Goal: Task Accomplishment & Management: Use online tool/utility

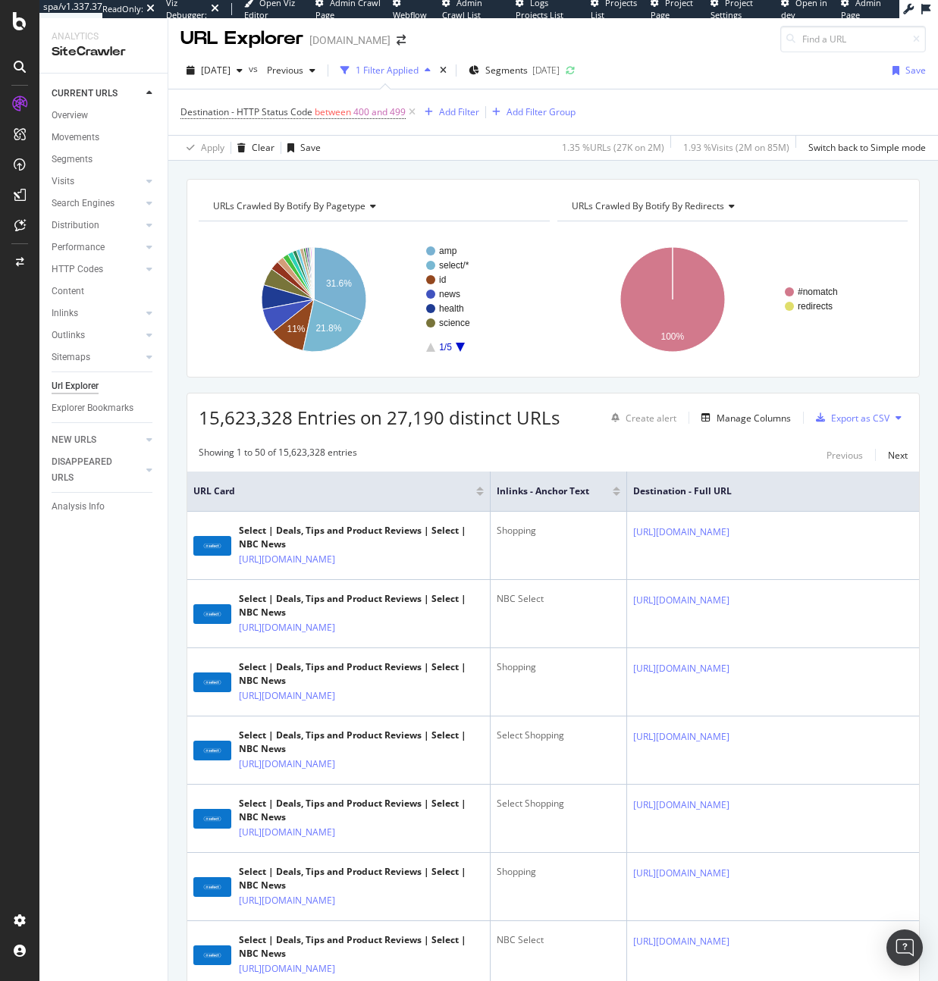
scroll to position [5, 0]
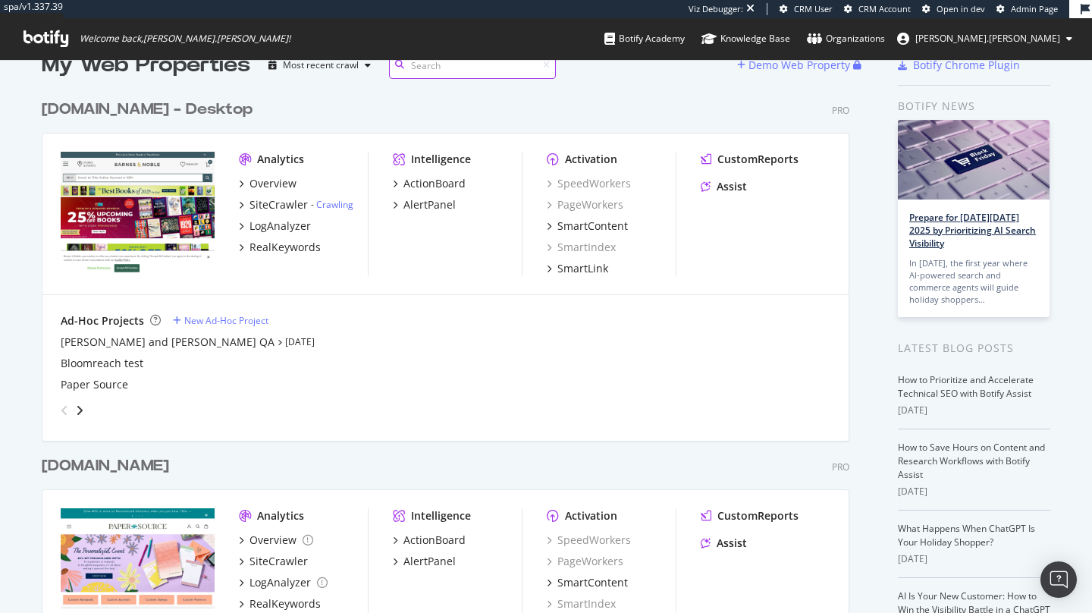
scroll to position [613, 1092]
click at [284, 206] on div "SiteCrawler" at bounding box center [278, 204] width 58 height 15
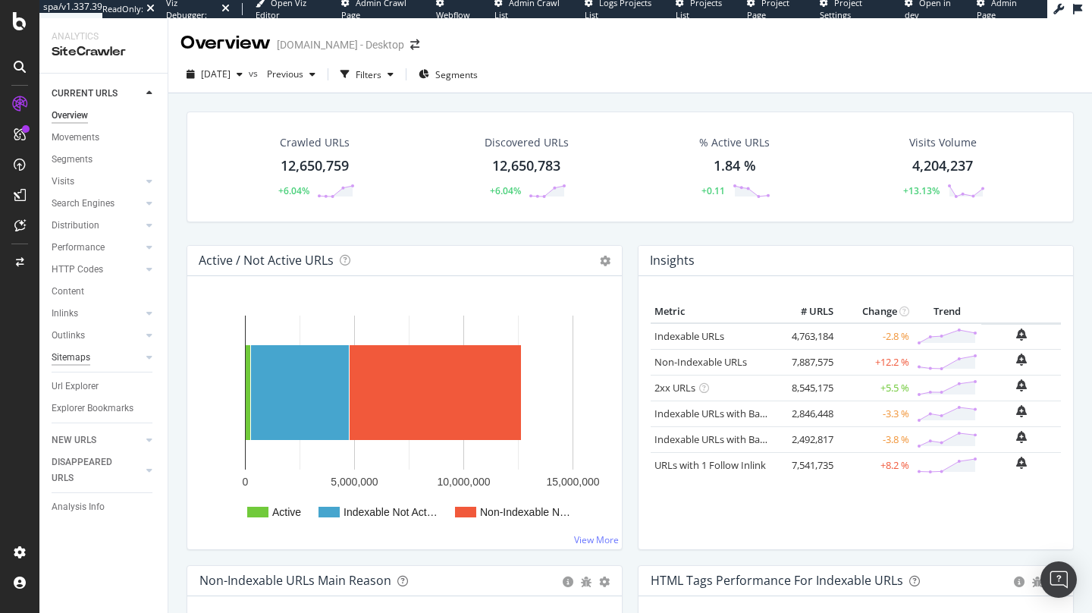
click at [80, 365] on div "Sitemaps" at bounding box center [71, 358] width 39 height 16
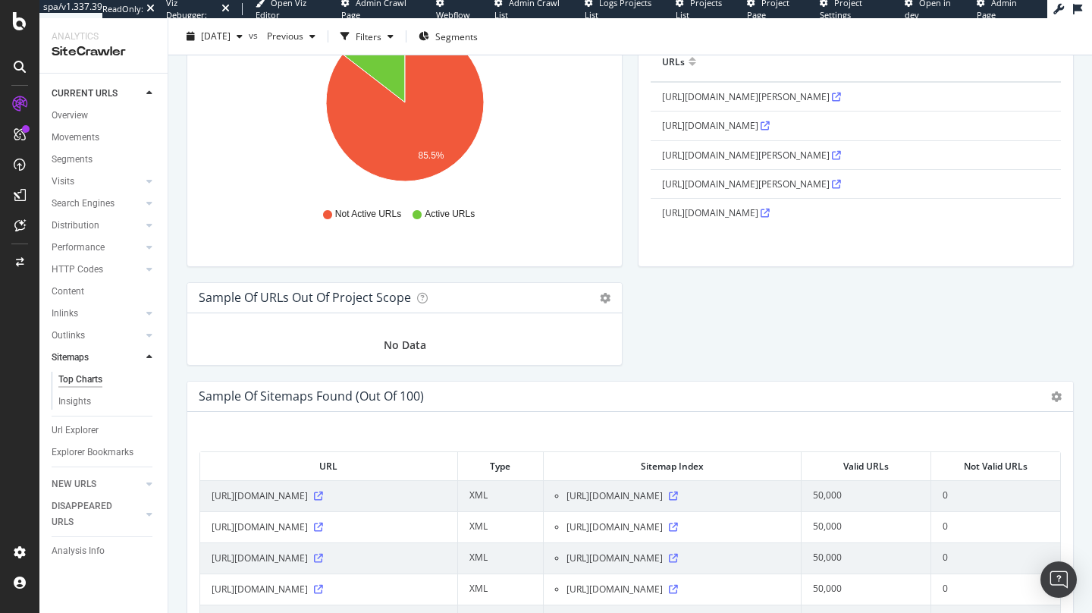
scroll to position [1439, 0]
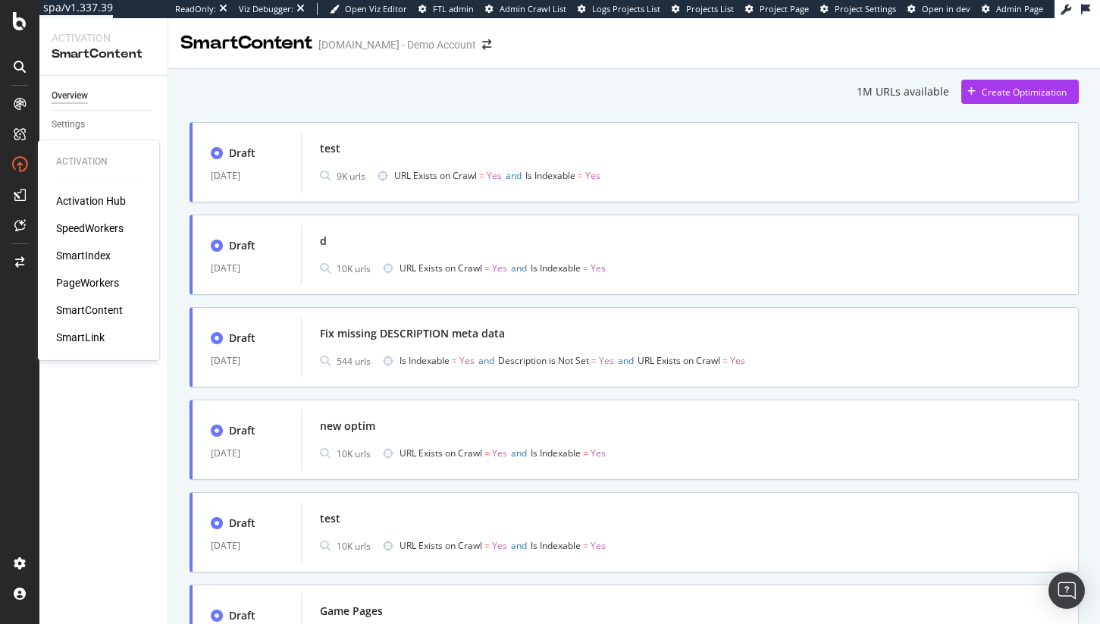
click at [84, 263] on div "Activation Hub SpeedWorkers SmartIndex PageWorkers SmartContent SmartLink" at bounding box center [98, 269] width 85 height 152
click at [84, 253] on div "SmartIndex" at bounding box center [83, 255] width 55 height 15
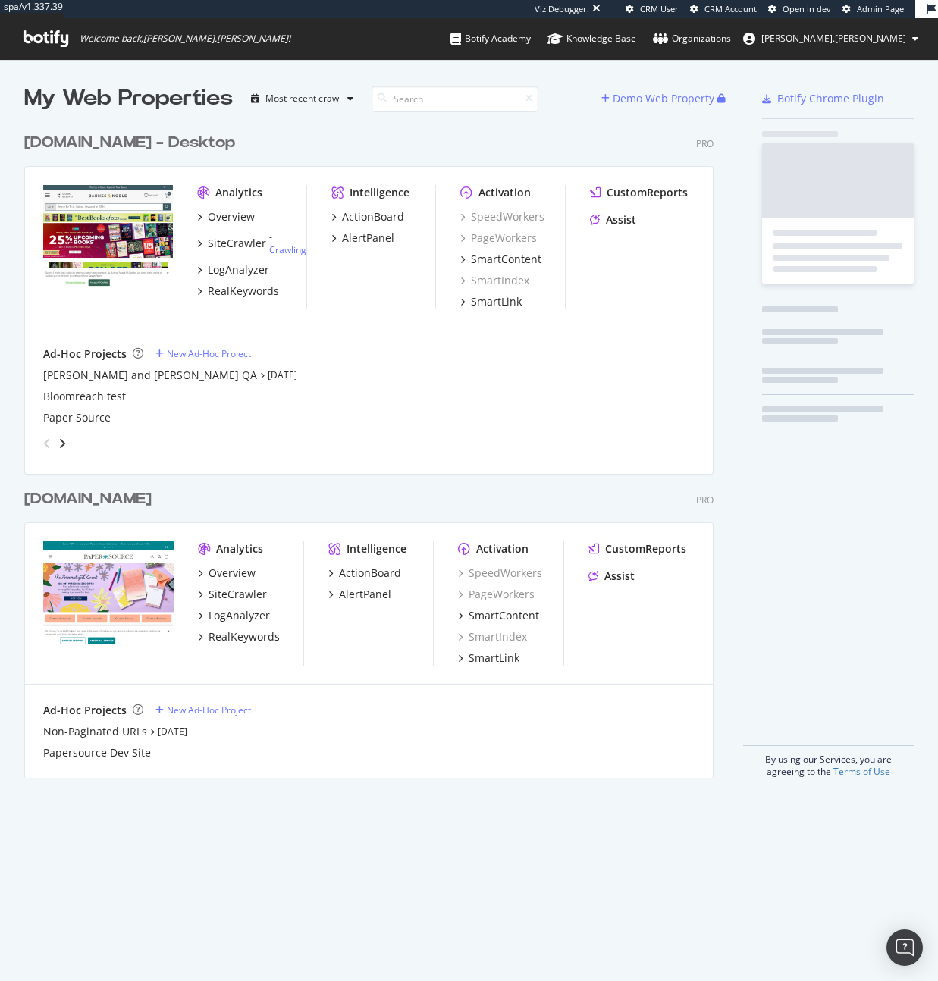
scroll to position [664, 701]
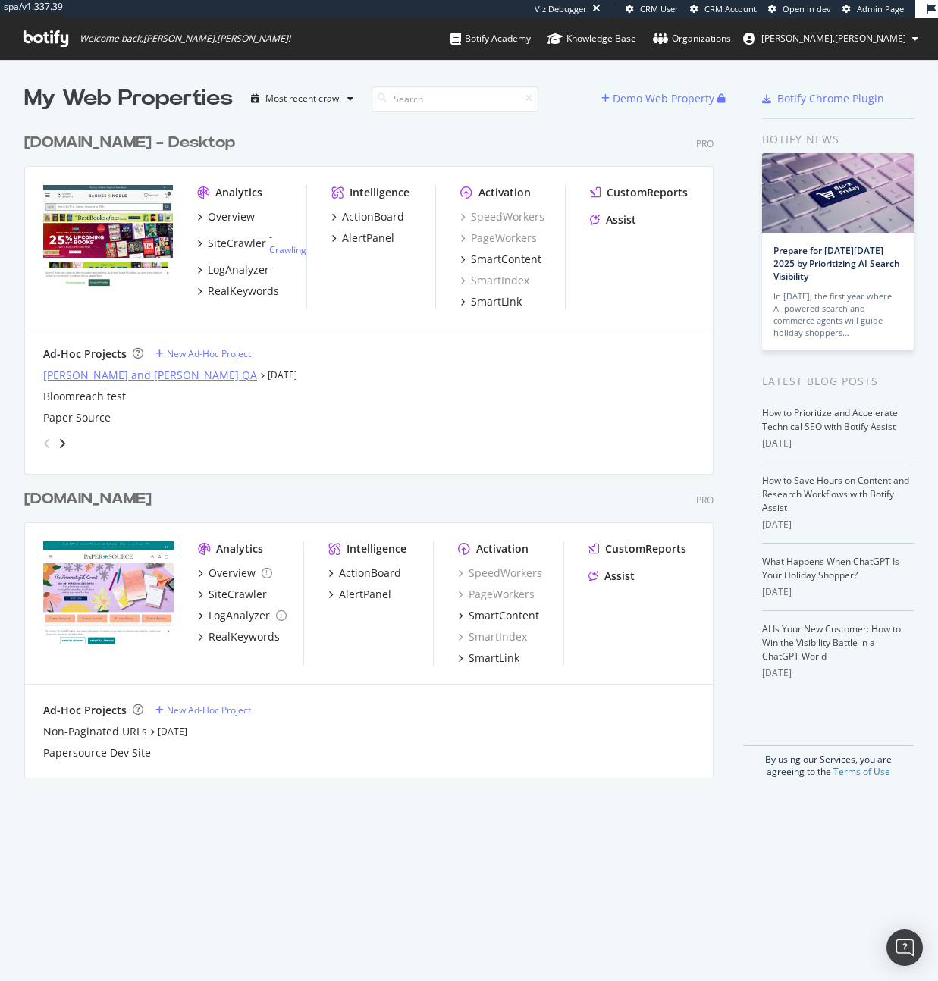
click at [94, 380] on div "Barnes and Noble QA" at bounding box center [150, 375] width 214 height 15
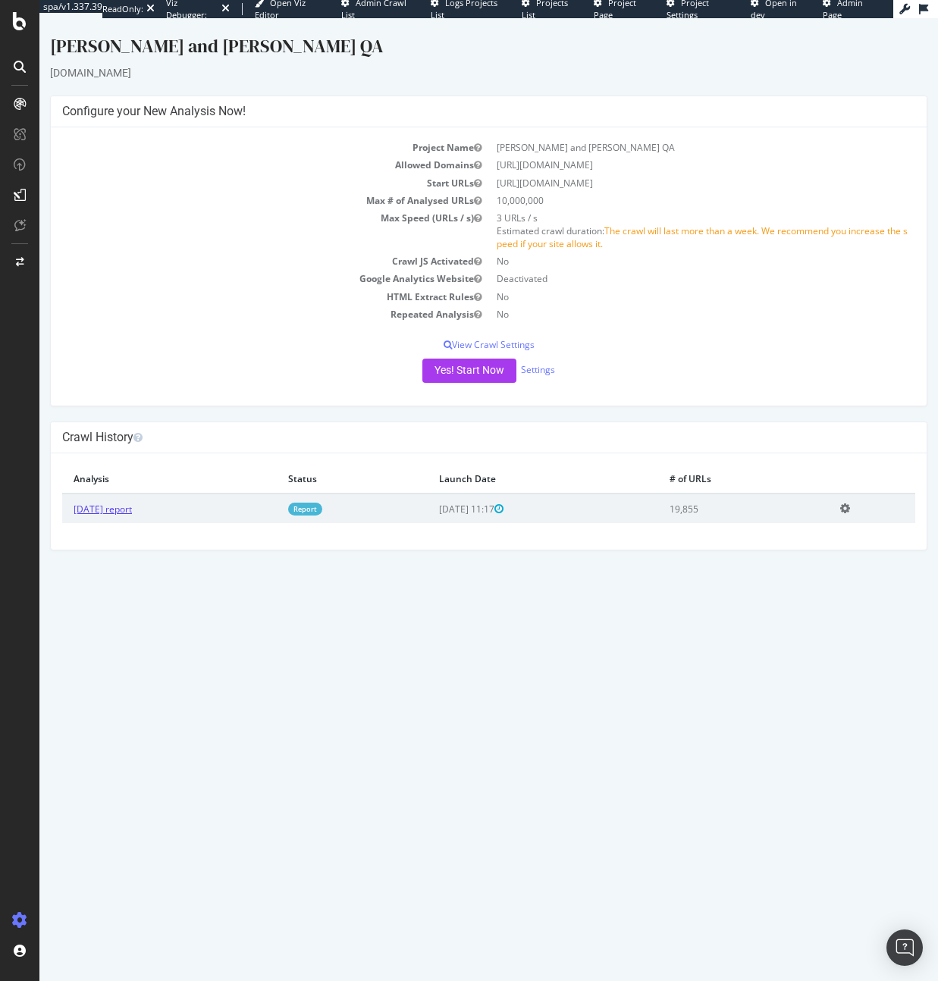
click at [123, 504] on link "2025 Sep. 2nd report" at bounding box center [103, 509] width 58 height 13
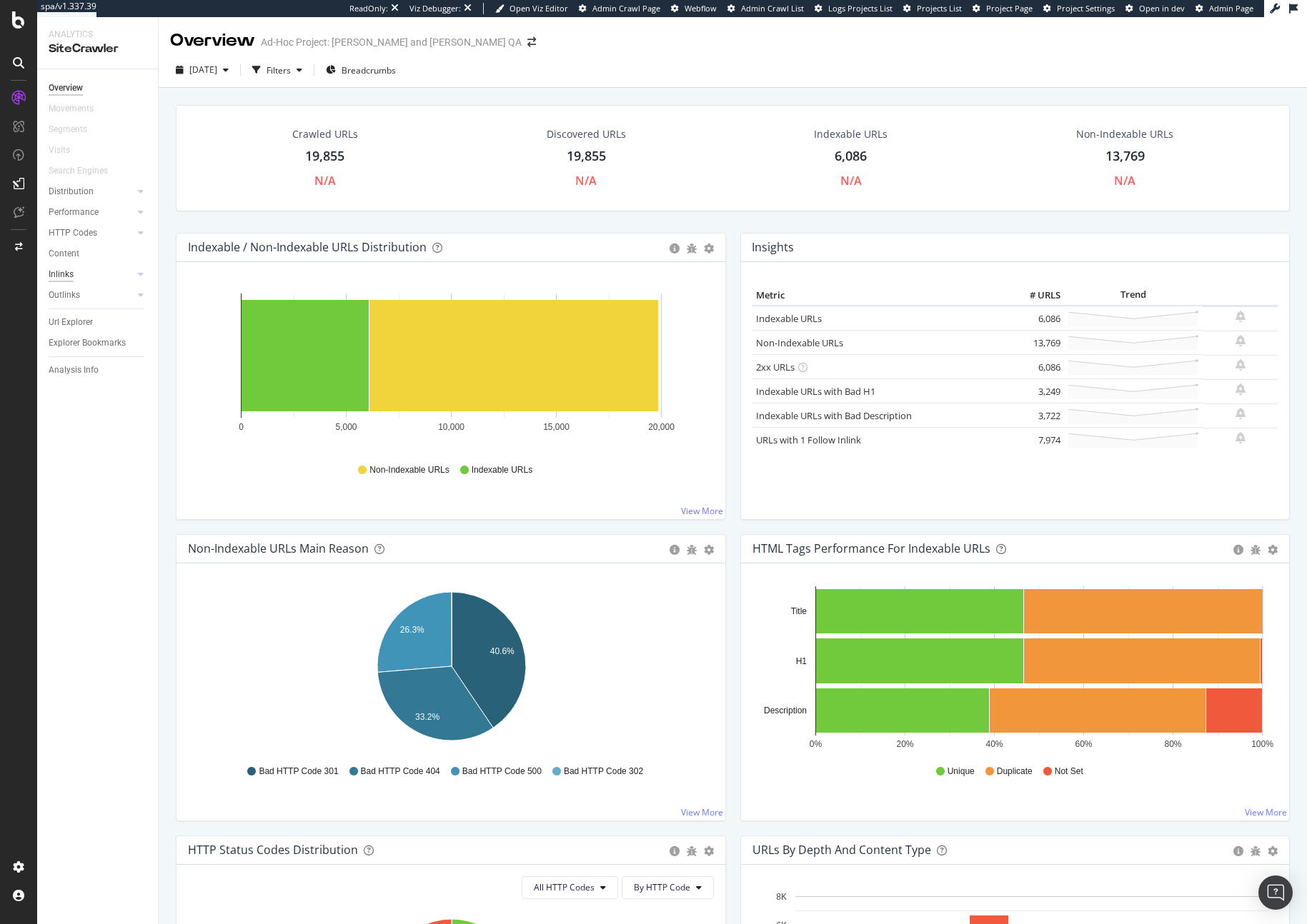
click at [72, 272] on div "Inlinks" at bounding box center [61, 275] width 25 height 15
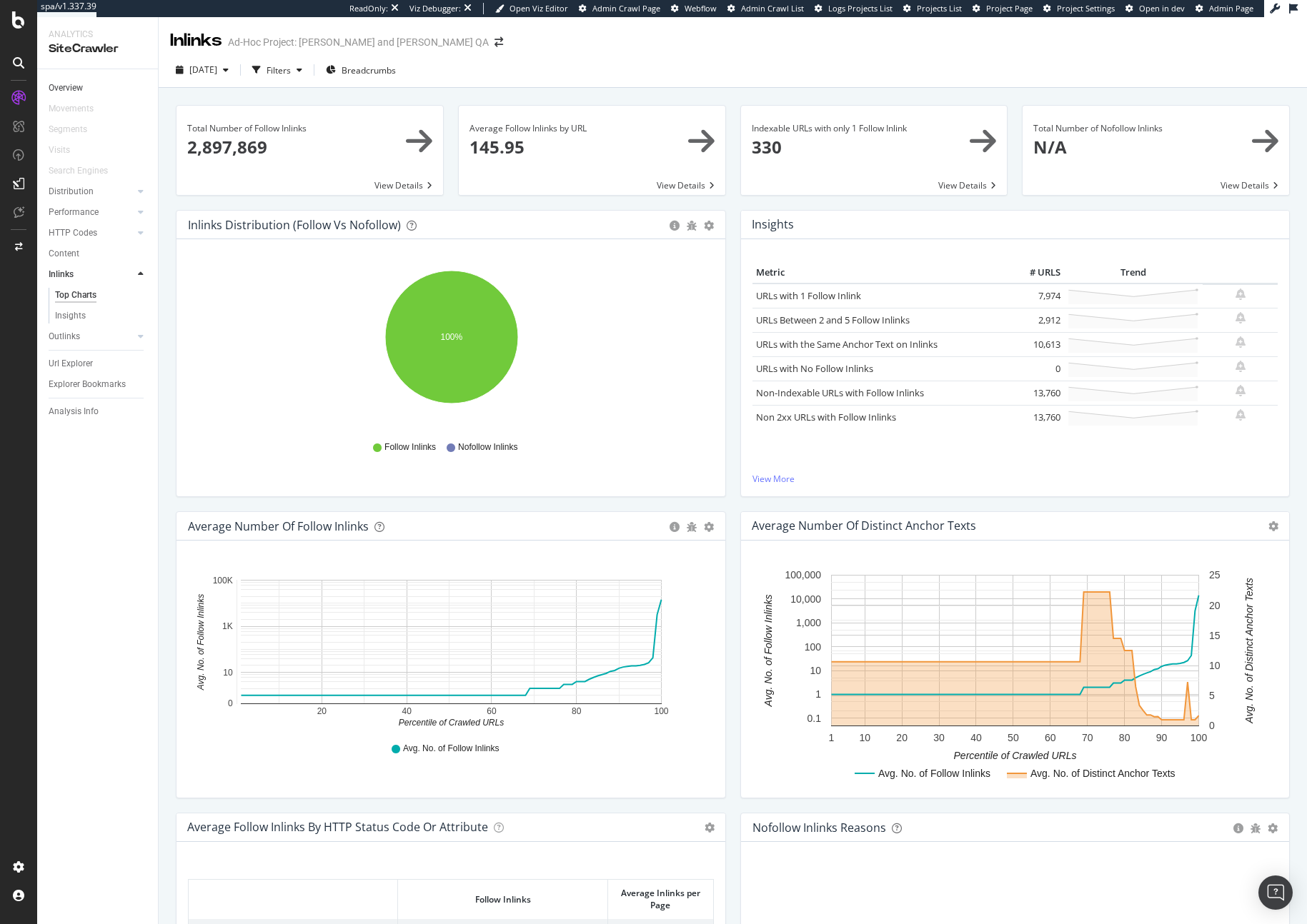
click at [84, 88] on link "Overview" at bounding box center [98, 89] width 99 height 15
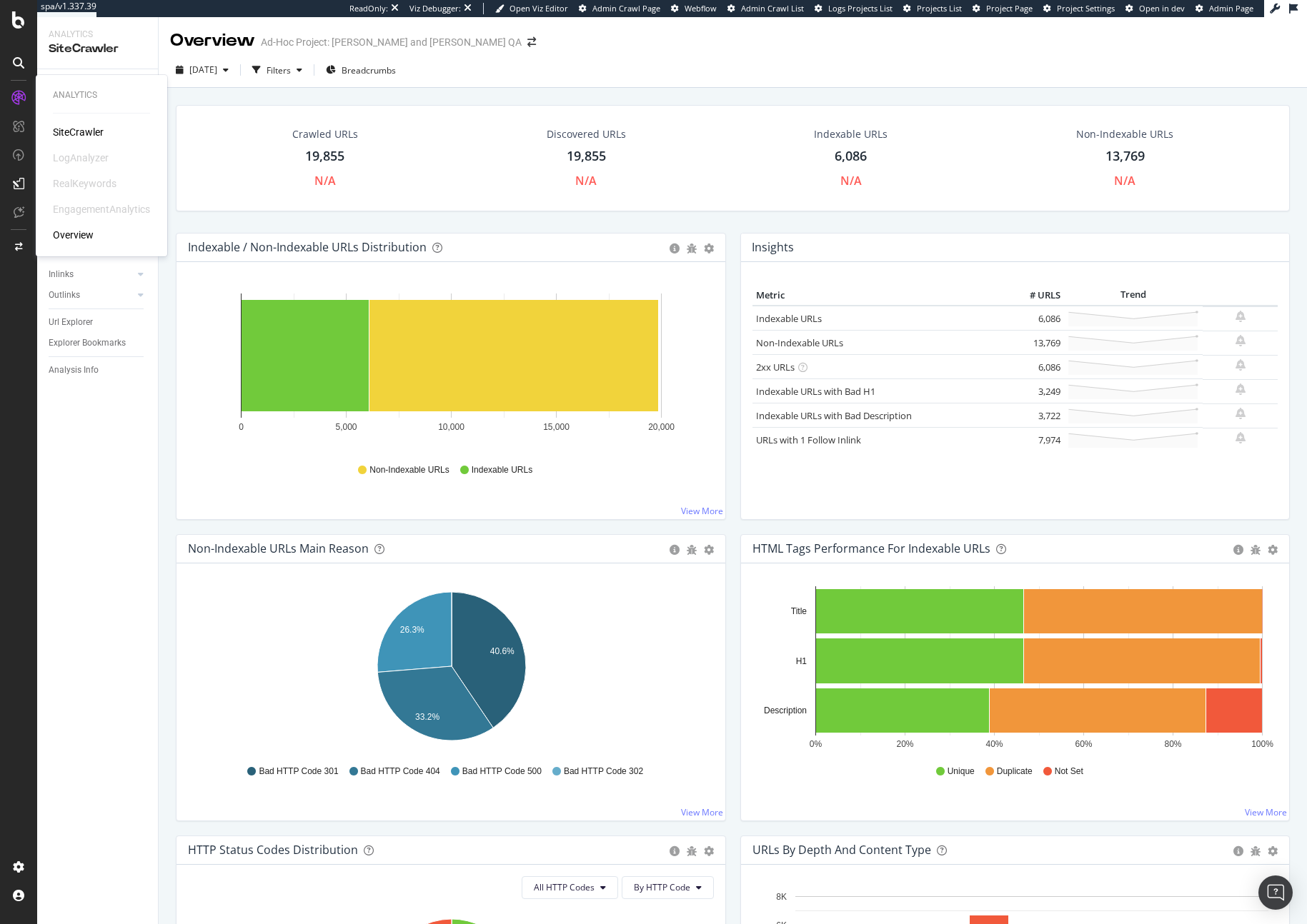
click at [94, 130] on div "SiteCrawler" at bounding box center [78, 132] width 51 height 14
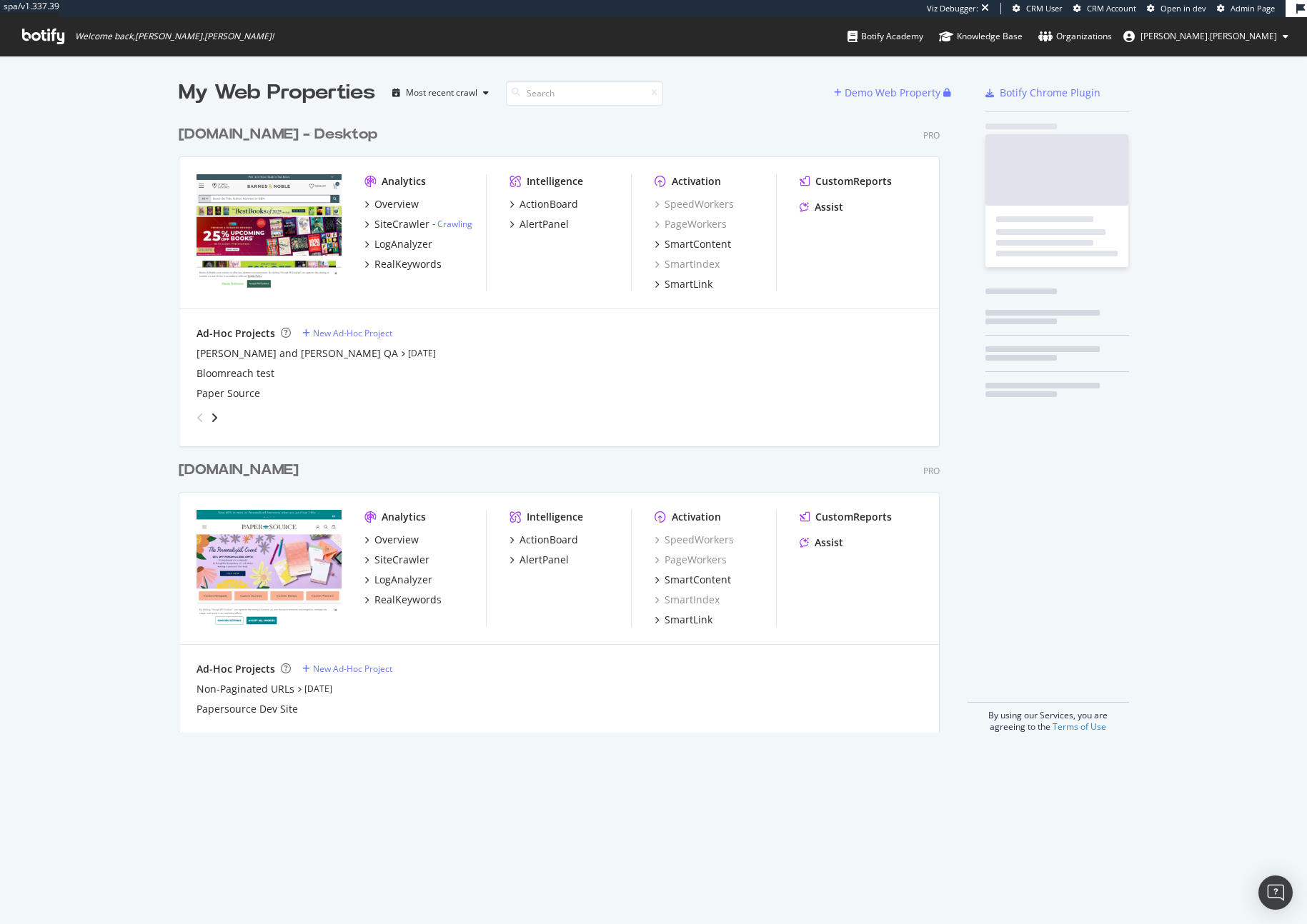
scroll to position [625, 773]
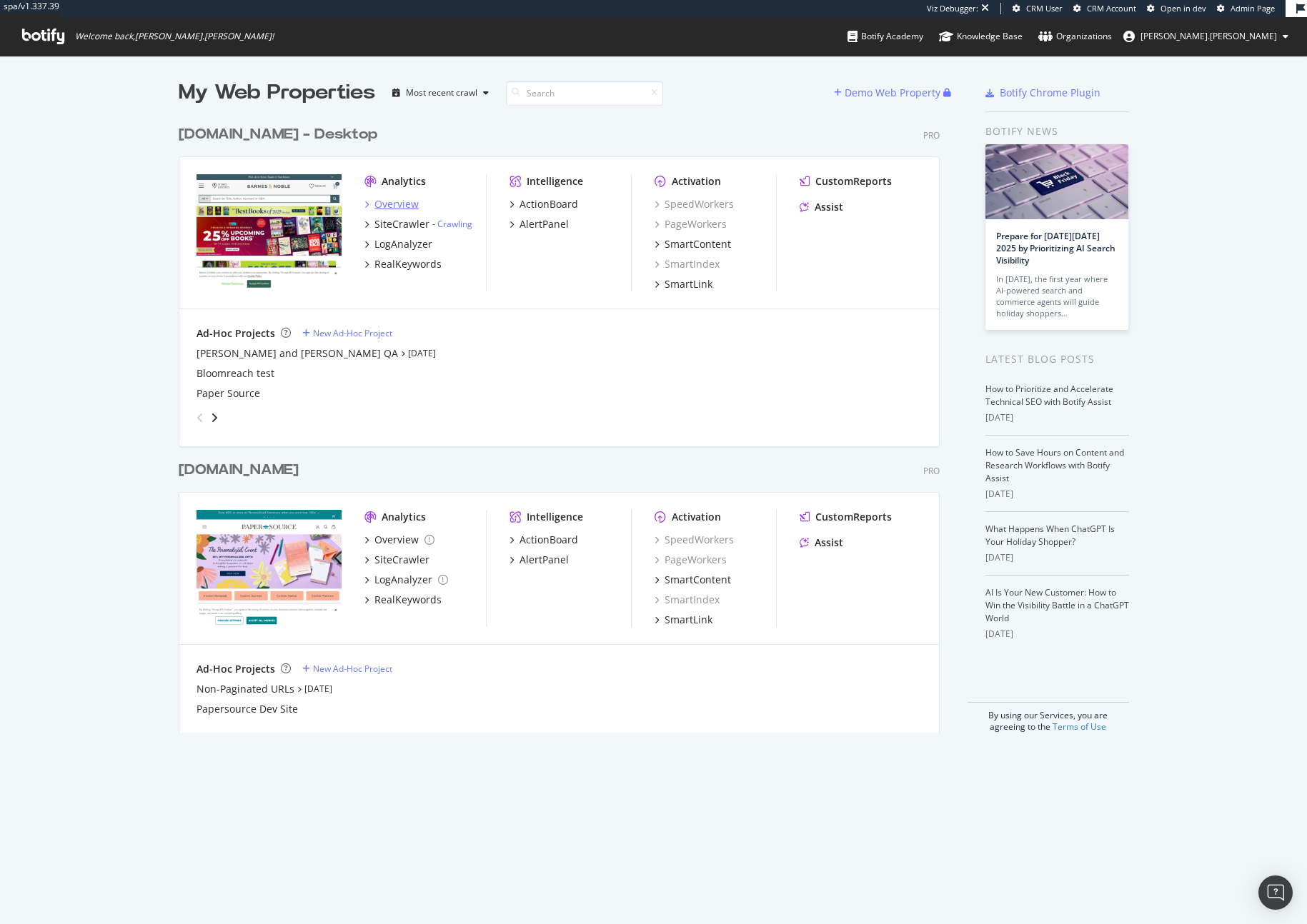
click at [403, 205] on div "Overview" at bounding box center [396, 203] width 44 height 14
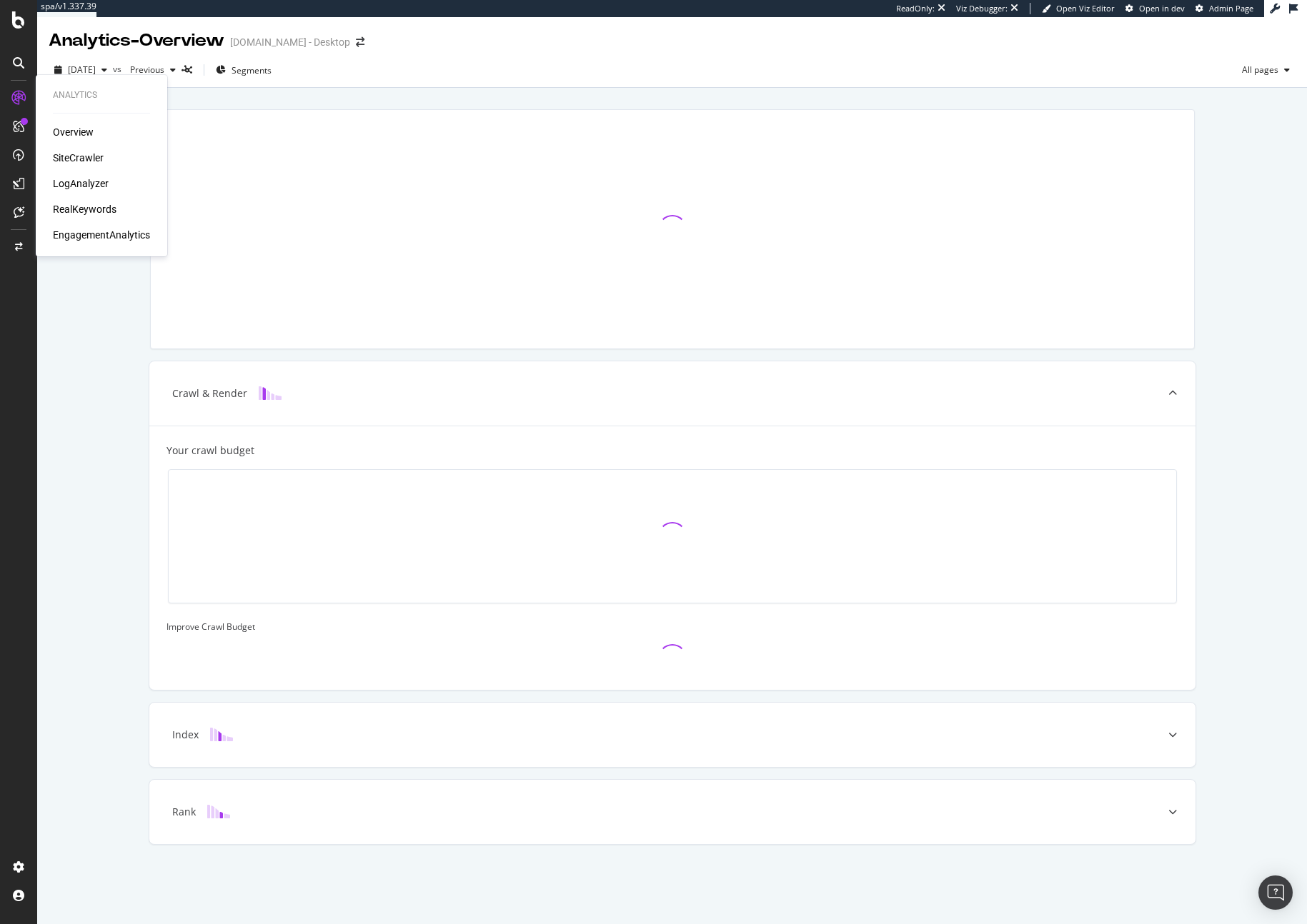
click at [90, 161] on div "SiteCrawler" at bounding box center [78, 157] width 51 height 14
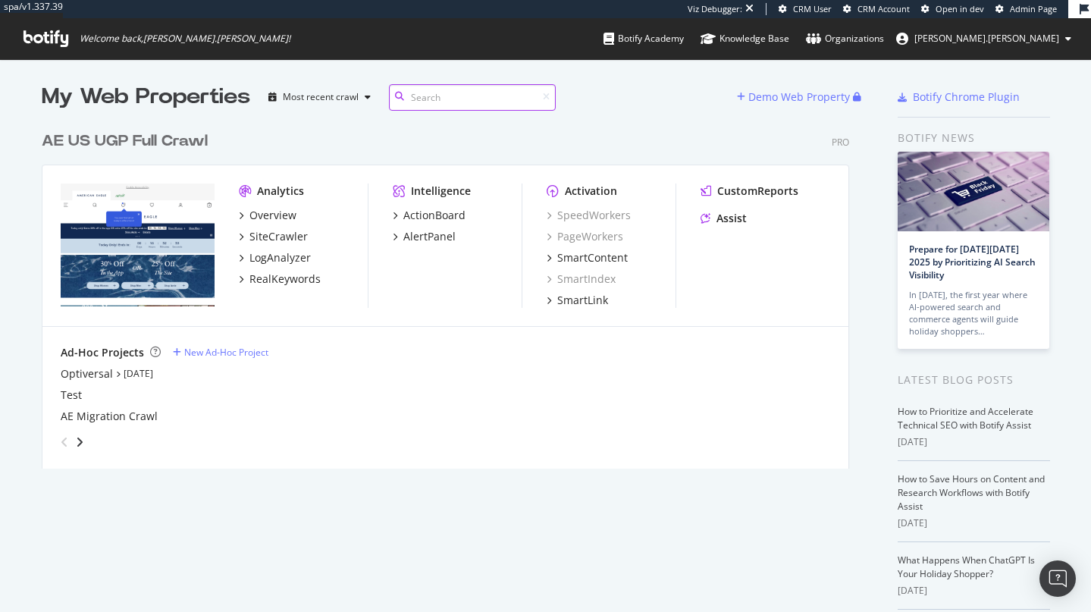
scroll to position [3, 0]
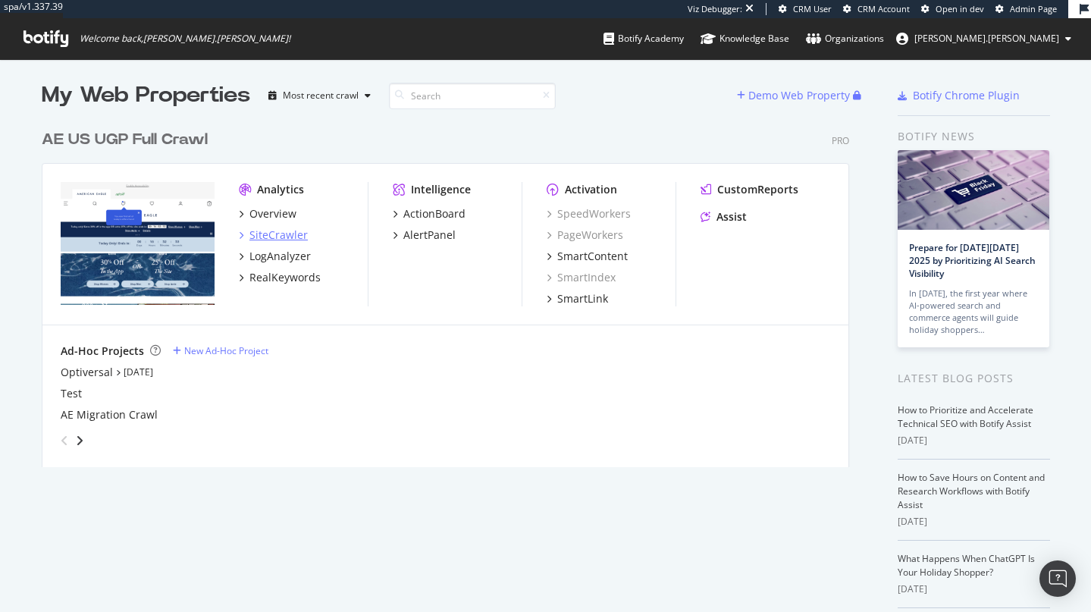
click at [281, 234] on div "SiteCrawler" at bounding box center [278, 235] width 58 height 15
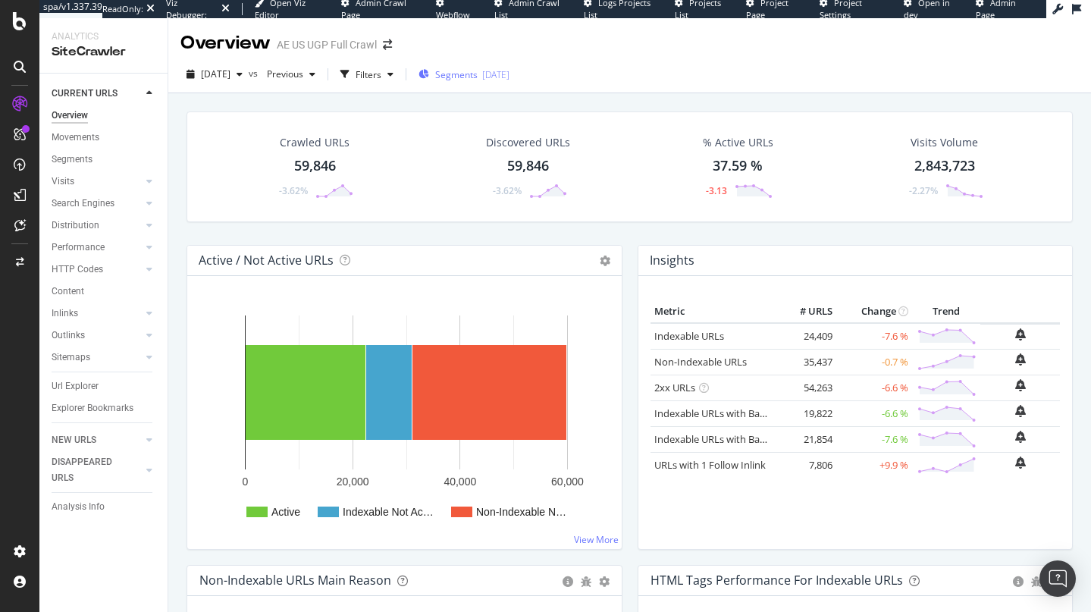
click at [510, 71] on div "Segments 2025-06-10" at bounding box center [464, 74] width 91 height 13
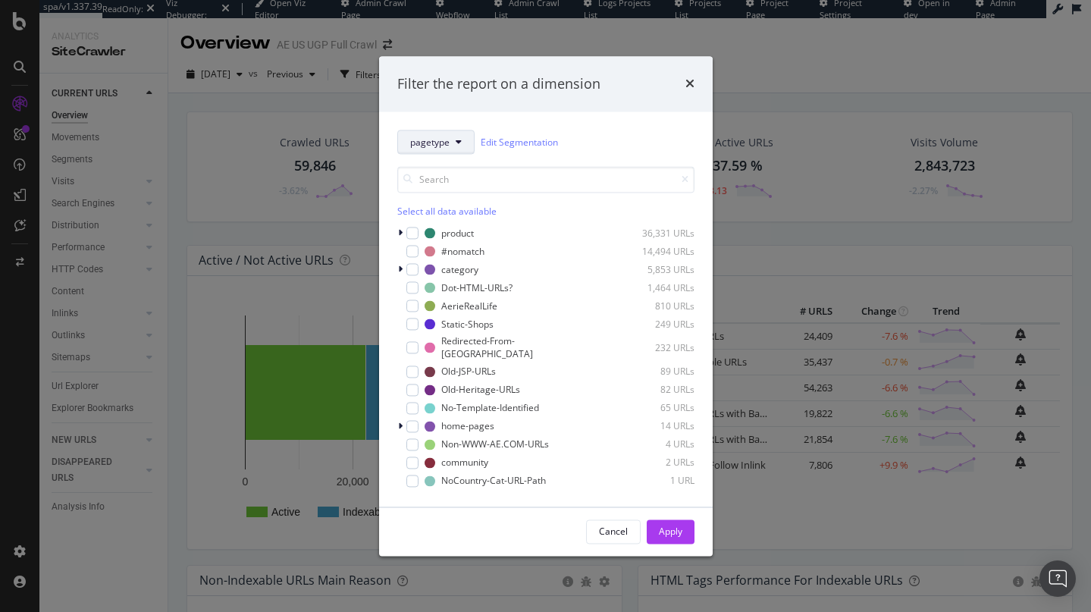
click at [469, 146] on button "pagetype" at bounding box center [435, 142] width 77 height 24
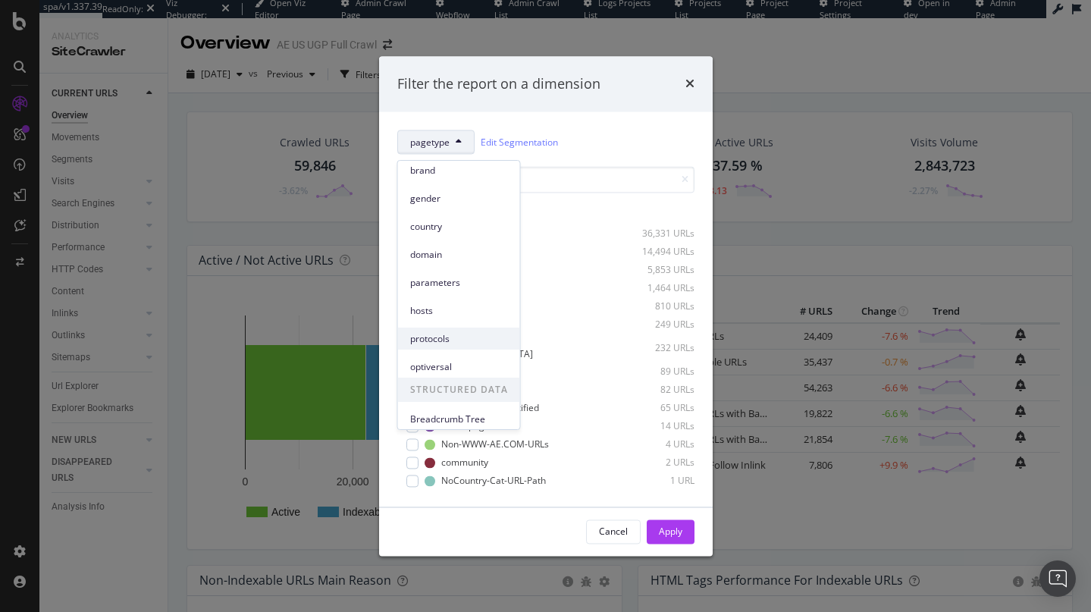
scroll to position [67, 0]
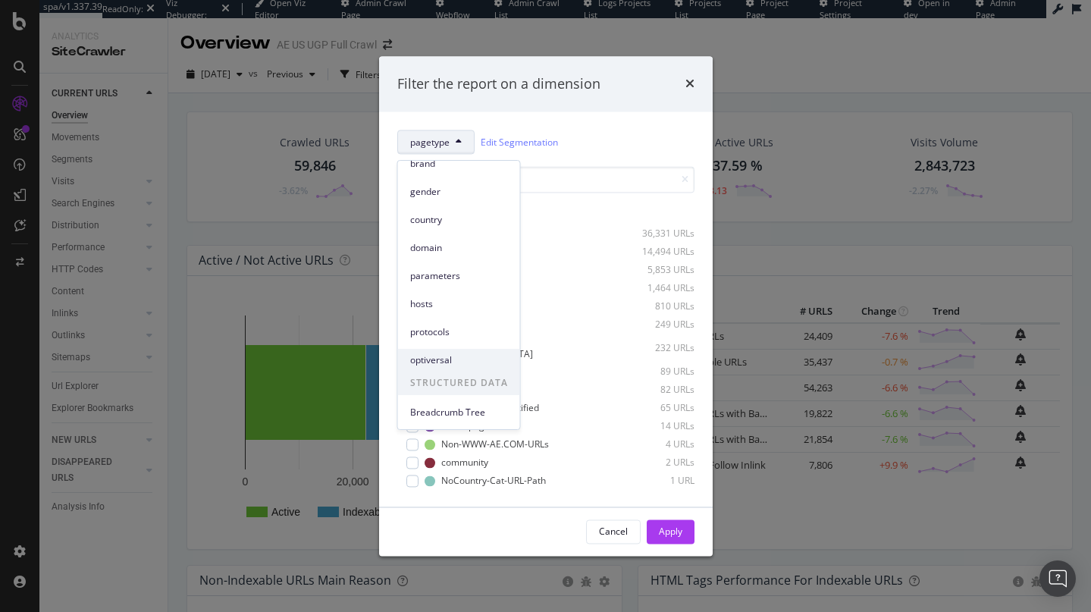
click at [463, 361] on span "optiversal" at bounding box center [459, 360] width 98 height 14
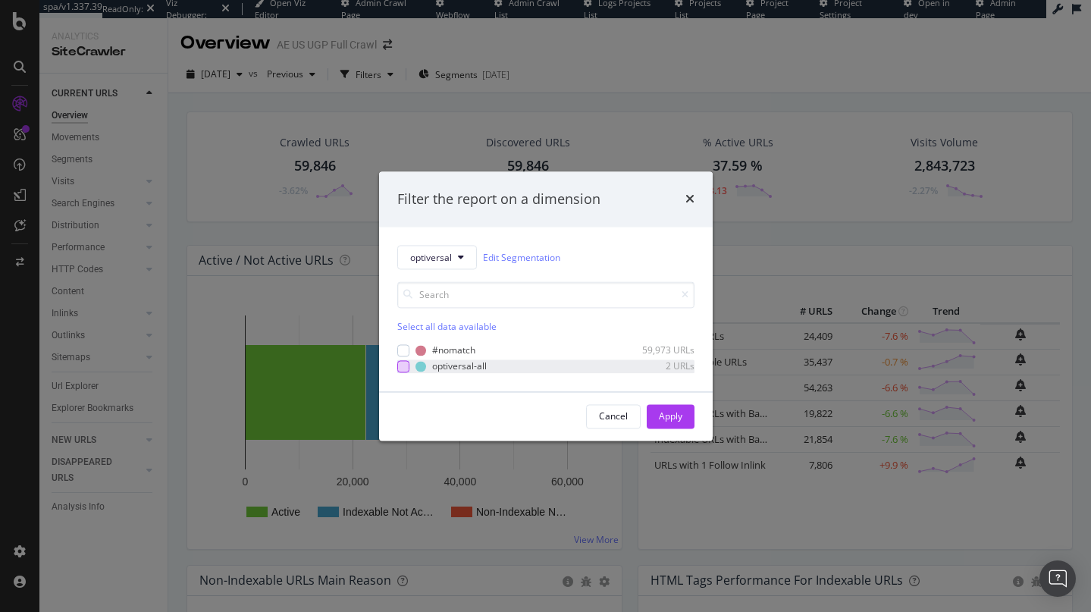
click at [400, 366] on div "modal" at bounding box center [403, 366] width 12 height 12
click at [683, 418] on button "Apply" at bounding box center [671, 416] width 48 height 24
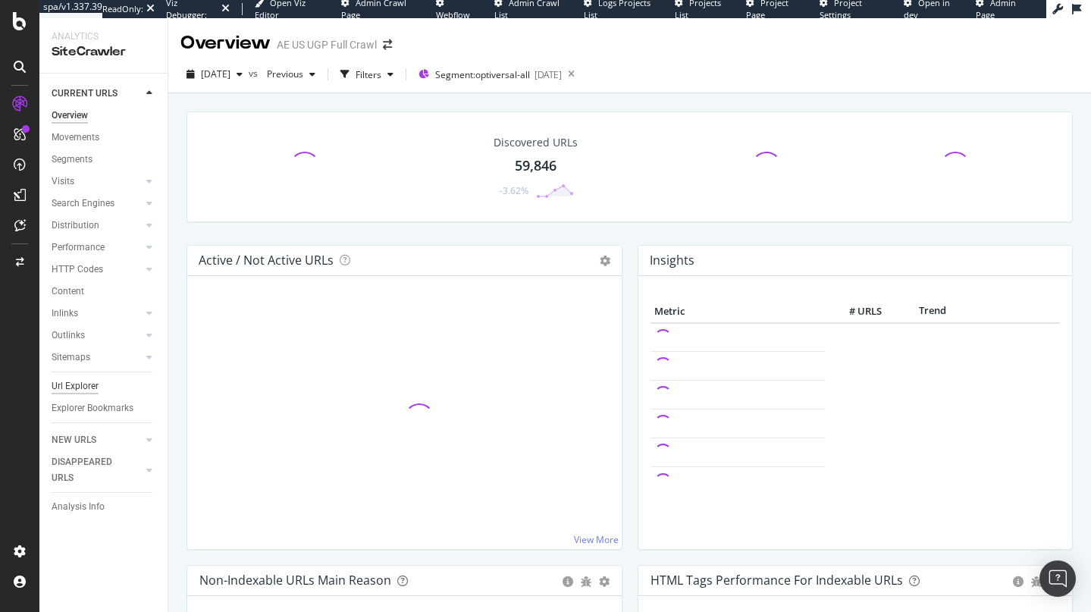
click at [80, 385] on div "Url Explorer" at bounding box center [75, 386] width 47 height 16
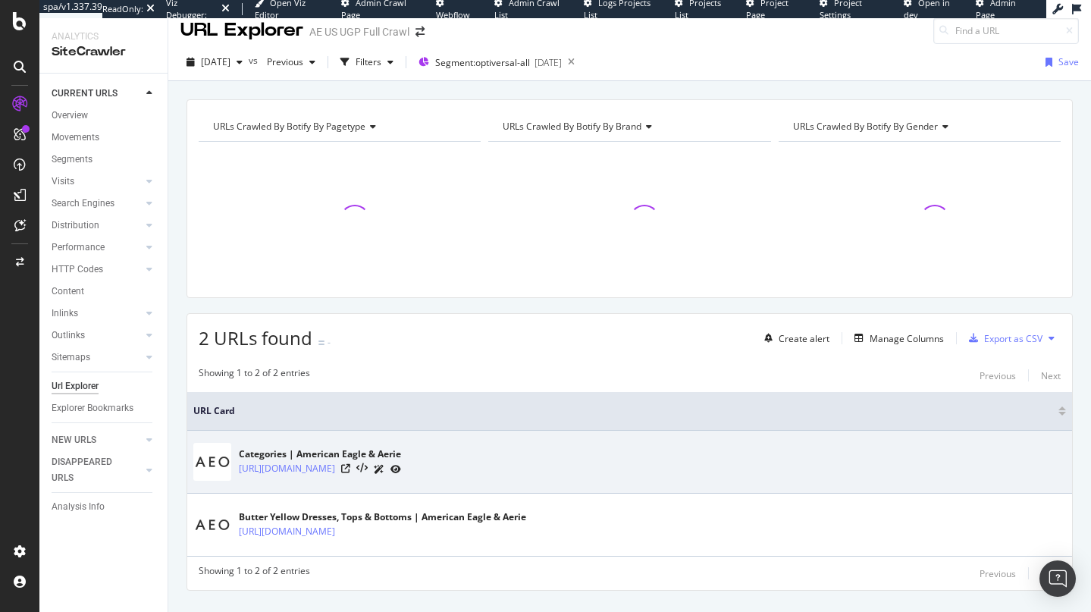
scroll to position [45, 0]
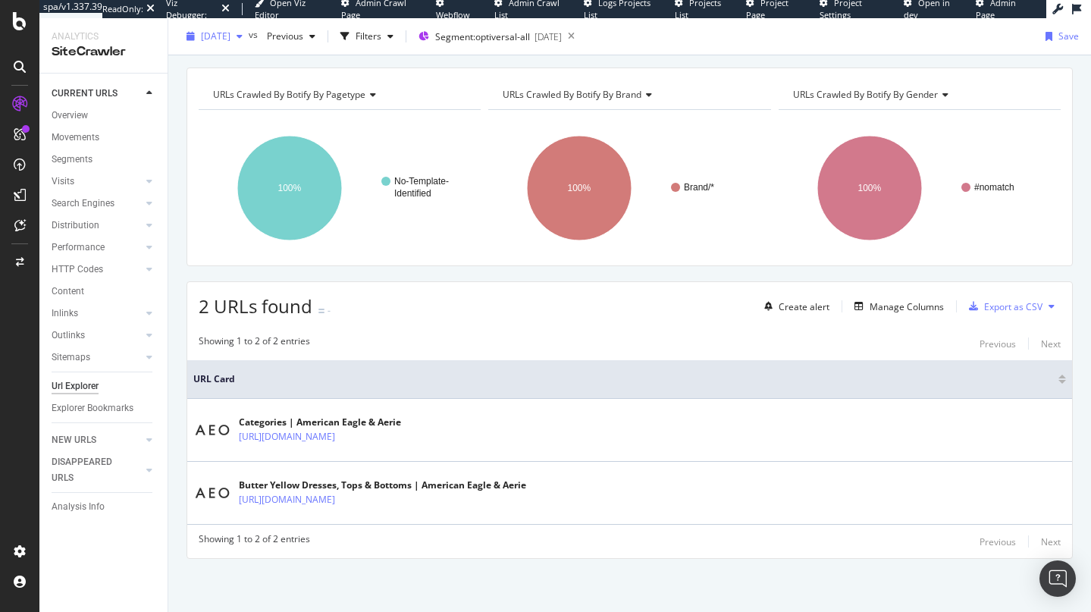
click at [240, 28] on div "2025 Sep. 19th" at bounding box center [214, 36] width 68 height 23
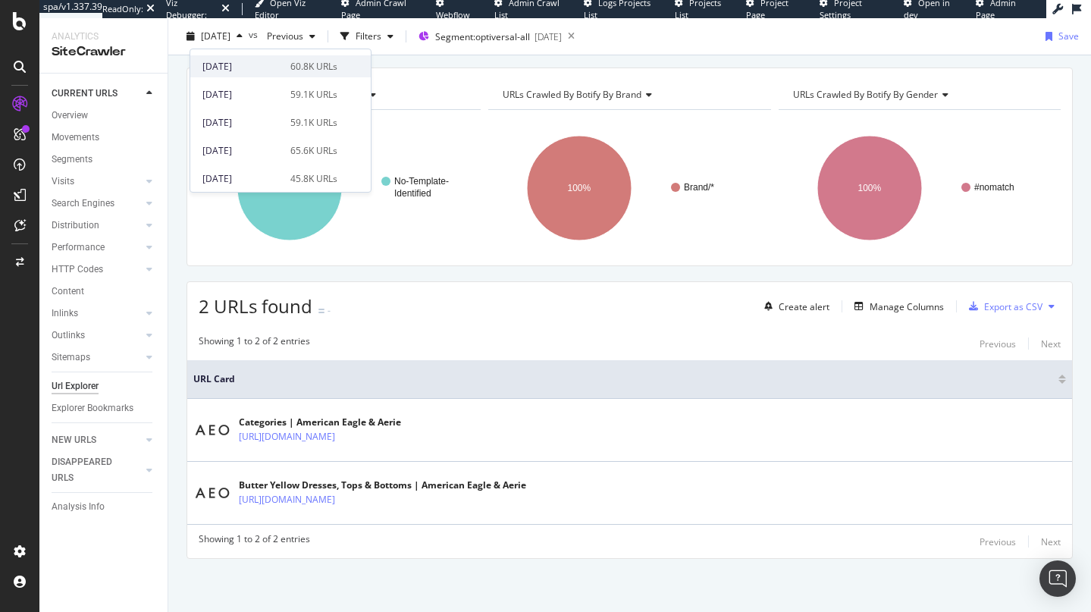
scroll to position [104, 0]
click at [293, 156] on div "45.8K URLs" at bounding box center [313, 156] width 47 height 14
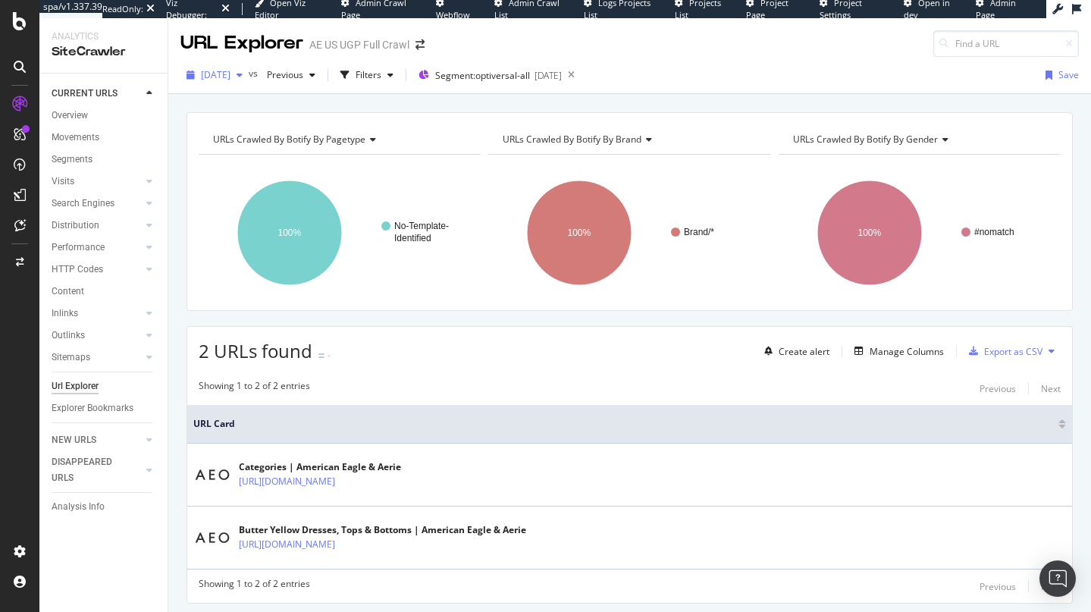
click at [224, 80] on span "2025 Aug. 8th" at bounding box center [216, 74] width 30 height 13
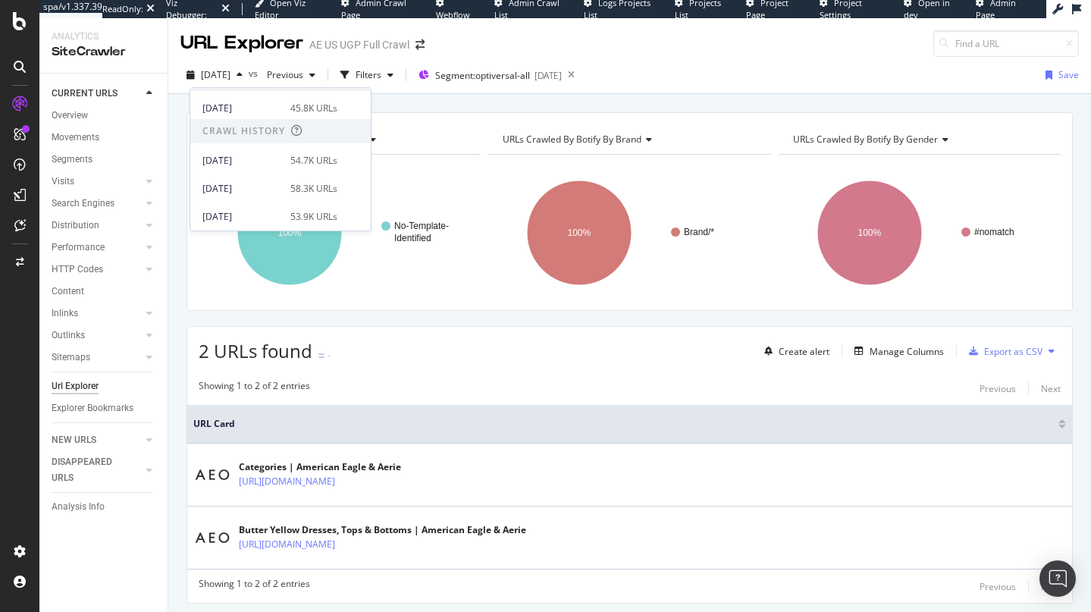
scroll to position [455, 0]
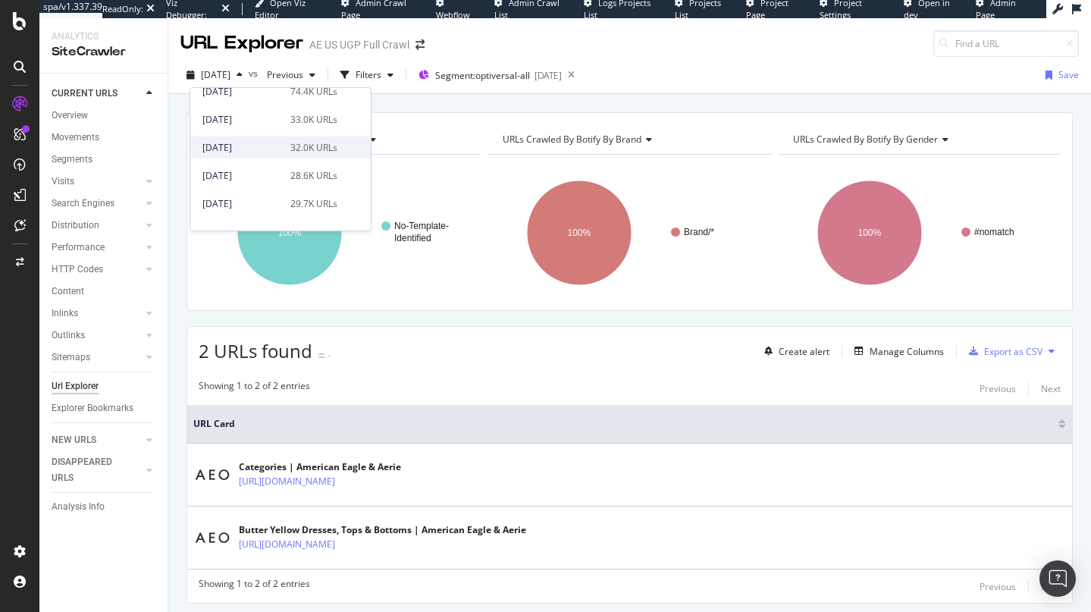
click at [310, 143] on div "32.0K URLs" at bounding box center [313, 148] width 47 height 14
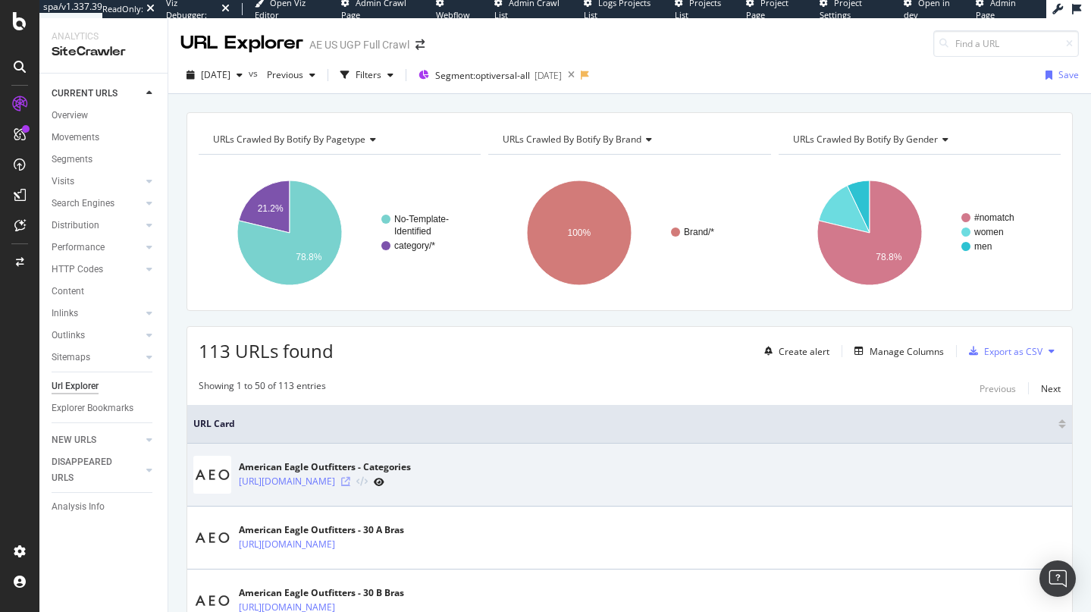
click at [350, 482] on icon at bounding box center [345, 481] width 9 height 9
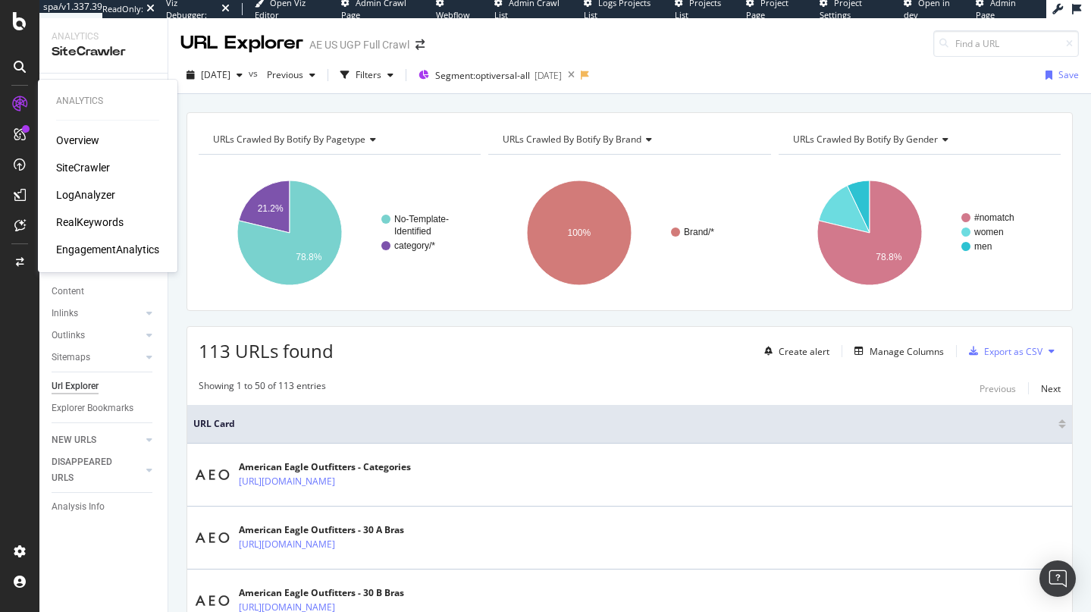
click at [86, 196] on div "LogAnalyzer" at bounding box center [85, 194] width 59 height 15
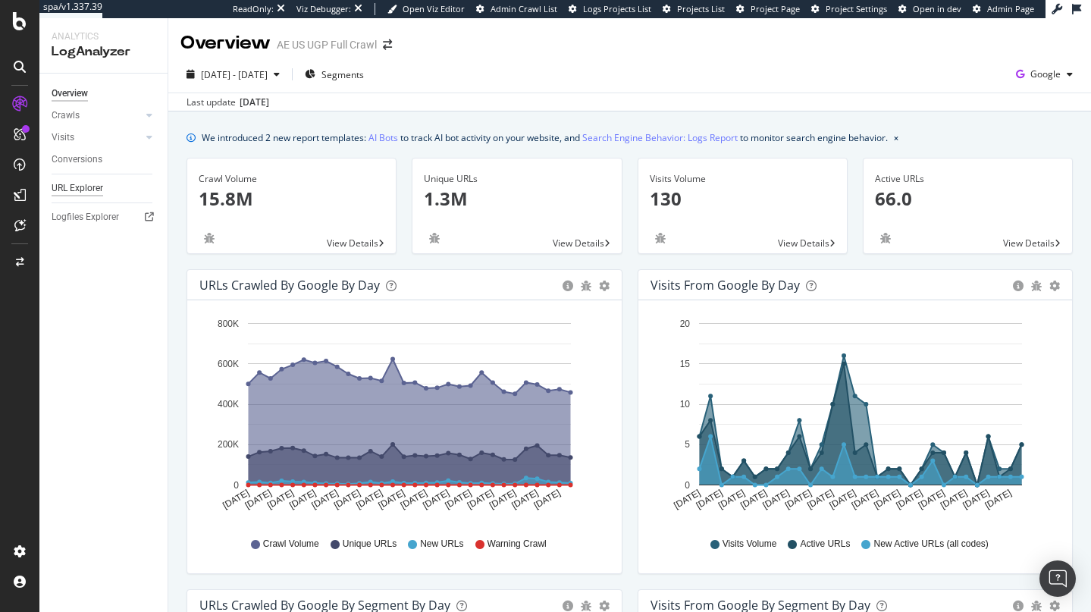
click at [80, 186] on div "URL Explorer" at bounding box center [78, 188] width 52 height 16
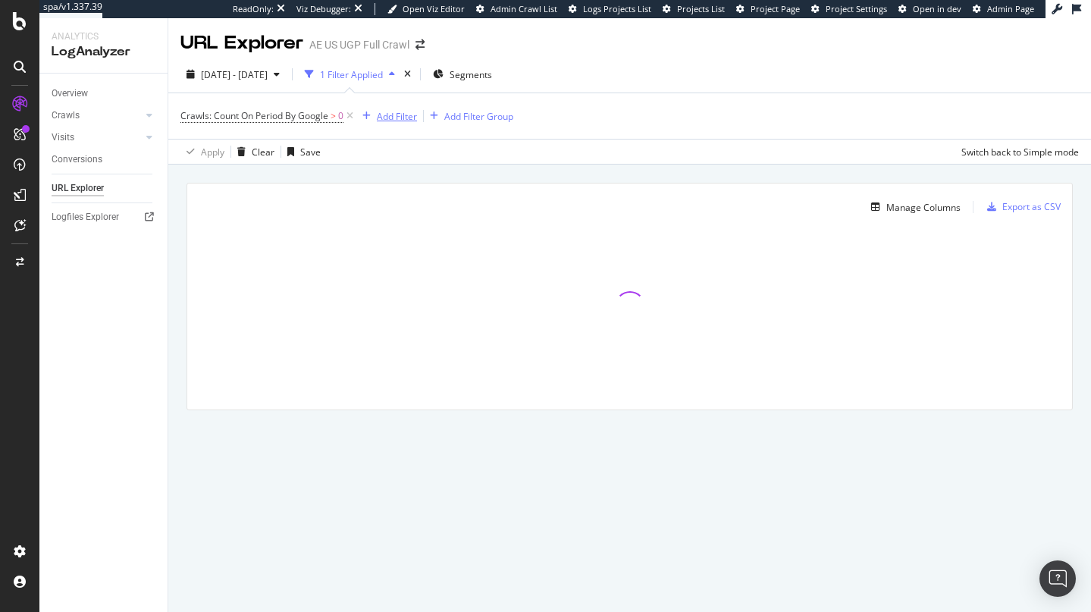
click at [393, 123] on div "Add Filter" at bounding box center [386, 116] width 61 height 17
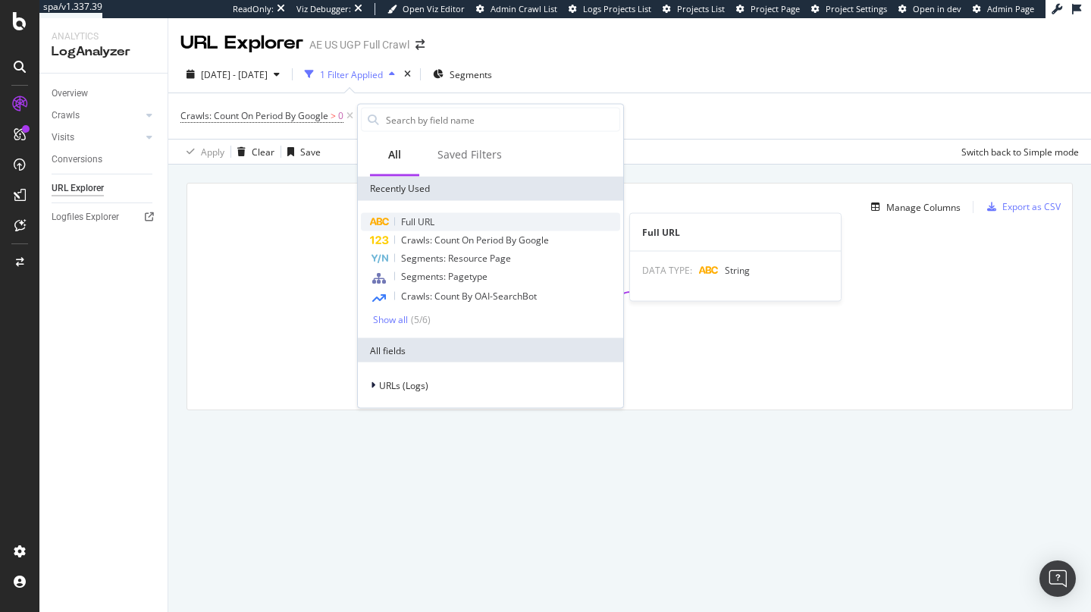
click at [440, 225] on div "Full URL" at bounding box center [490, 222] width 259 height 18
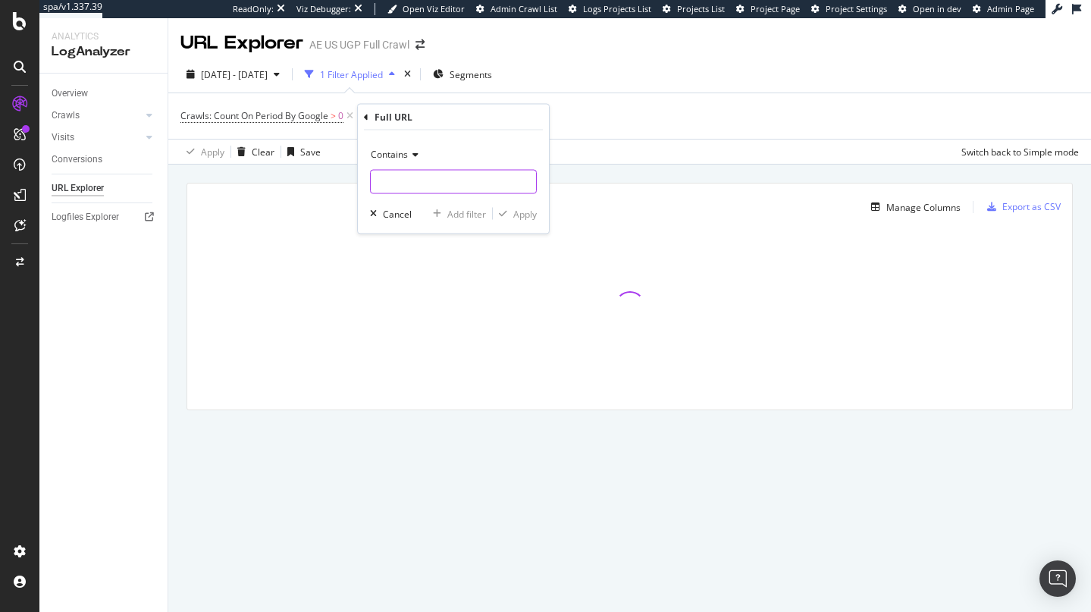
click at [413, 179] on input "text" at bounding box center [453, 182] width 165 height 24
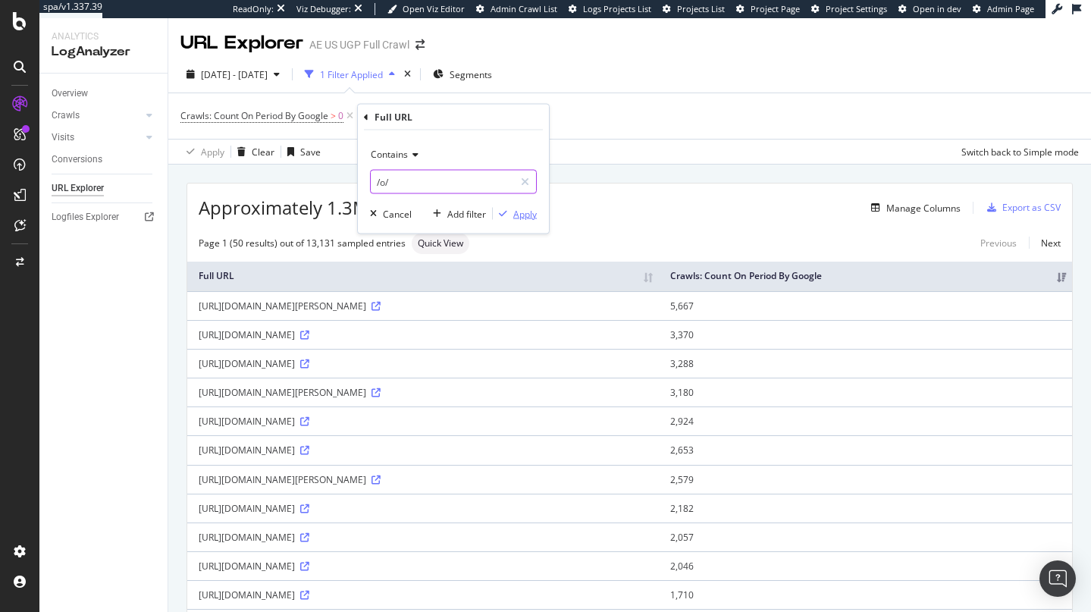
type input "/o/"
click at [506, 210] on icon "button" at bounding box center [503, 213] width 8 height 9
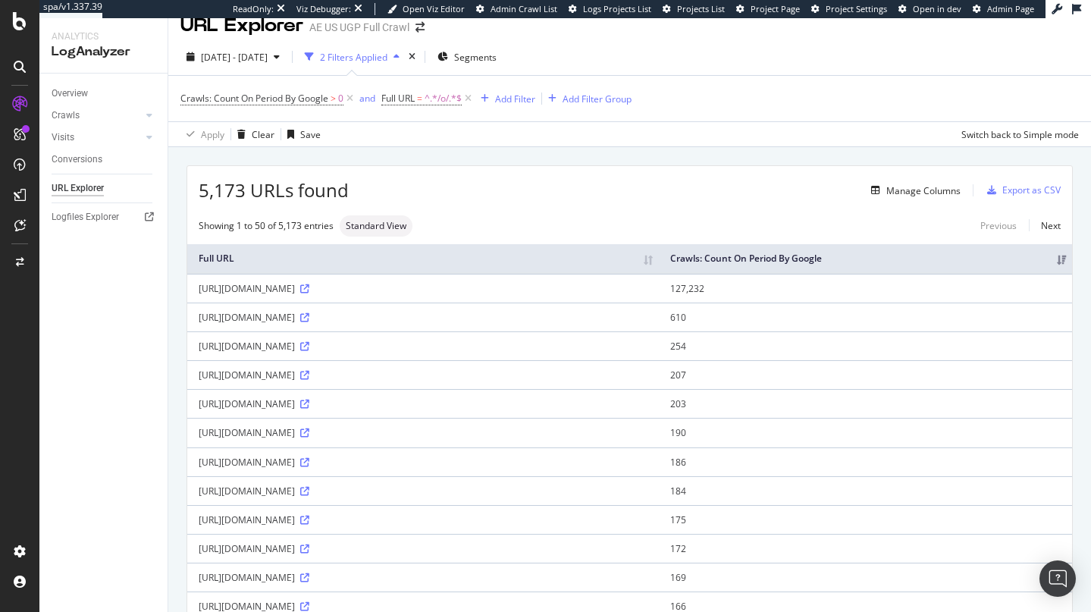
scroll to position [17, 0]
click at [85, 169] on div "SiteCrawler" at bounding box center [83, 167] width 54 height 15
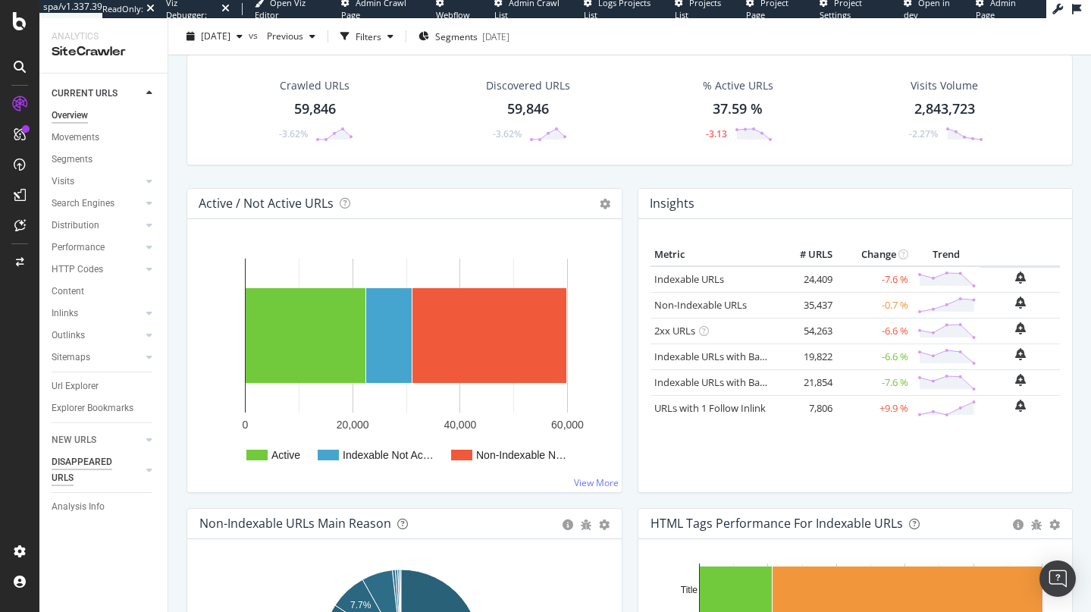
scroll to position [57, 0]
click at [91, 510] on div "Analysis Info" at bounding box center [78, 507] width 53 height 16
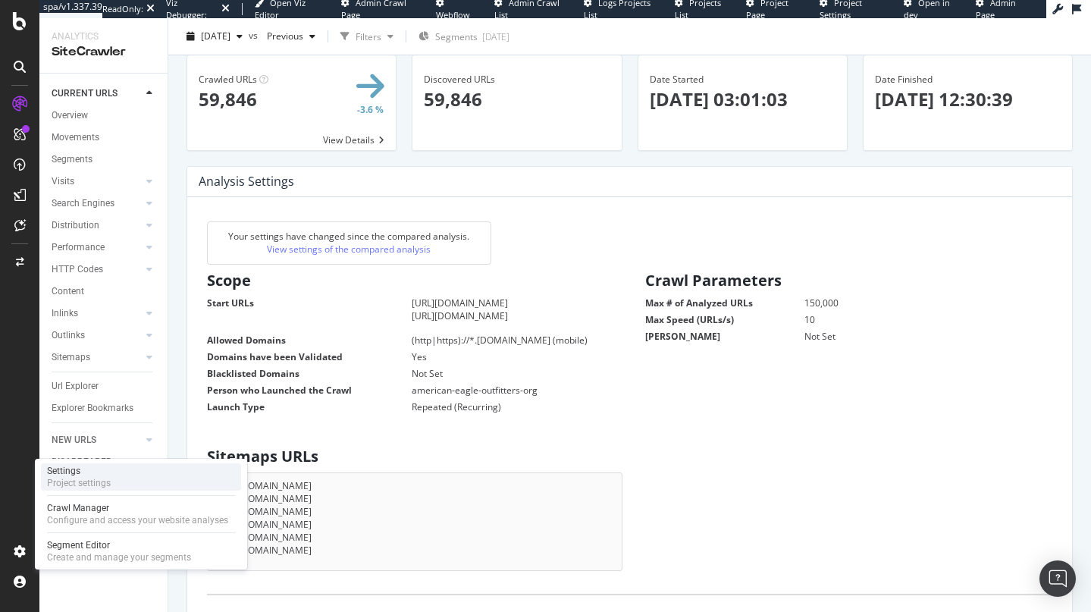
click at [90, 477] on div "Project settings" at bounding box center [79, 483] width 64 height 12
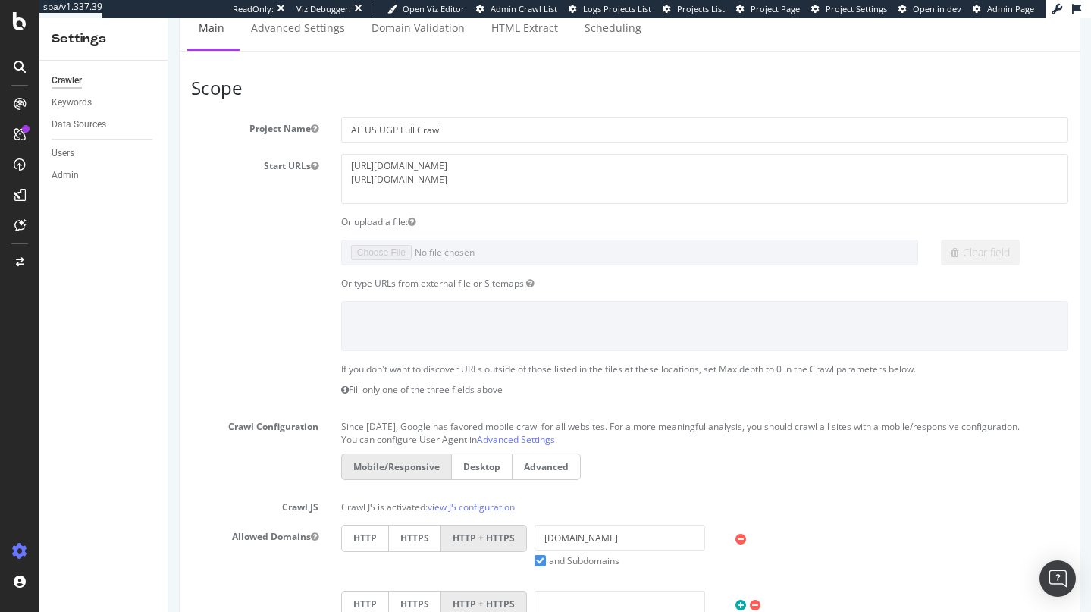
scroll to position [141, 0]
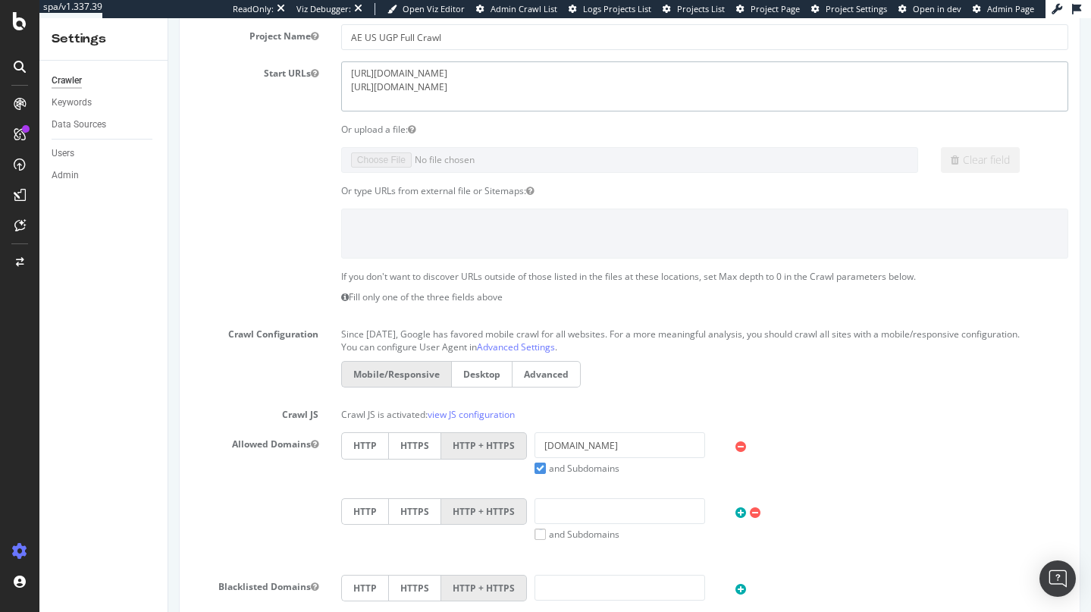
click at [469, 88] on textarea "https://www.ae.com/us/en https://www.ae.com/us/en/o/pt/index" at bounding box center [704, 85] width 727 height 49
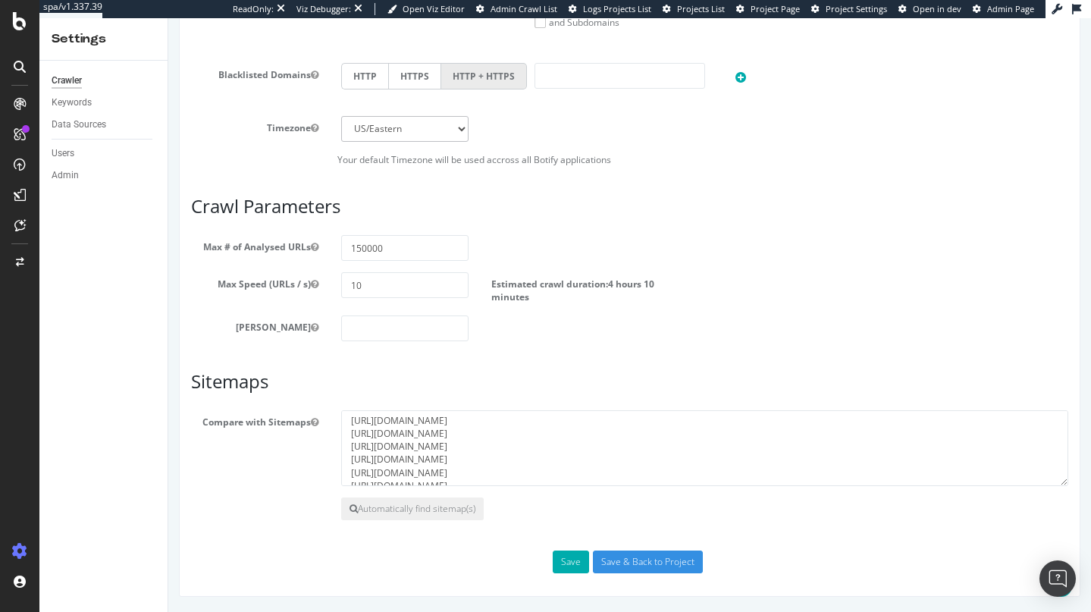
scroll to position [8, 0]
click at [475, 426] on textarea "https://blog.ae.com/sitemap.xml https://www.ae.com/us/en/o/sitemap.xml https://…" at bounding box center [704, 448] width 727 height 76
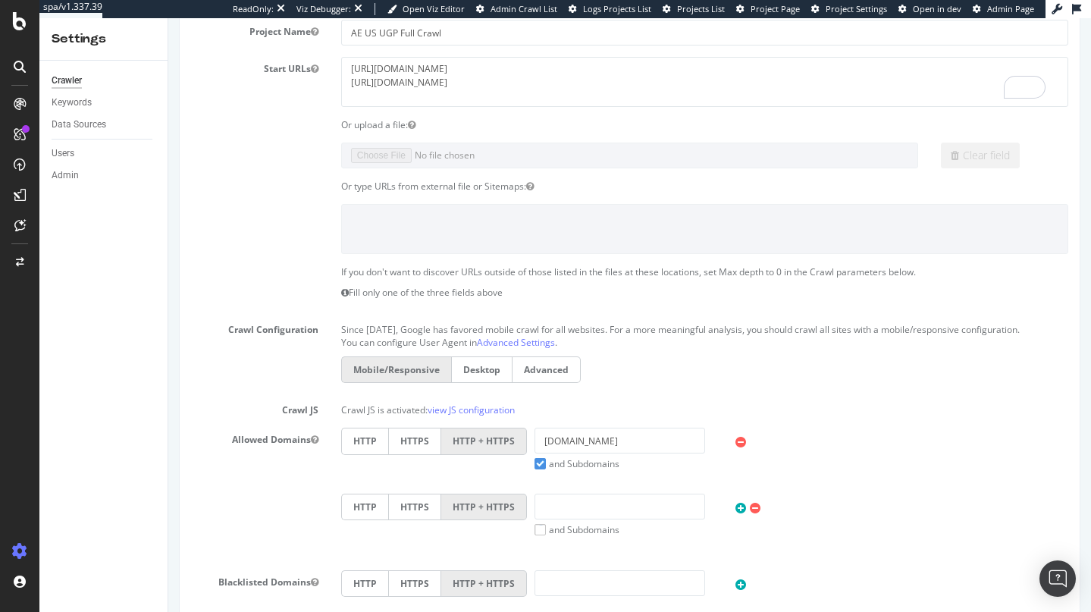
scroll to position [0, 0]
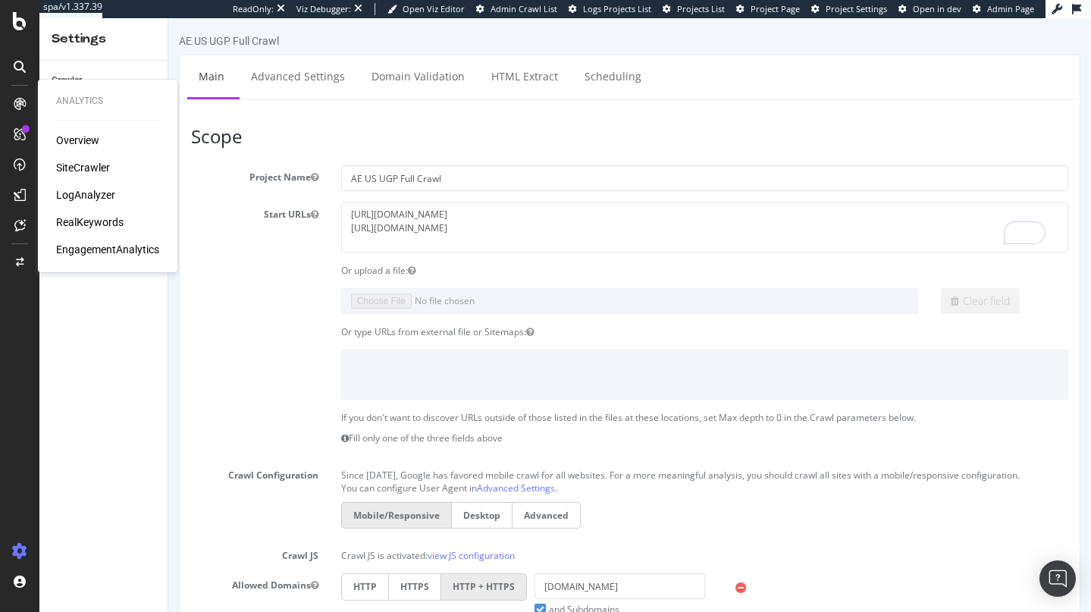
click at [79, 165] on div "SiteCrawler" at bounding box center [83, 167] width 54 height 15
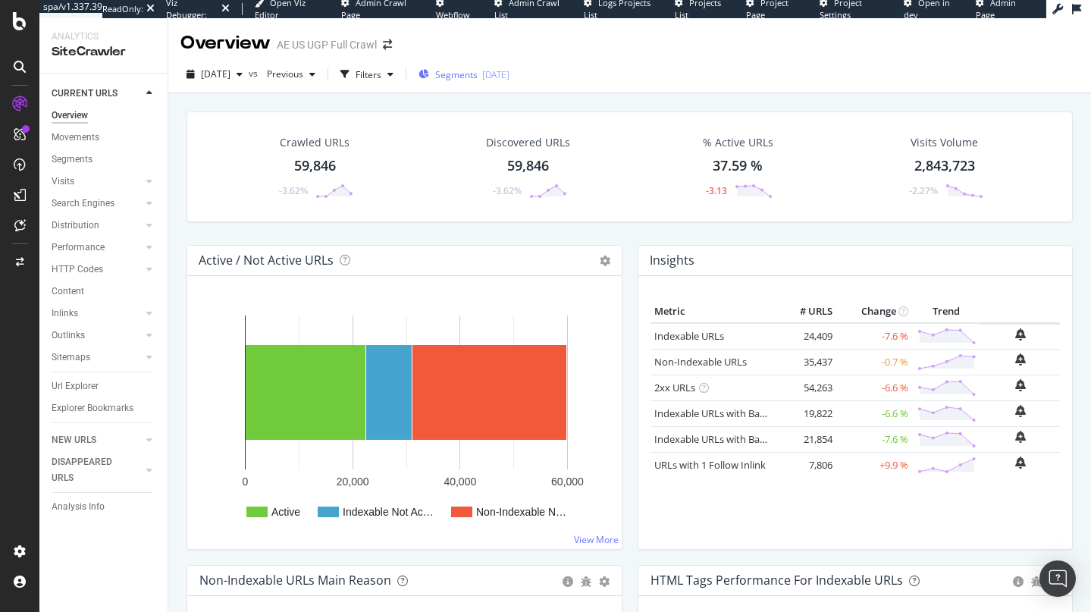
click at [85, 385] on div "Url Explorer" at bounding box center [75, 386] width 47 height 16
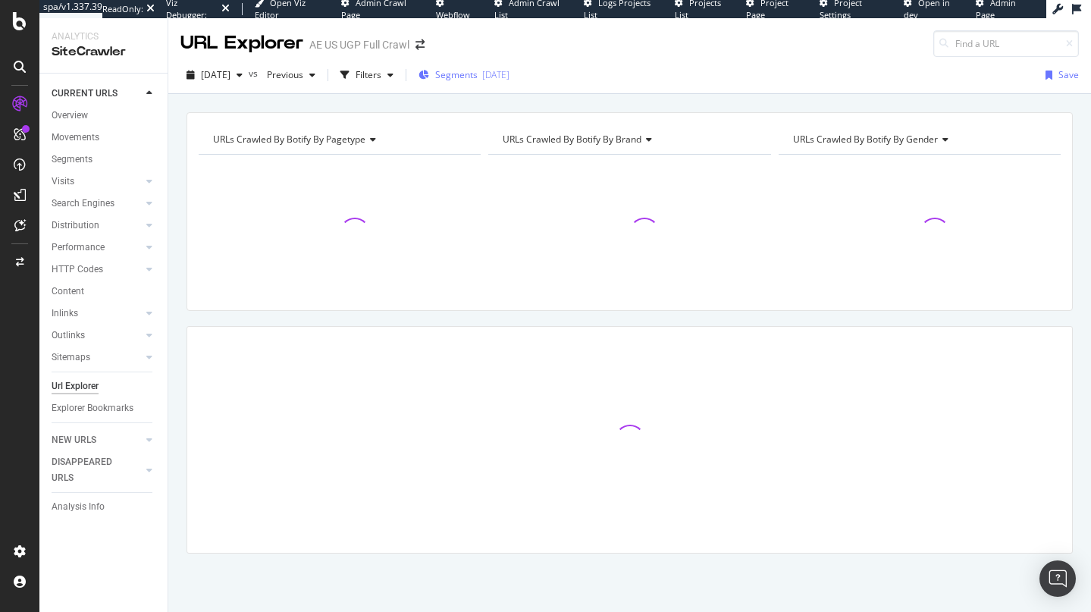
click at [485, 85] on div "Segments 2025-06-10" at bounding box center [464, 75] width 91 height 23
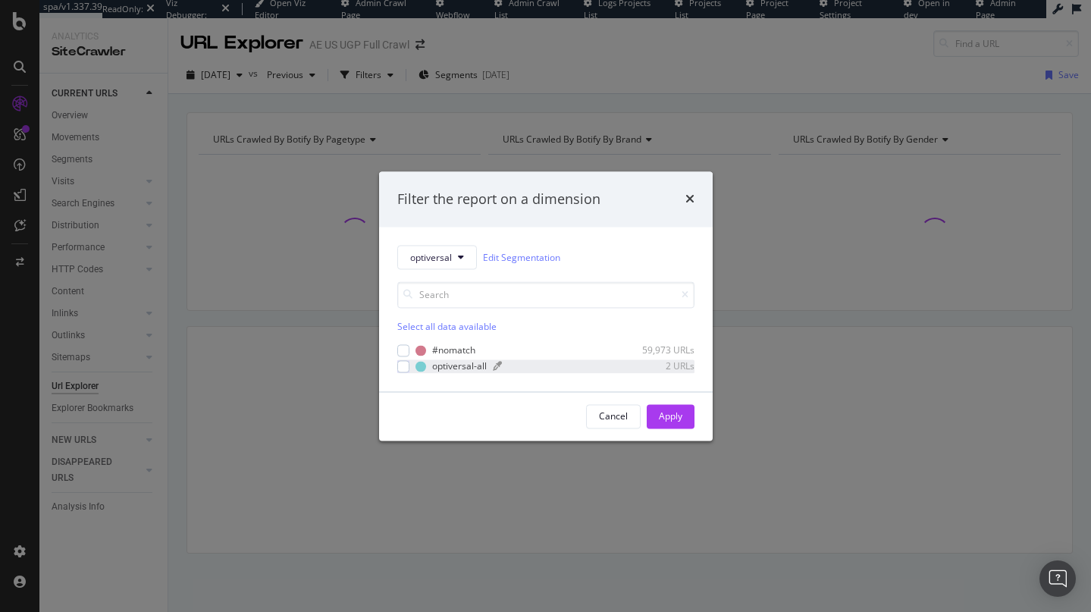
click at [416, 371] on div "modal" at bounding box center [421, 366] width 11 height 11
click at [693, 431] on div "Cancel Apply" at bounding box center [546, 416] width 334 height 49
click at [657, 406] on button "Apply" at bounding box center [671, 416] width 48 height 24
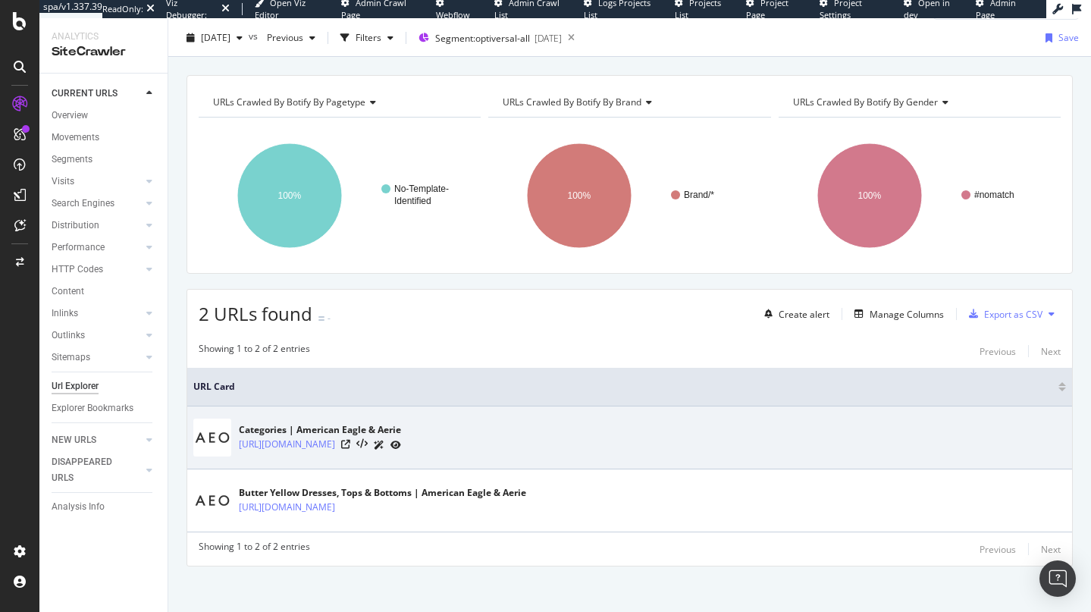
scroll to position [45, 0]
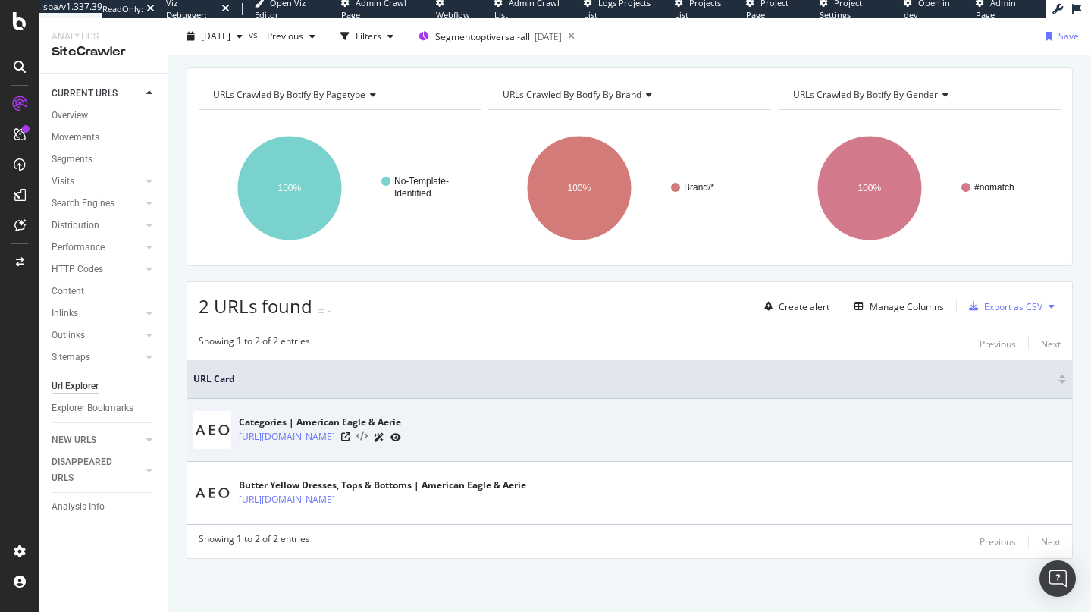
click at [368, 438] on icon at bounding box center [361, 437] width 11 height 11
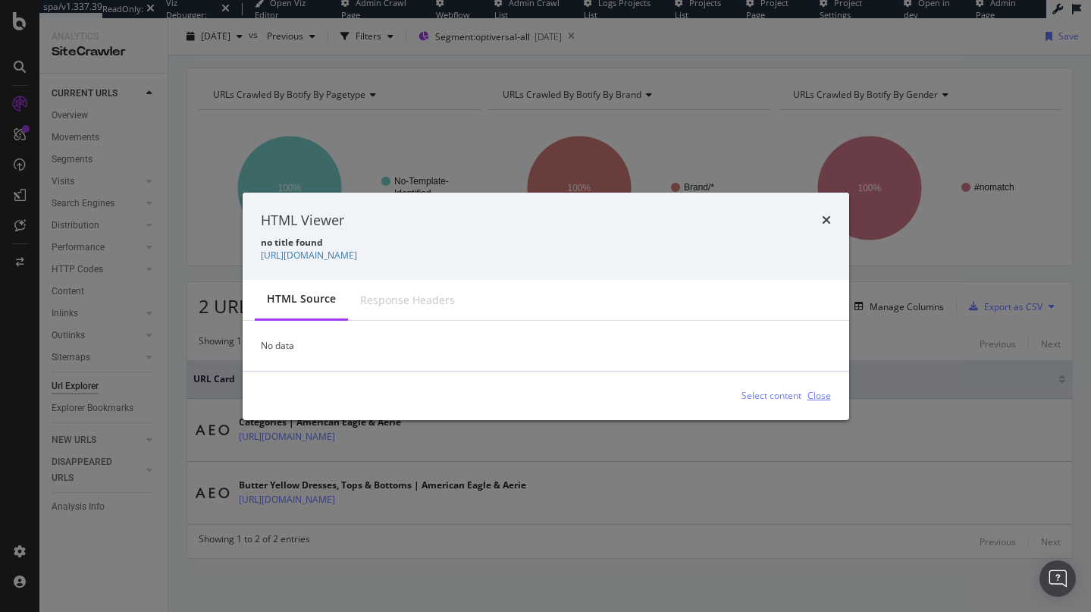
click at [811, 396] on div "Close" at bounding box center [820, 395] width 24 height 13
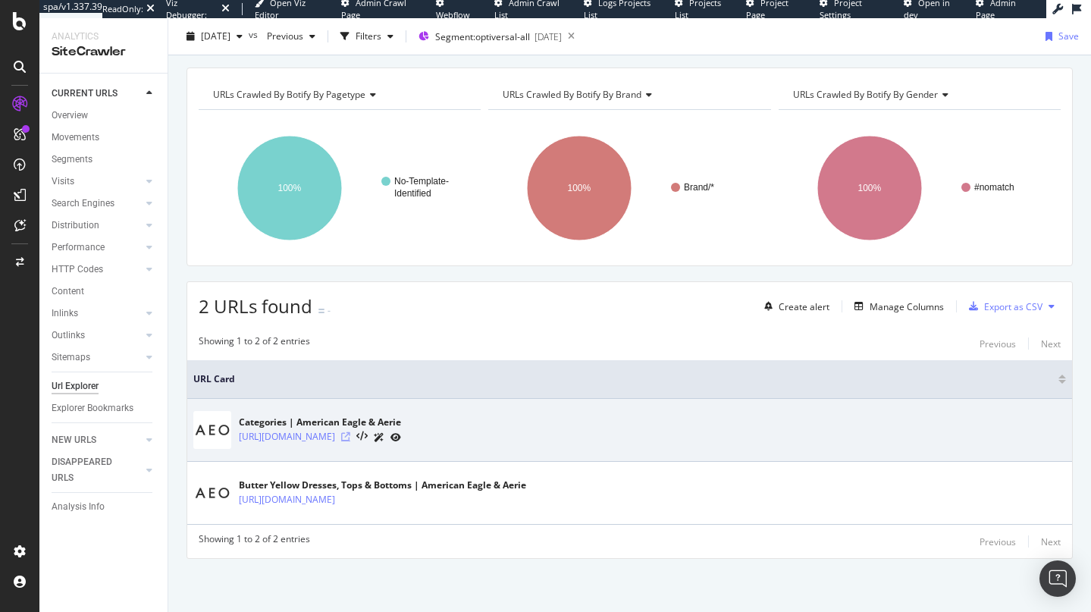
click at [350, 438] on icon at bounding box center [345, 436] width 9 height 9
click at [350, 437] on icon at bounding box center [345, 436] width 9 height 9
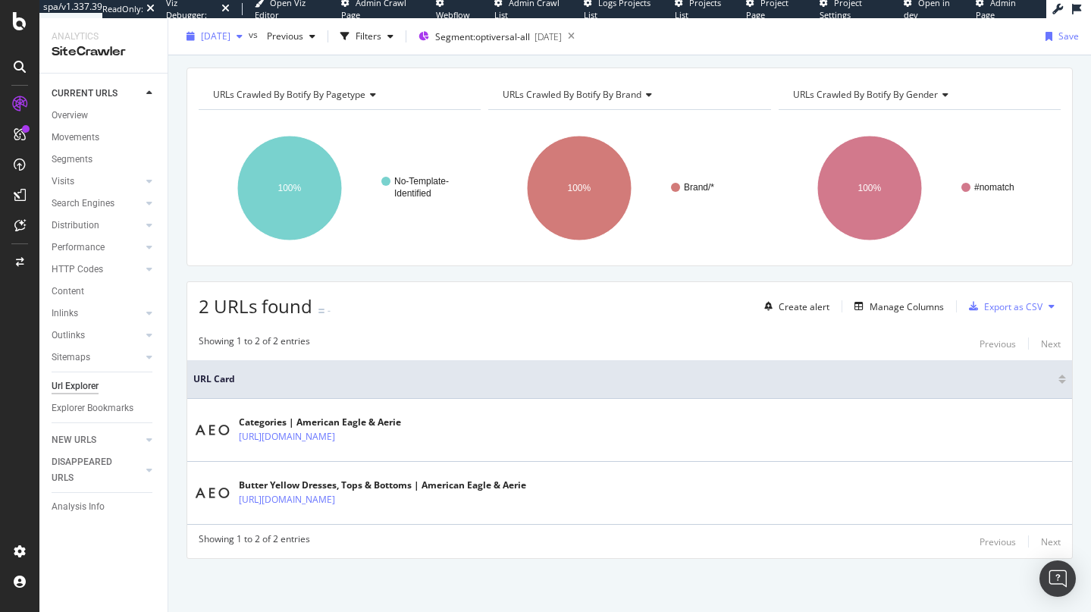
click at [231, 33] on span "2025 Sep. 19th" at bounding box center [216, 36] width 30 height 13
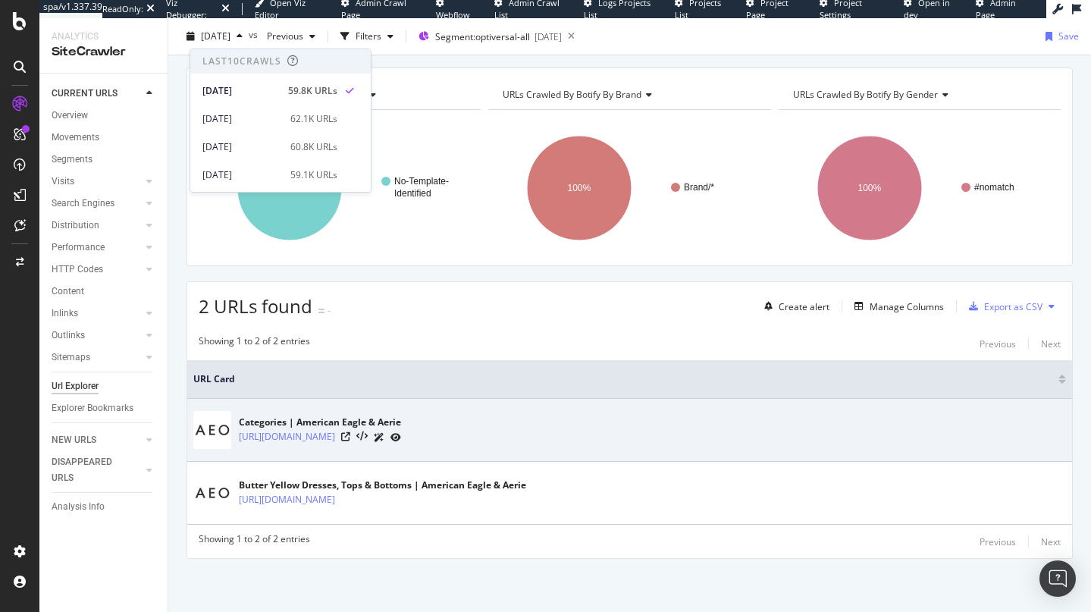
click at [618, 400] on td "Categories | American Eagle & Aerie https://www.ae.com/us/en/o/pt/index" at bounding box center [629, 430] width 885 height 63
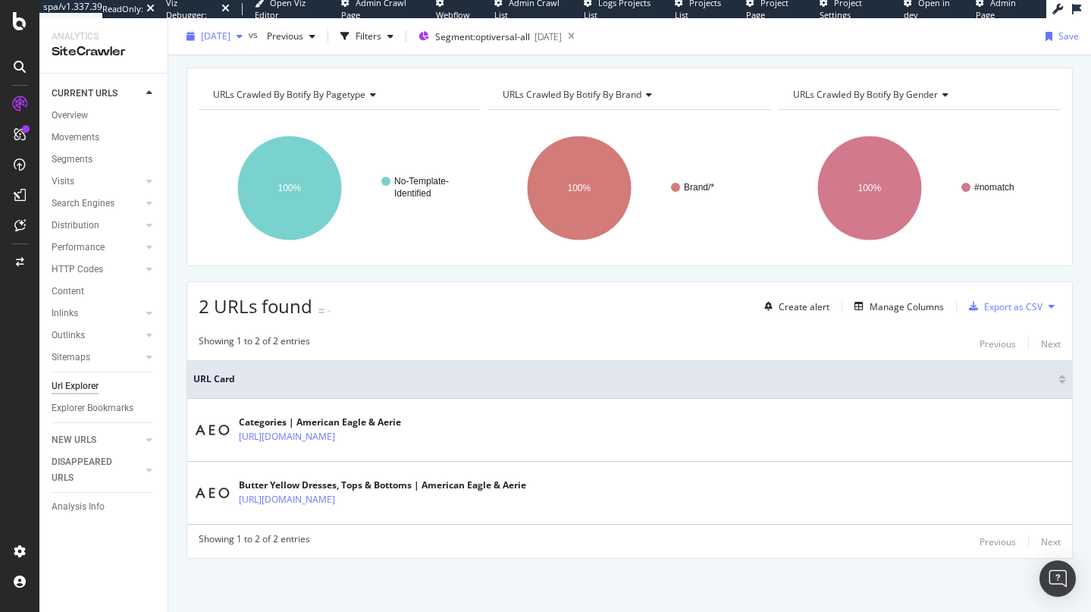
click at [231, 39] on span "2025 Sep. 19th" at bounding box center [216, 36] width 30 height 13
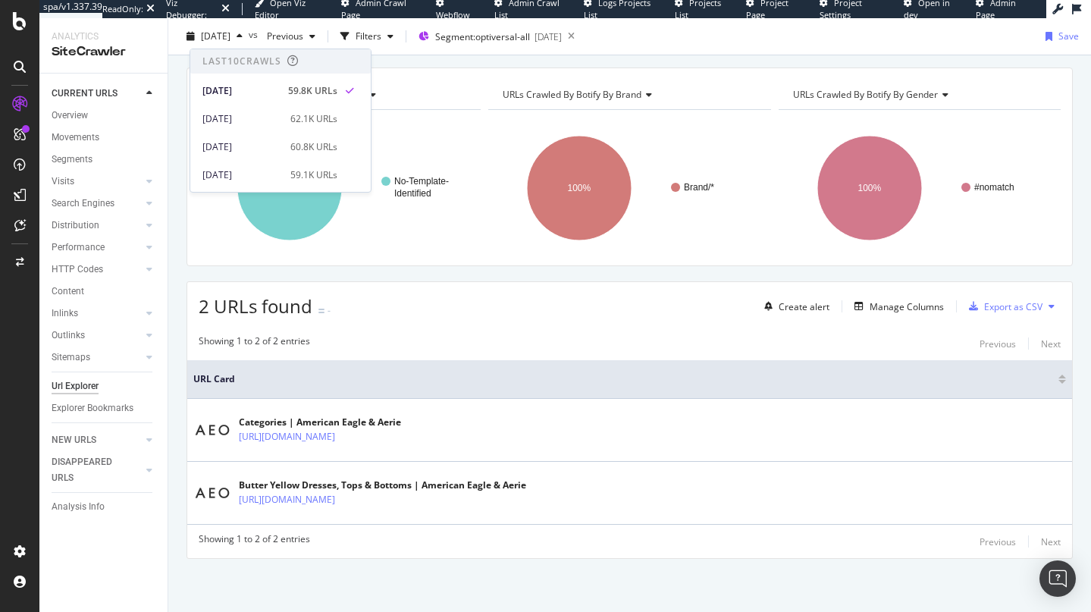
click at [479, 395] on th "URL Card" at bounding box center [629, 379] width 885 height 39
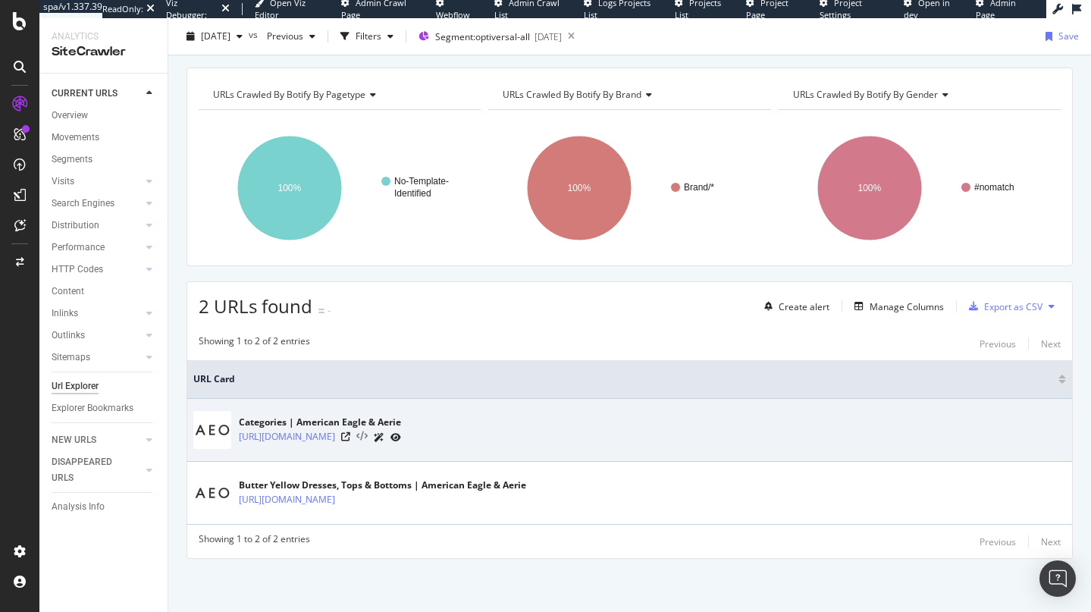
click at [368, 435] on icon at bounding box center [361, 437] width 11 height 11
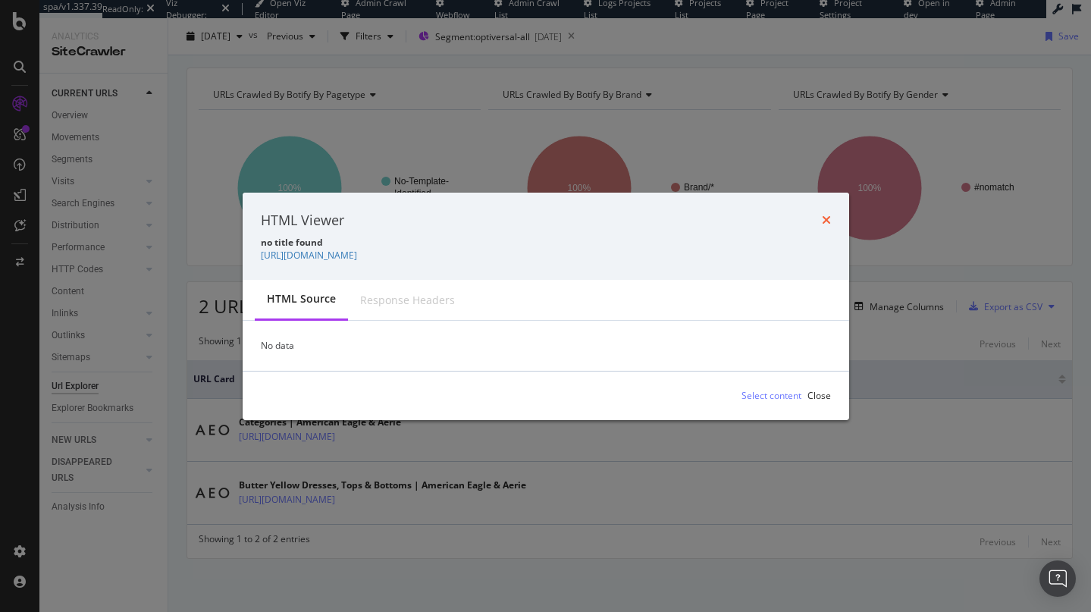
click at [829, 219] on icon "times" at bounding box center [826, 220] width 9 height 12
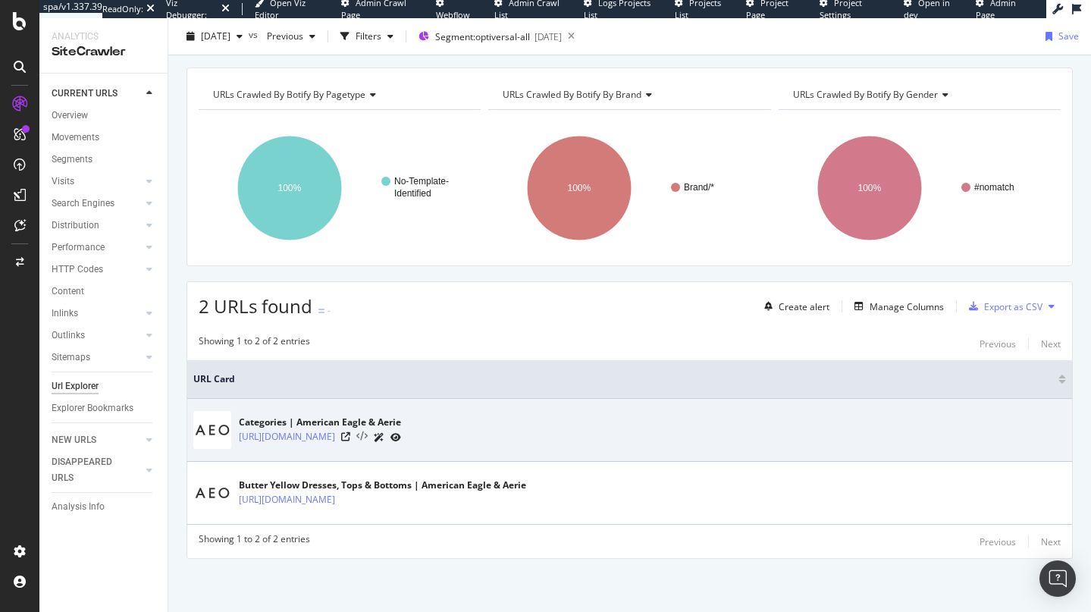
click at [368, 435] on icon at bounding box center [361, 437] width 11 height 11
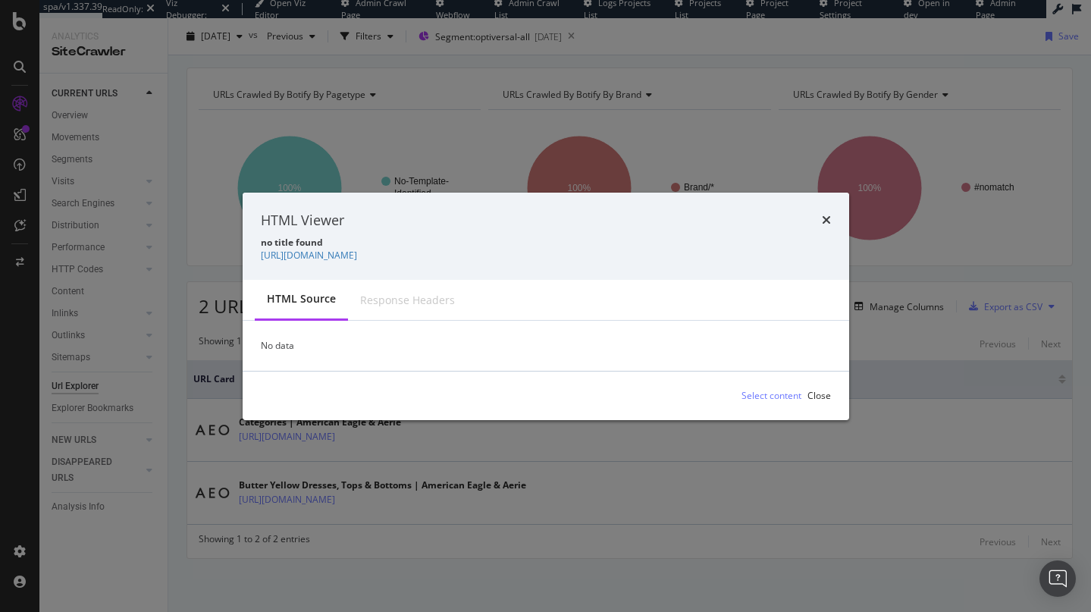
click at [275, 349] on div "No data" at bounding box center [546, 345] width 607 height 49
click at [830, 214] on icon "times" at bounding box center [826, 220] width 9 height 12
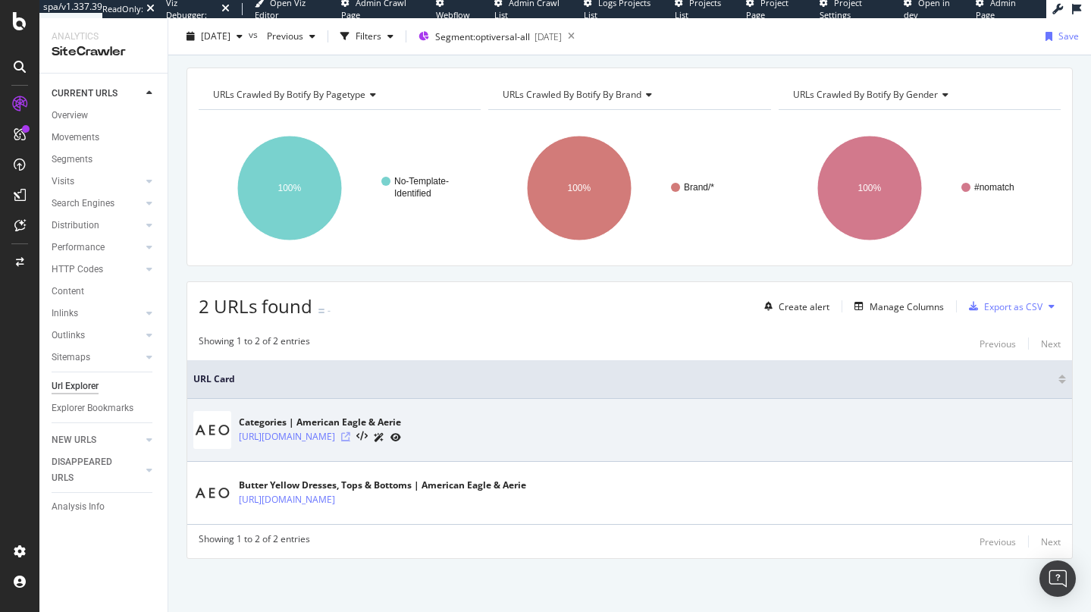
click at [350, 435] on icon at bounding box center [345, 436] width 9 height 9
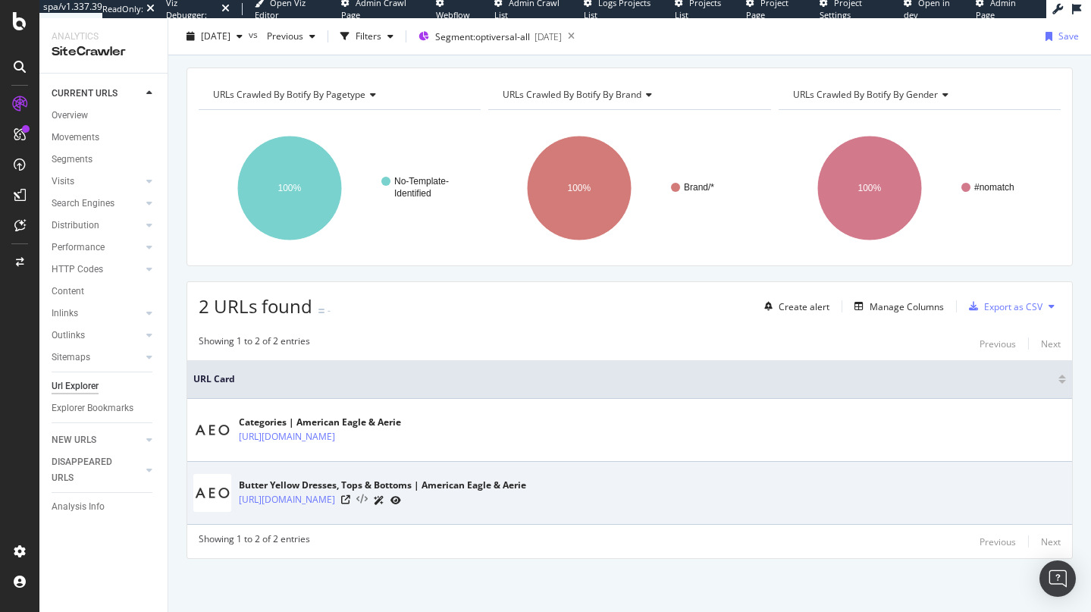
click at [368, 500] on icon at bounding box center [361, 499] width 11 height 11
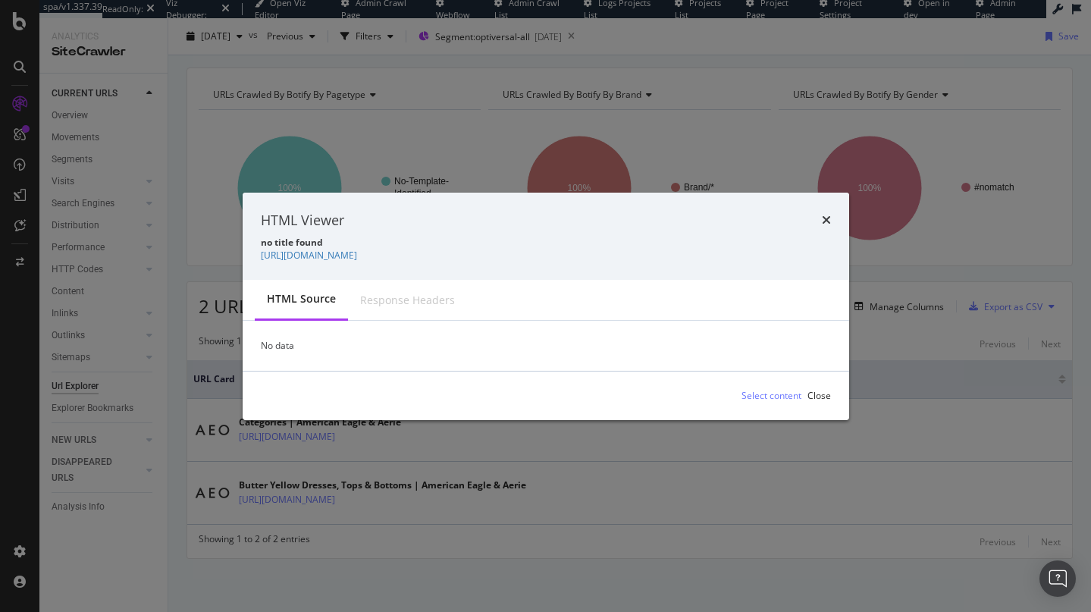
click at [274, 344] on div "No data" at bounding box center [546, 345] width 607 height 49
click at [827, 218] on icon "times" at bounding box center [826, 220] width 9 height 12
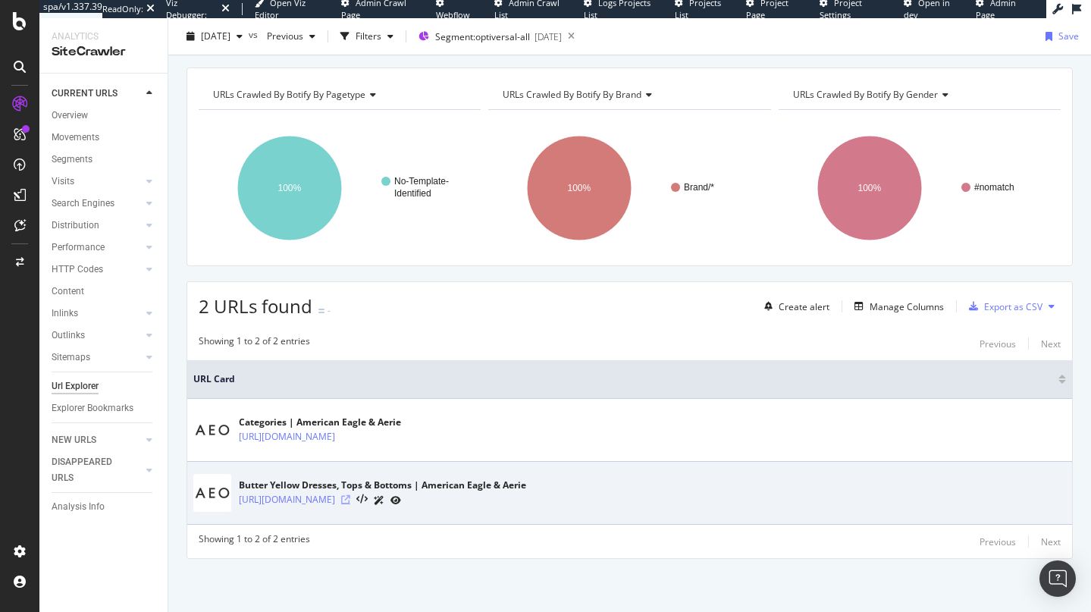
click at [350, 503] on icon at bounding box center [345, 499] width 9 height 9
click at [384, 498] on icon at bounding box center [379, 500] width 11 height 9
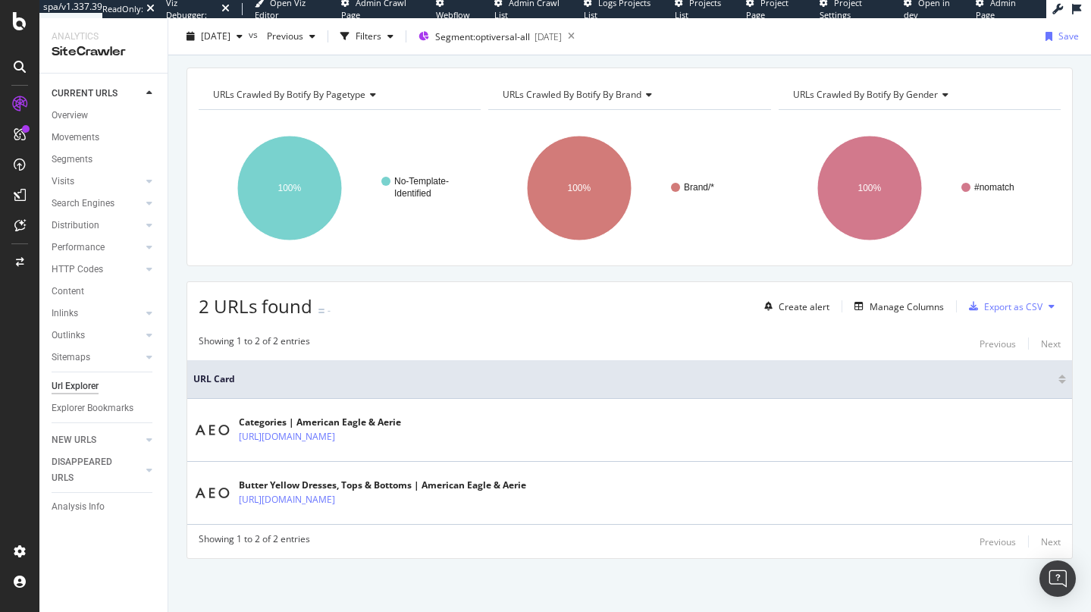
click at [24, 36] on div at bounding box center [19, 306] width 39 height 612
click at [23, 21] on icon at bounding box center [20, 21] width 14 height 18
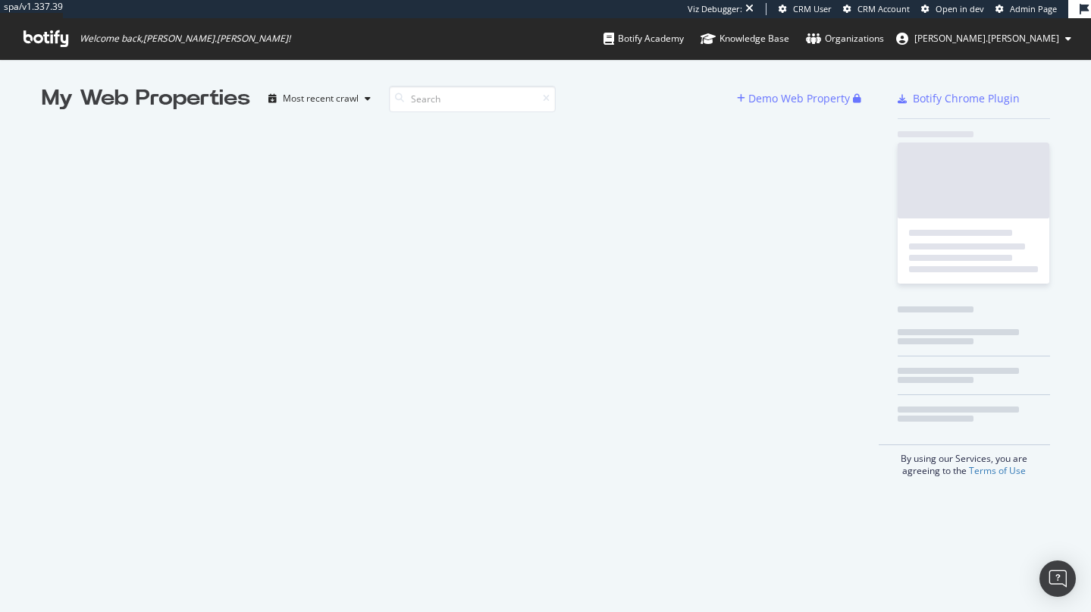
scroll to position [12, 12]
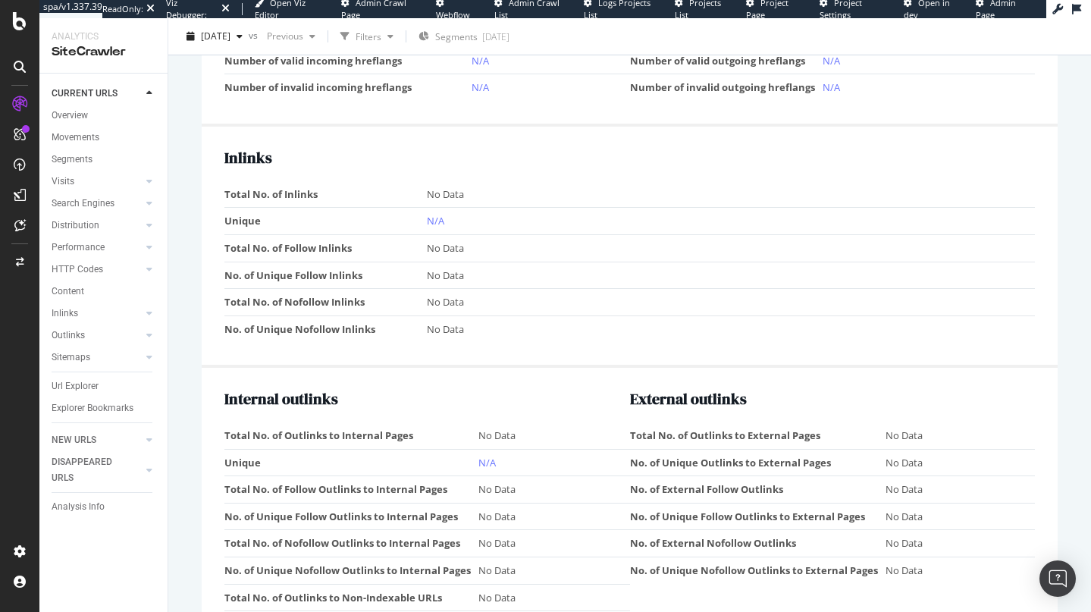
scroll to position [1463, 0]
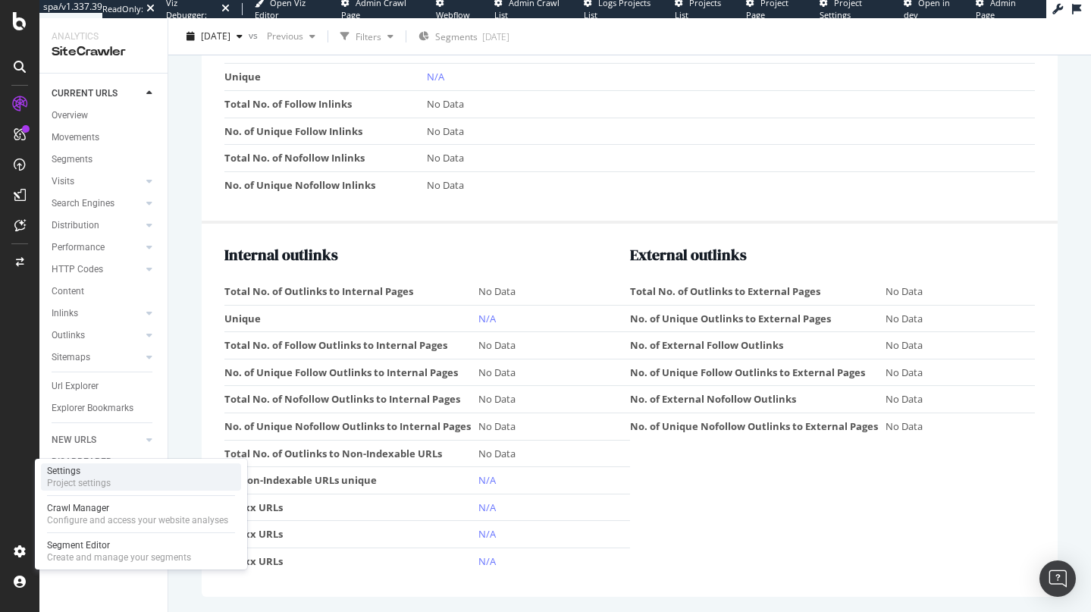
click at [89, 480] on div "Project settings" at bounding box center [79, 483] width 64 height 12
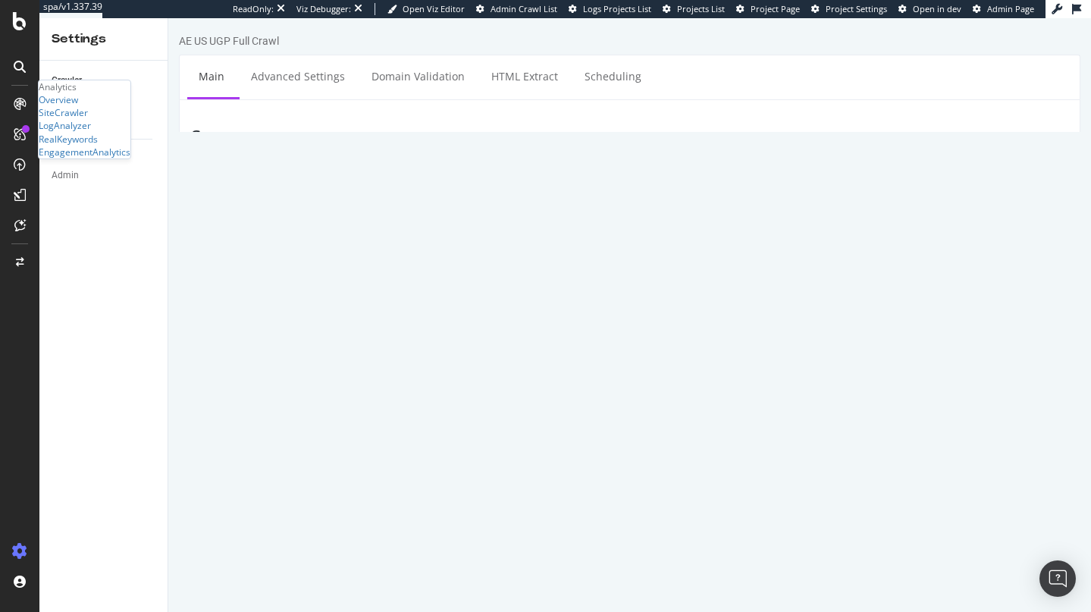
click at [545, 162] on article "Scope Project Name AE US UGP Full Crawl Start URLs [URL][DOMAIN_NAME] [URL][DOM…" at bounding box center [629, 473] width 877 height 692
click at [14, 118] on div at bounding box center [20, 107] width 36 height 30
click at [17, 104] on icon at bounding box center [20, 104] width 12 height 12
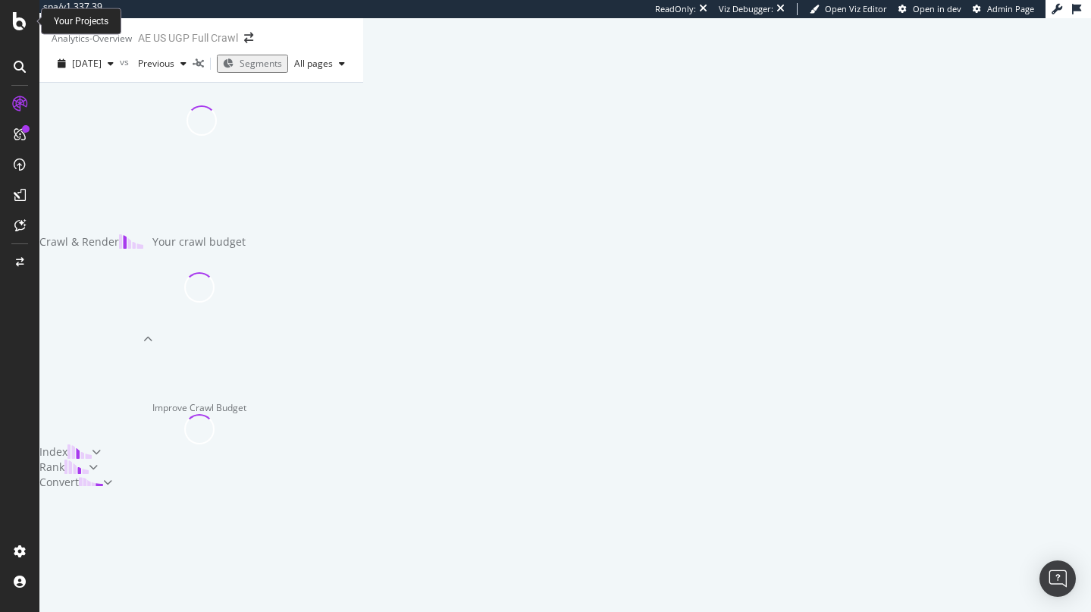
click at [17, 20] on icon at bounding box center [20, 21] width 14 height 18
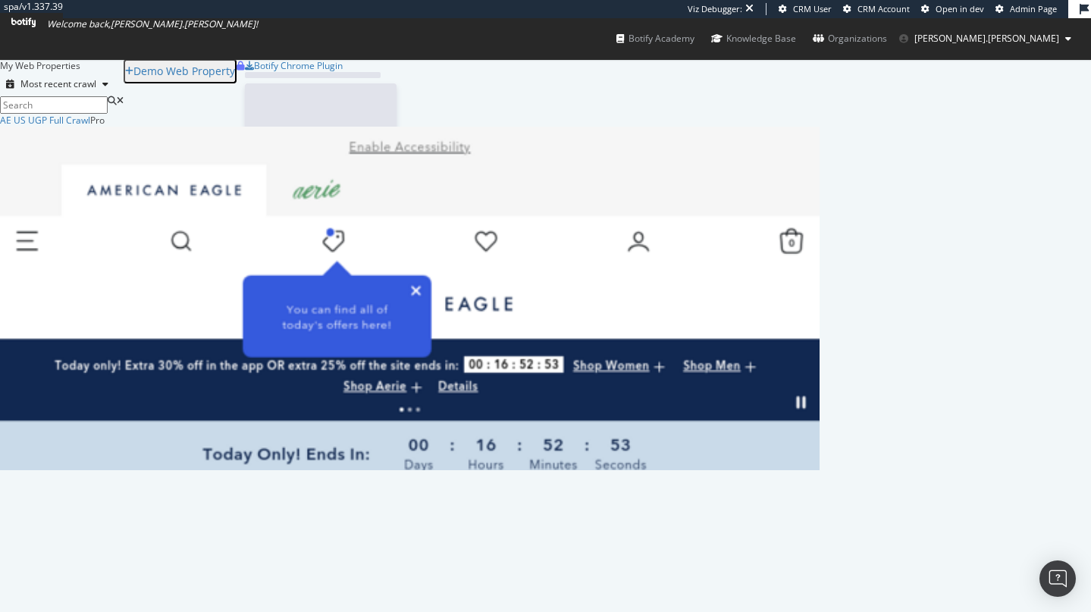
scroll to position [345, 808]
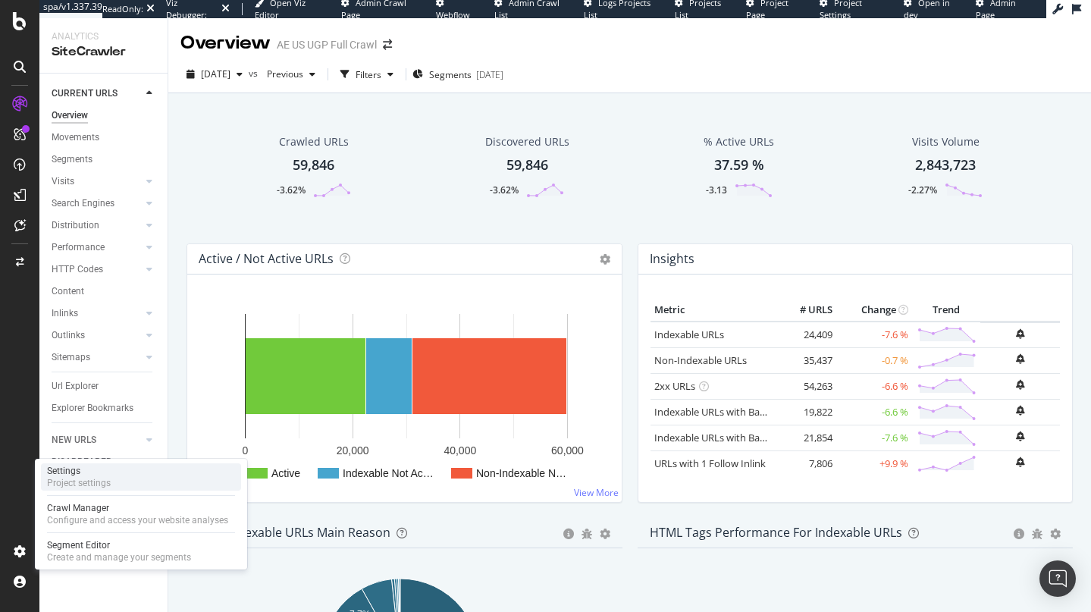
click at [110, 482] on div "Project settings" at bounding box center [79, 483] width 64 height 12
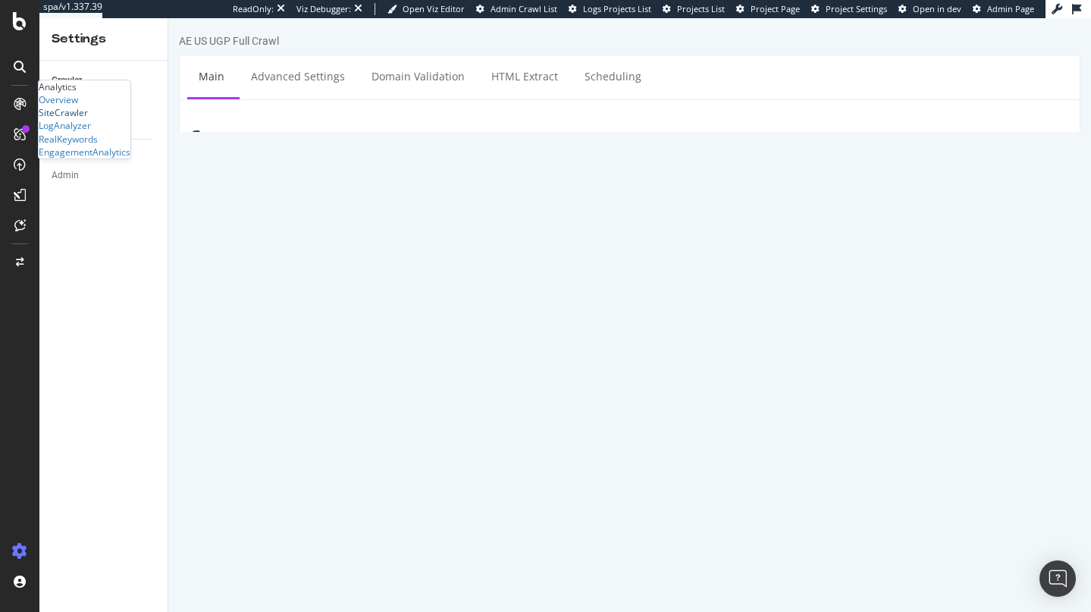
click at [86, 119] on div "SiteCrawler" at bounding box center [63, 112] width 49 height 13
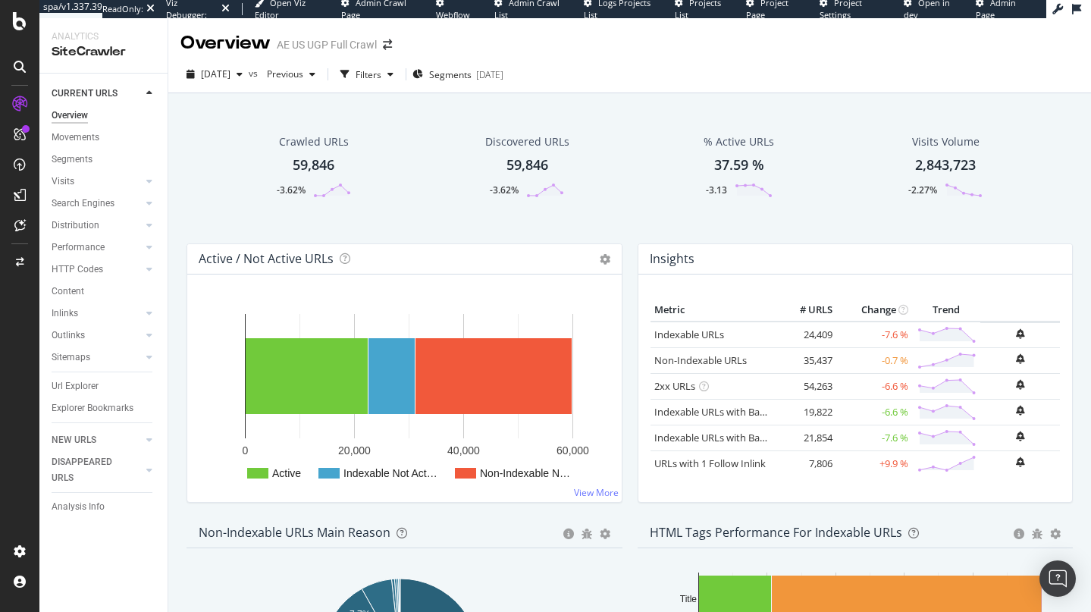
click at [102, 452] on div "DISAPPEARED URLS" at bounding box center [110, 470] width 116 height 38
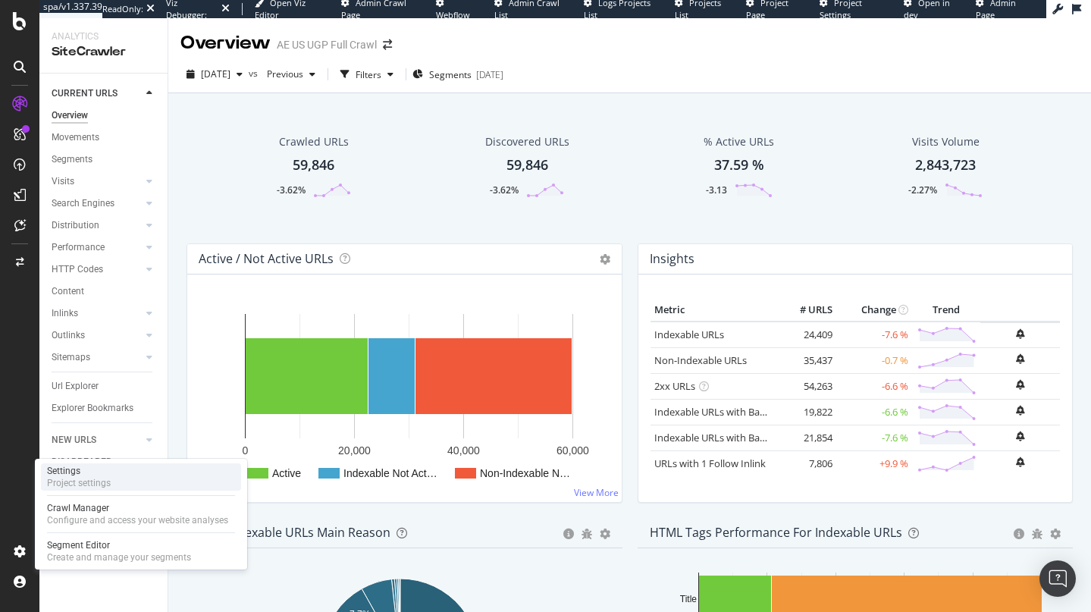
click at [105, 472] on div "Settings" at bounding box center [79, 471] width 64 height 12
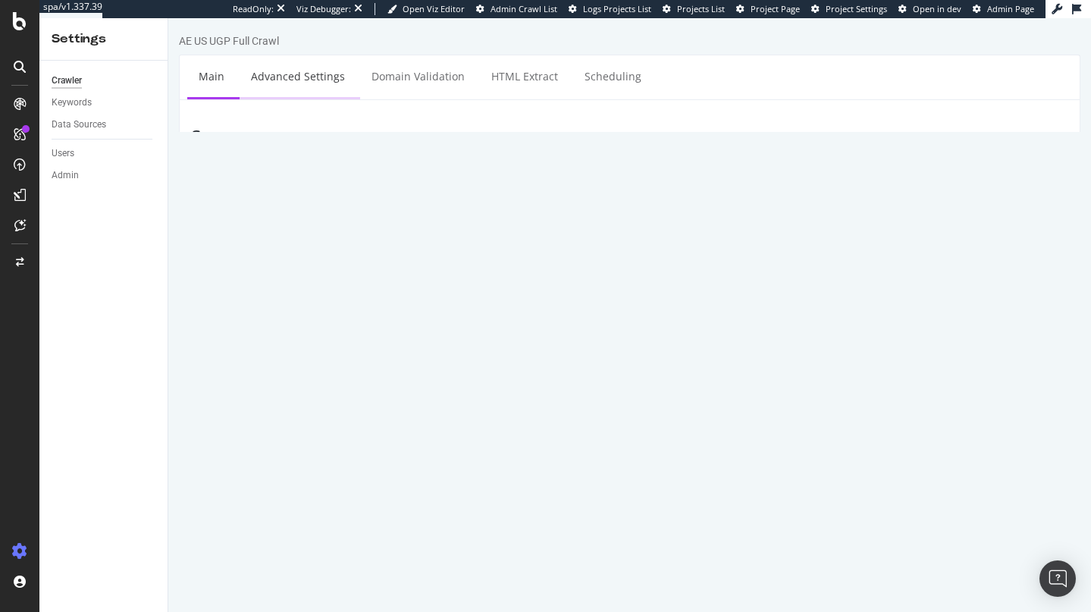
click at [295, 65] on link "Advanced Settings" at bounding box center [298, 76] width 117 height 42
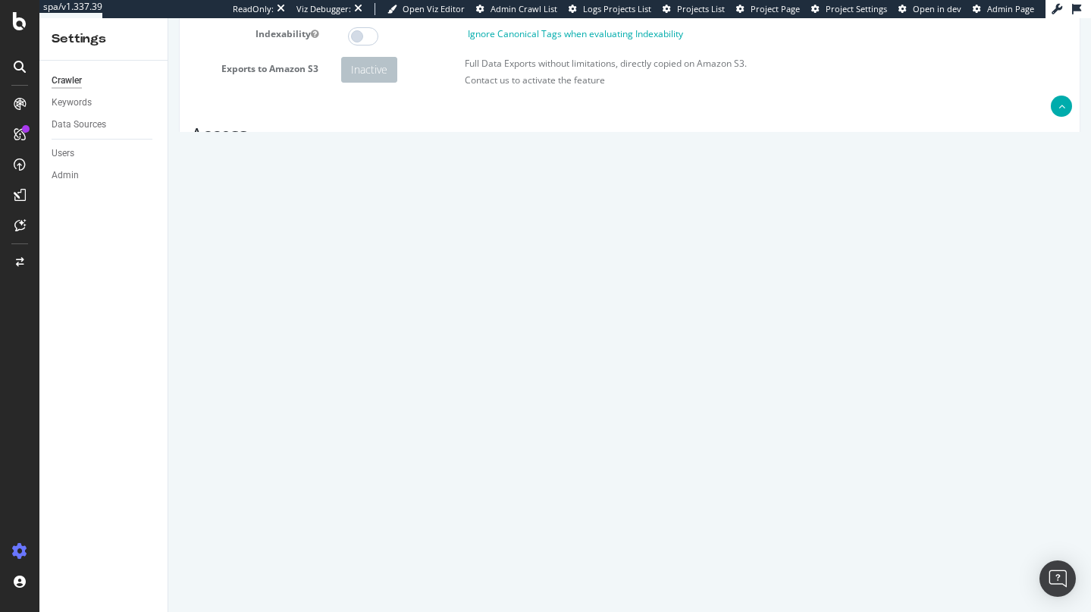
scroll to position [198, 0]
click at [418, 353] on select "Botify Googlebot Chrome Firefox Edge Custom" at bounding box center [395, 341] width 108 height 26
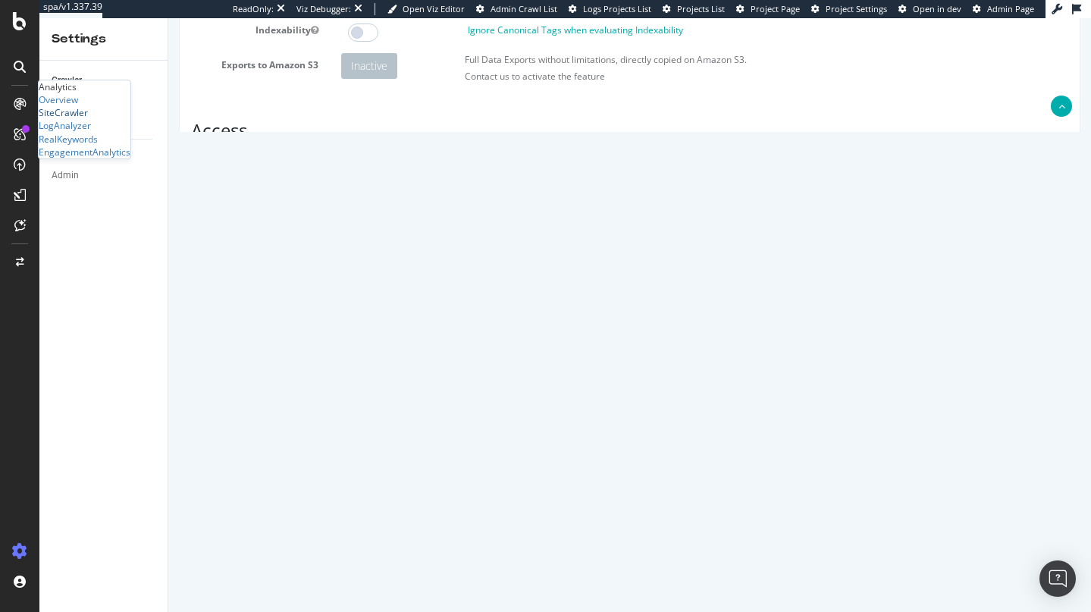
click at [83, 119] on div "SiteCrawler" at bounding box center [63, 112] width 49 height 13
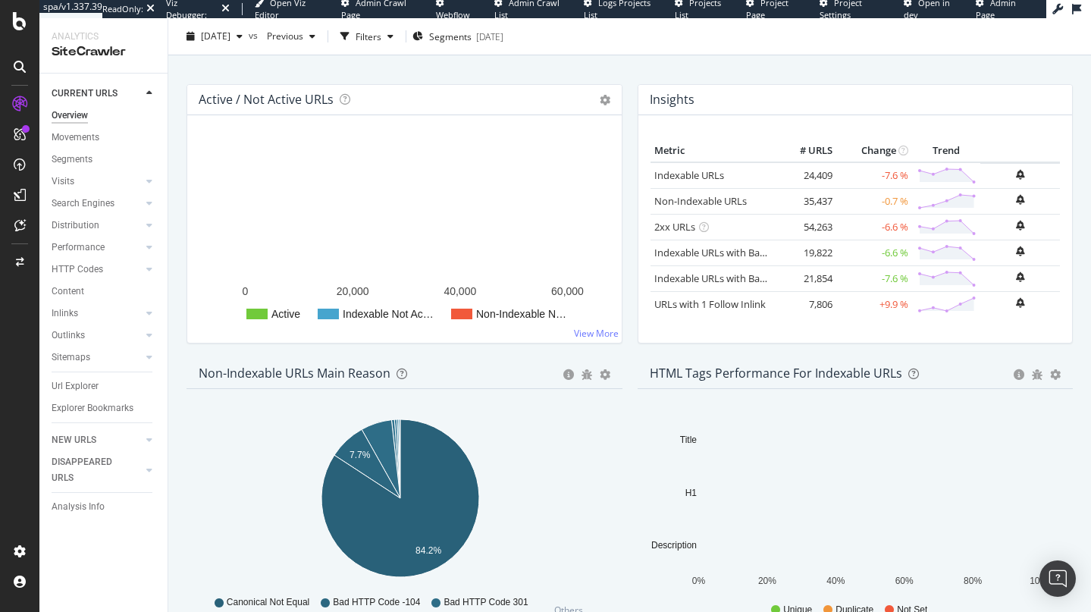
scroll to position [240, 0]
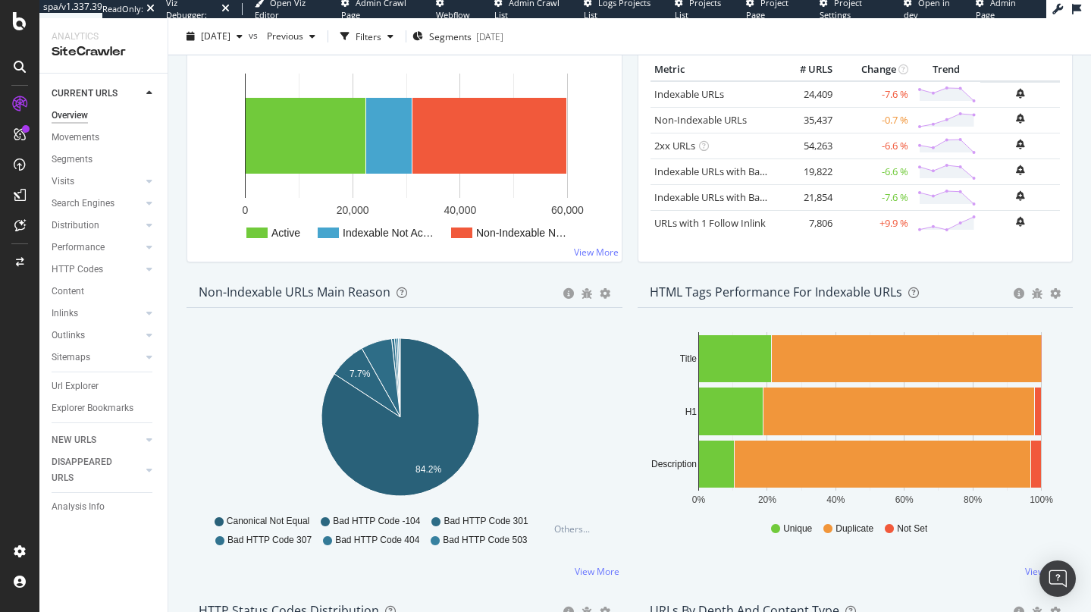
click at [69, 375] on div "Url Explorer" at bounding box center [110, 386] width 116 height 22
click at [74, 391] on div "Url Explorer" at bounding box center [75, 386] width 47 height 16
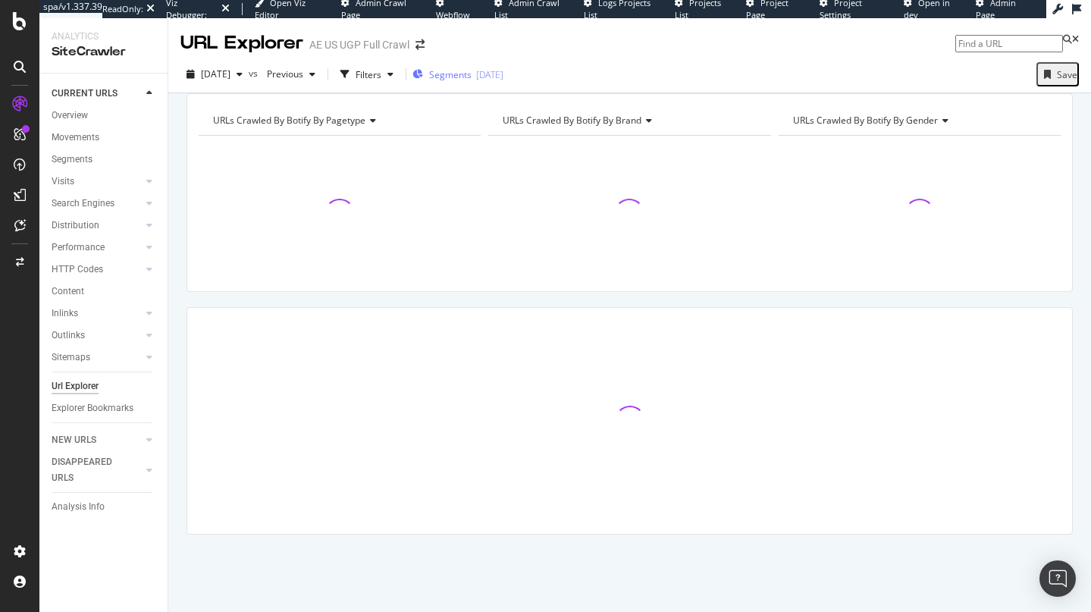
click at [500, 66] on div "Segments 2025-06-10" at bounding box center [458, 74] width 91 height 23
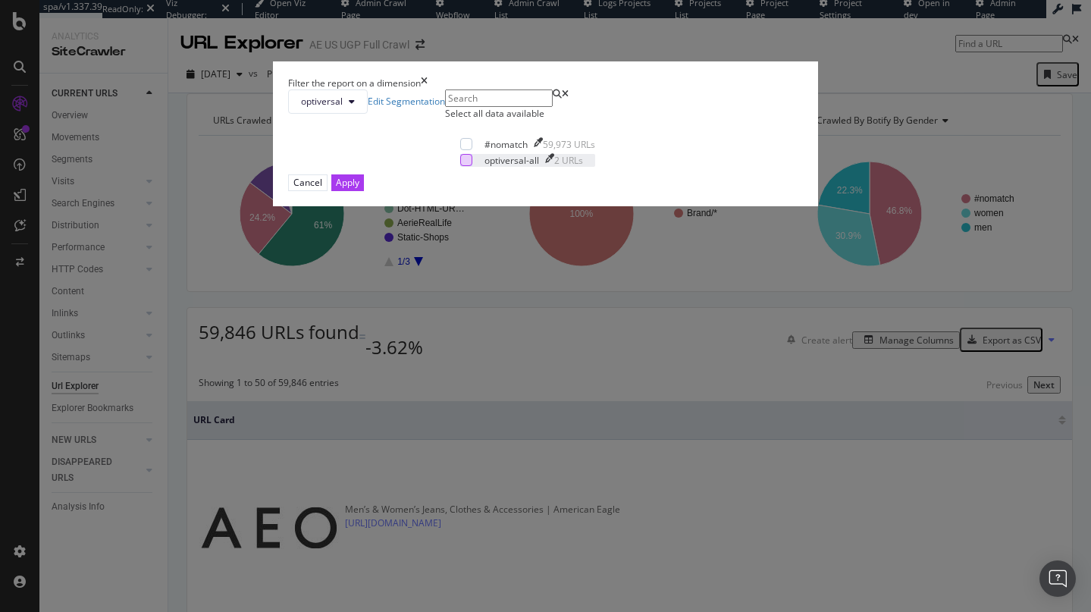
click at [460, 167] on div "optiversal-all 2 URLs" at bounding box center [527, 160] width 135 height 13
click at [359, 190] on div "Apply" at bounding box center [348, 182] width 24 height 14
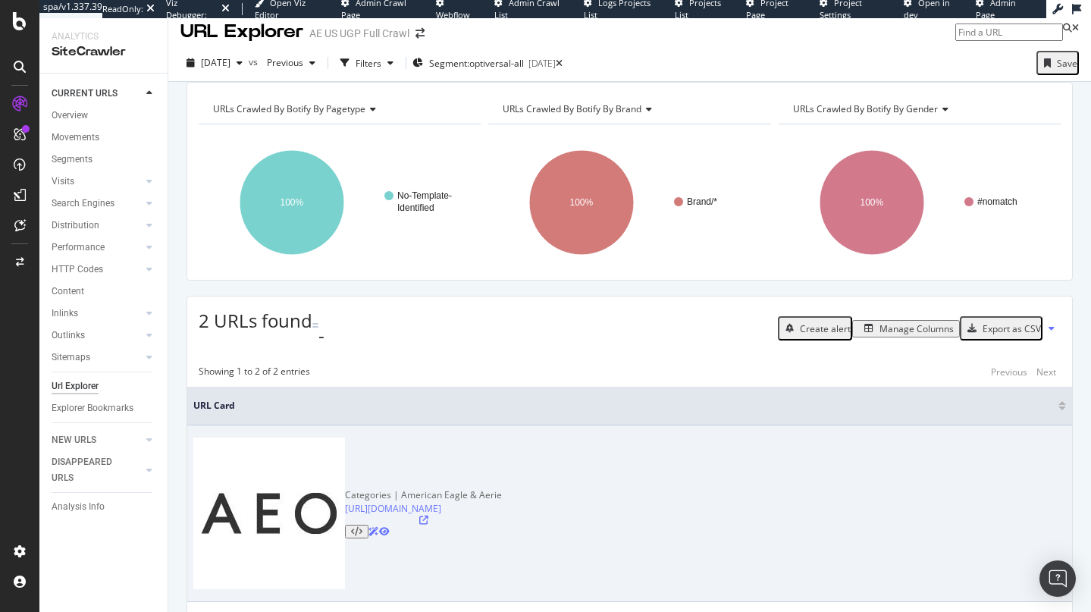
scroll to position [45, 0]
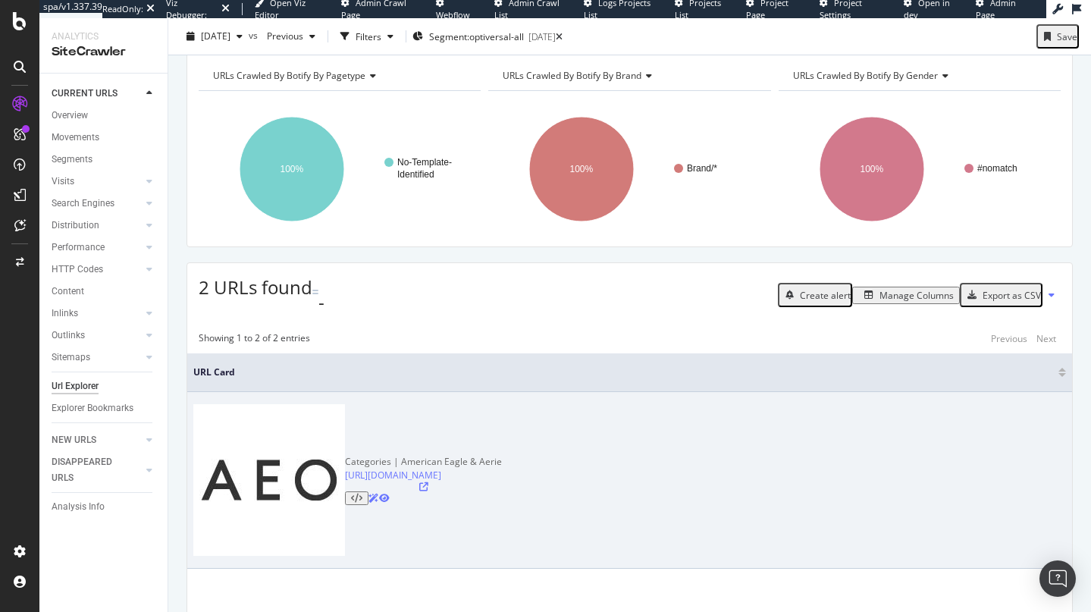
click at [362, 494] on icon at bounding box center [356, 498] width 11 height 9
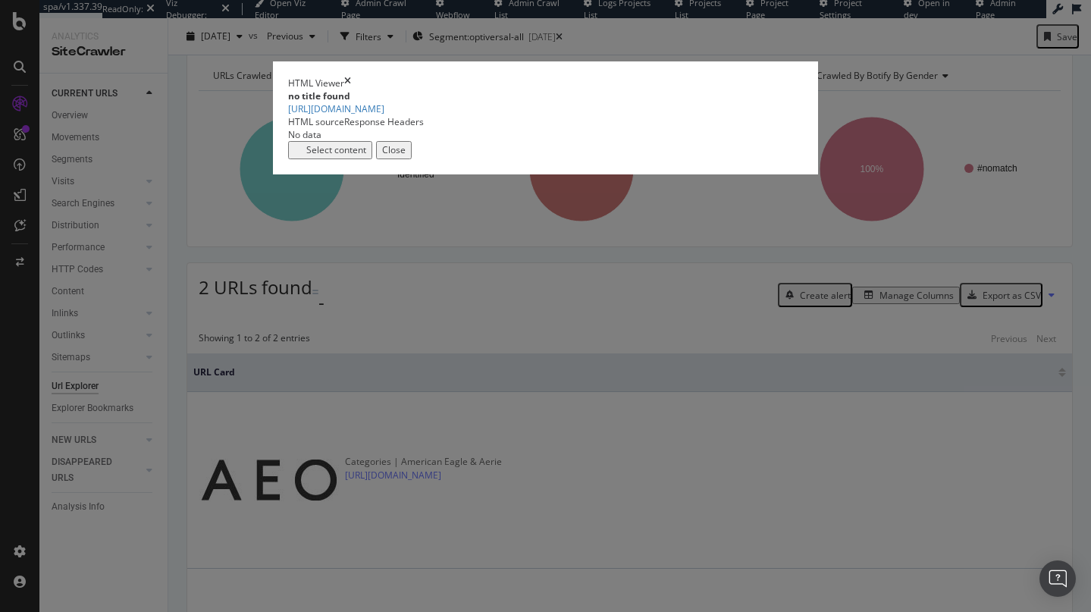
click at [351, 89] on icon "times" at bounding box center [347, 83] width 7 height 13
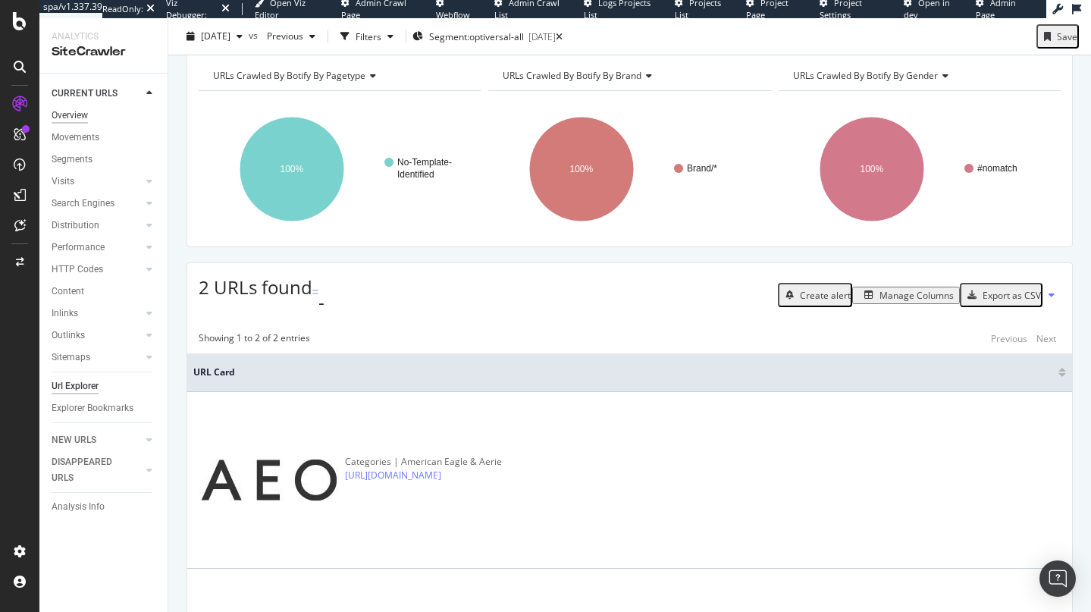
click at [78, 118] on div "Overview" at bounding box center [70, 116] width 36 height 16
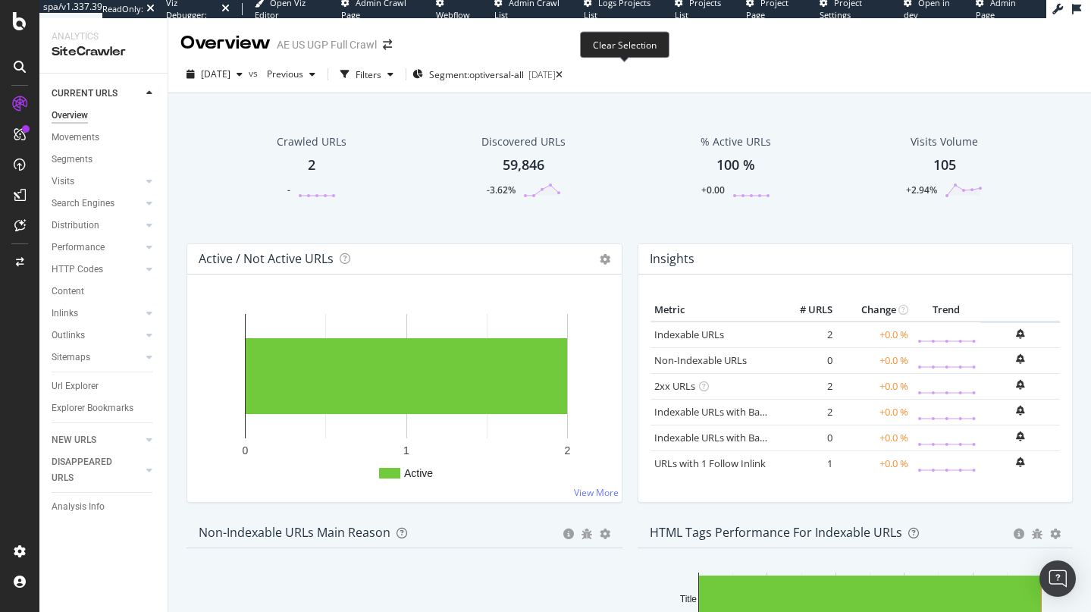
click at [563, 75] on icon at bounding box center [559, 75] width 7 height 9
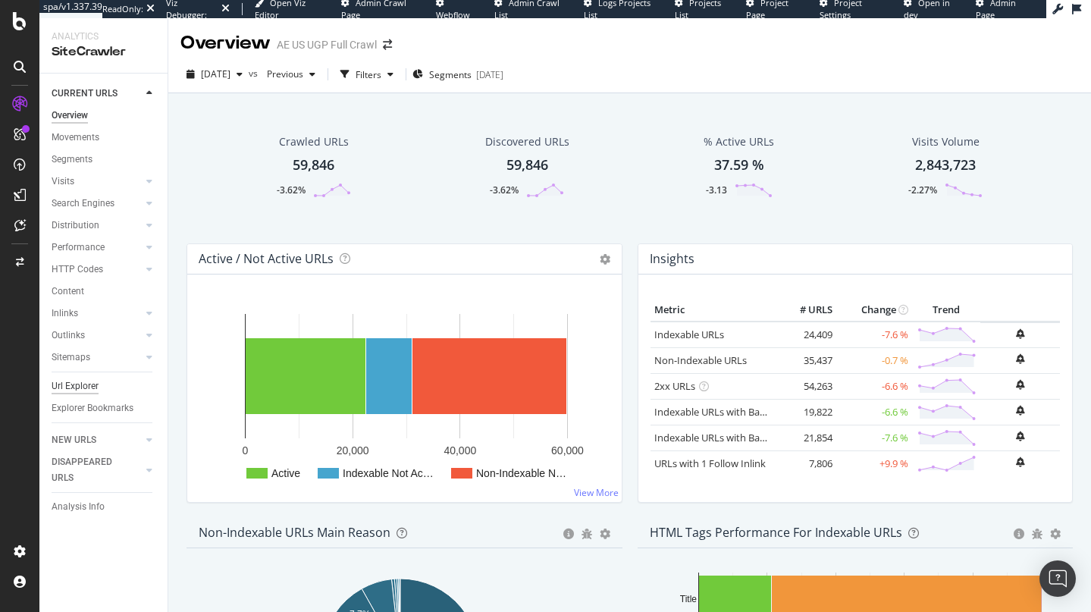
click at [74, 388] on div "Url Explorer" at bounding box center [75, 386] width 47 height 16
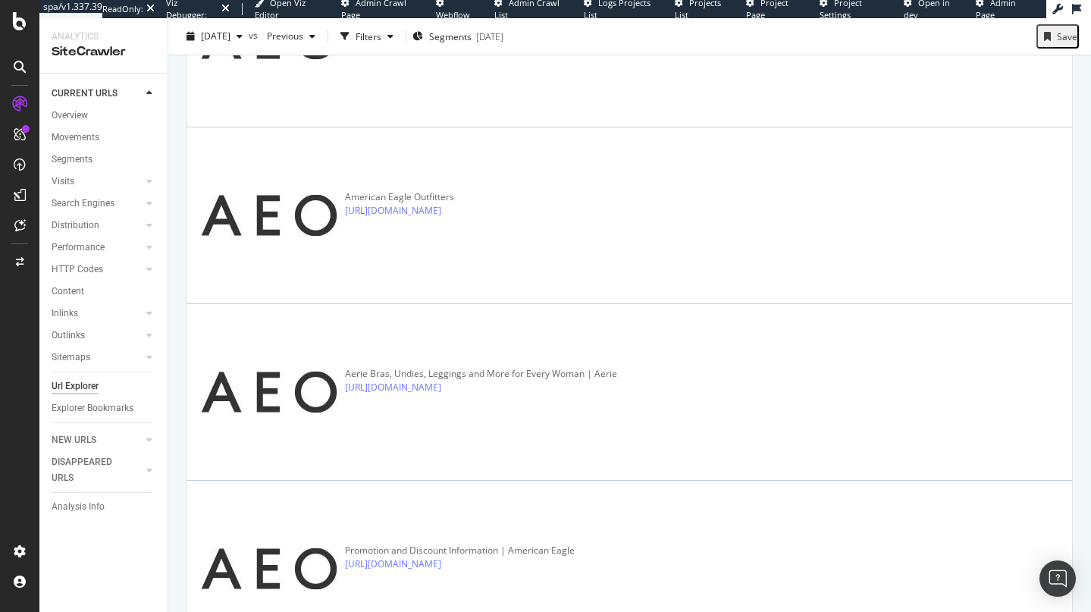
scroll to position [696, 0]
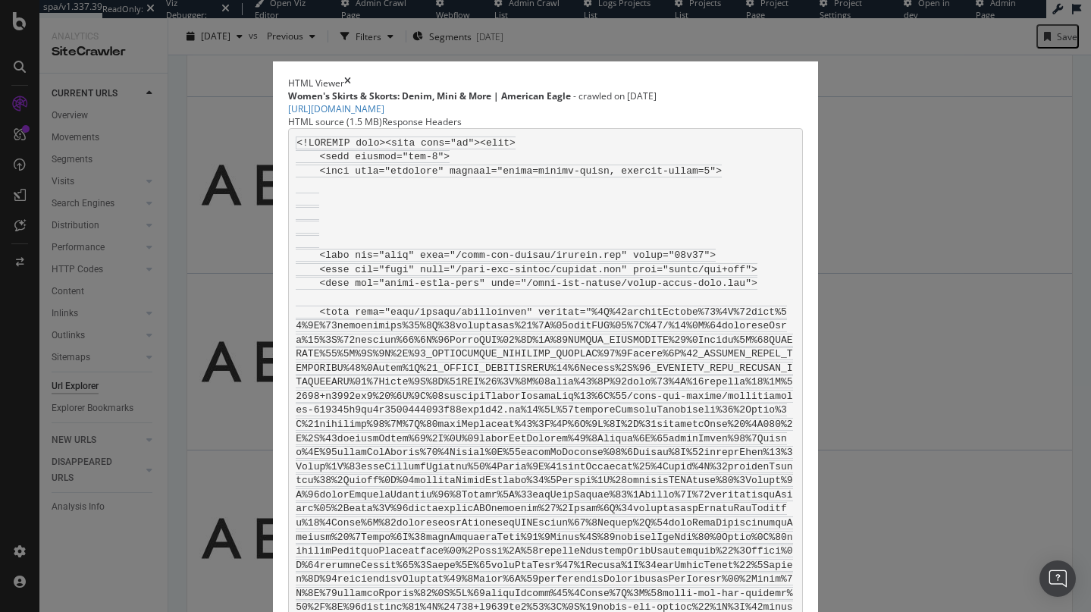
click at [351, 77] on icon "times" at bounding box center [347, 83] width 7 height 13
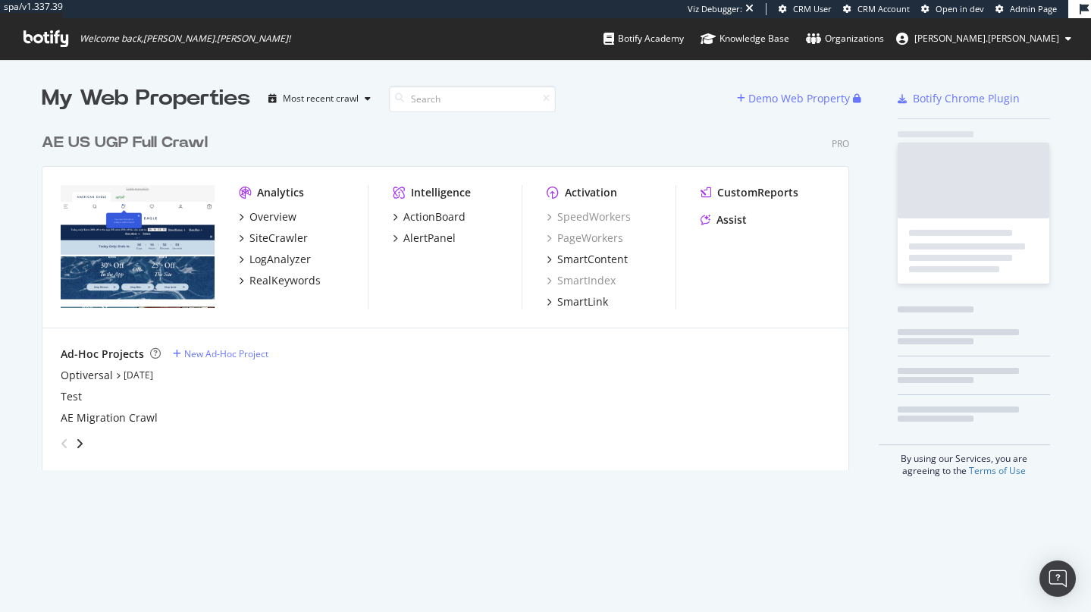
scroll to position [345, 808]
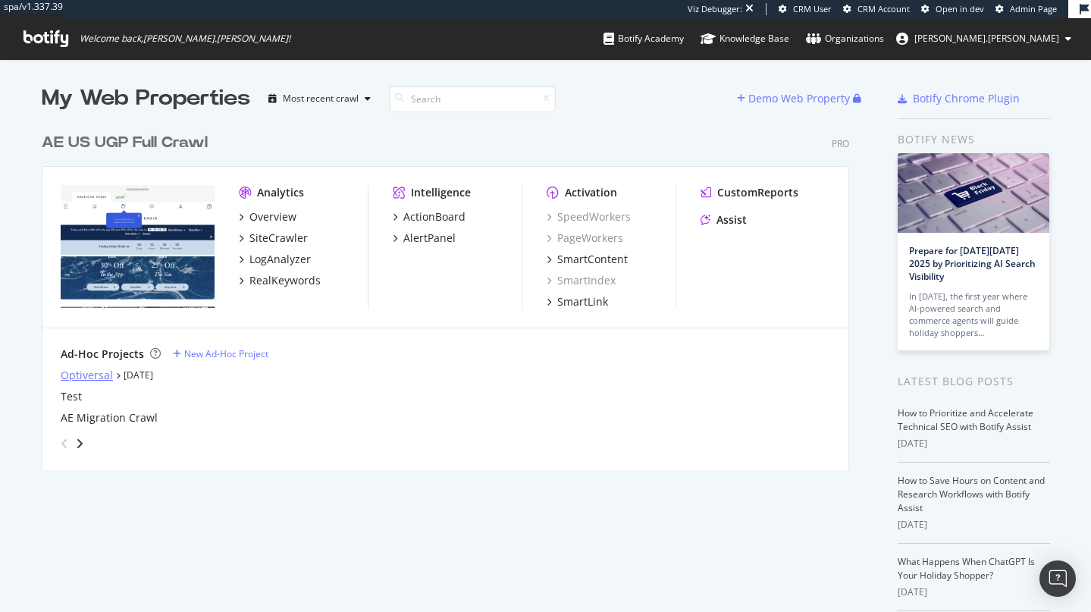
click at [81, 381] on div "Optiversal" at bounding box center [87, 375] width 52 height 15
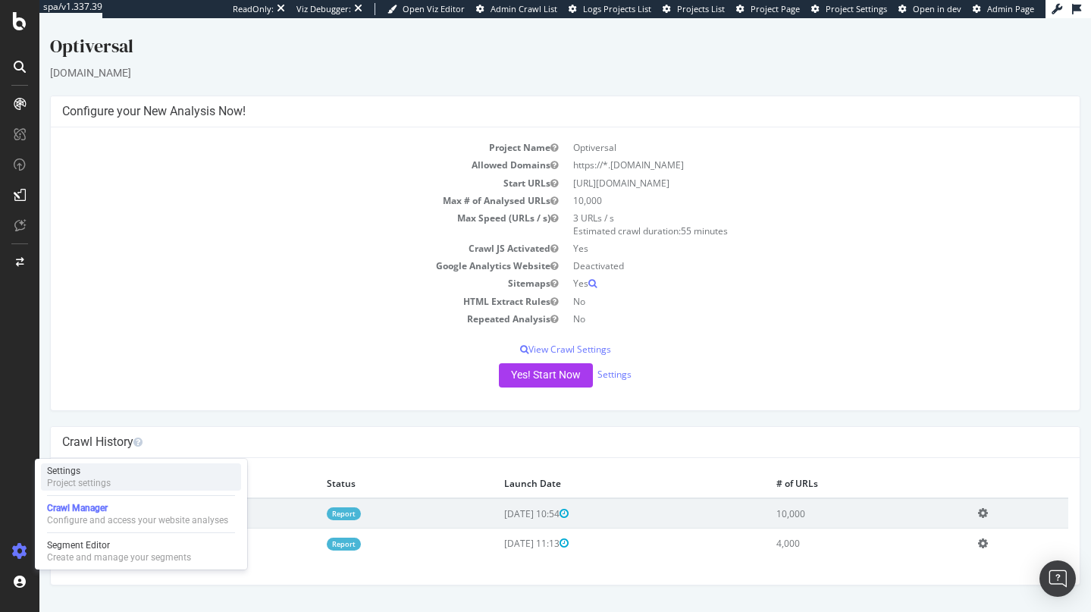
click at [111, 485] on div "Settings Project settings" at bounding box center [141, 476] width 200 height 27
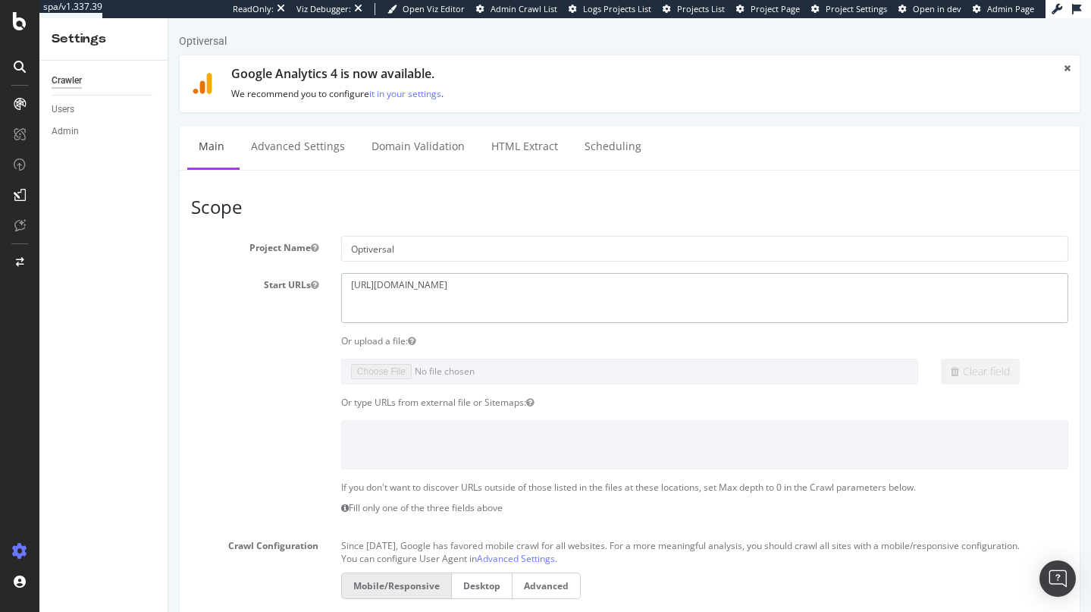
click at [401, 289] on textarea "[URL][DOMAIN_NAME]" at bounding box center [704, 297] width 727 height 49
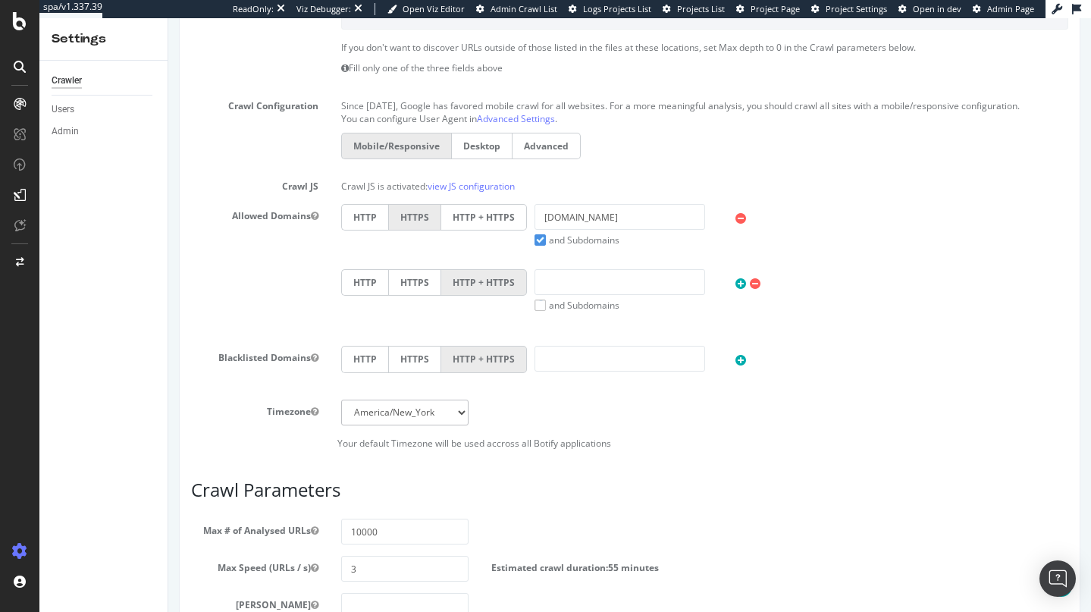
scroll to position [730, 0]
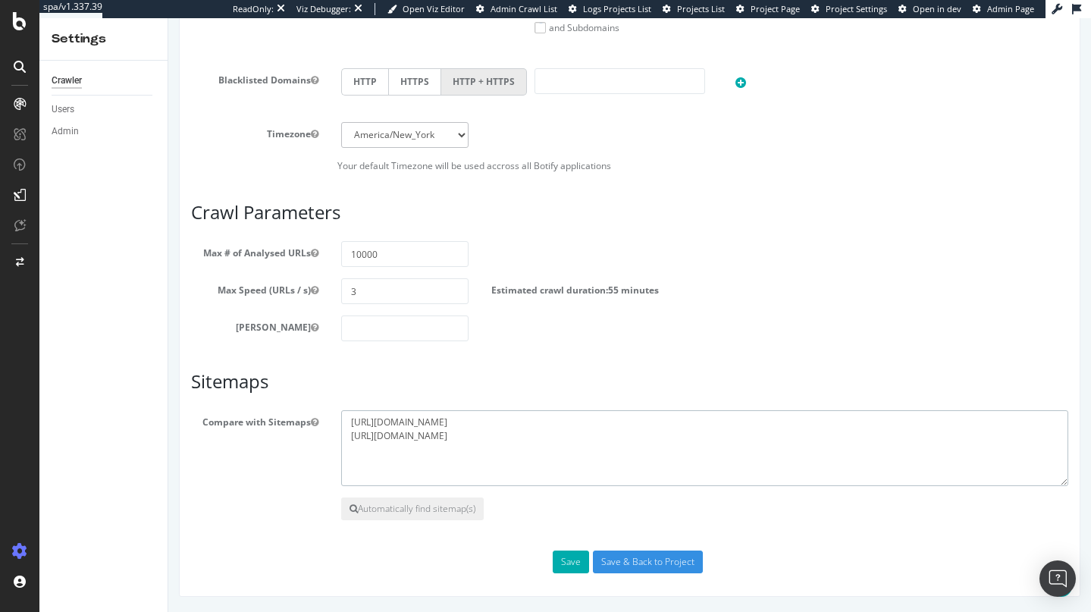
click at [516, 460] on textarea "[URL][DOMAIN_NAME] [URL][DOMAIN_NAME]" at bounding box center [704, 448] width 727 height 76
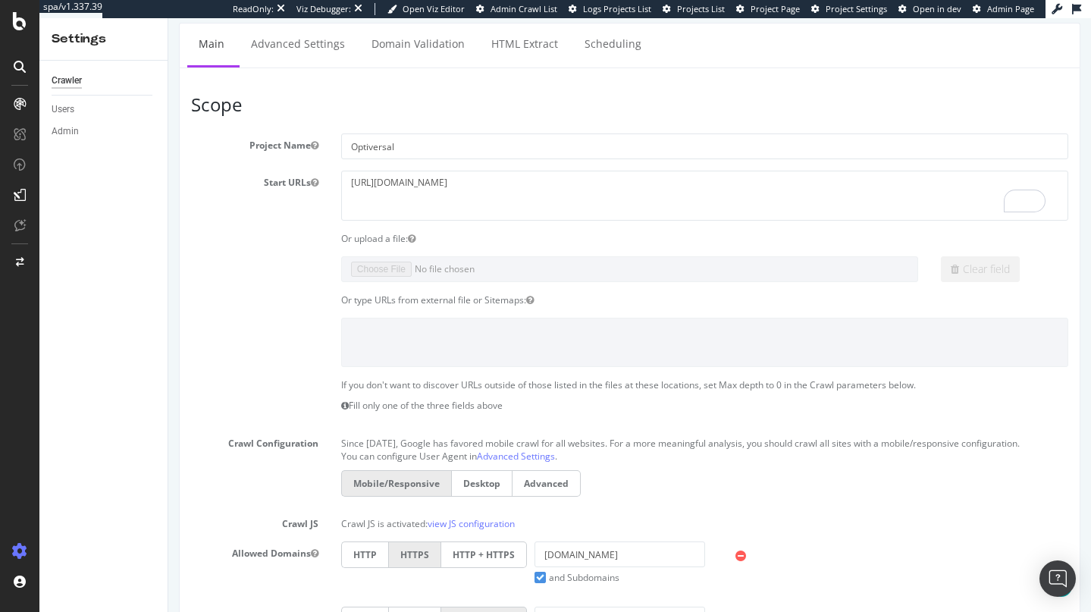
scroll to position [0, 0]
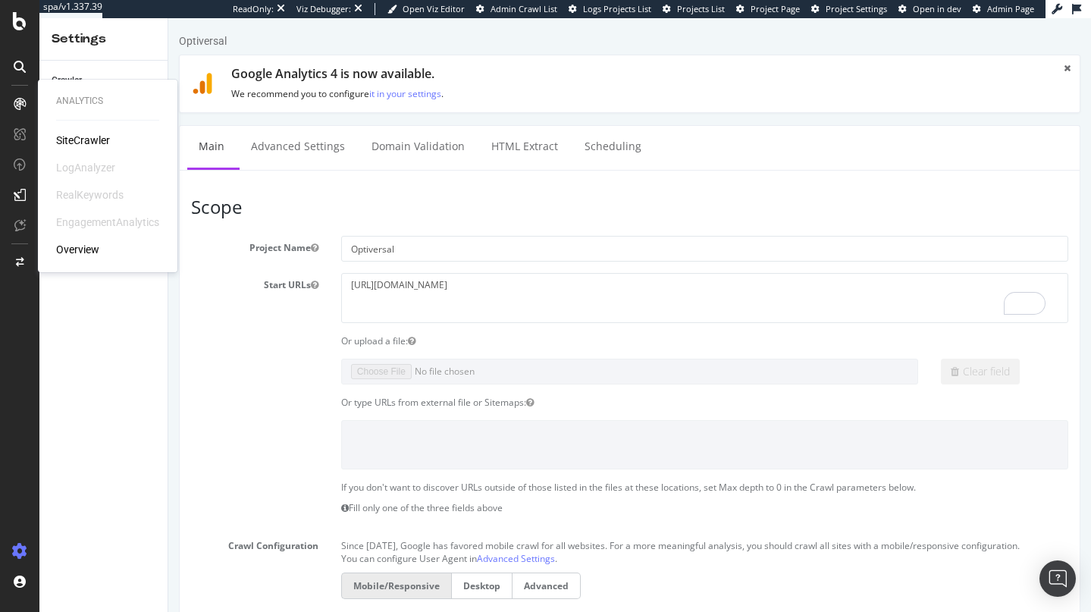
click at [91, 134] on div "SiteCrawler" at bounding box center [83, 140] width 54 height 15
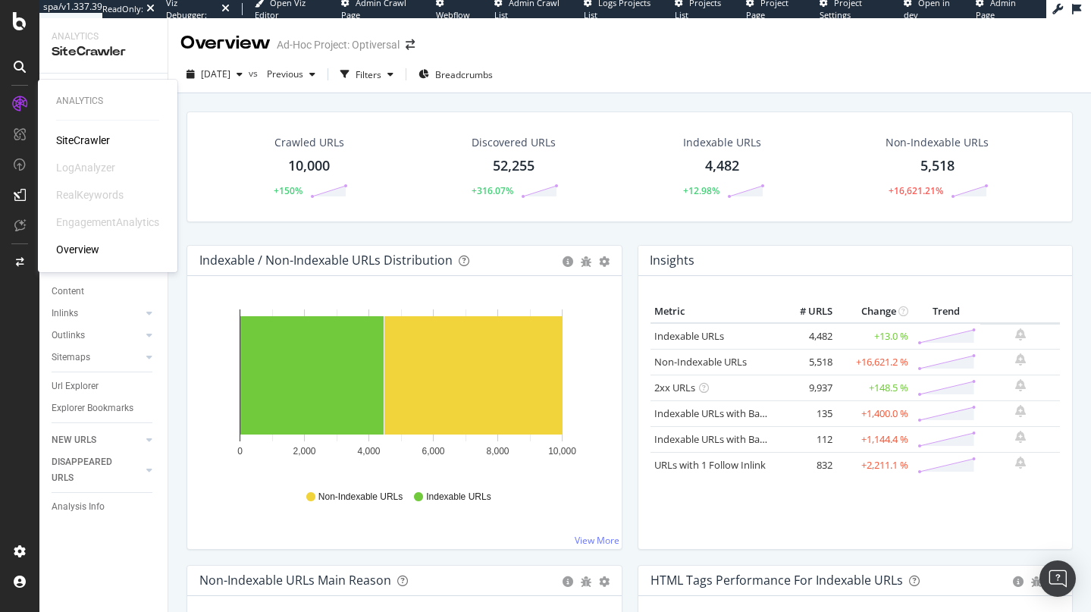
click at [93, 143] on div "SiteCrawler" at bounding box center [83, 140] width 54 height 15
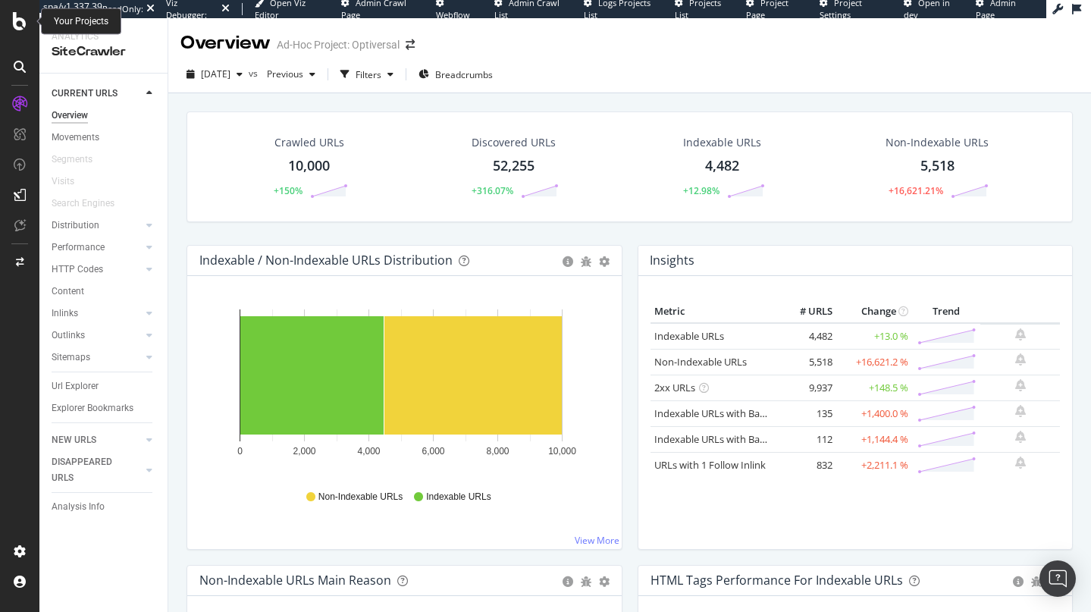
click at [20, 29] on icon at bounding box center [20, 21] width 14 height 18
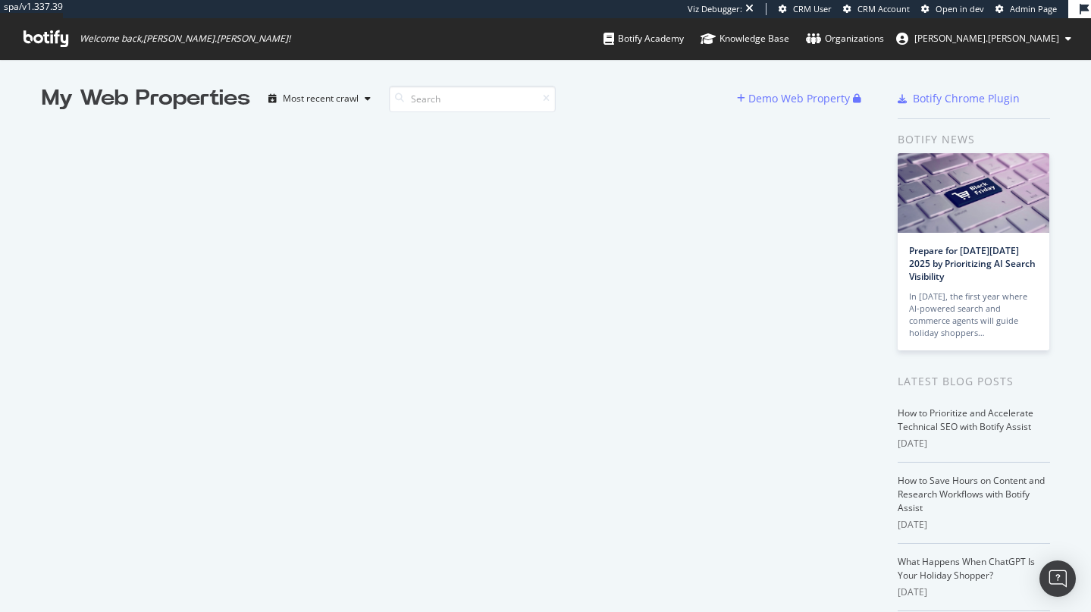
scroll to position [601, 1069]
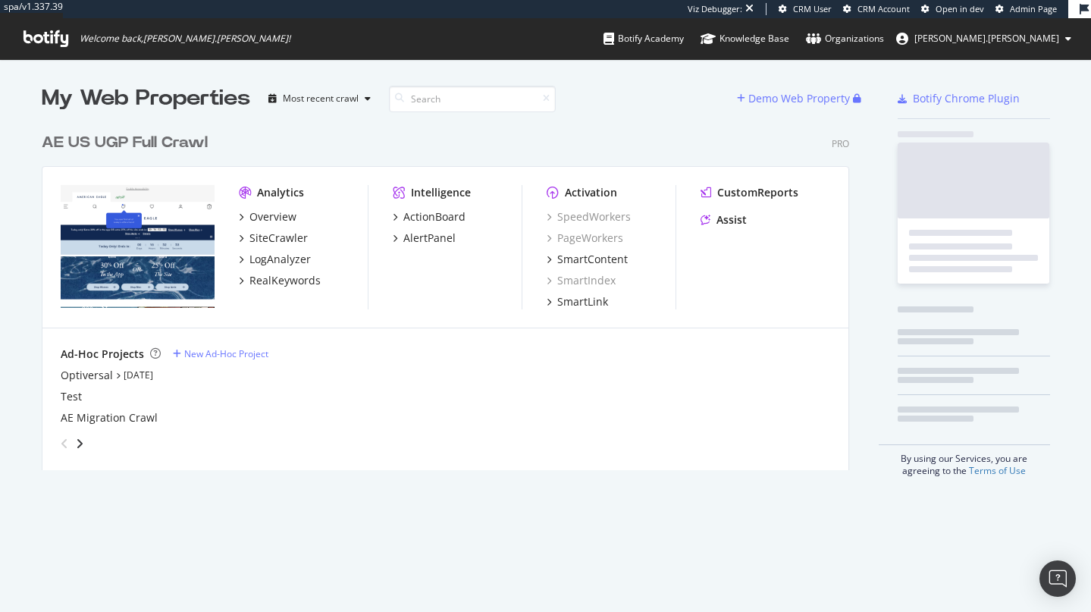
scroll to position [345, 808]
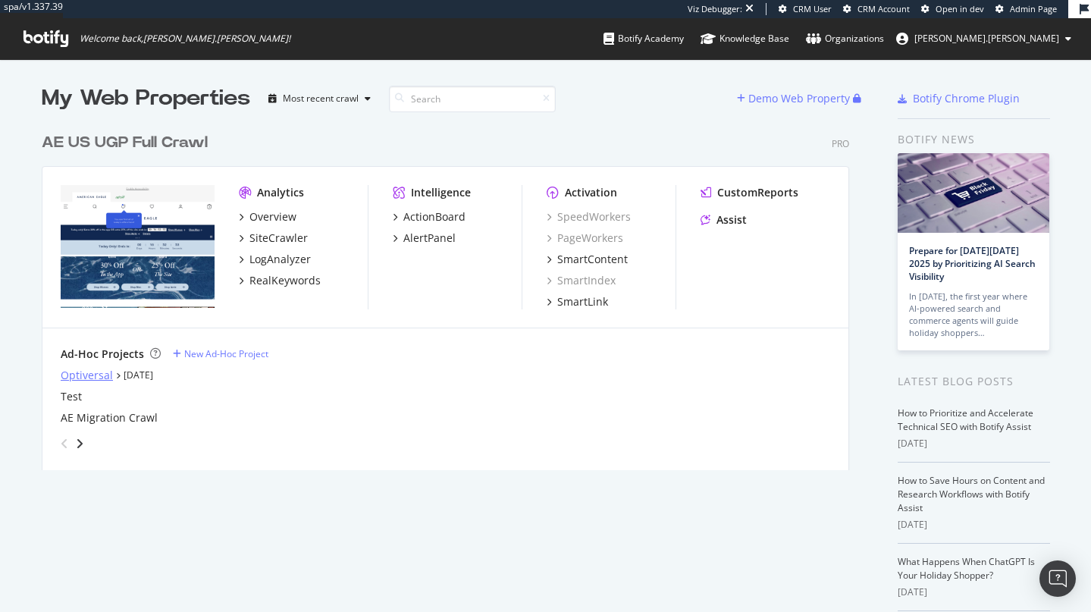
click at [89, 380] on div "Optiversal" at bounding box center [87, 375] width 52 height 15
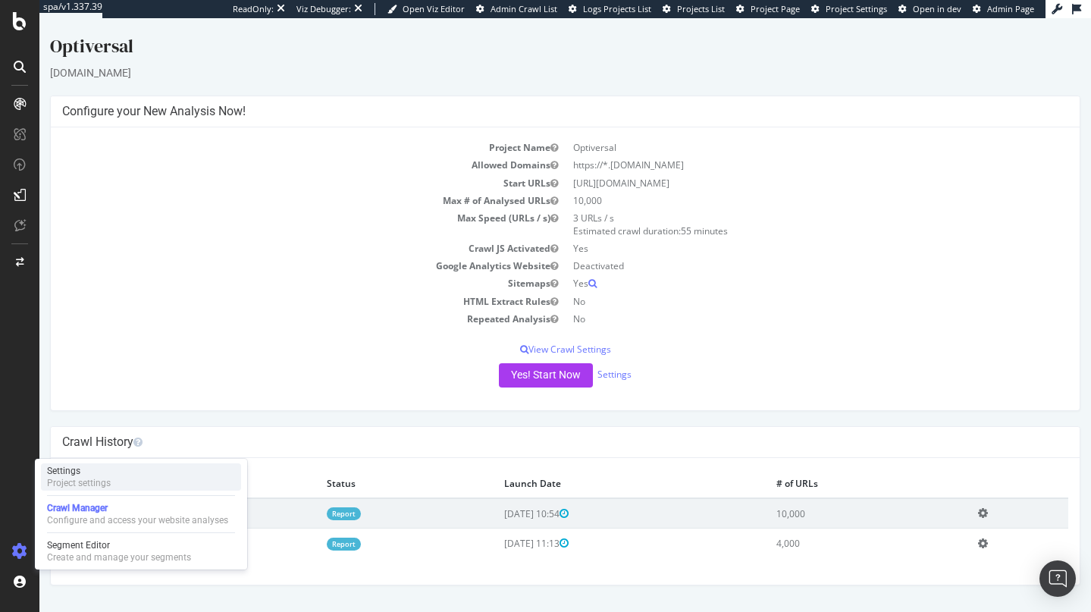
click at [71, 483] on div "Project settings" at bounding box center [79, 483] width 64 height 12
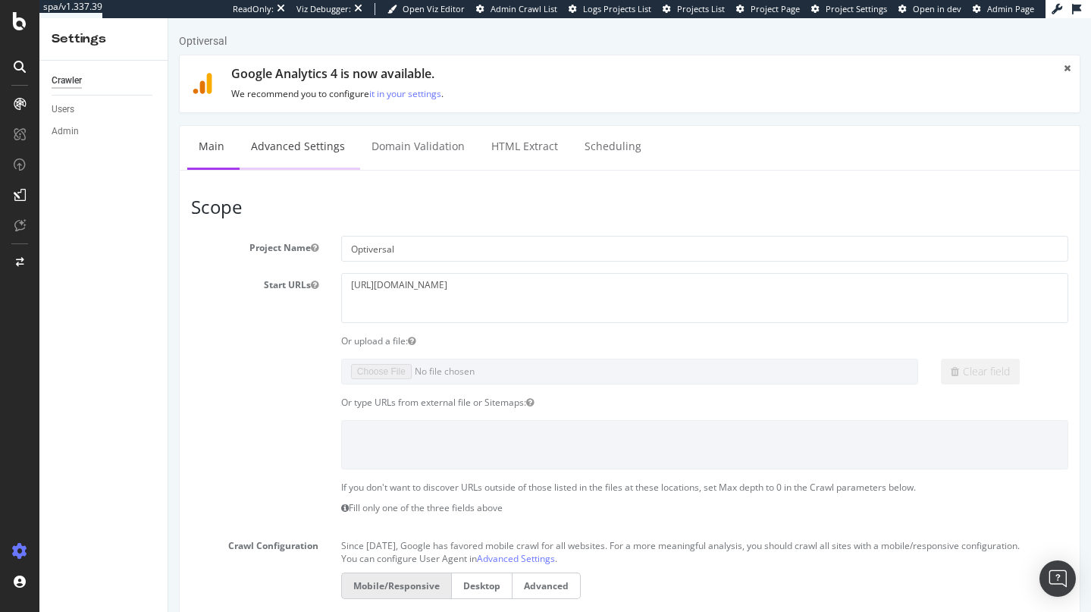
click at [292, 142] on link "Advanced Settings" at bounding box center [298, 147] width 117 height 42
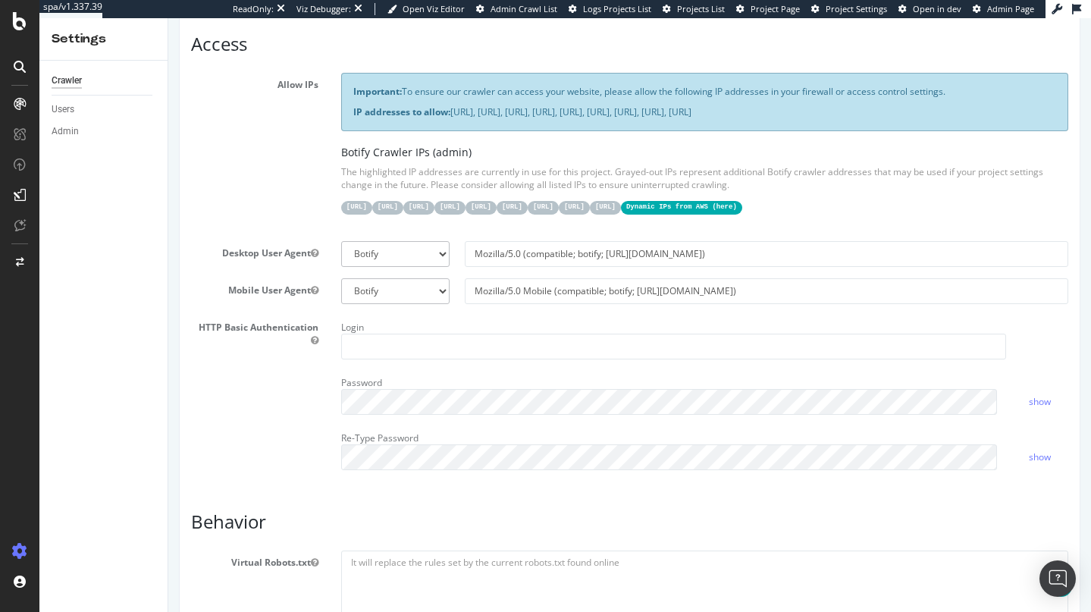
scroll to position [287, 0]
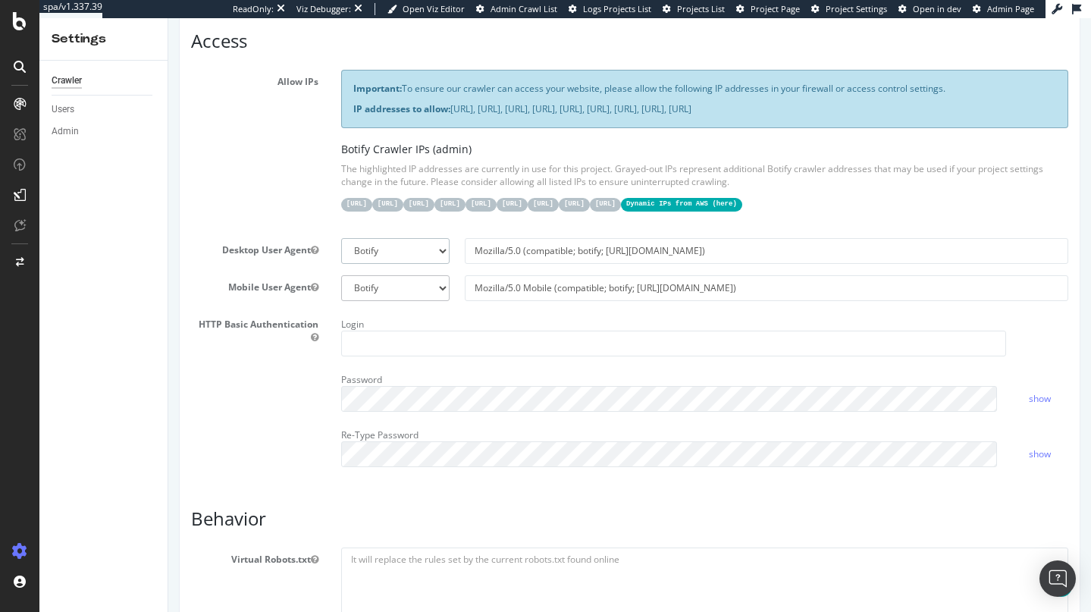
click at [429, 264] on select "Botify Googlebot Chrome Firefox Edge Custom" at bounding box center [395, 251] width 108 height 26
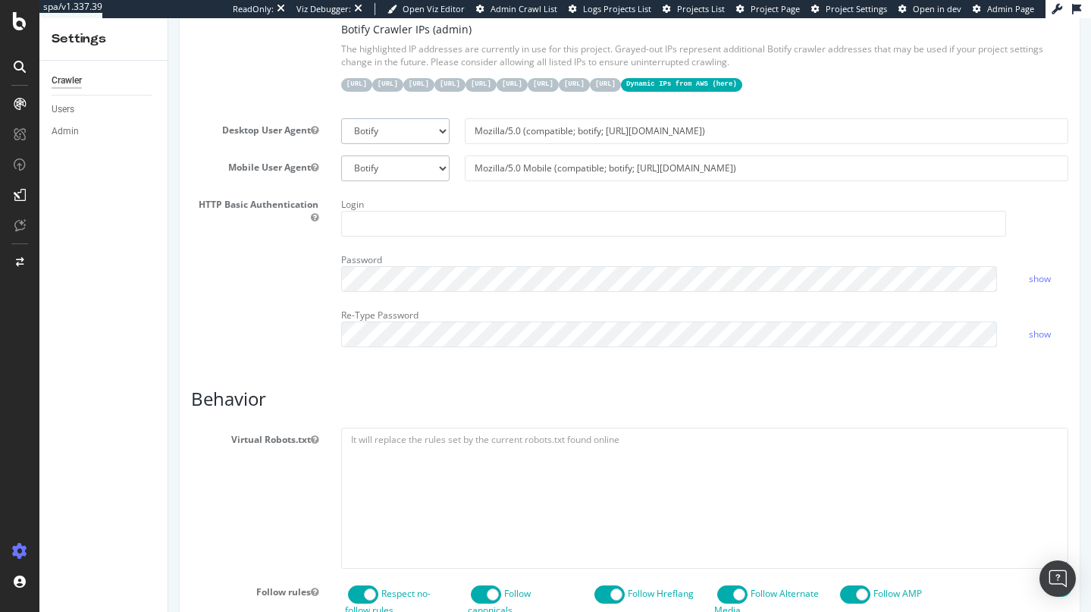
scroll to position [400, 0]
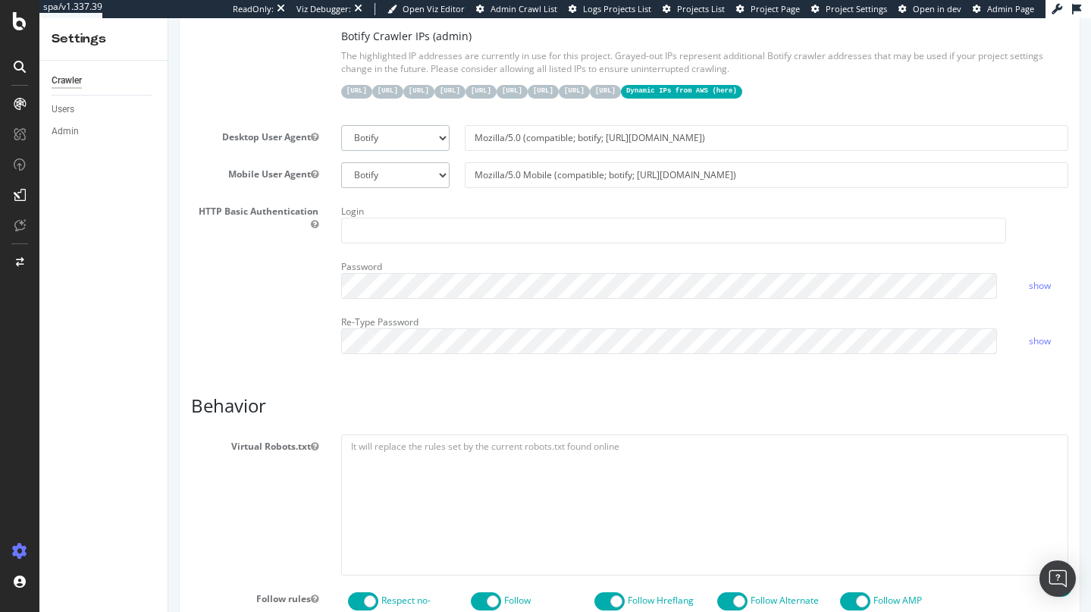
click at [386, 151] on select "Botify Googlebot Chrome Firefox Edge Custom" at bounding box center [395, 138] width 108 height 26
select select "Mozilla/5.0 (compatible; Googlebot/2.1; +http://www.google.com/bot.html)"
click at [341, 132] on select "Botify Googlebot Chrome Firefox Edge Custom" at bounding box center [395, 138] width 108 height 26
type input "Mozilla/5.0 (compatible; Googlebot/2.1; +http://www.google.com/bot.html)"
click at [400, 188] on select "Botify Googlebot Safari iPhone Safari iPad Chrome Android Custom" at bounding box center [395, 175] width 108 height 26
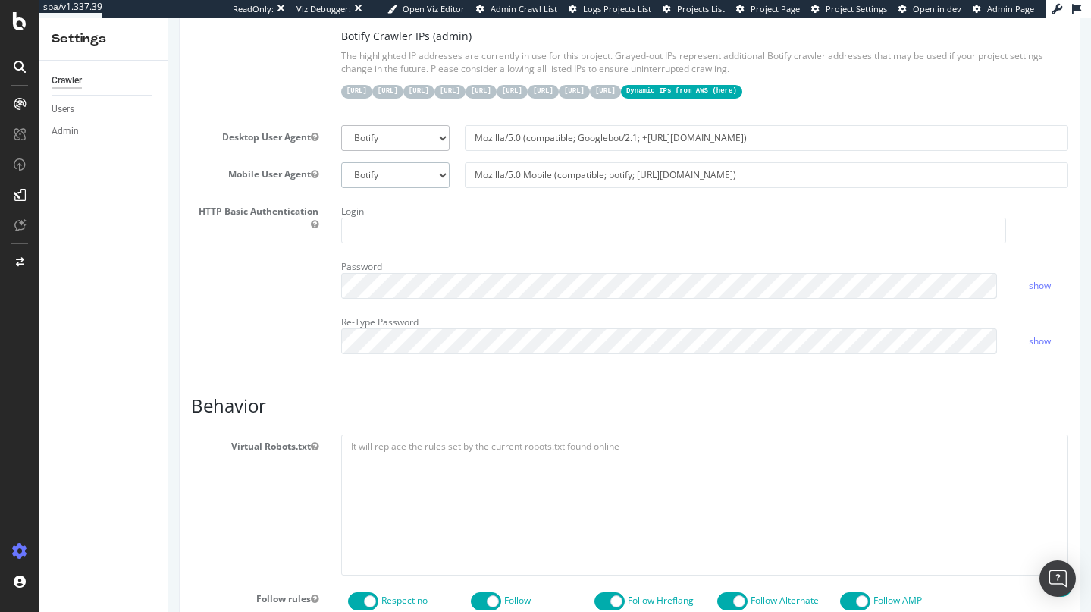
select select "Mozilla/5.0 (Linux; Android 6.0.1; Nexus 5X Build/MMB29P) AppleWebKit/537.36 (K…"
click at [341, 169] on select "Botify Googlebot Safari iPhone Safari iPad Chrome Android Custom" at bounding box center [395, 175] width 108 height 26
type input "Mozilla/5.0 (Linux; Android 6.0.1; Nexus 5X Build/MMB29P) AppleWebKit/537.36 (K…"
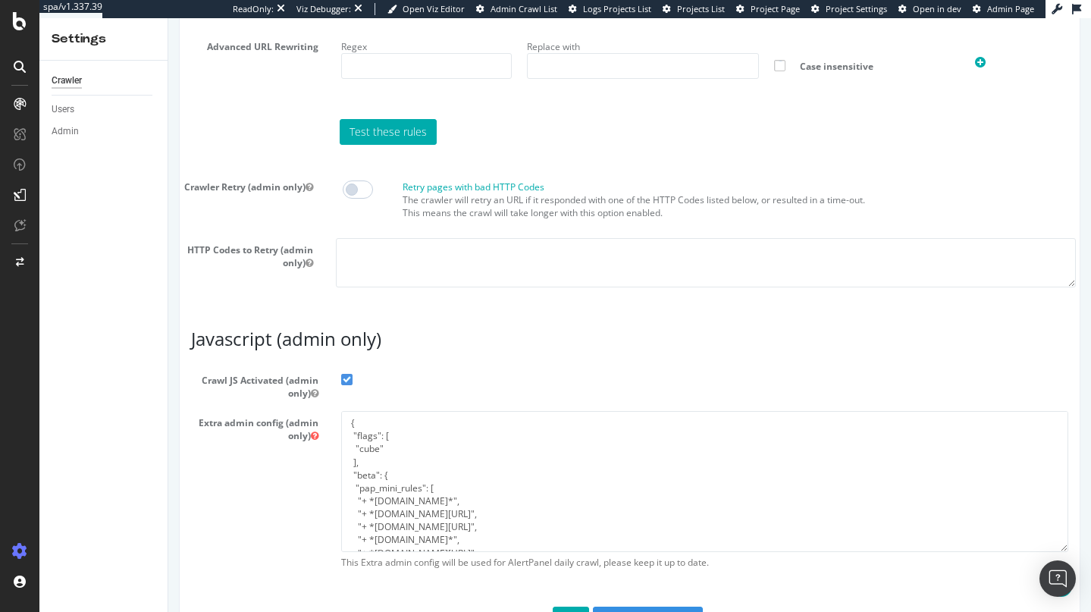
scroll to position [1286, 0]
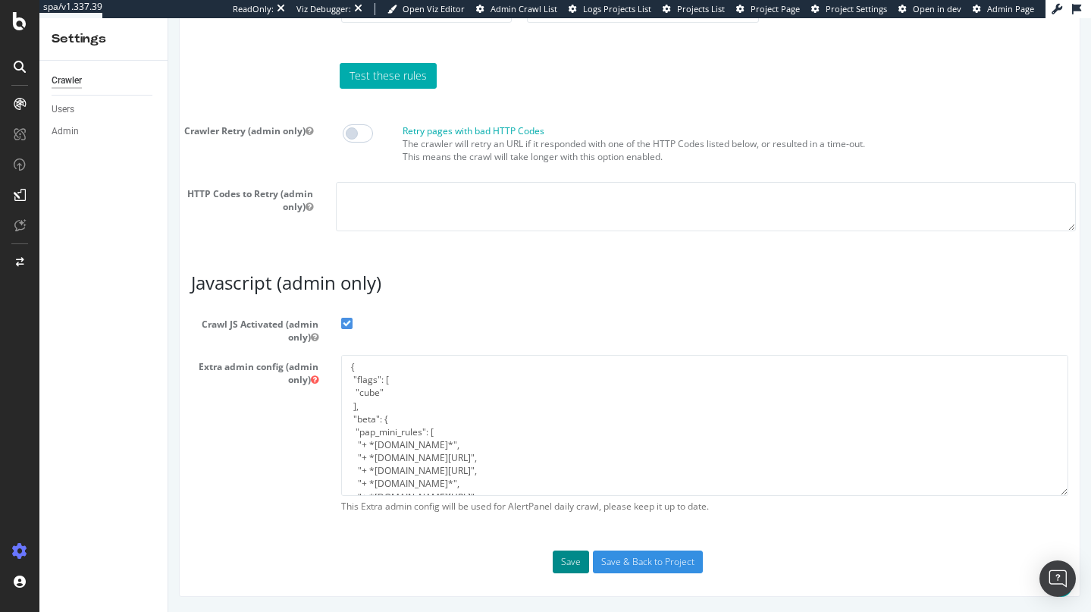
click at [553, 562] on button "Save" at bounding box center [571, 562] width 36 height 23
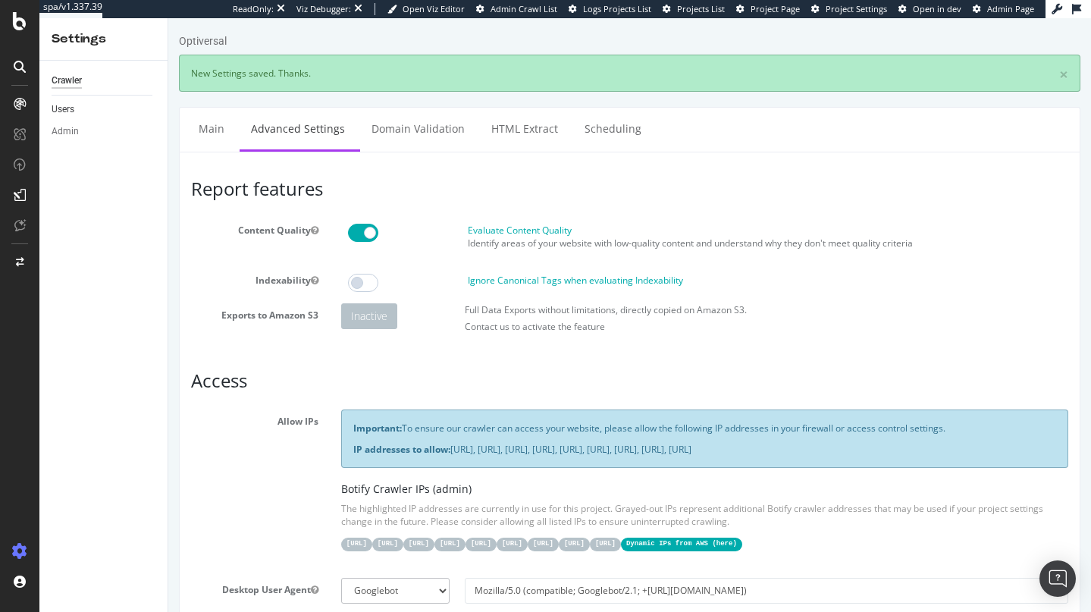
scroll to position [0, 0]
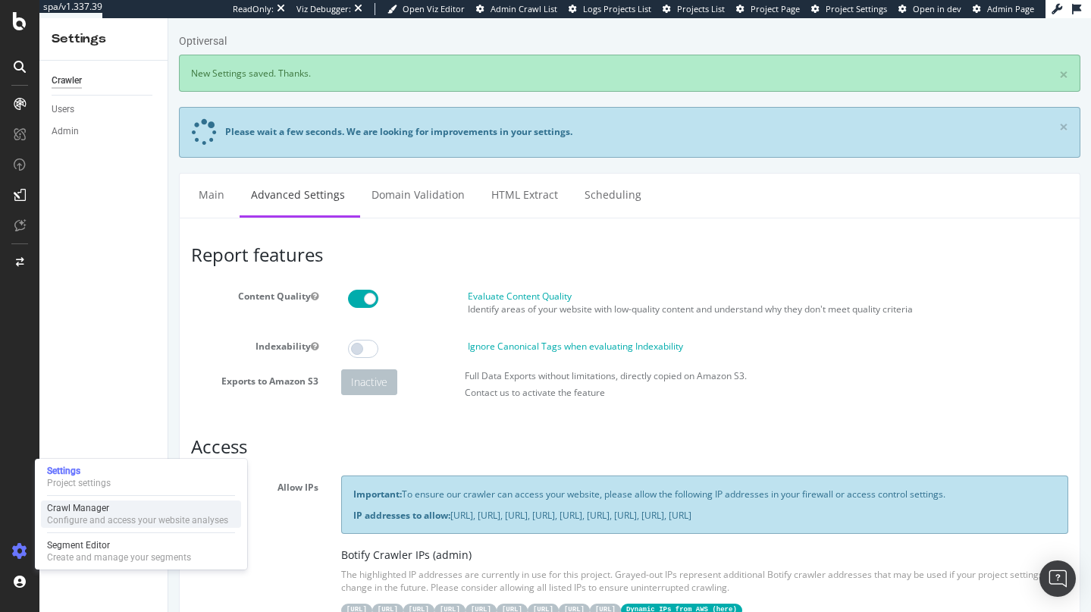
click at [108, 511] on div "Crawl Manager" at bounding box center [137, 508] width 181 height 12
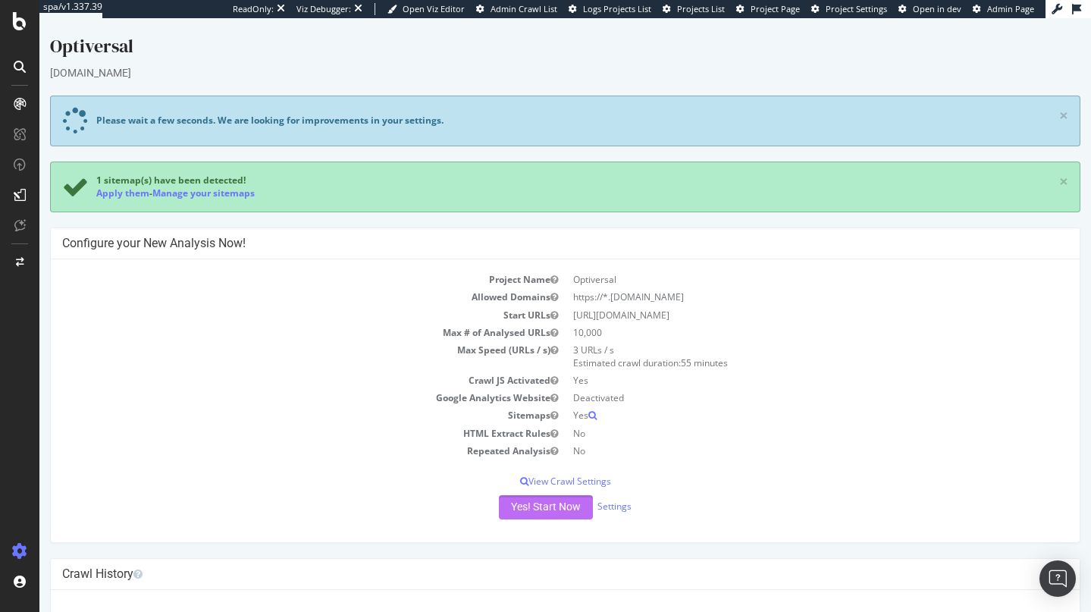
click at [560, 507] on button "Yes! Start Now" at bounding box center [546, 507] width 94 height 24
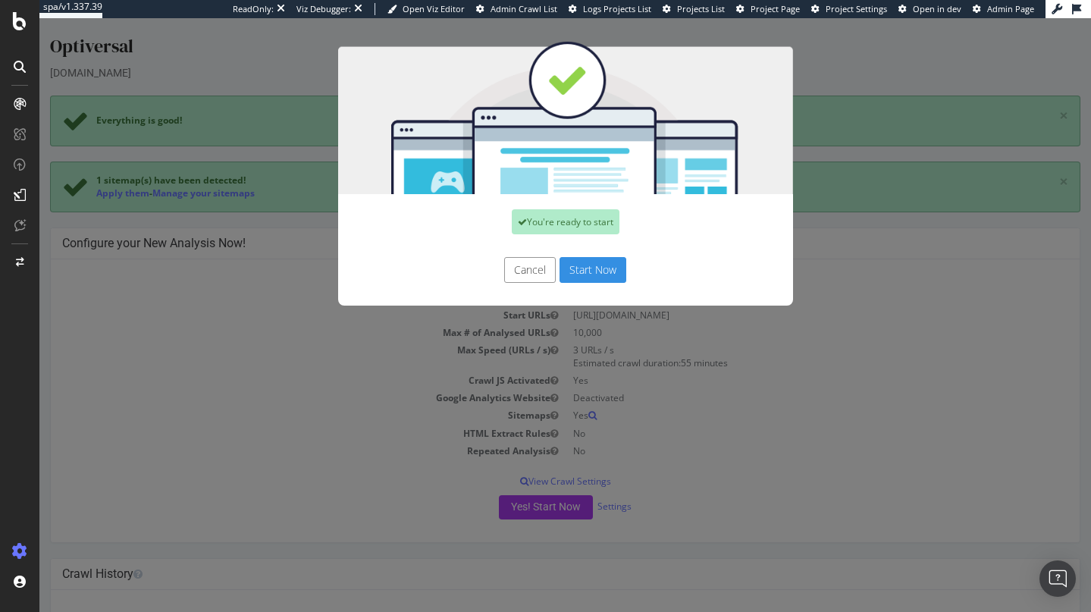
click at [568, 260] on button "Start Now" at bounding box center [593, 270] width 67 height 26
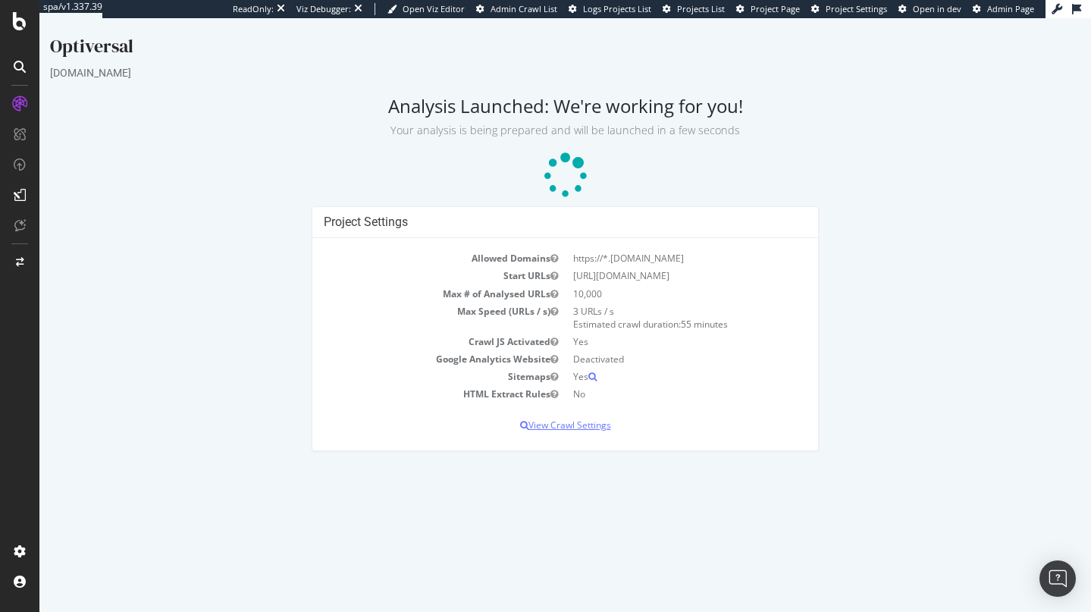
click at [568, 419] on p "View Crawl Settings" at bounding box center [566, 425] width 484 height 13
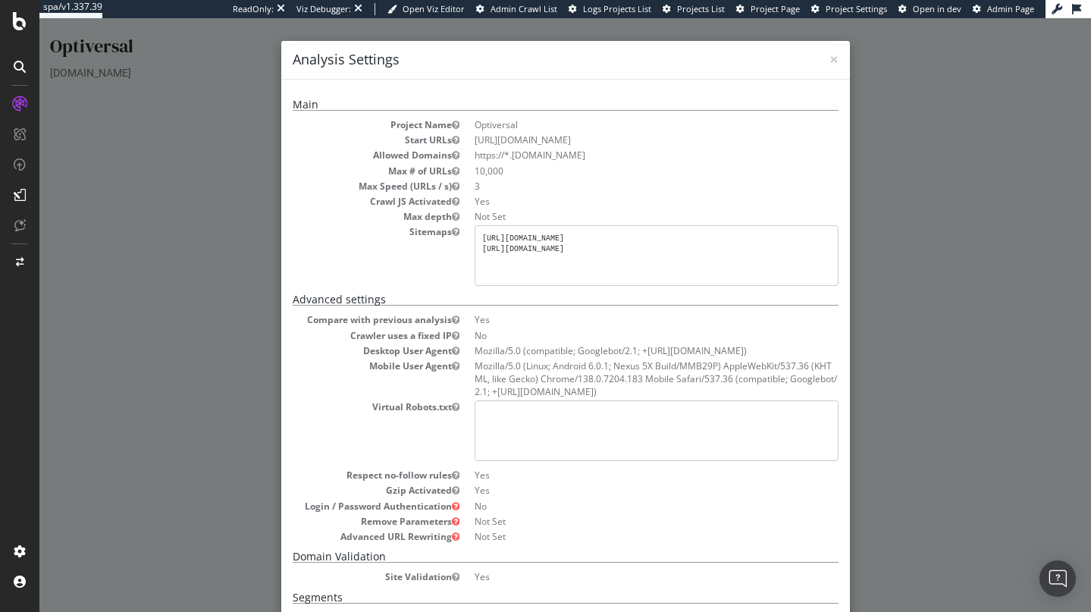
click at [946, 169] on div "× Close Analysis Settings Main Project Name Optiversal Start URLs https://www.a…" at bounding box center [565, 315] width 1052 height 594
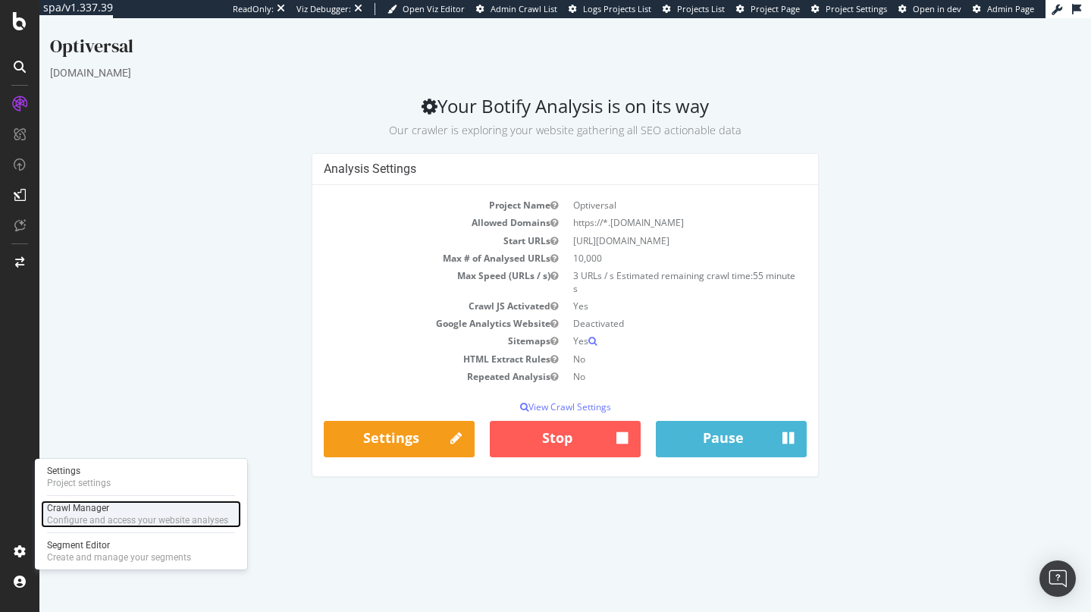
click at [102, 511] on div "Crawl Manager" at bounding box center [137, 508] width 181 height 12
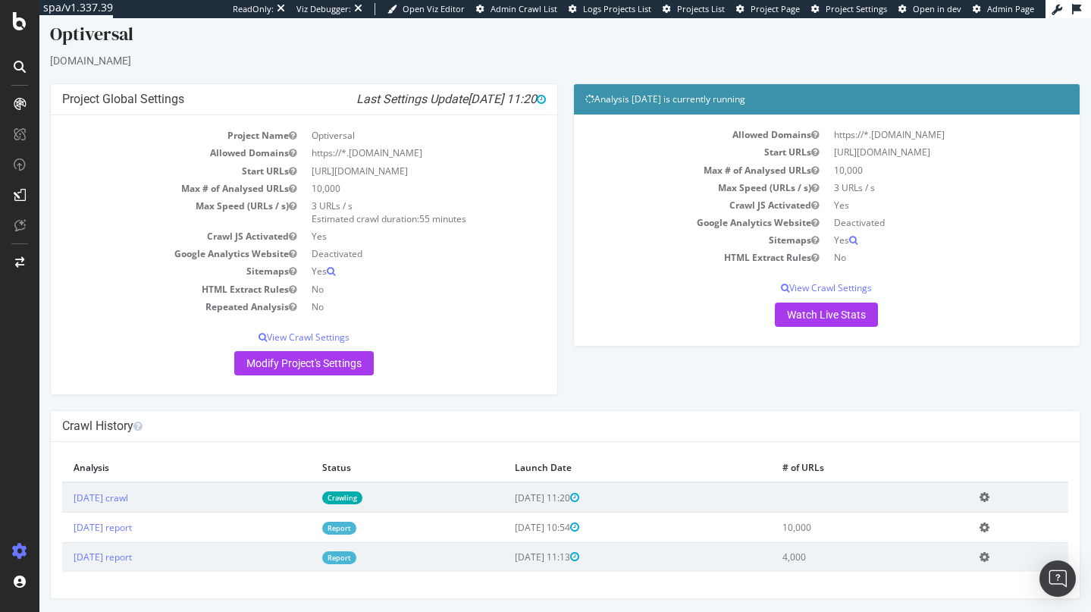
scroll to position [15, 0]
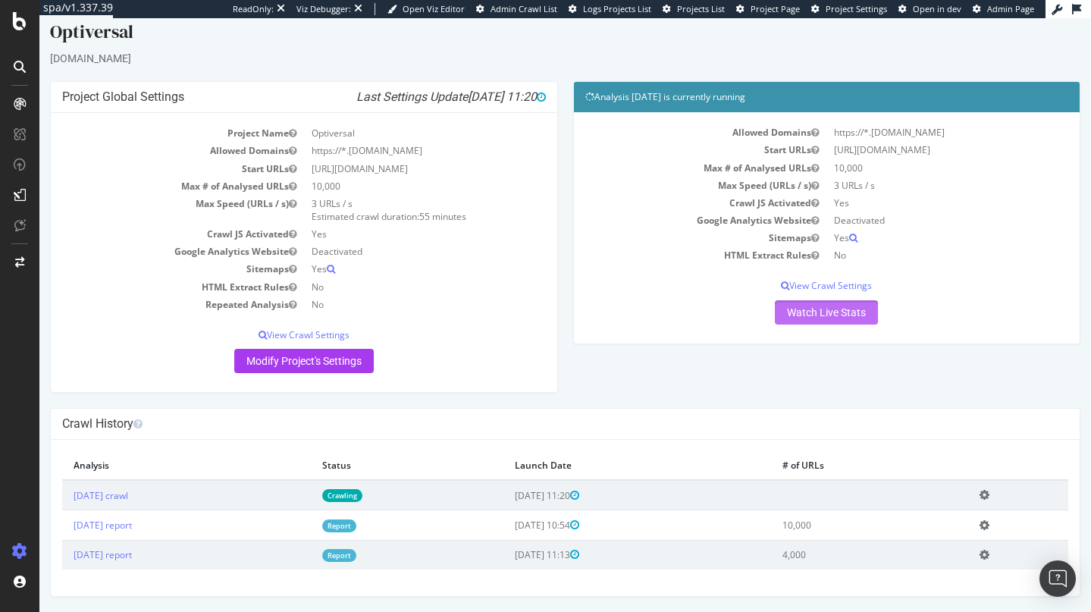
click at [814, 302] on link "Watch Live Stats" at bounding box center [826, 312] width 103 height 24
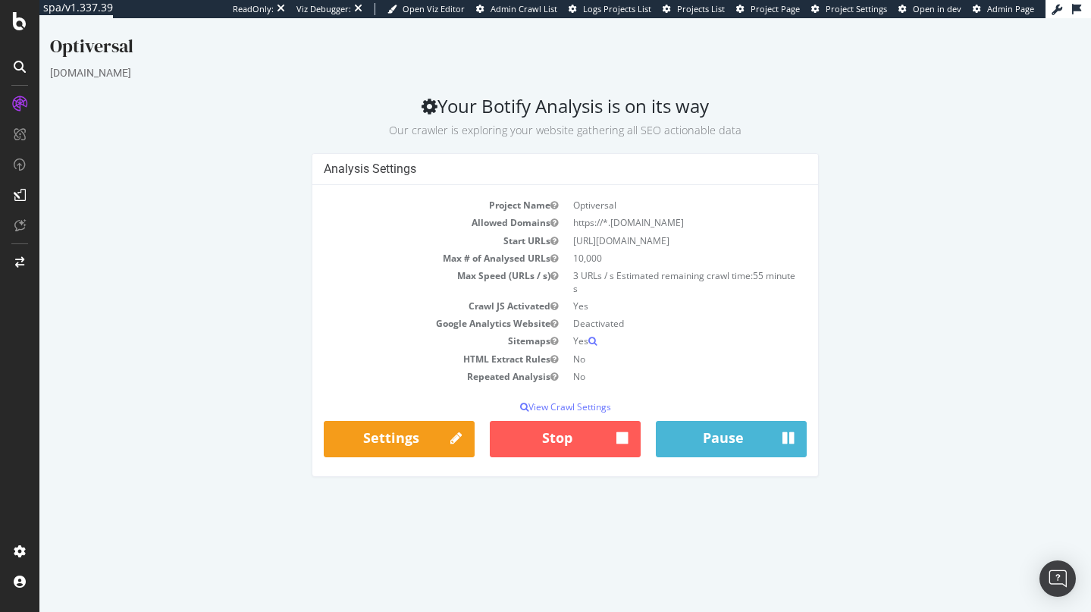
click at [454, 115] on h2 "Your Botify Analysis is on its way Our crawler is exploring your website gather…" at bounding box center [565, 117] width 1031 height 42
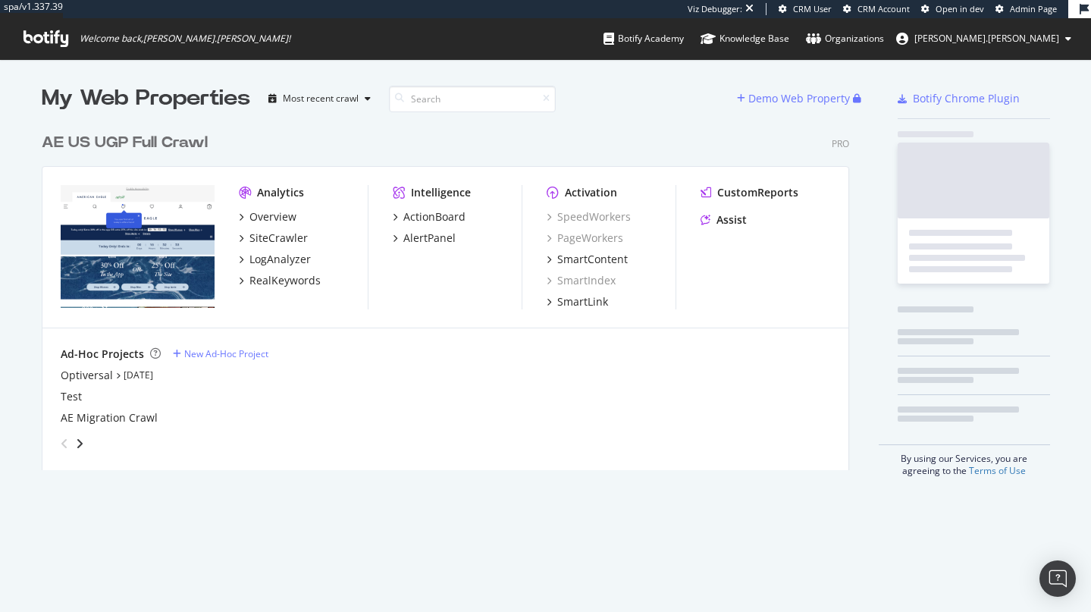
scroll to position [345, 808]
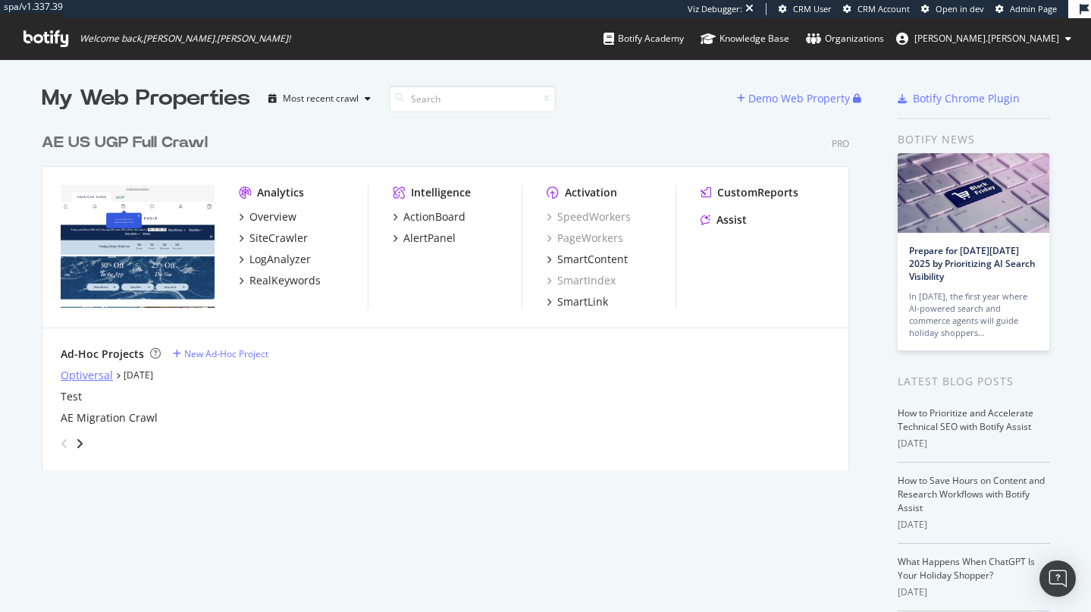
click at [90, 374] on div "Optiversal" at bounding box center [87, 375] width 52 height 15
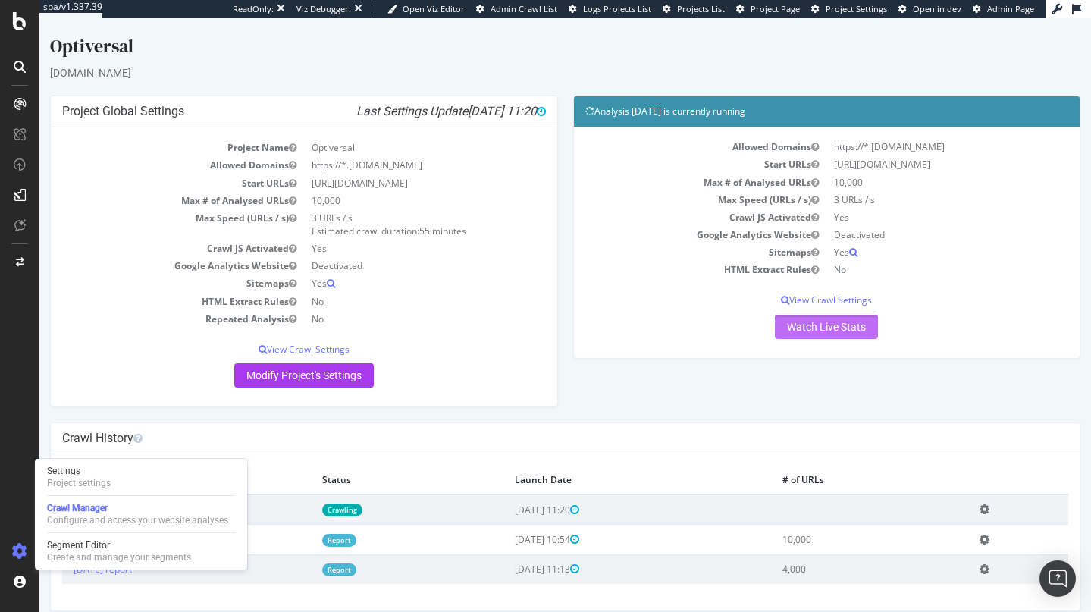
click at [814, 333] on link "Watch Live Stats" at bounding box center [826, 327] width 103 height 24
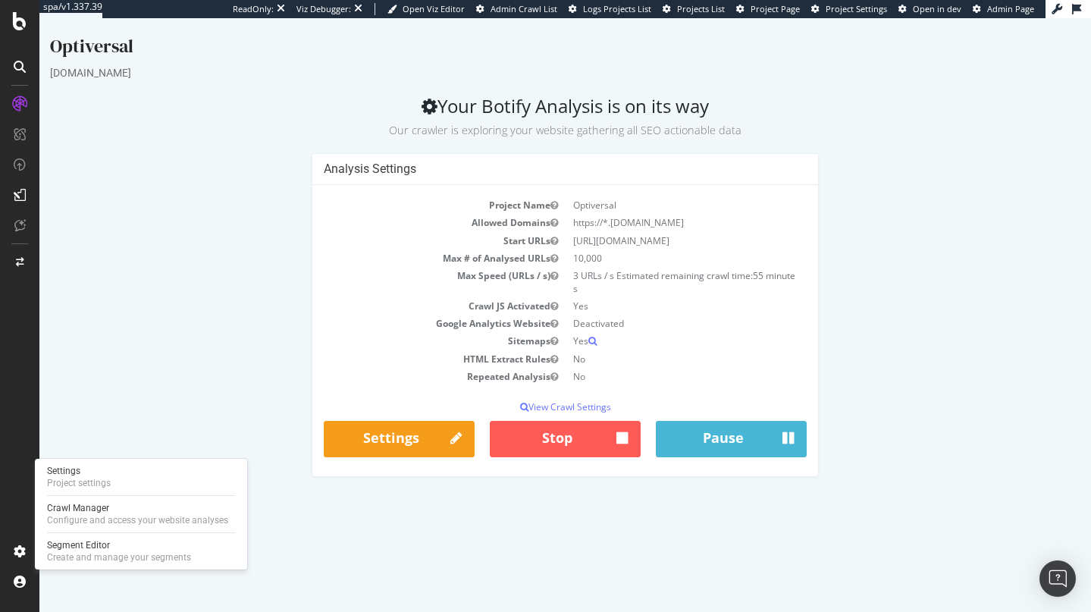
click at [583, 118] on p "Our crawler is exploring your website gathering all SEO actionable data" at bounding box center [565, 127] width 1031 height 21
click at [618, 105] on h2 "Your Botify Analysis is on its way Our crawler is exploring your website gather…" at bounding box center [565, 117] width 1031 height 42
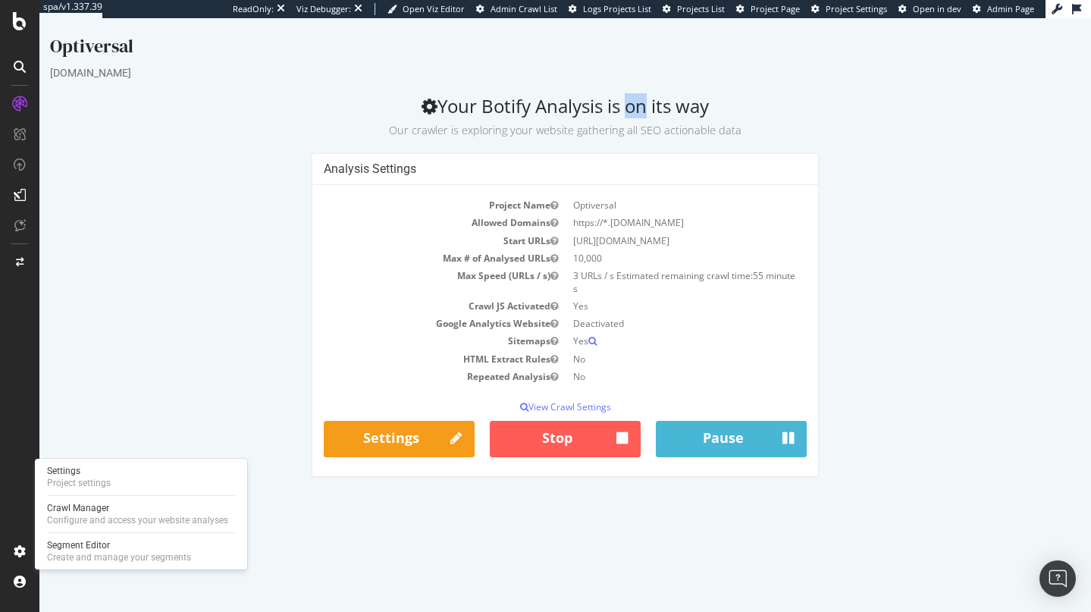
click at [618, 105] on h2 "Your Botify Analysis is on its way Our crawler is exploring your website gather…" at bounding box center [565, 117] width 1031 height 42
click at [610, 127] on small "Our crawler is exploring your website gathering all SEO actionable data" at bounding box center [565, 130] width 353 height 14
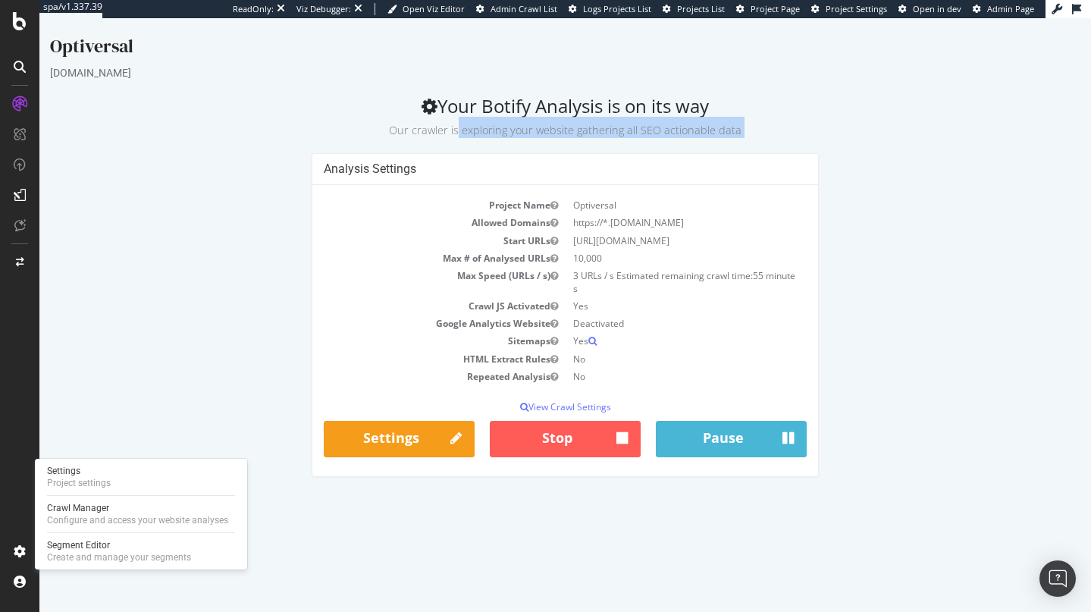
click at [610, 127] on small "Our crawler is exploring your website gathering all SEO actionable data" at bounding box center [565, 130] width 353 height 14
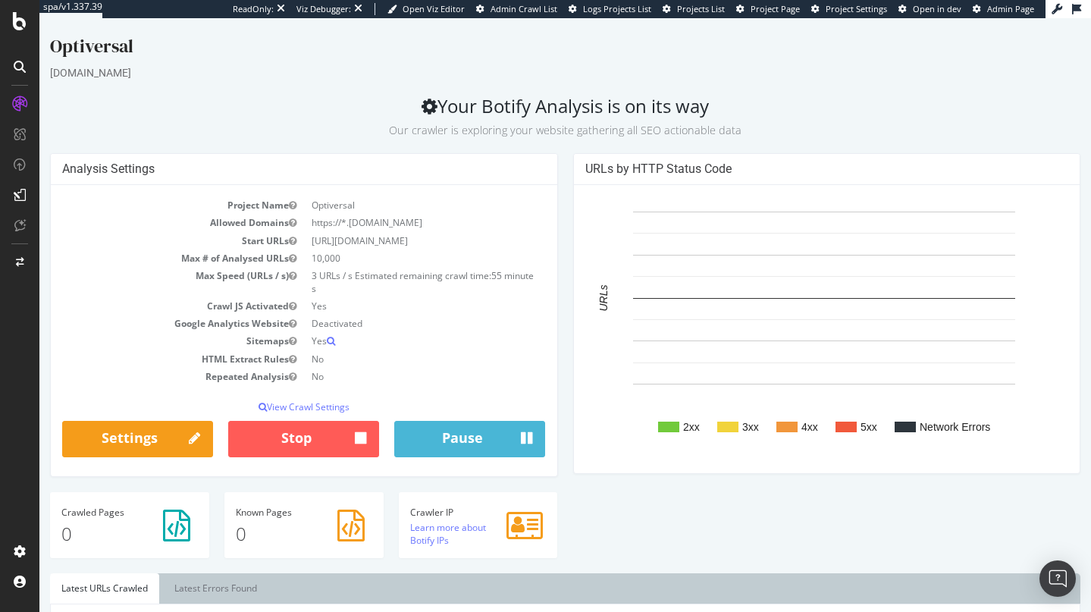
click at [721, 501] on div "Analysis Settings Project Name Optiversal Allowed Domains https://*.[DOMAIN_NAM…" at bounding box center [565, 363] width 1046 height 420
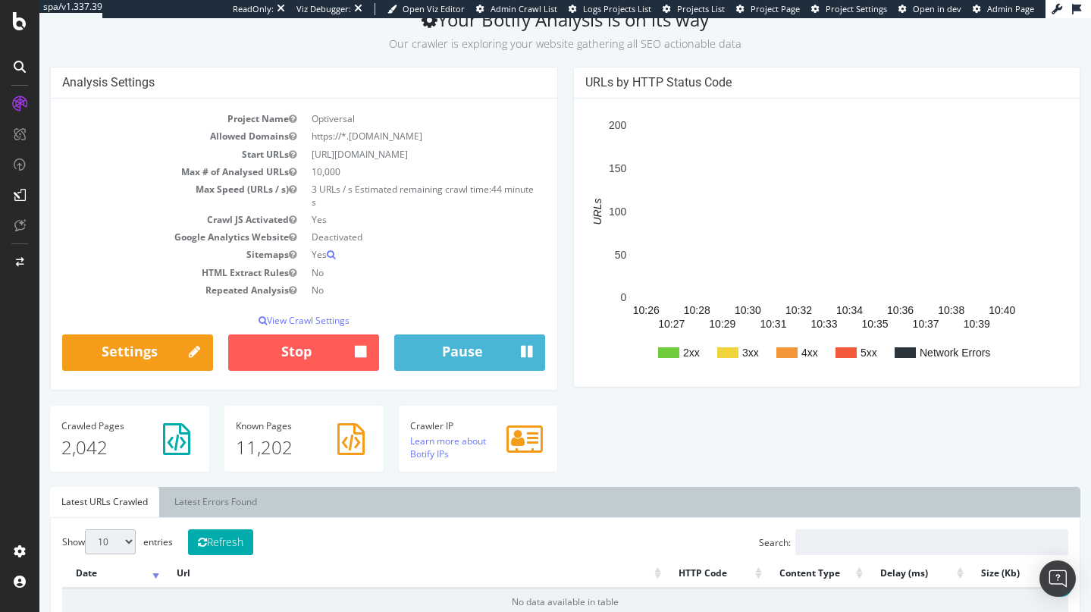
scroll to position [287, 0]
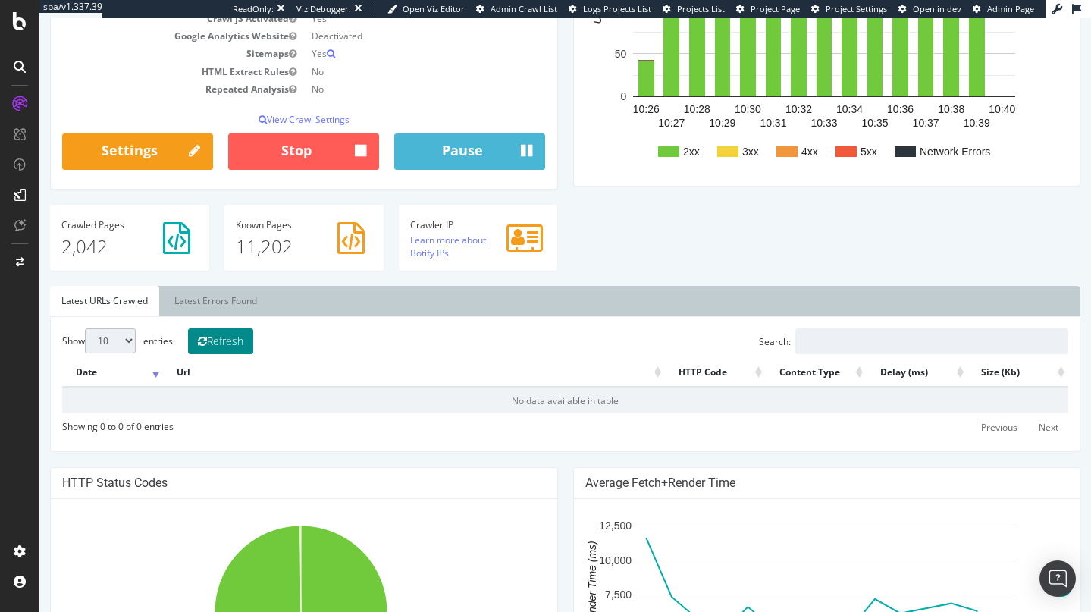
click at [242, 342] on button "Refresh" at bounding box center [220, 341] width 65 height 26
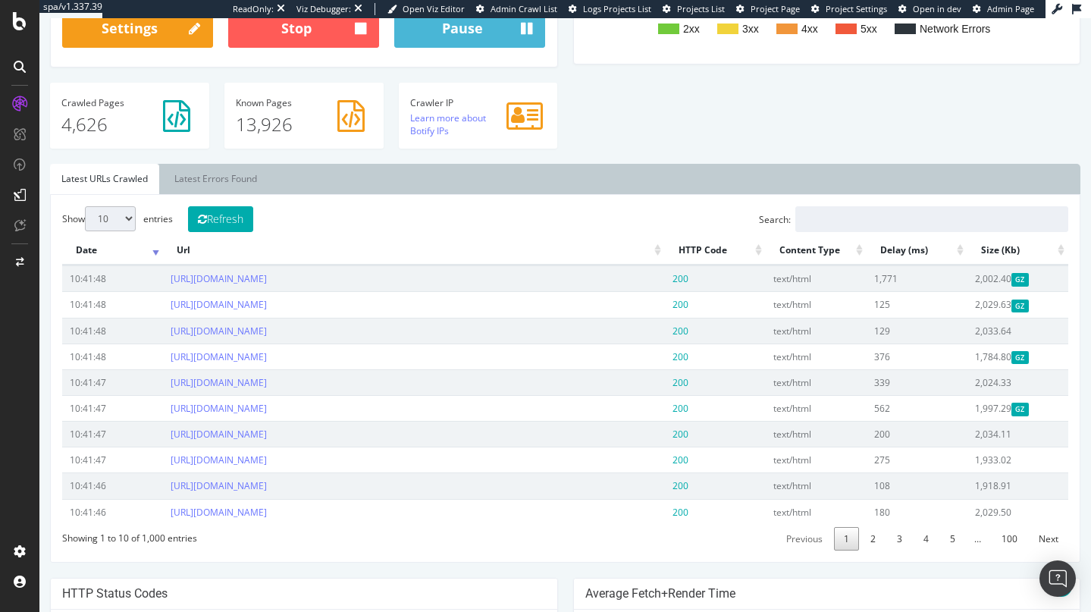
scroll to position [0, 0]
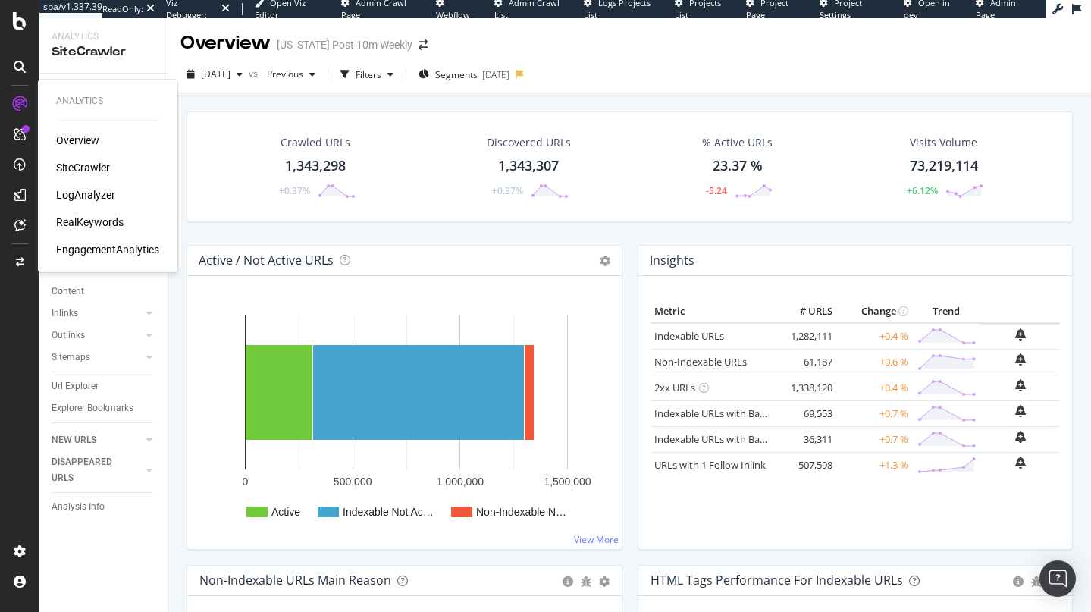
click at [64, 192] on div "LogAnalyzer" at bounding box center [85, 194] width 59 height 15
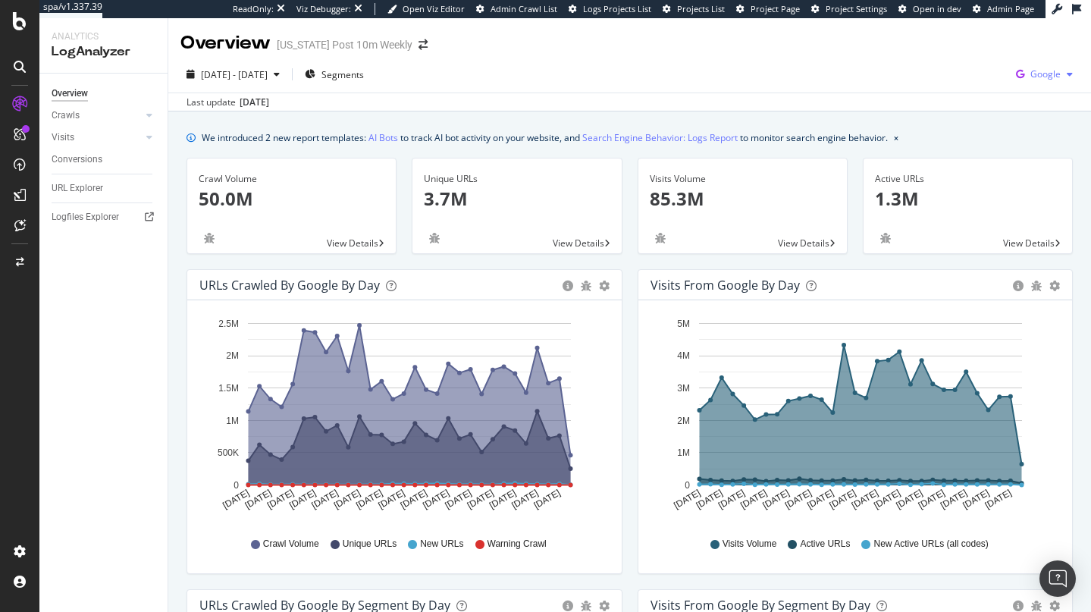
click at [1033, 68] on span "Google" at bounding box center [1046, 73] width 30 height 13
click at [934, 87] on span "OpenAI" at bounding box center [959, 89] width 56 height 14
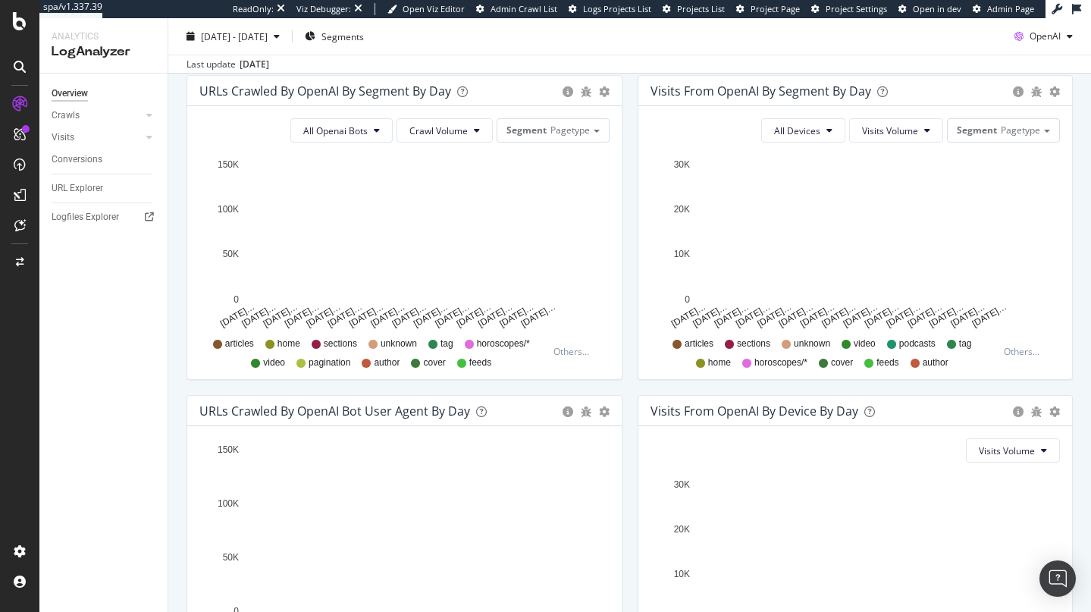
scroll to position [670, 0]
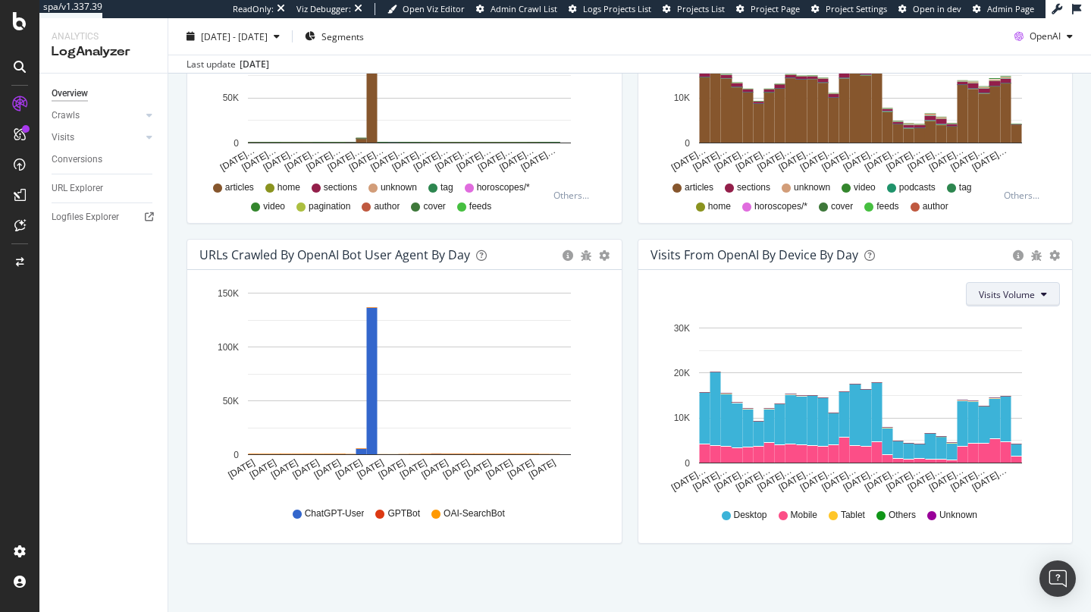
click at [999, 290] on span "Visits Volume" at bounding box center [1007, 294] width 56 height 13
click at [692, 253] on div "Visits From OpenAI By Device By Day" at bounding box center [755, 254] width 208 height 15
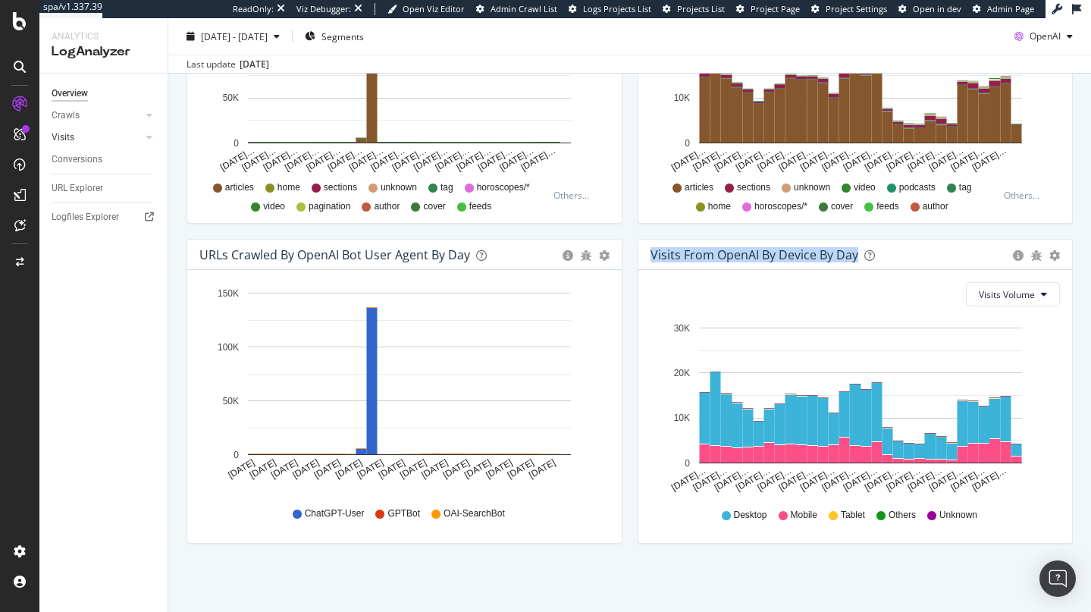
click at [77, 133] on link "Visits" at bounding box center [97, 138] width 90 height 16
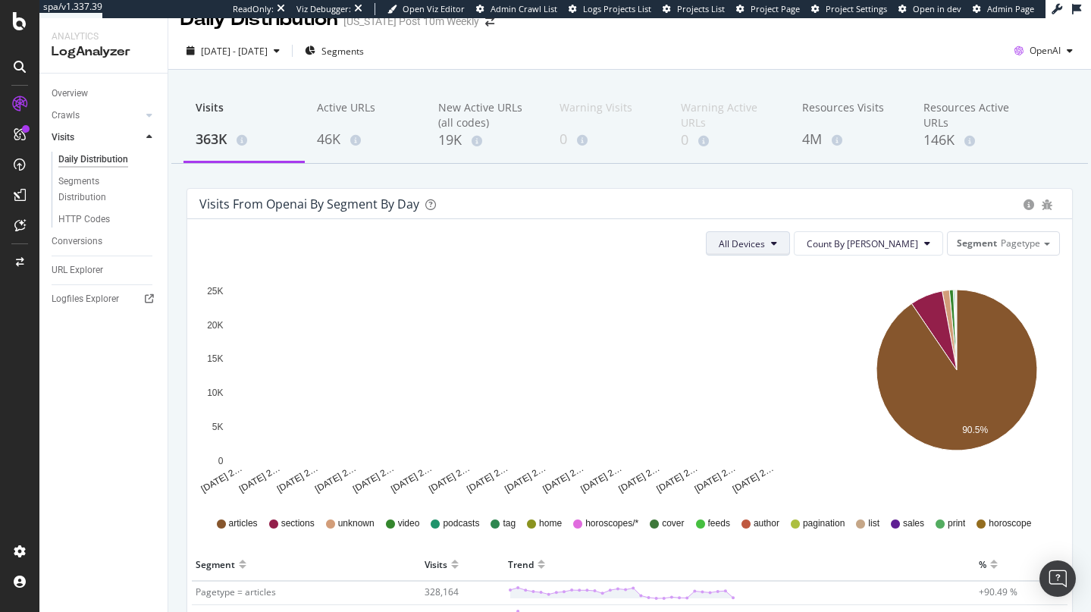
scroll to position [18, 0]
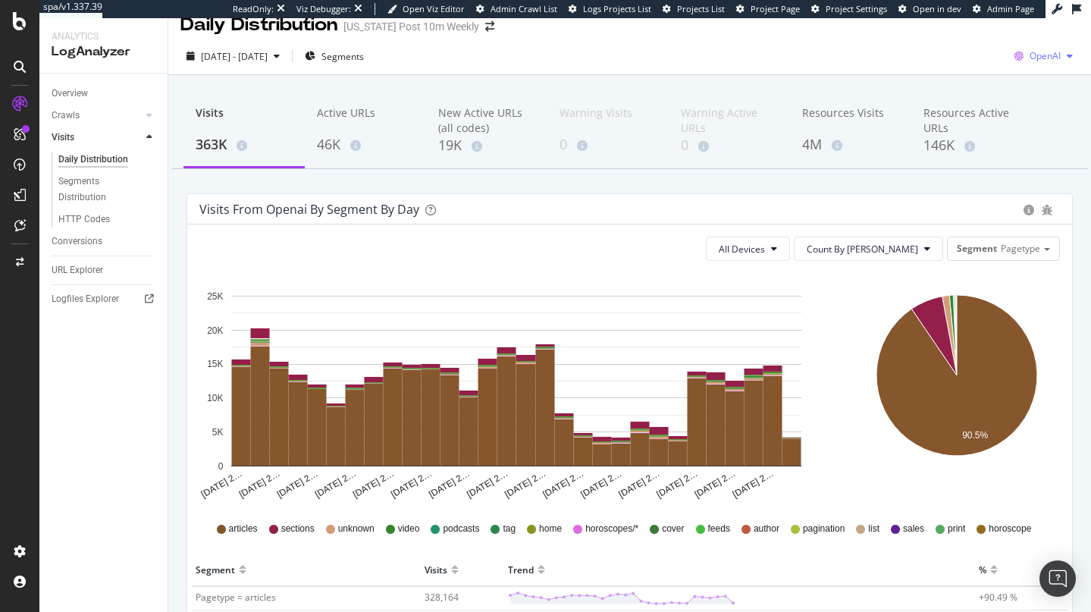
click at [1017, 60] on icon "button" at bounding box center [1019, 56] width 21 height 21
click at [557, 292] on icon "Aug 25 2… Aug 27 2… Aug 29 2… Aug 31 2… Sep 02 2… Sep 04 2… Sep 06 2… Sep 08 2……" at bounding box center [515, 387] width 633 height 228
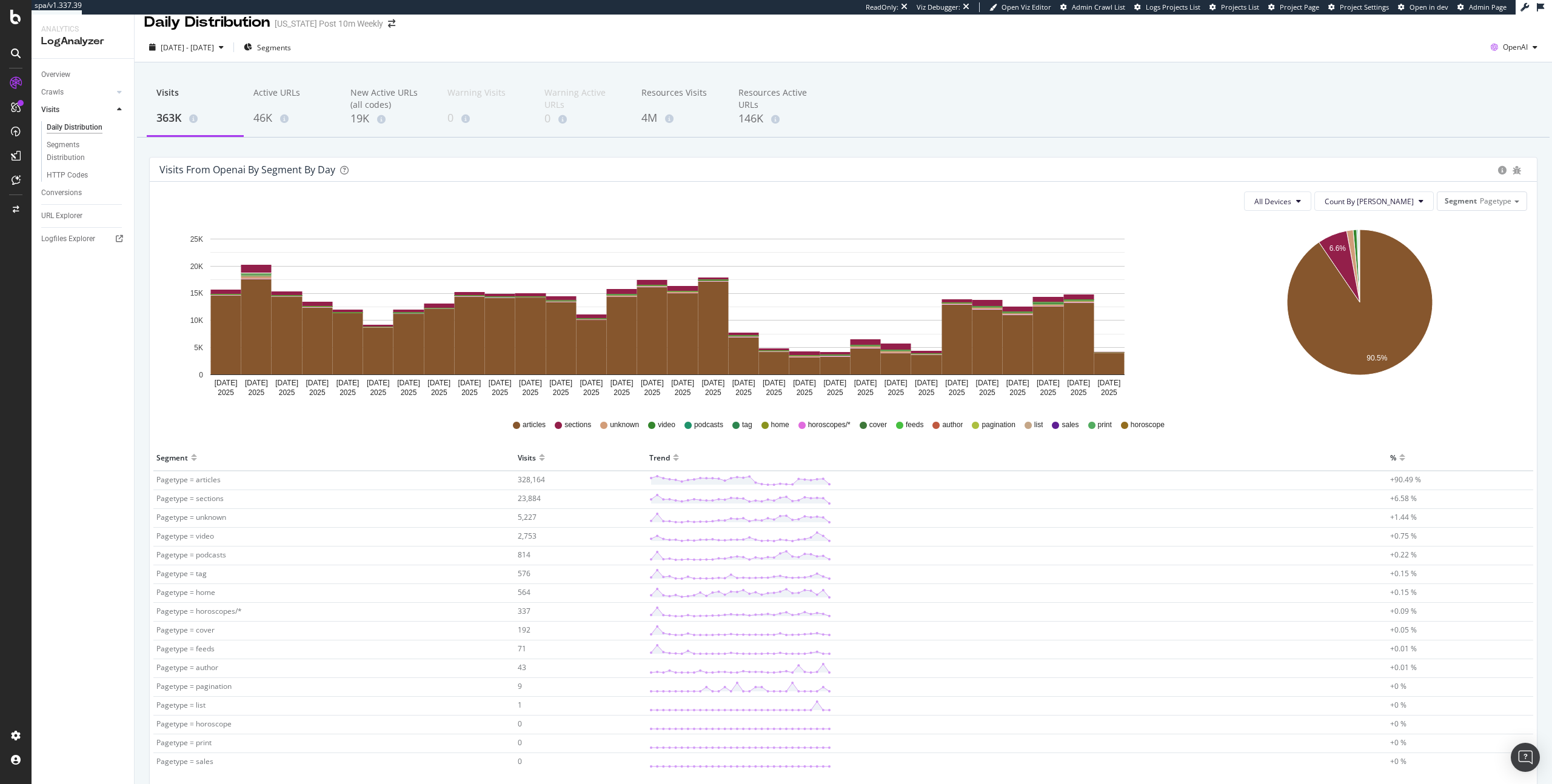
scroll to position [0, 0]
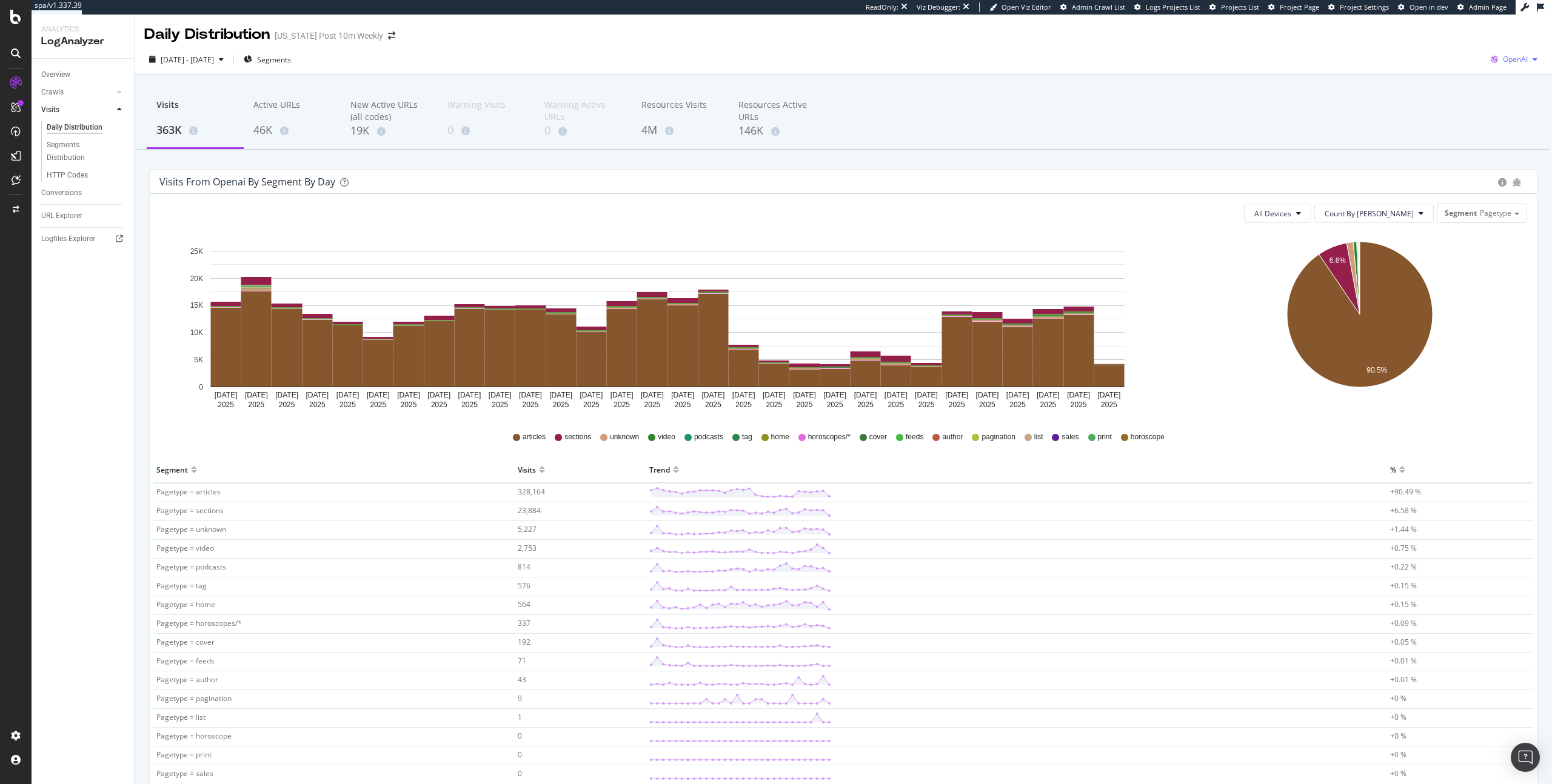
click at [872, 53] on div "OpenAI" at bounding box center [1514, 59] width 57 height 18
click at [872, 244] on icon "Aug 25 2025 Aug 26 2025 Aug 27 2025 Aug 28 2025 Aug 29 2025 Aug 30 2025 Aug 31 …" at bounding box center [667, 324] width 1016 height 182
click at [86, 184] on div "CustomReports" at bounding box center [74, 185] width 59 height 12
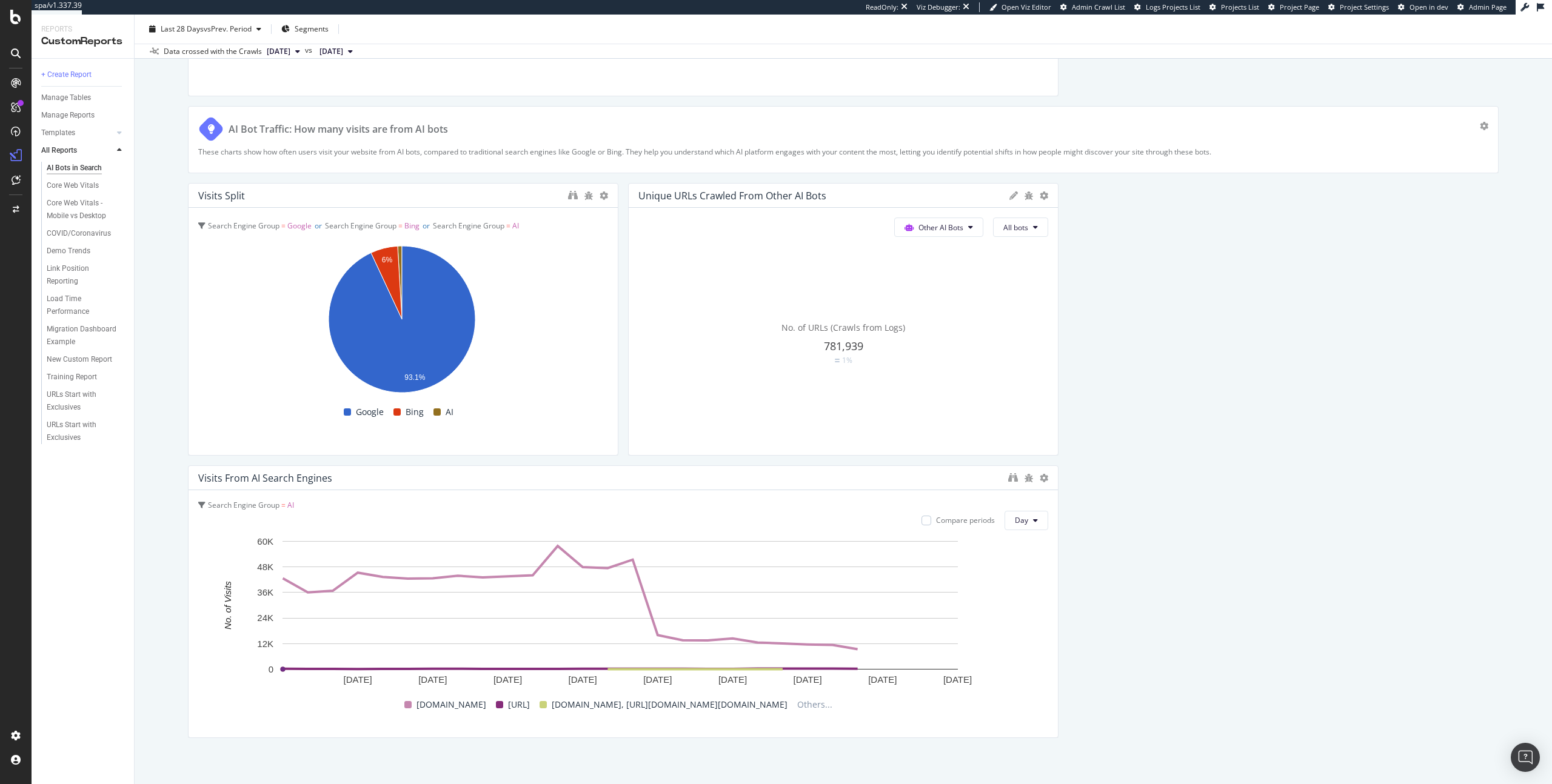
scroll to position [2382, 0]
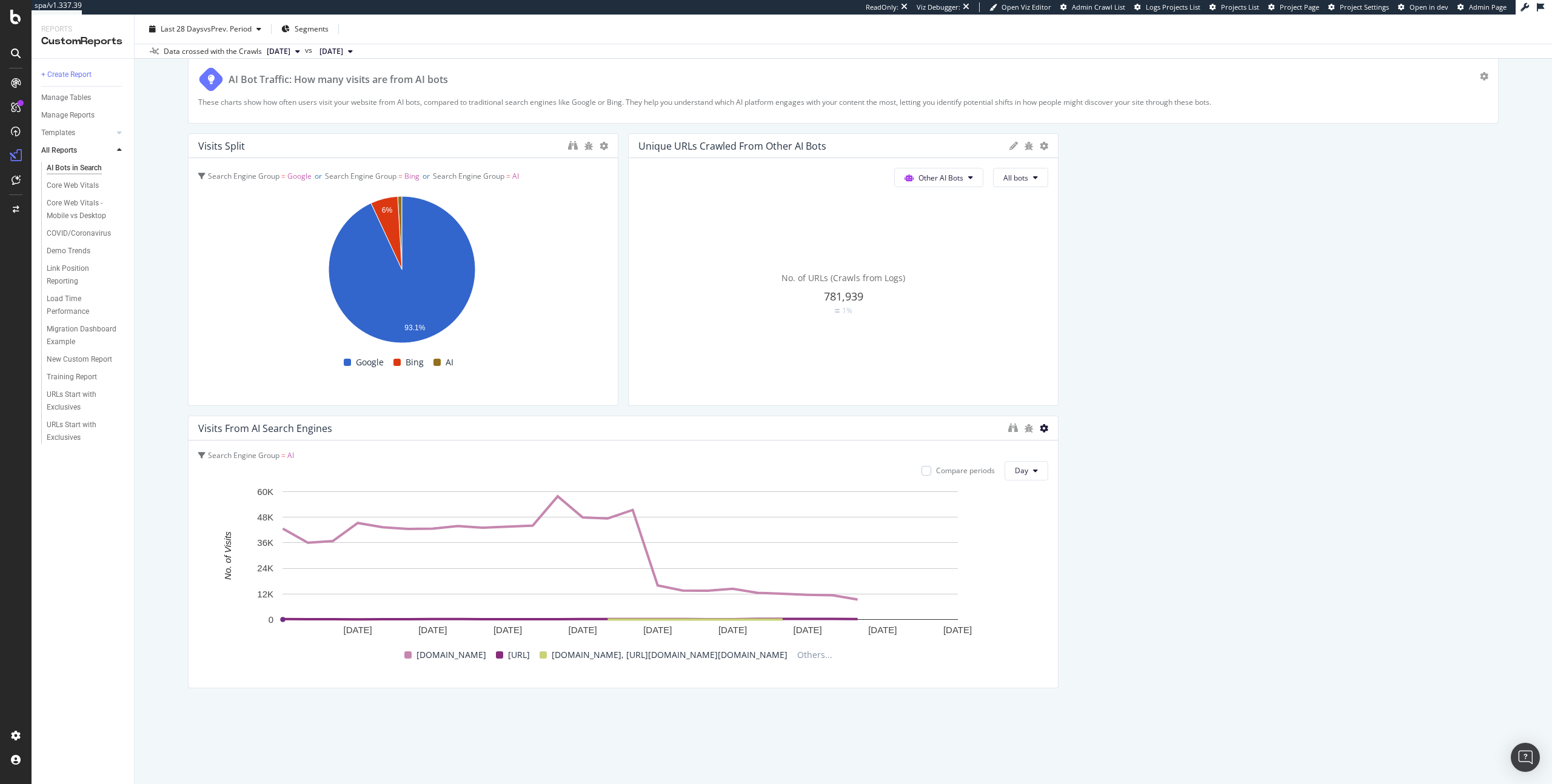
click at [872, 430] on icon at bounding box center [1044, 428] width 9 height 9
click at [250, 457] on span "Search Engine Group" at bounding box center [243, 455] width 71 height 10
click at [552, 488] on span "chatgpt.com, https://www.espn.com/wnba/story/_/id/45923322/crypto-group-says-or…" at bounding box center [669, 655] width 236 height 14
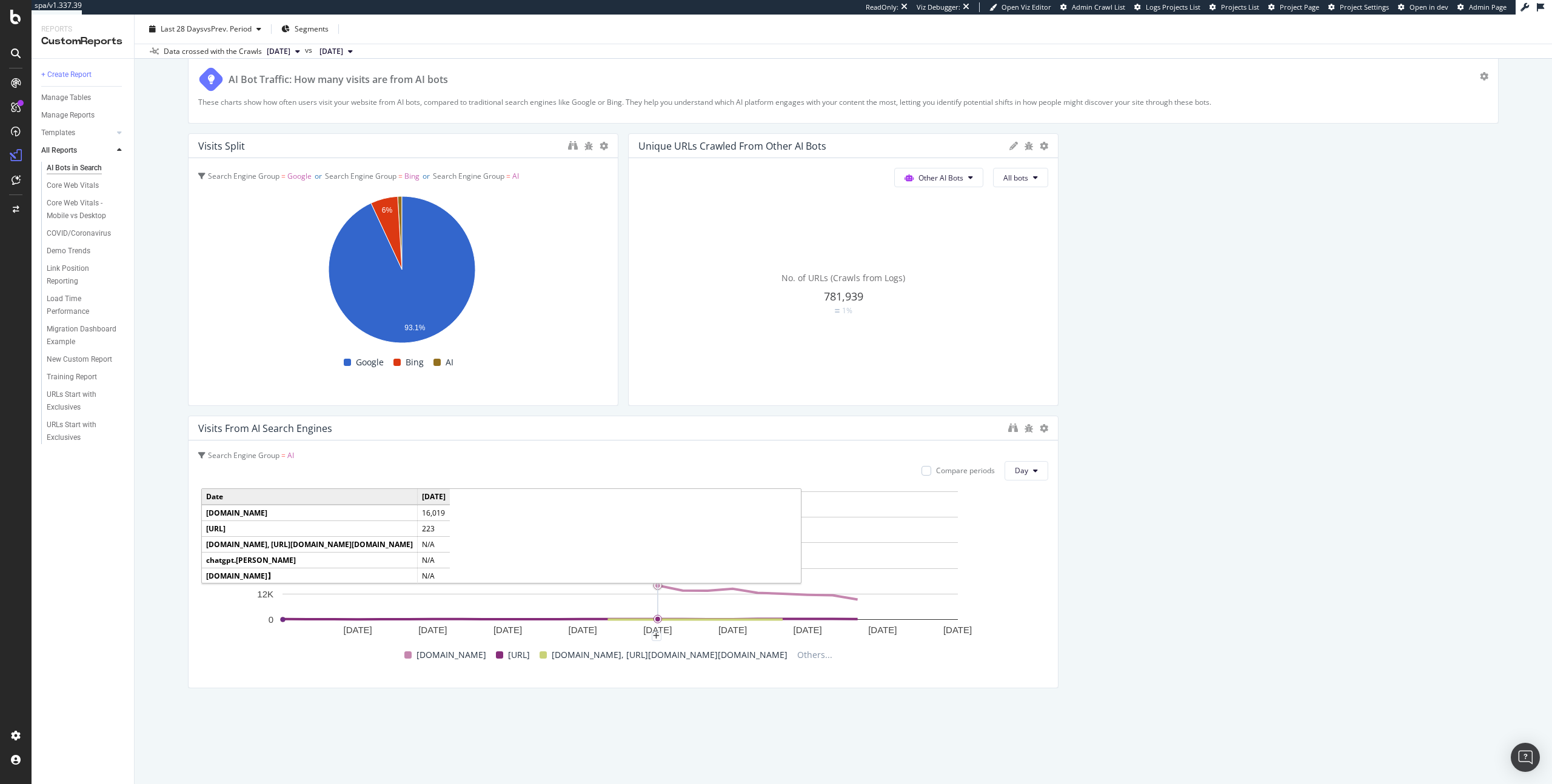
click at [659, 488] on circle "A chart." at bounding box center [658, 586] width 5 height 5
click at [656, 488] on circle "A chart." at bounding box center [658, 585] width 8 height 8
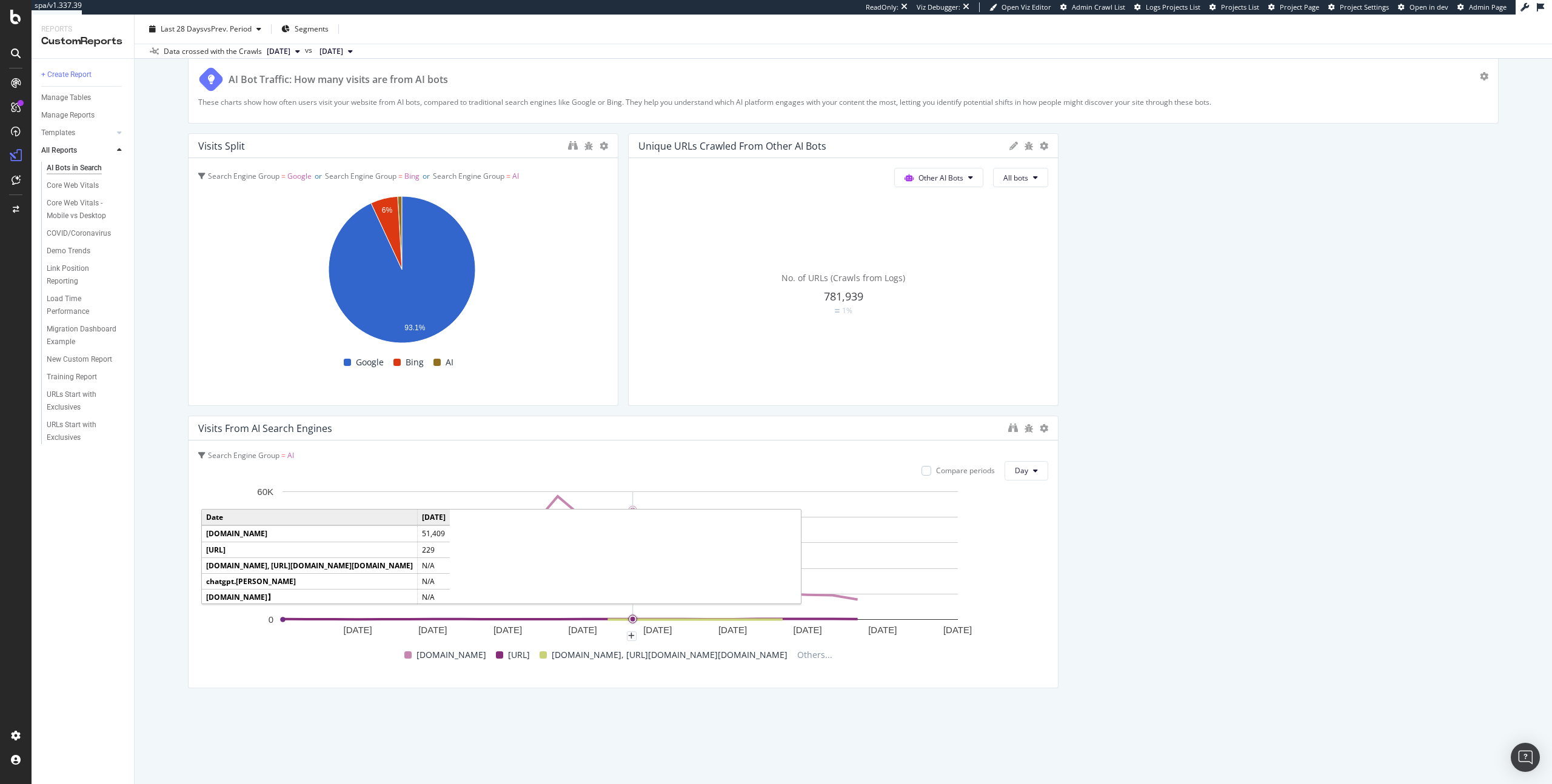
click at [633, 488] on icon "A chart." at bounding box center [633, 555] width 0 height 129
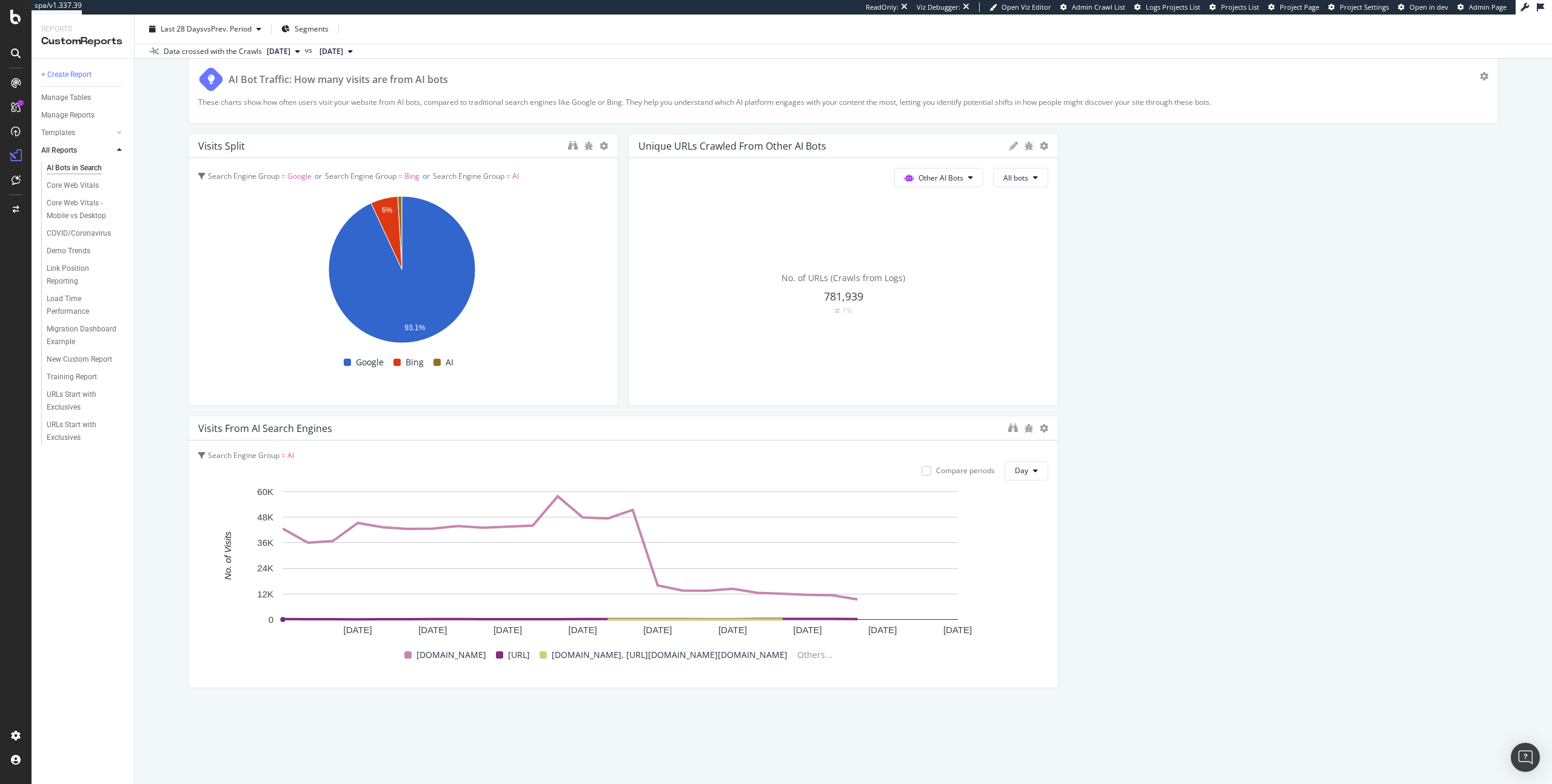
click at [734, 488] on span "chatgpt.com, https://www.espn.com/wnba/story/_/id/45923322/crypto-group-says-or…" at bounding box center [669, 655] width 236 height 14
click at [552, 488] on span "chatgpt.com, https://www.espn.com/wnba/story/_/id/45923322/crypto-group-says-or…" at bounding box center [669, 655] width 236 height 14
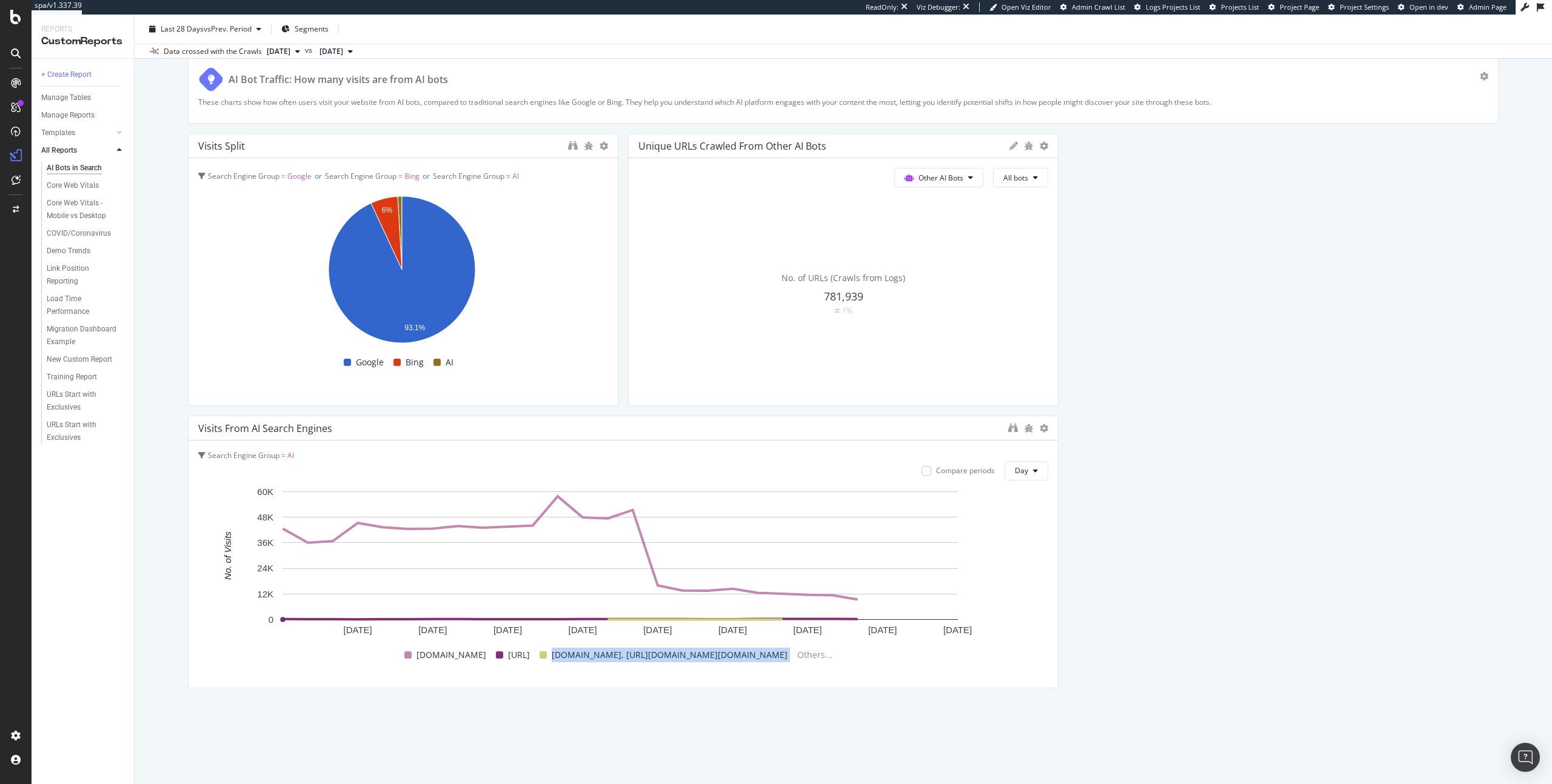
click at [552, 488] on span "chatgpt.com, https://www.espn.com/wnba/story/_/id/45923322/crypto-group-says-or…" at bounding box center [669, 655] width 236 height 14
copy span "chatgpt.com, https://www.espn.com/wnba/story/_/id/45923322/crypto-group-says-or…"
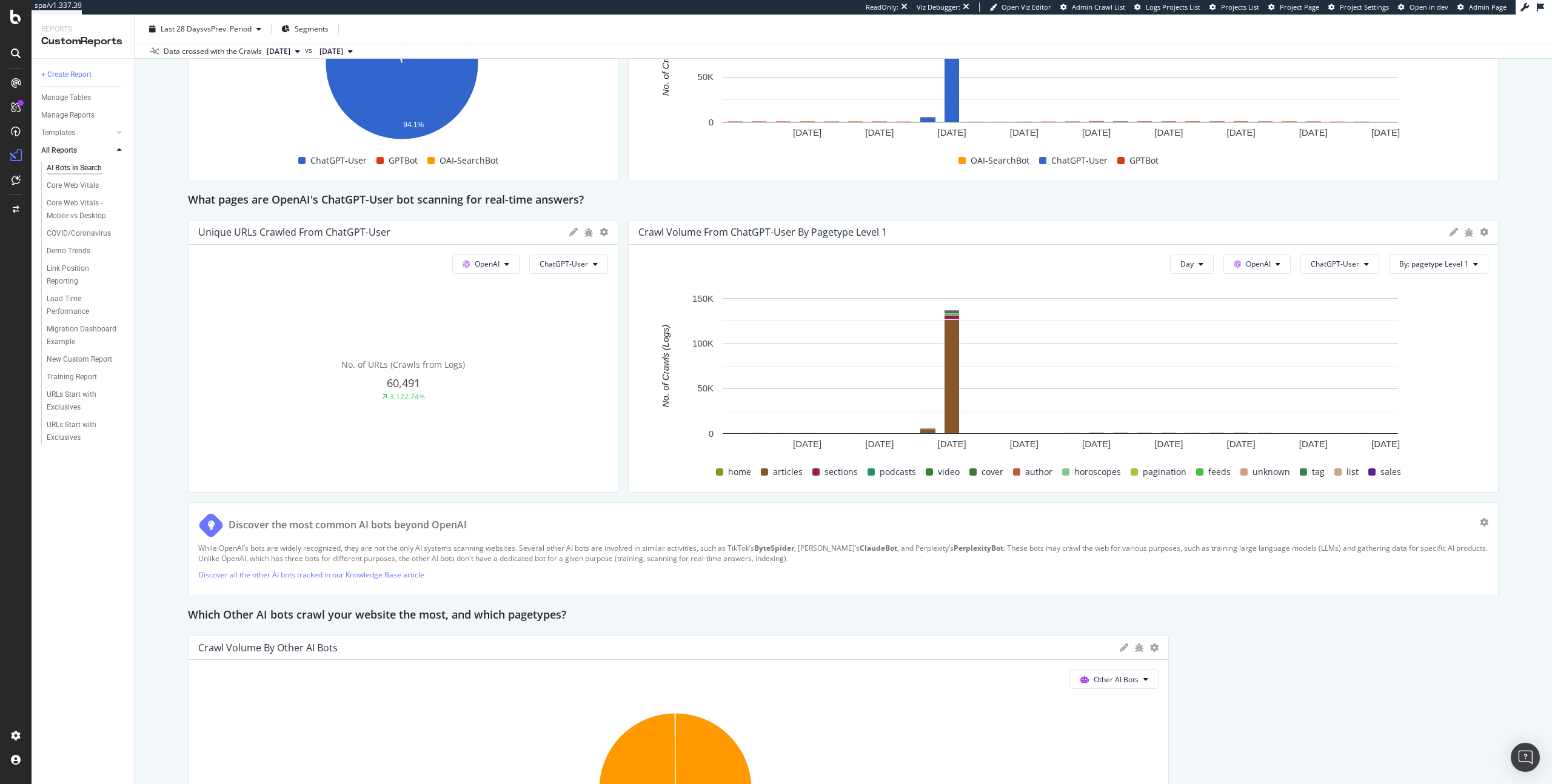
scroll to position [1117, 0]
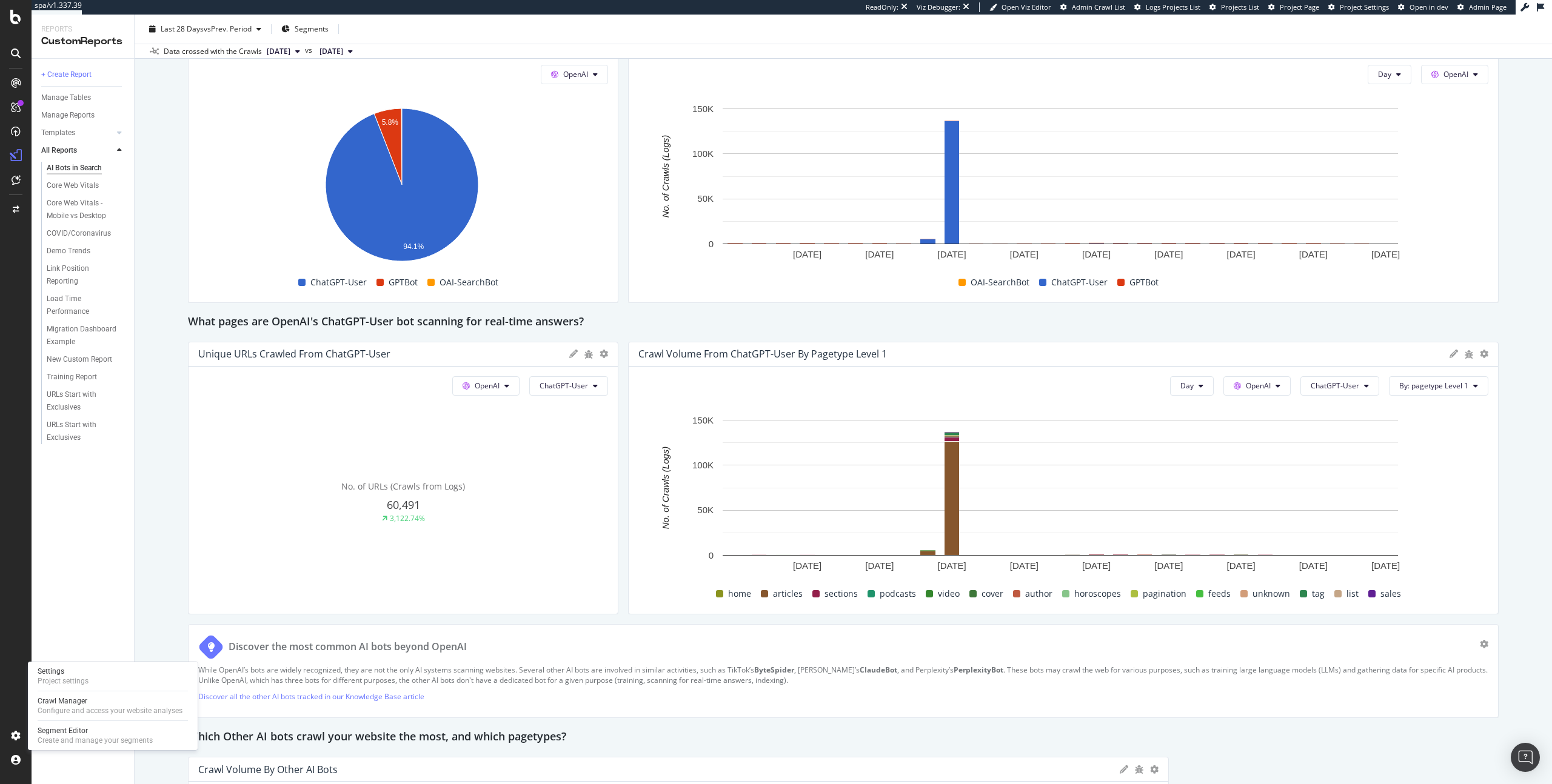
drag, startPoint x: 79, startPoint y: 676, endPoint x: 99, endPoint y: 662, distance: 24.4
click at [79, 488] on div "Project settings" at bounding box center [63, 681] width 51 height 10
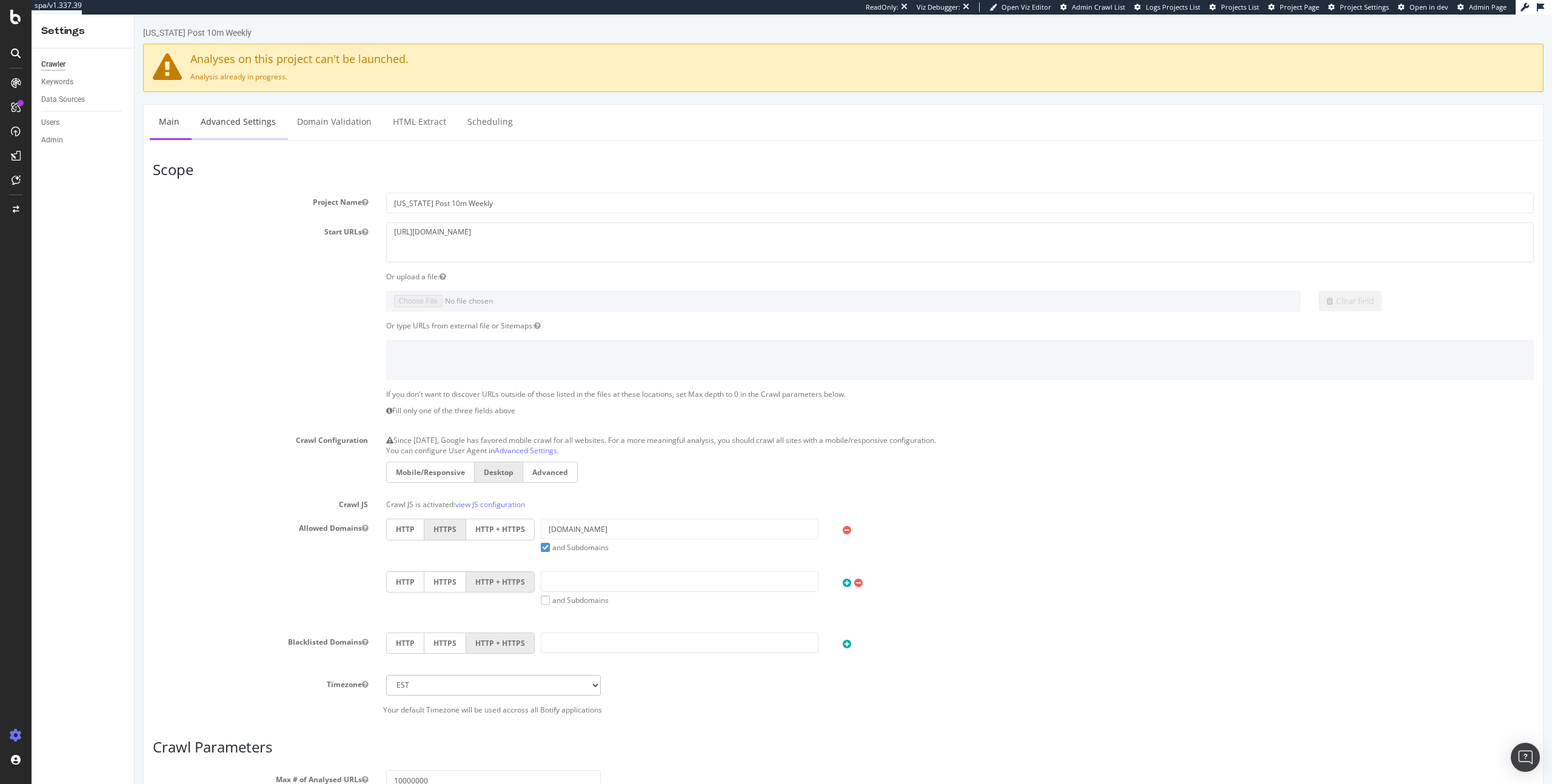
click at [238, 114] on link "Advanced Settings" at bounding box center [238, 121] width 94 height 34
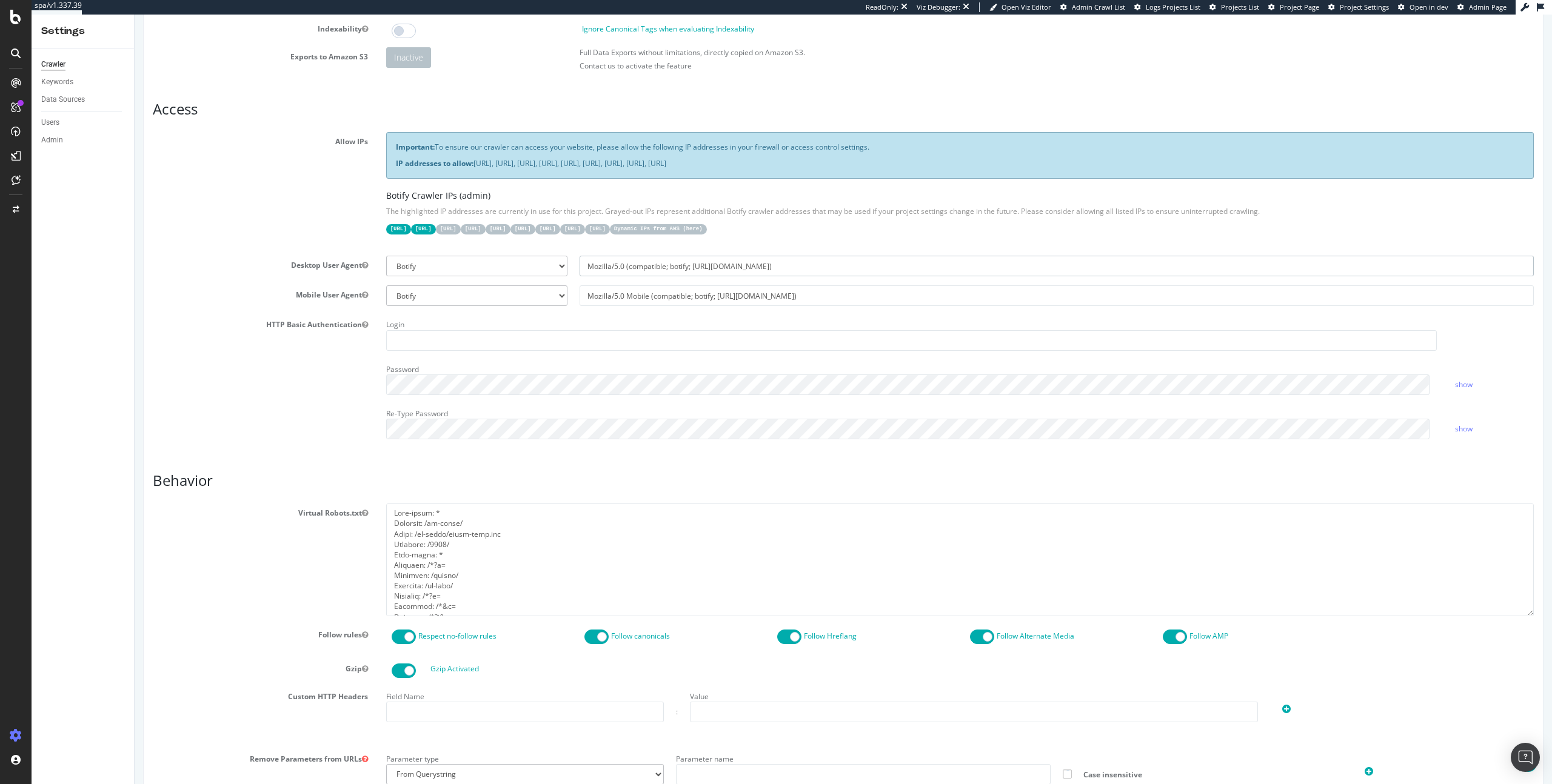
click at [620, 264] on input "Mozilla/5.0 (compatible; botify; http://botify.com)" at bounding box center [1057, 266] width 955 height 21
click at [15, 10] on icon at bounding box center [16, 17] width 11 height 14
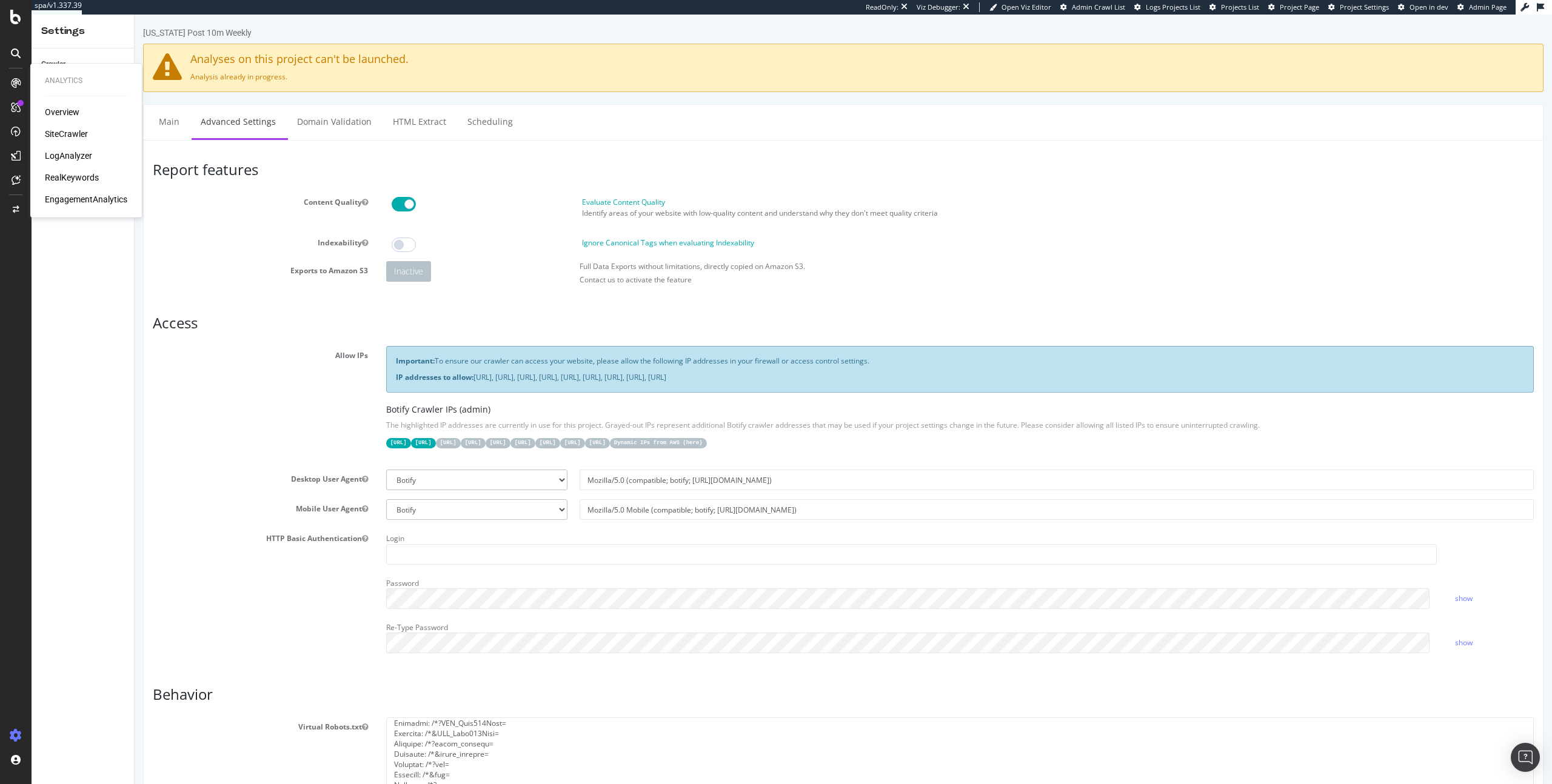
click at [207, 282] on div "Exports to Amazon S3 Inactive Full Data Exports without limitations, directly c…" at bounding box center [844, 276] width 1399 height 30
click at [244, 229] on section "Content Quality Evaluate Content Quality Identify areas of your website with lo…" at bounding box center [844, 241] width 1382 height 98
click at [497, 229] on section "Content Quality Evaluate Content Quality Identify areas of your website with lo…" at bounding box center [844, 241] width 1382 height 98
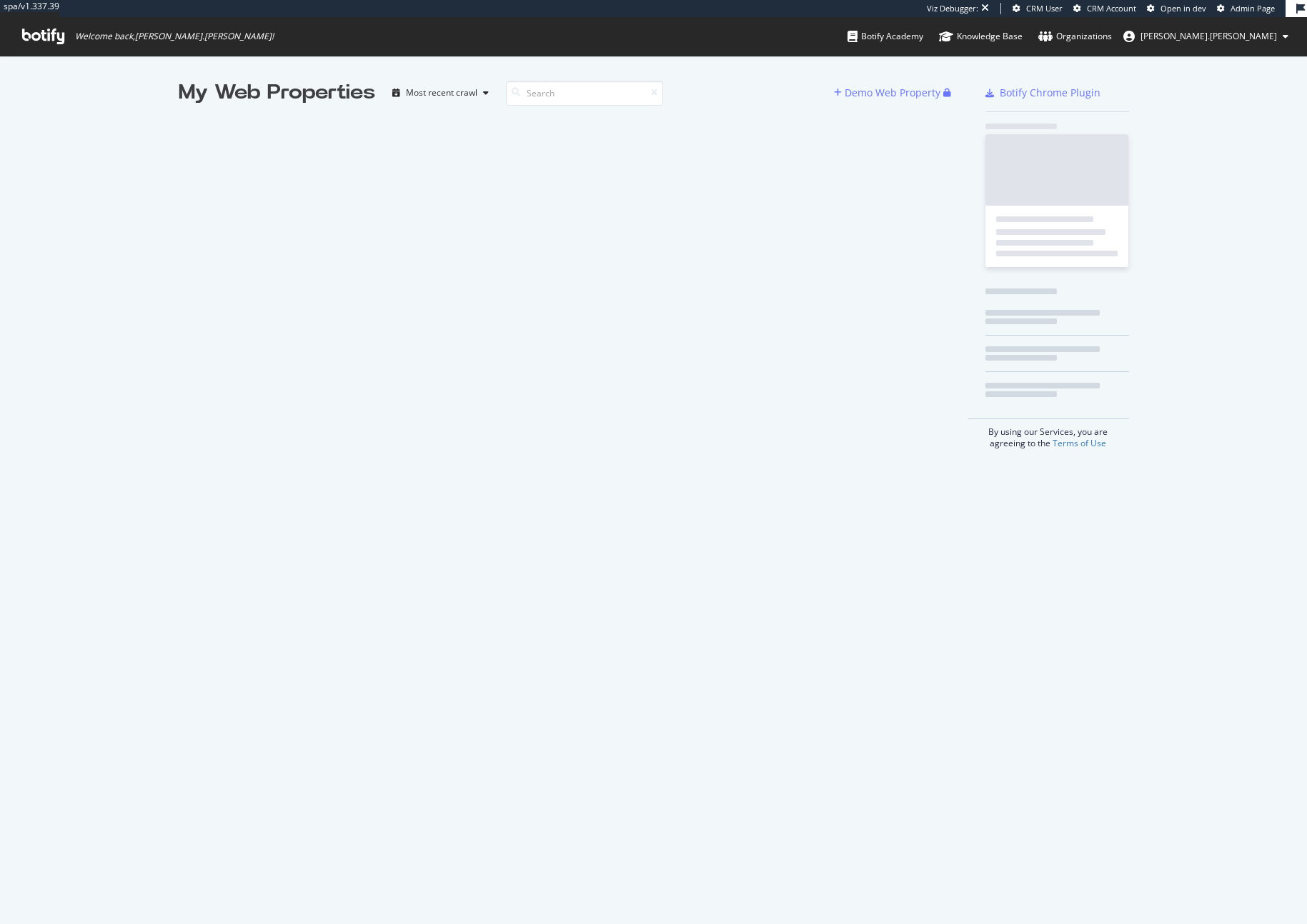
scroll to position [914, 1285]
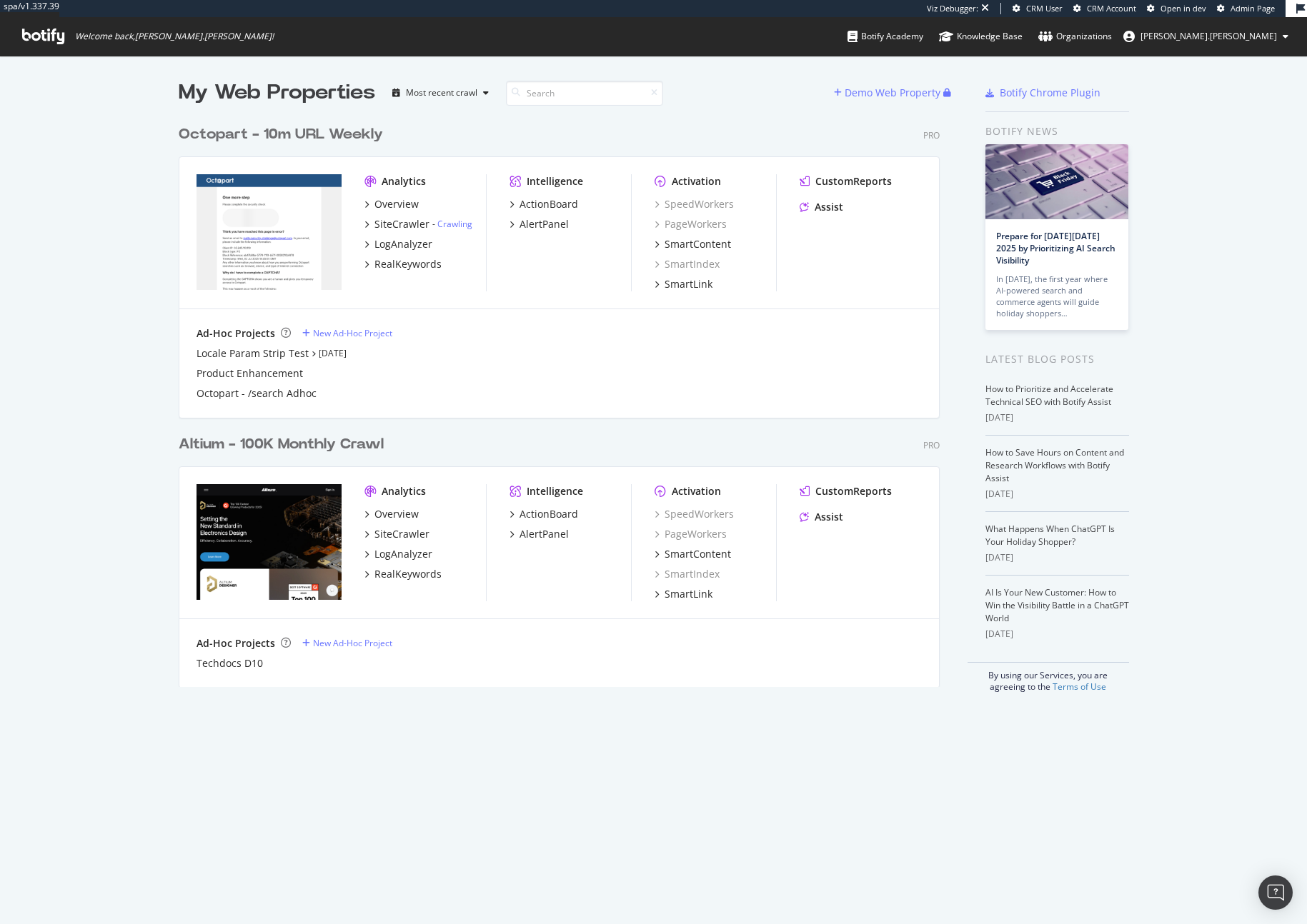
scroll to position [569, 761]
click at [400, 226] on div "SiteCrawler" at bounding box center [401, 224] width 55 height 14
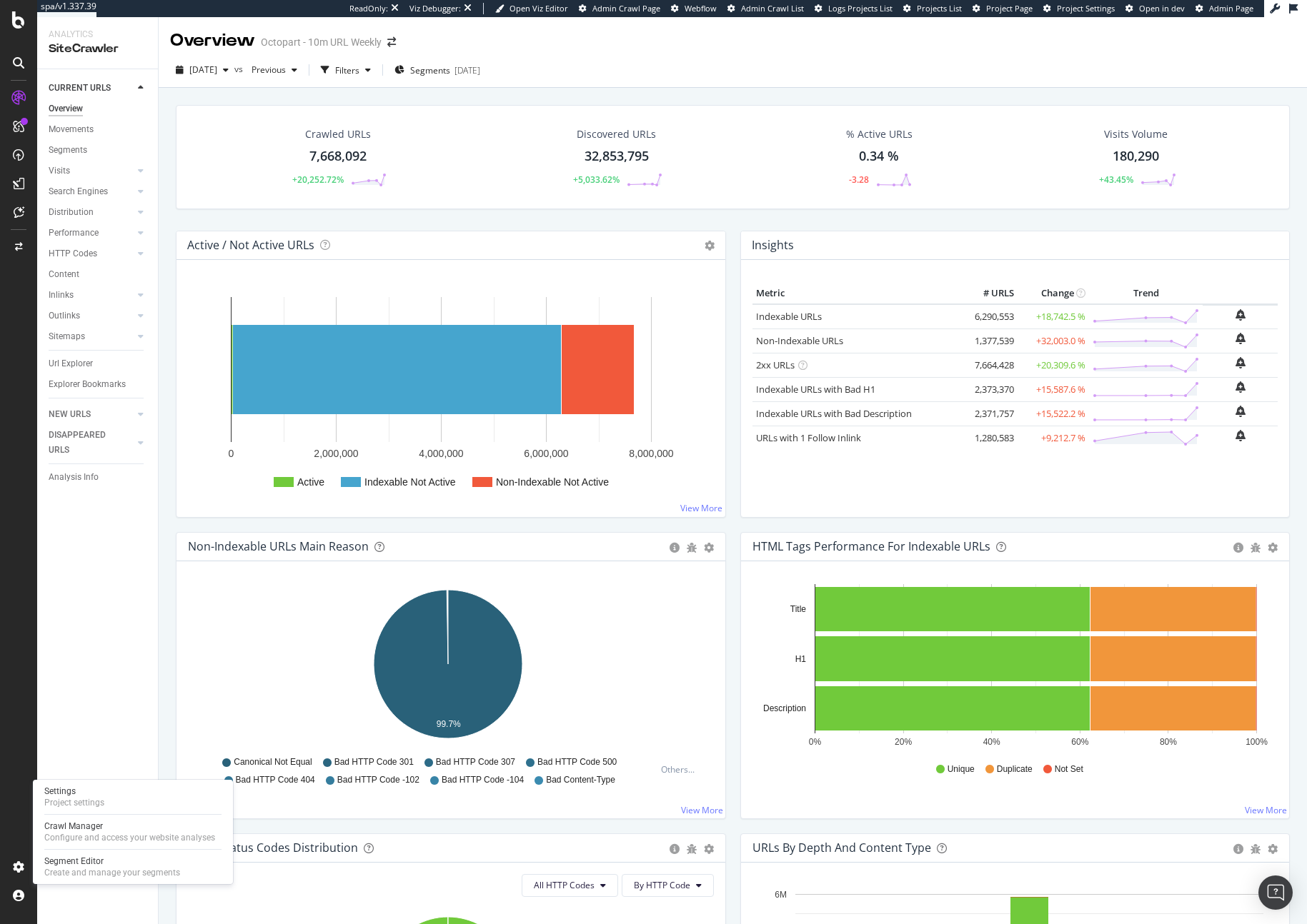
click at [105, 815] on div at bounding box center [133, 815] width 177 height 1
click at [105, 804] on div "Settings Project settings" at bounding box center [133, 797] width 188 height 25
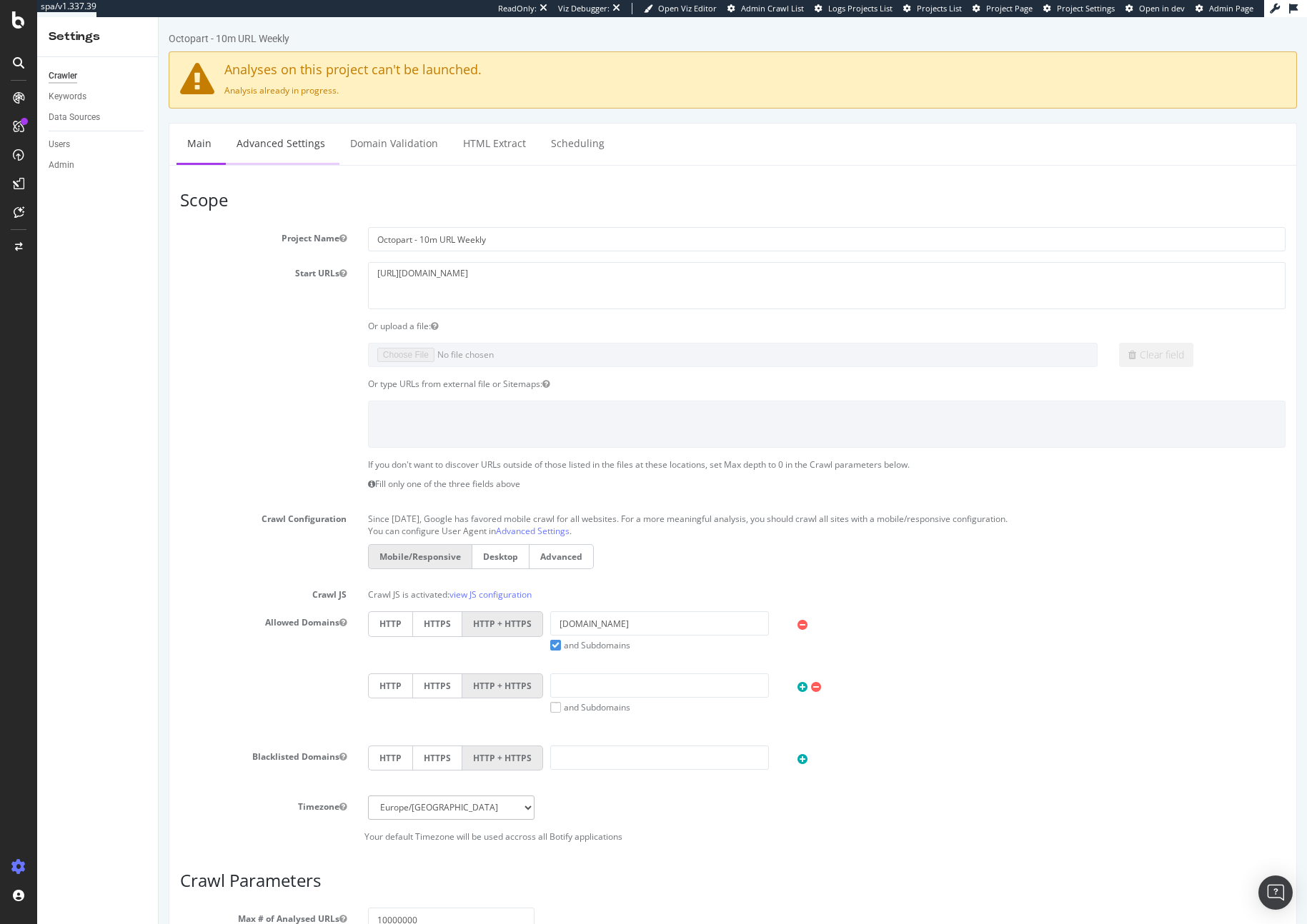
click at [287, 135] on link "Advanced Settings" at bounding box center [281, 143] width 110 height 40
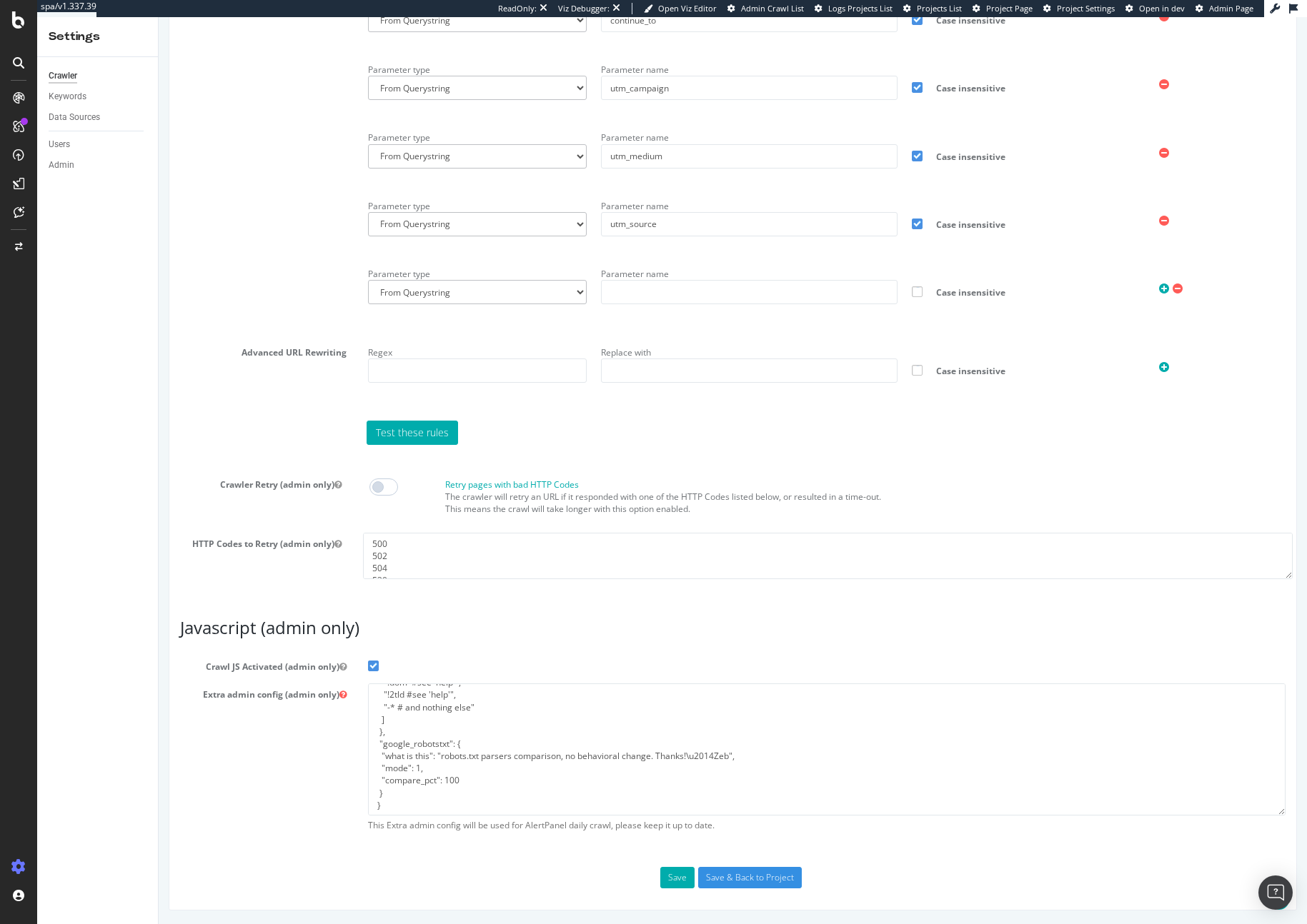
scroll to position [135, 0]
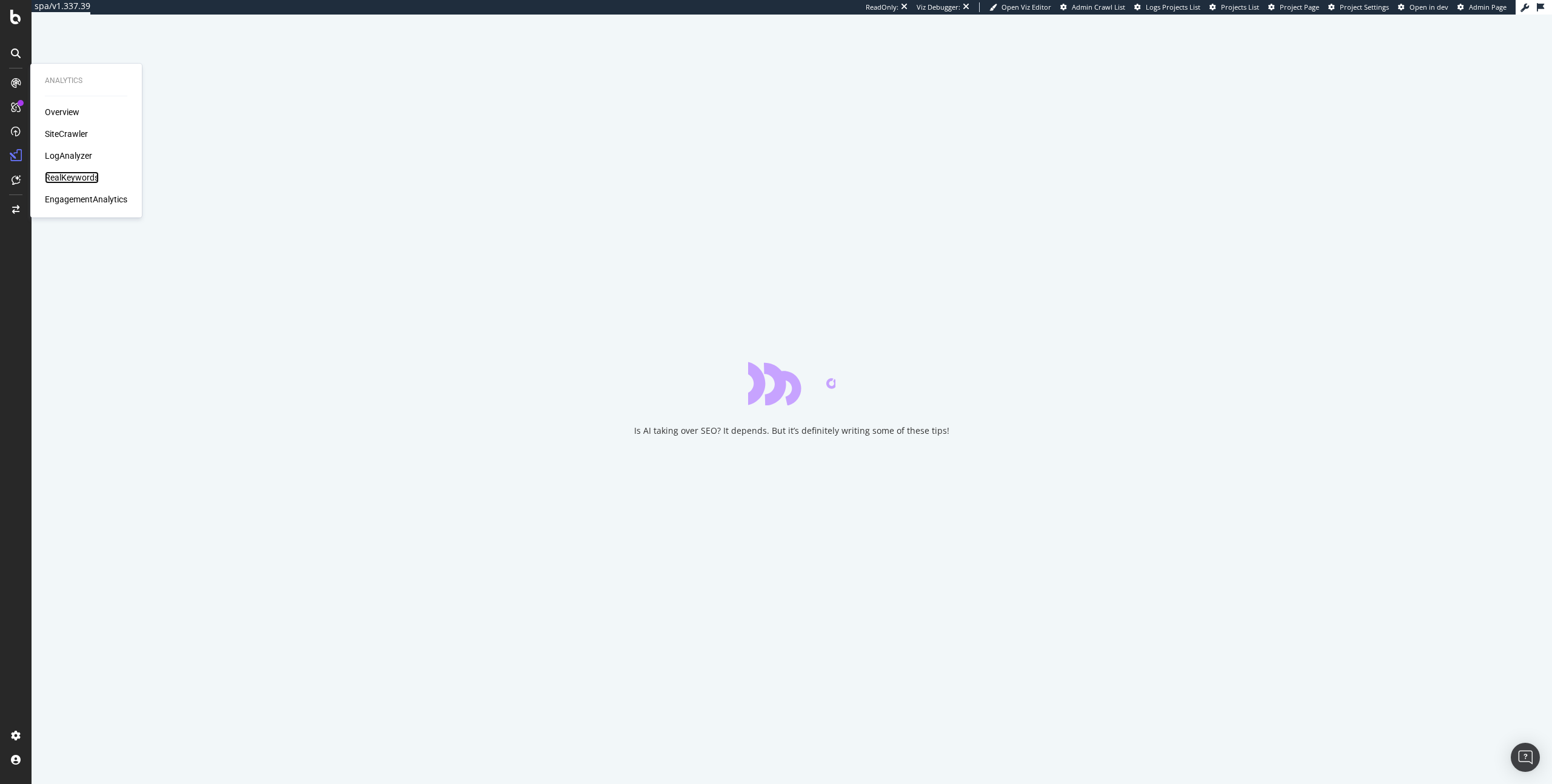
click at [84, 183] on div "RealKeywords" at bounding box center [71, 177] width 54 height 12
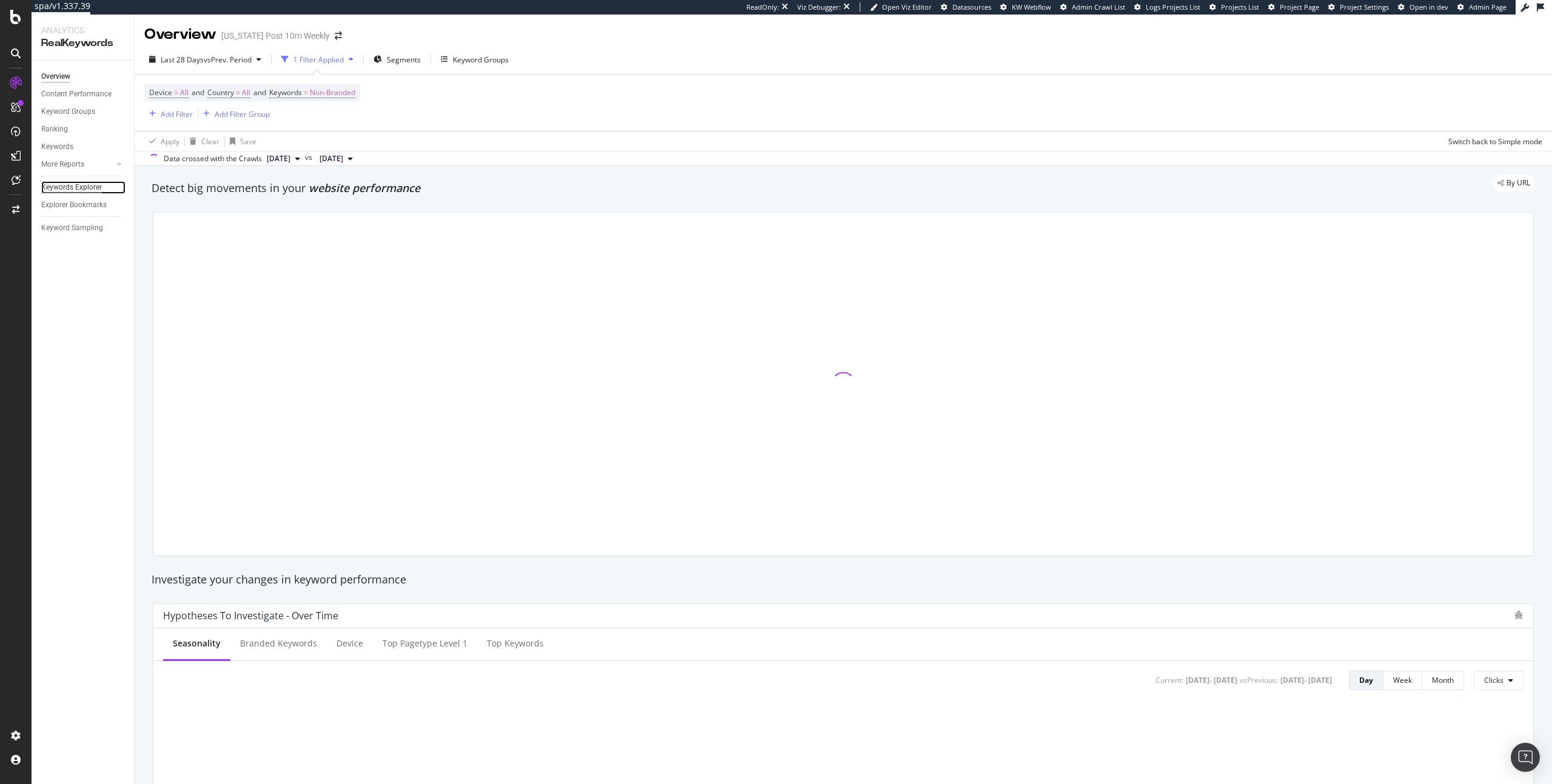
click at [66, 191] on div "Keywords Explorer" at bounding box center [72, 188] width 61 height 13
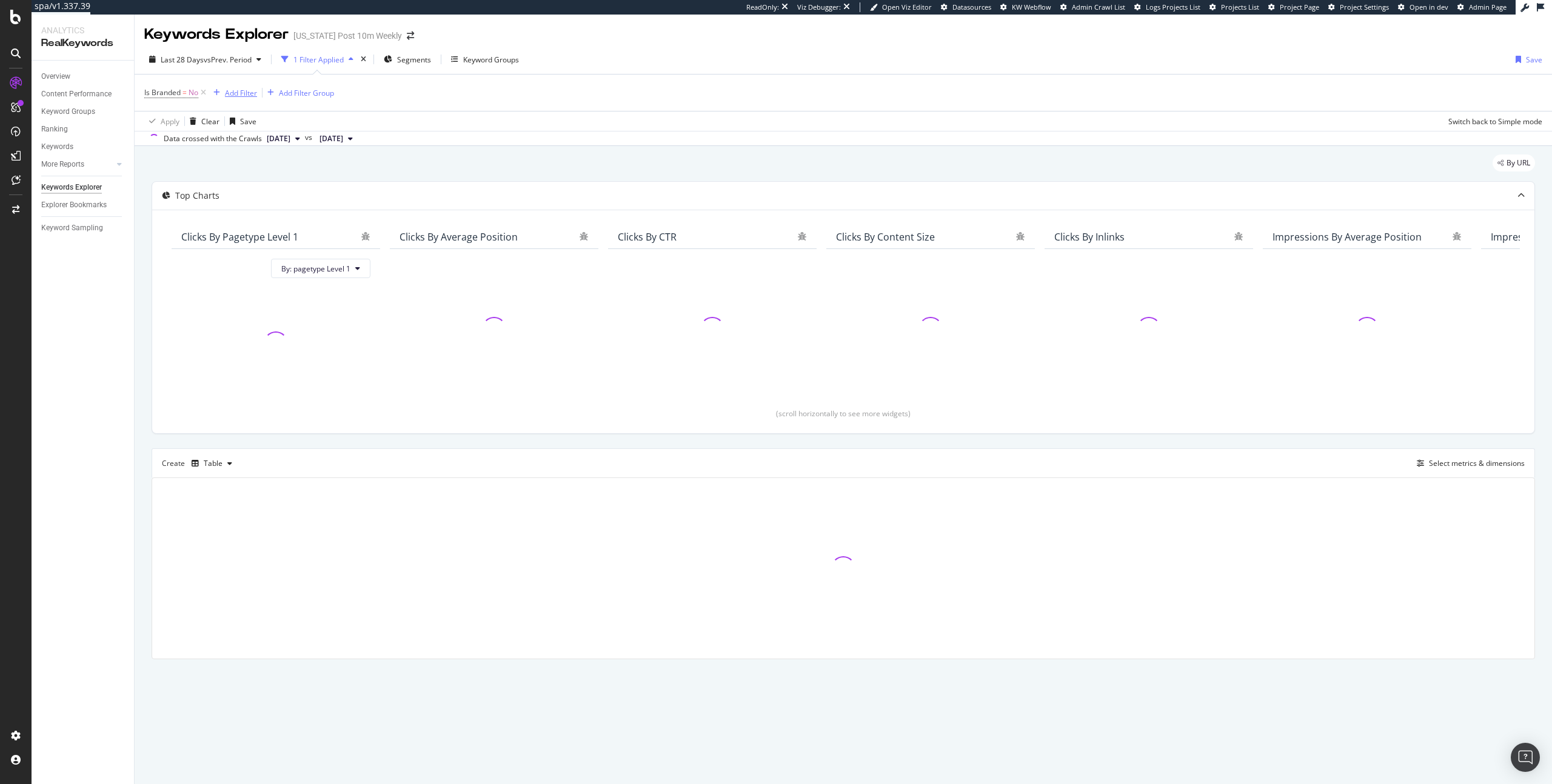
click at [209, 92] on div "button" at bounding box center [217, 92] width 16 height 7
click at [200, 94] on icon at bounding box center [203, 92] width 10 height 12
click at [150, 95] on icon "button" at bounding box center [153, 92] width 6 height 7
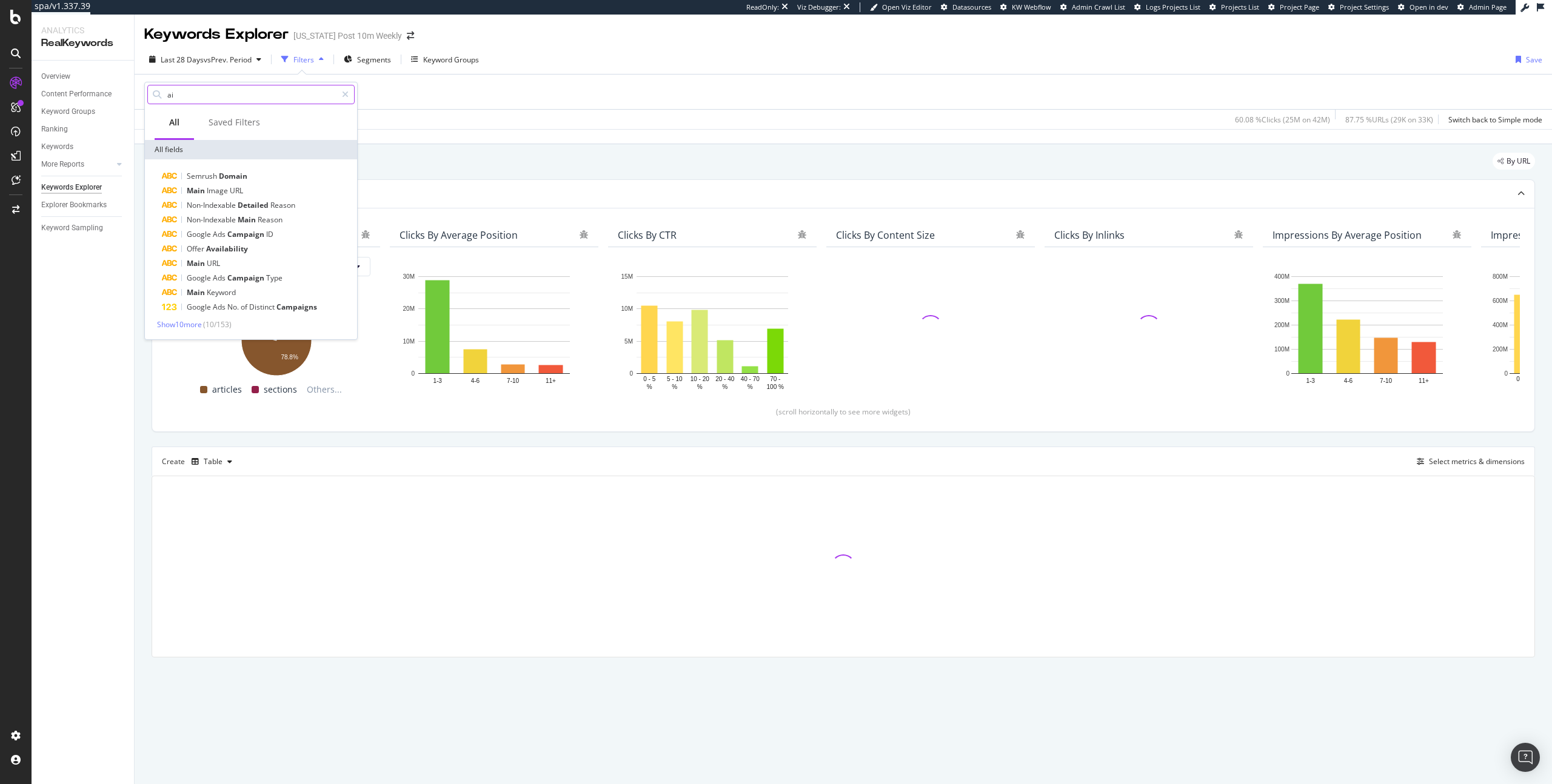
click at [312, 92] on input "ai" at bounding box center [251, 94] width 170 height 18
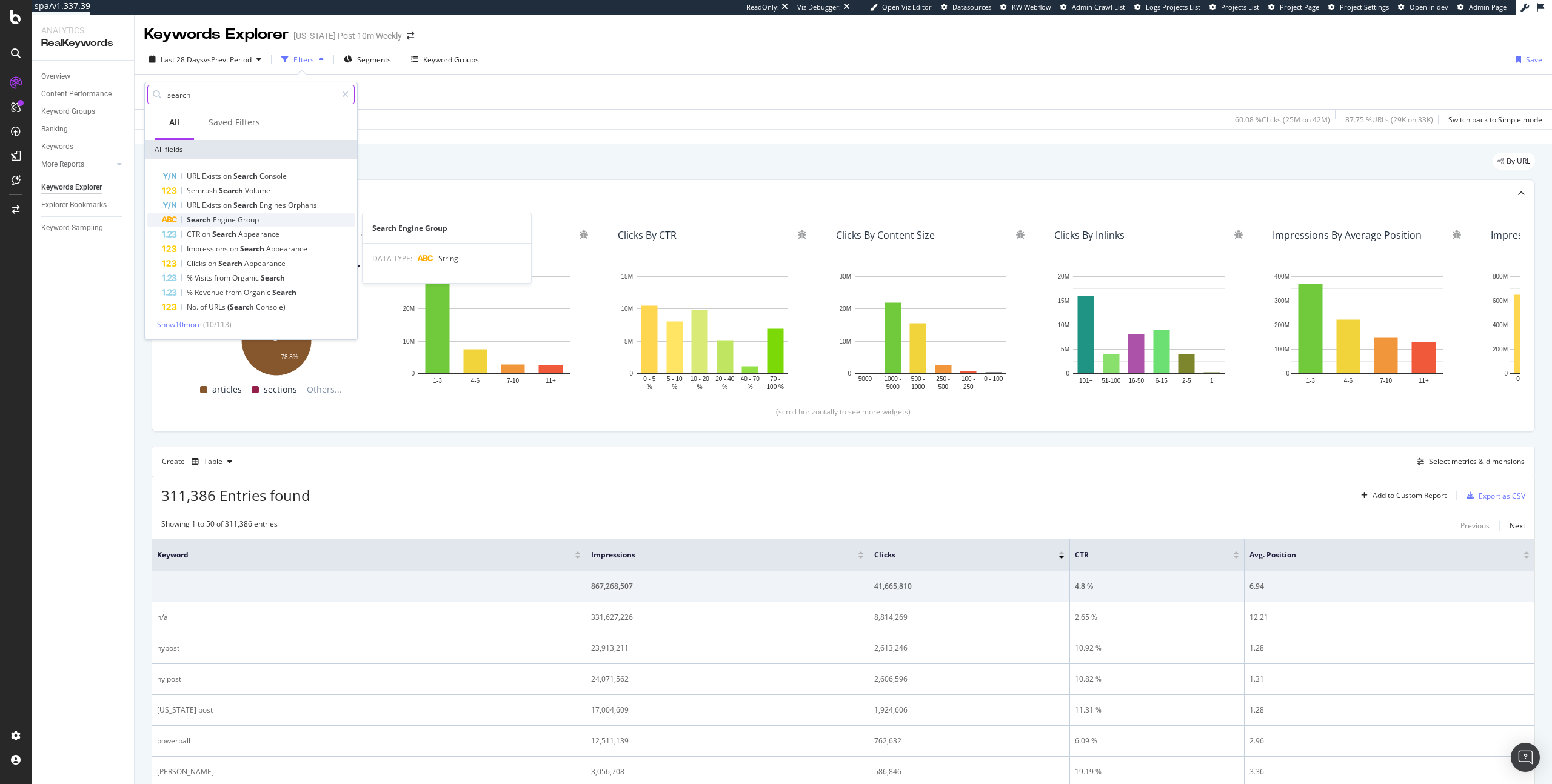
type input "search"
click at [268, 221] on div "Search Engine Group" at bounding box center [257, 220] width 193 height 14
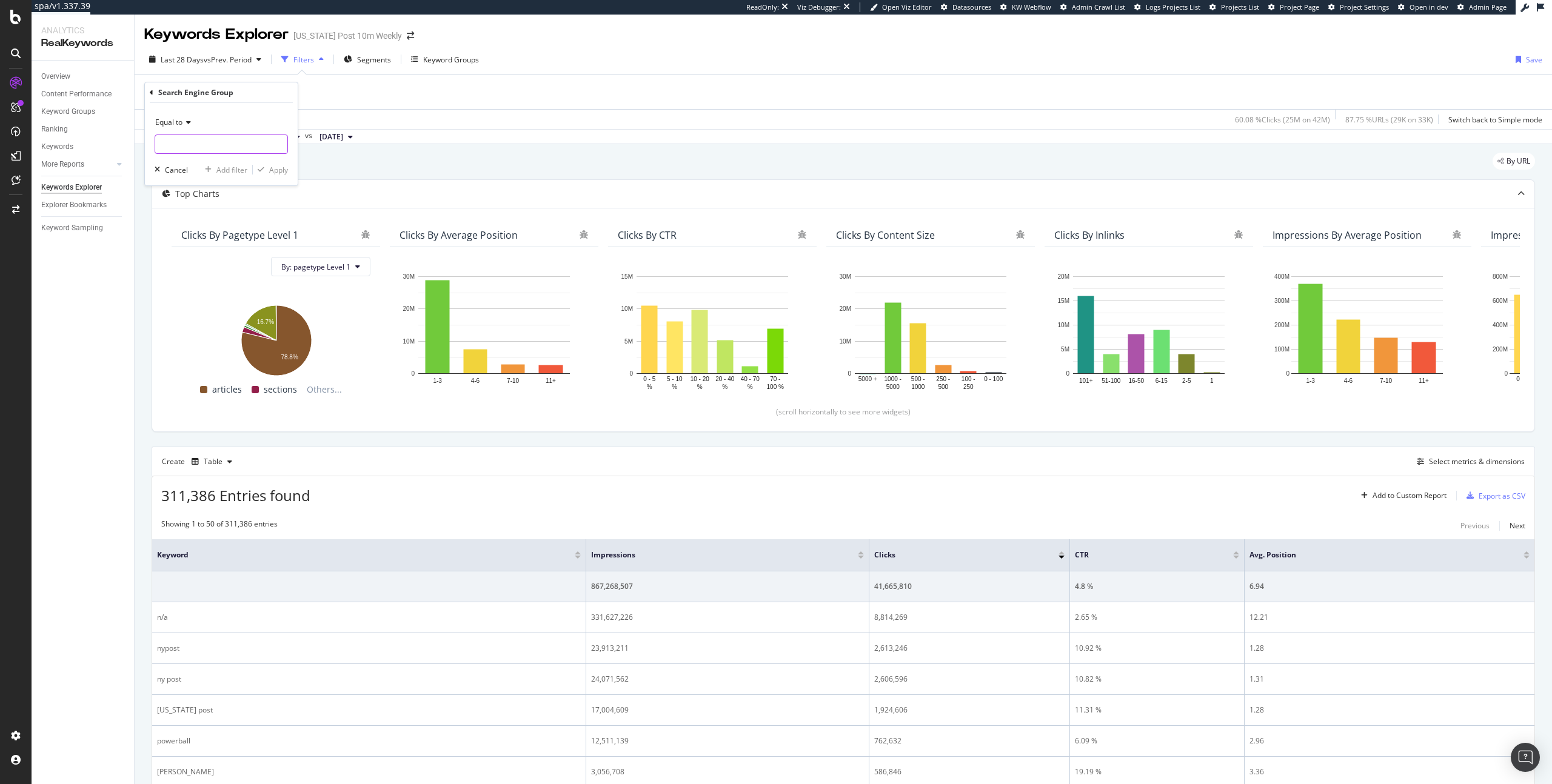
click at [181, 141] on input "text" at bounding box center [221, 144] width 132 height 19
click at [183, 183] on span "AI" at bounding box center [201, 185] width 85 height 10
type input "AI"
click at [269, 168] on div "Apply" at bounding box center [279, 169] width 19 height 10
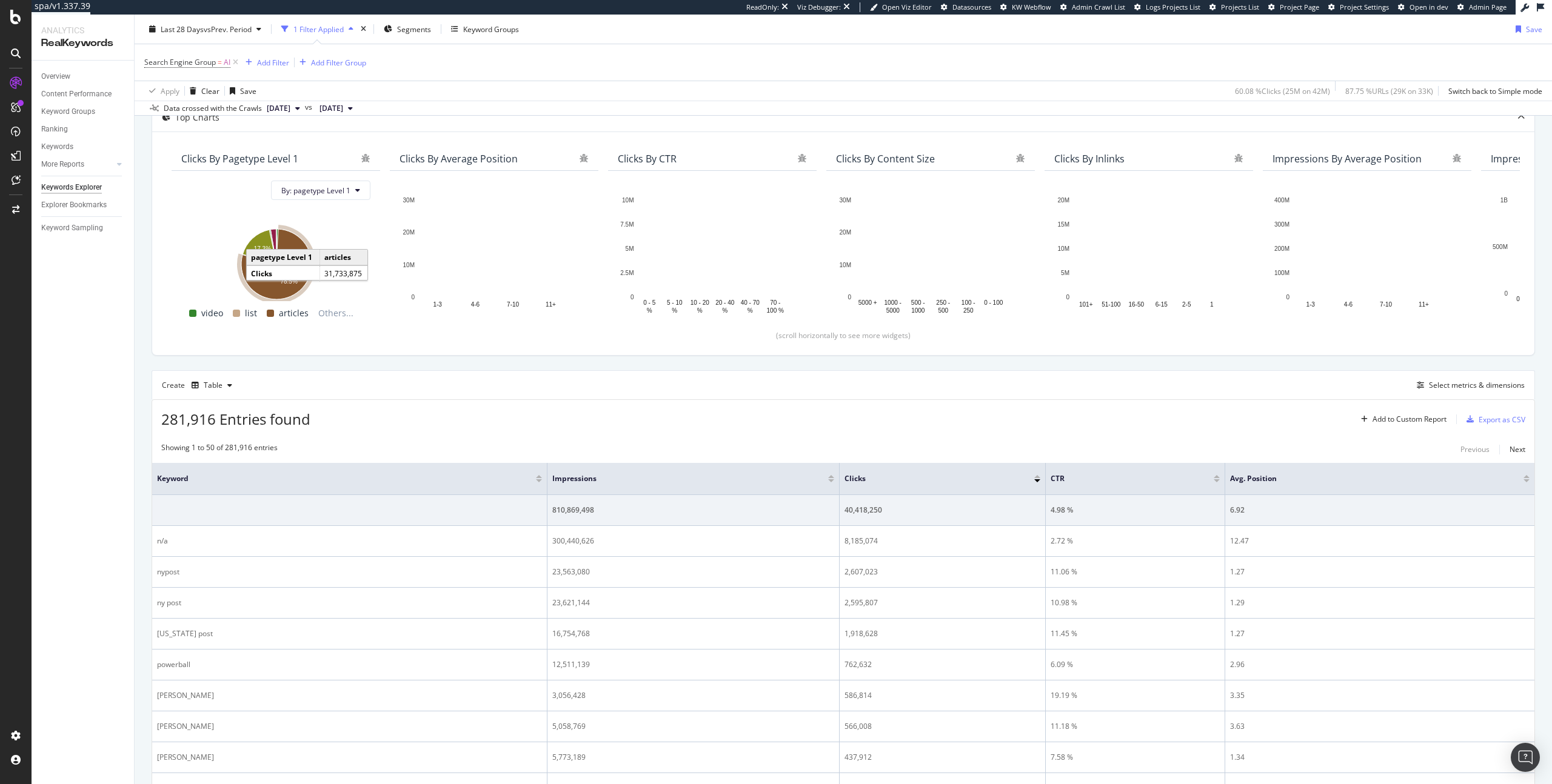
scroll to position [234, 0]
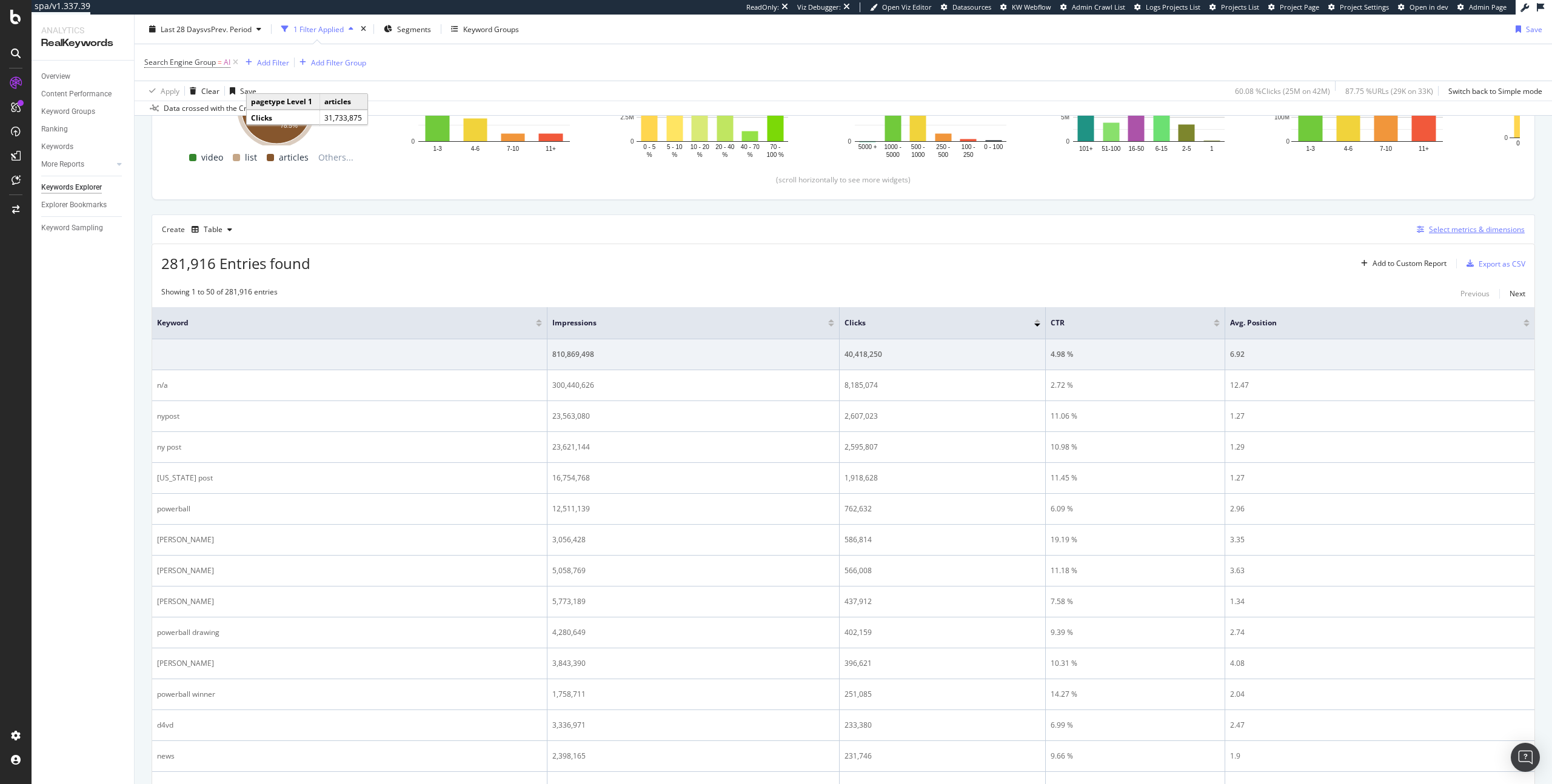
click at [1471, 233] on div "Select metrics & dimensions" at bounding box center [1477, 229] width 96 height 10
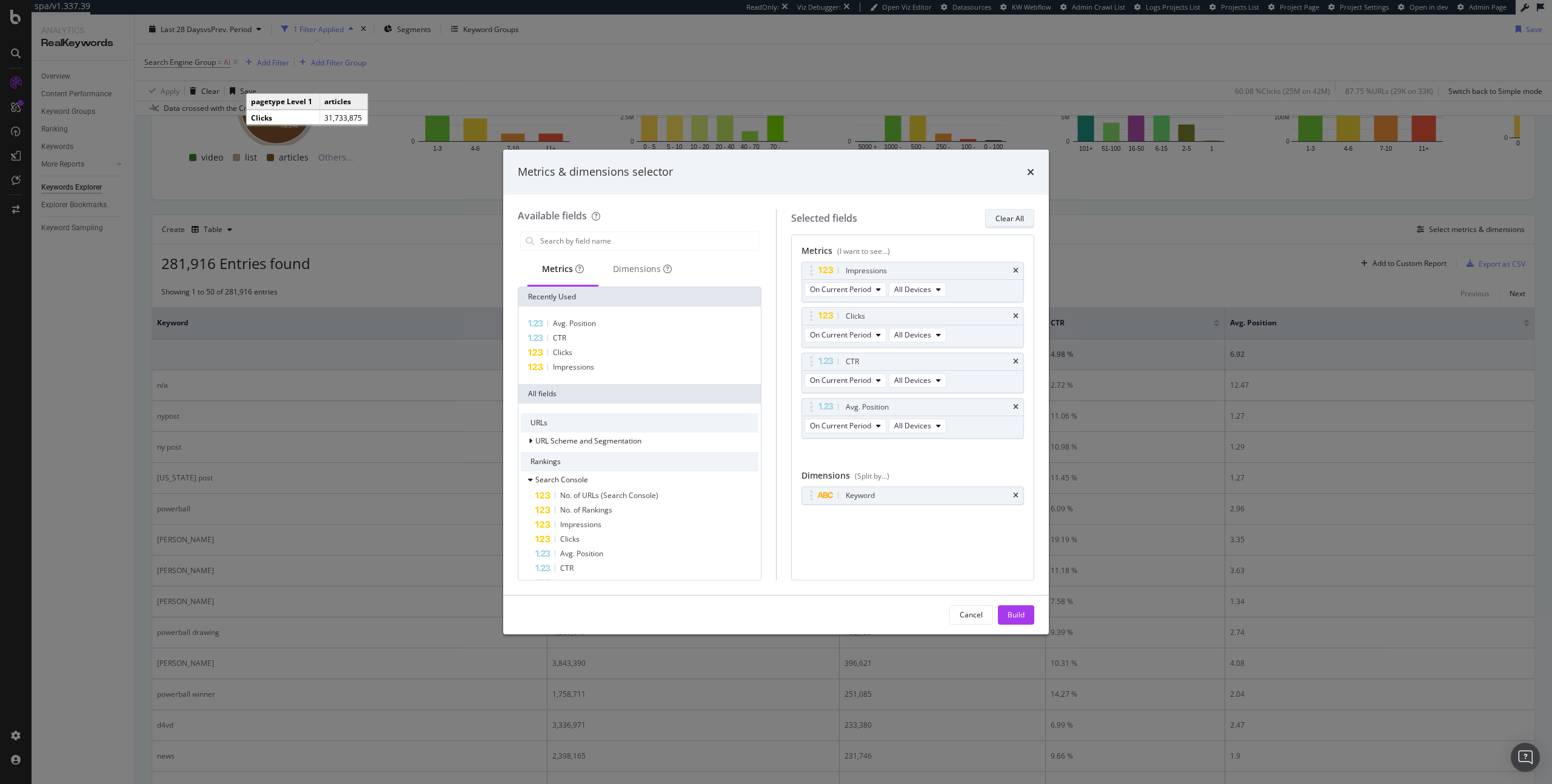
click at [1013, 218] on div "Clear All" at bounding box center [1010, 218] width 29 height 10
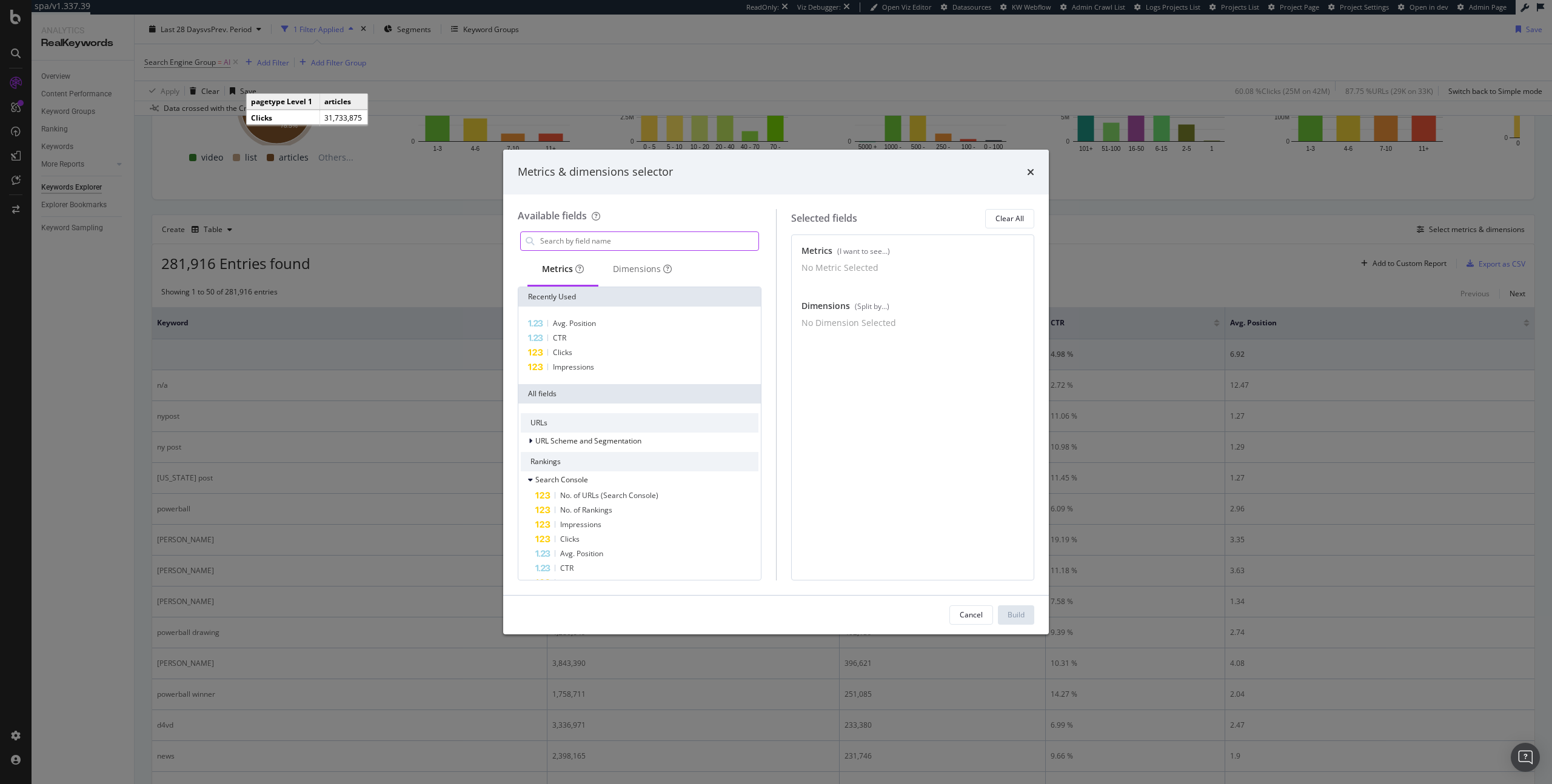
click at [634, 239] on input "modal" at bounding box center [648, 241] width 220 height 18
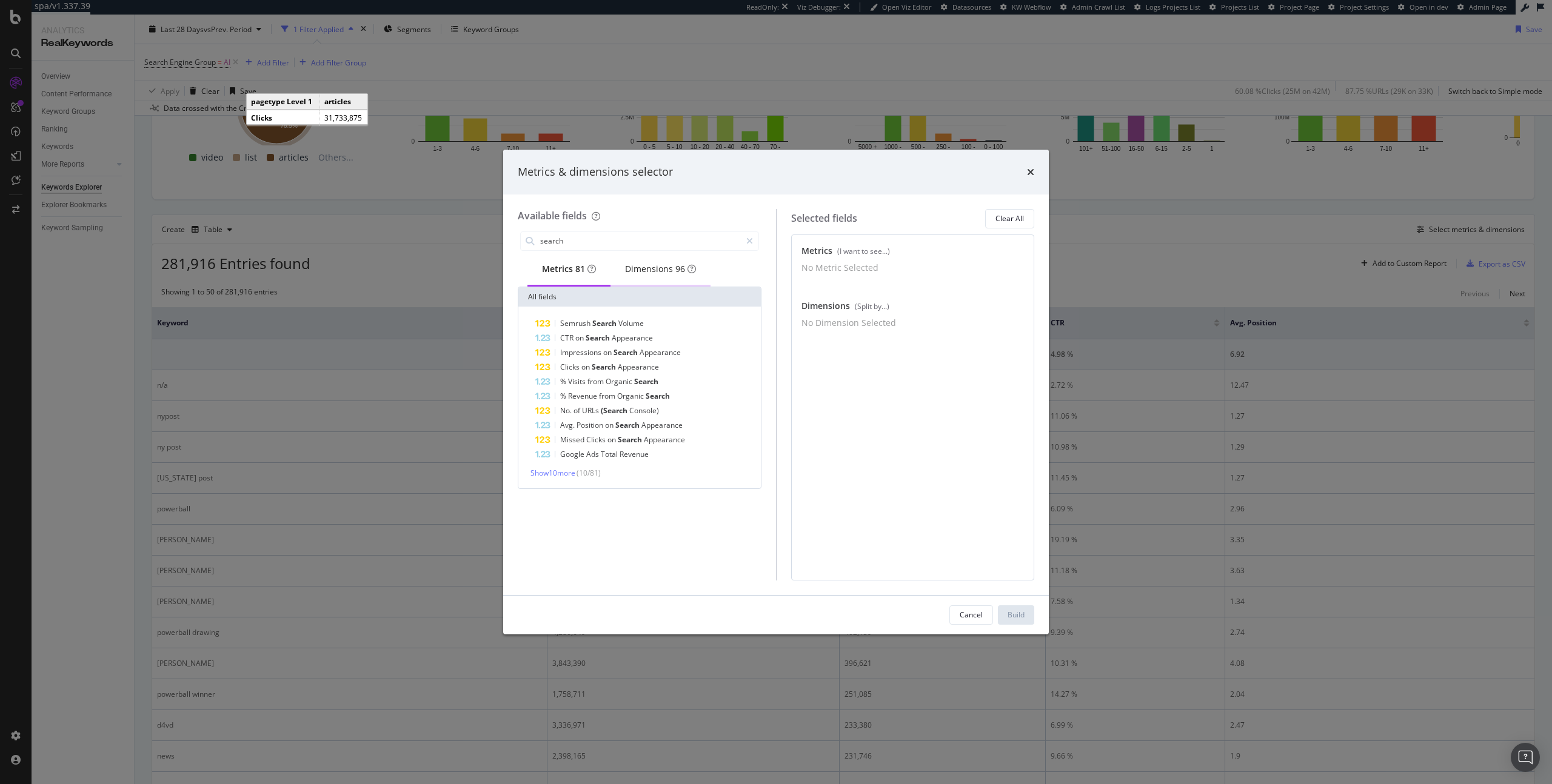
click at [671, 265] on div "Dimensions 96" at bounding box center [660, 269] width 71 height 12
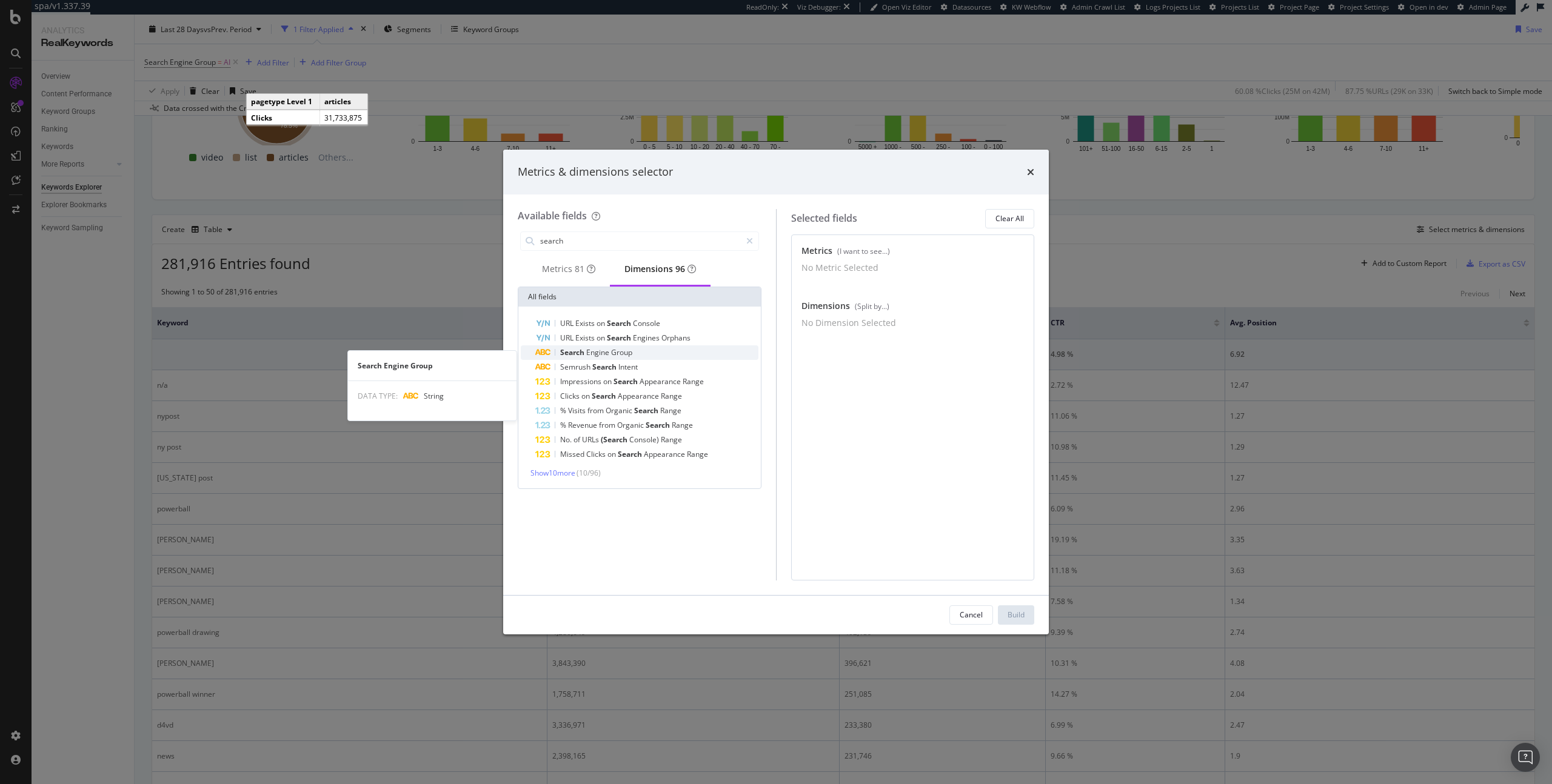
click at [626, 352] on span "Group" at bounding box center [621, 352] width 22 height 10
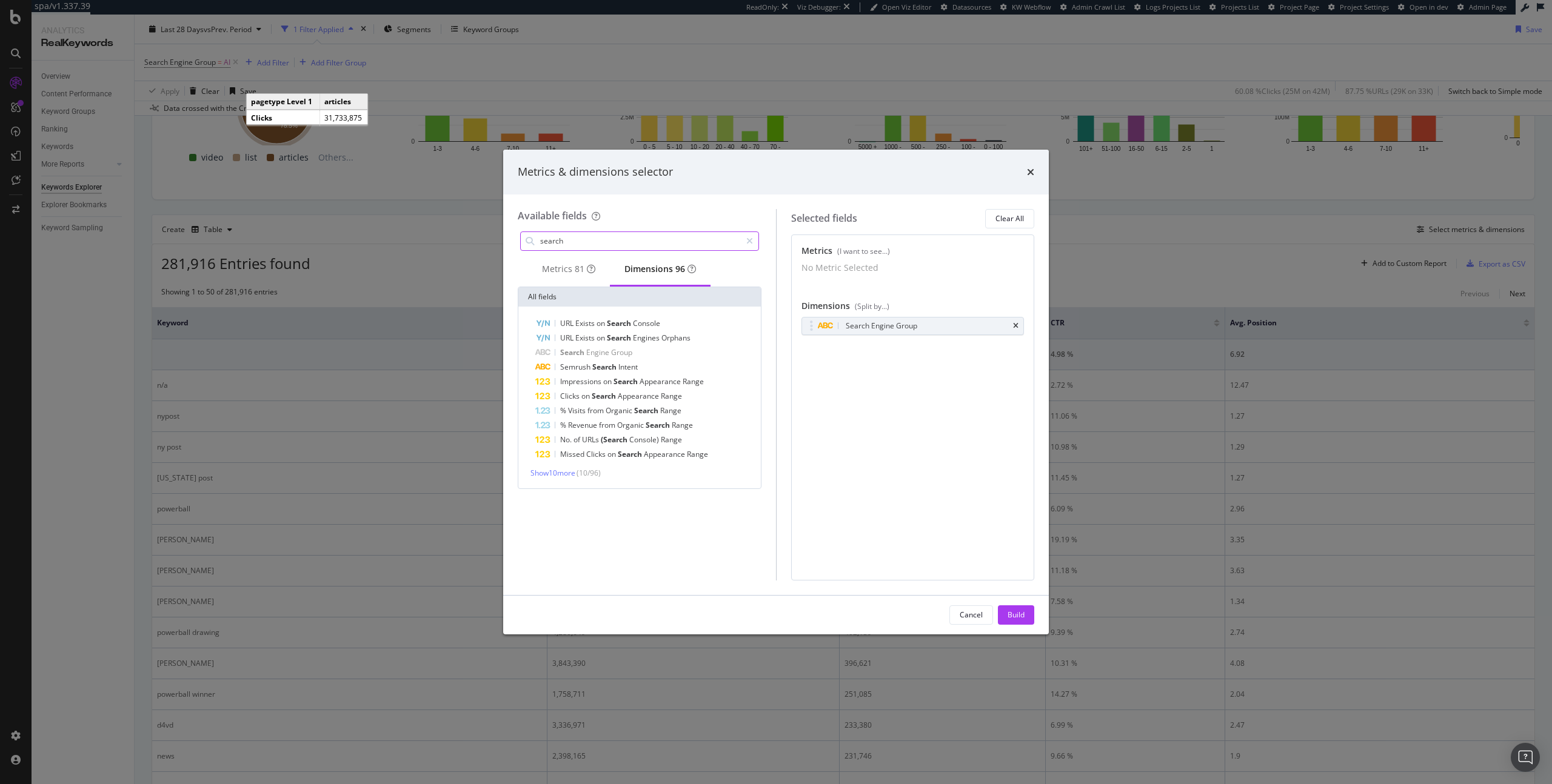
click at [586, 241] on input "search" at bounding box center [640, 241] width 202 height 18
click at [562, 275] on div "Metrics 81" at bounding box center [569, 269] width 54 height 12
click at [581, 229] on div "search" at bounding box center [640, 241] width 244 height 24
click at [578, 238] on input "search" at bounding box center [640, 241] width 202 height 18
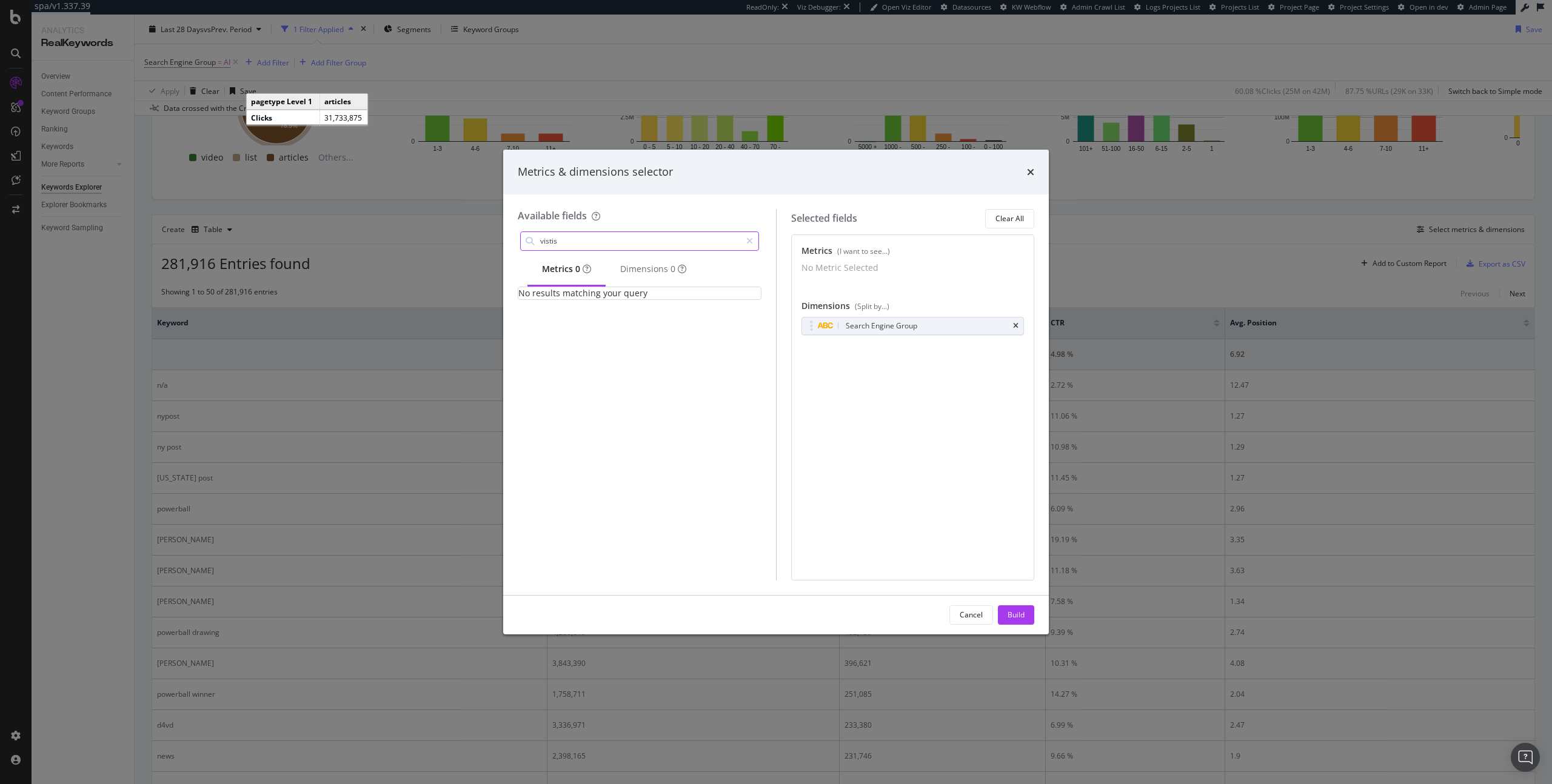
click at [574, 247] on input "vistis" at bounding box center [640, 241] width 202 height 18
type input "c"
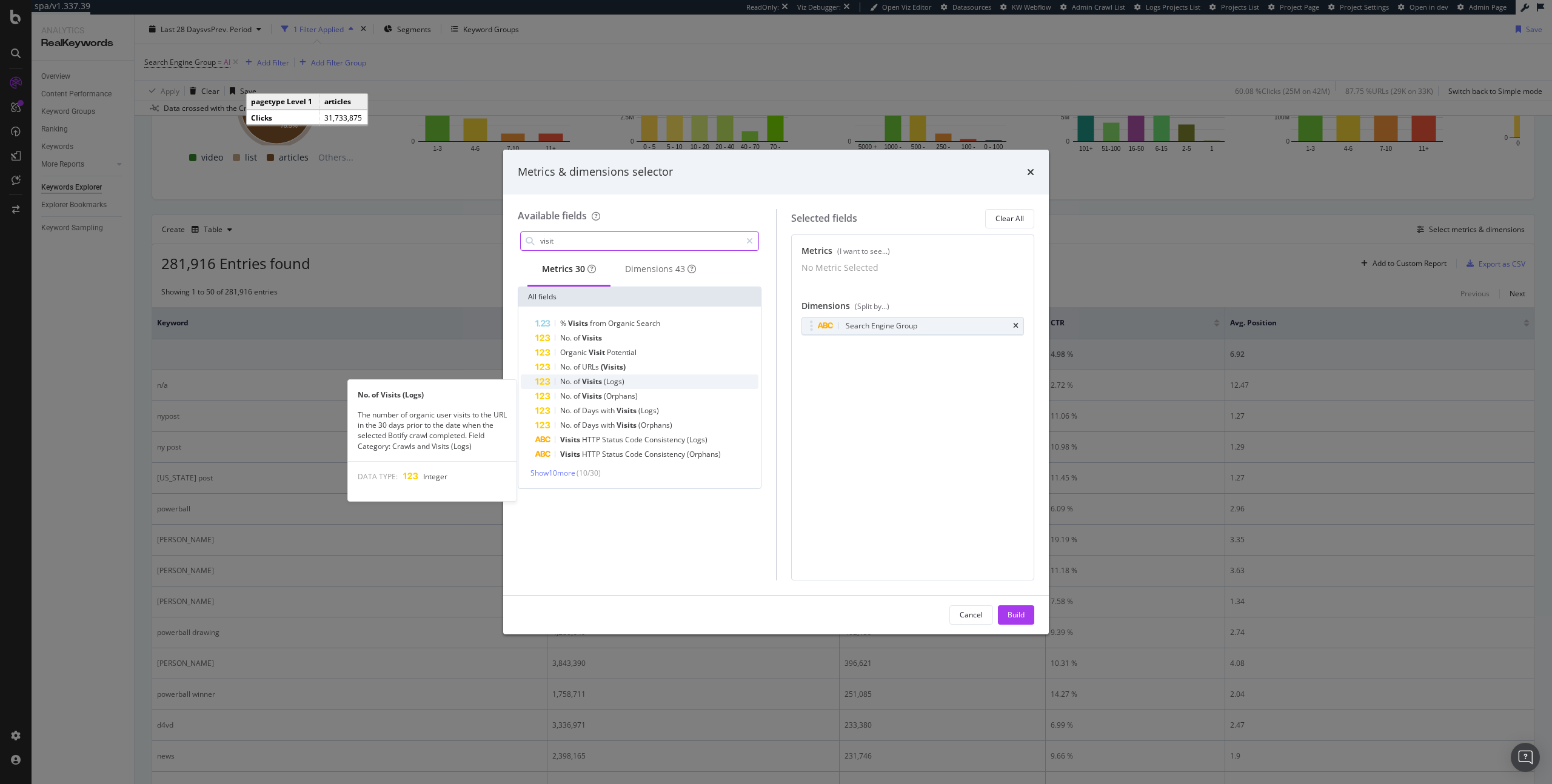
type input "visit"
click at [602, 387] on span "Visits" at bounding box center [592, 381] width 22 height 10
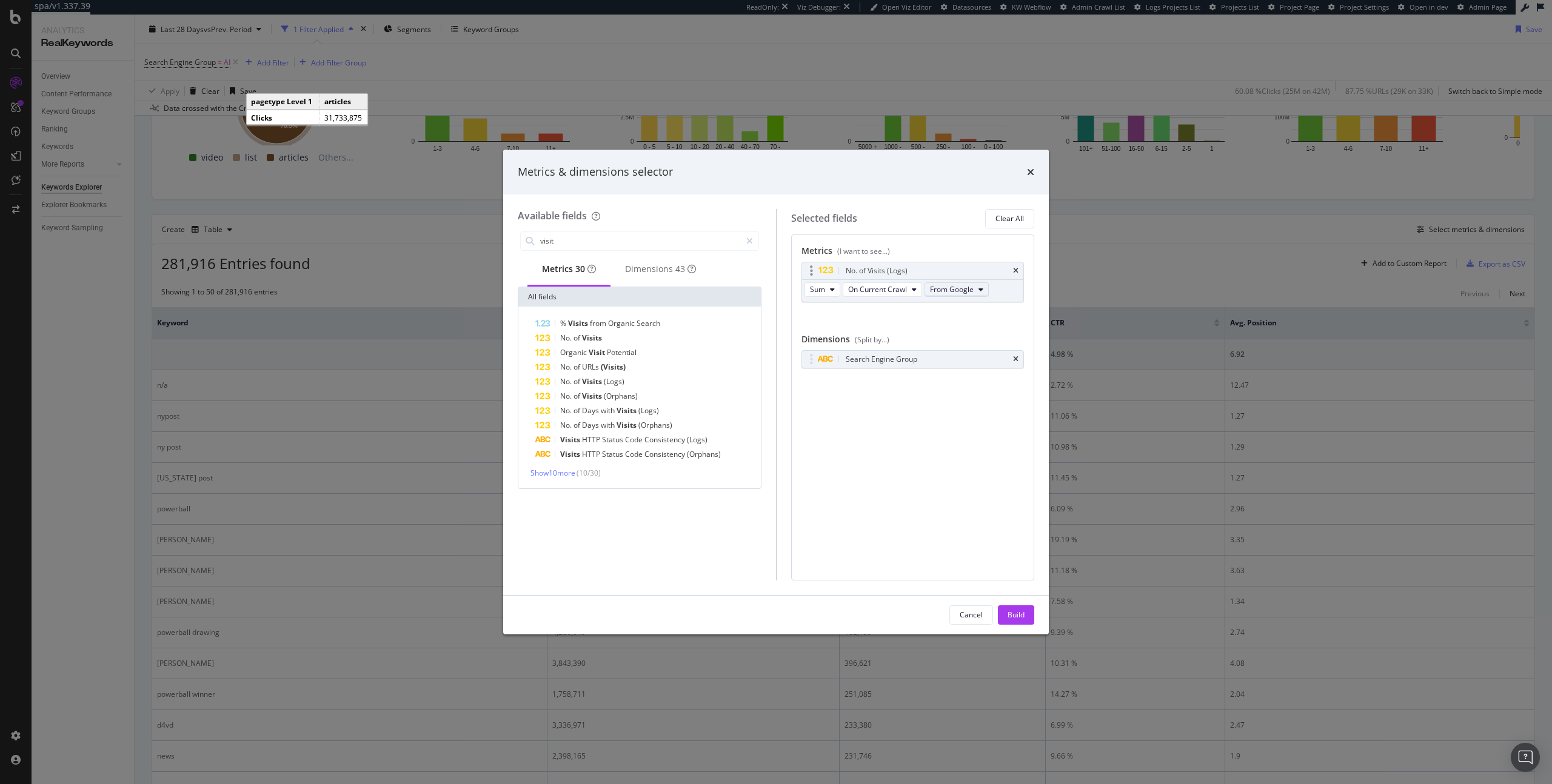
click at [975, 289] on button "From Google" at bounding box center [956, 289] width 64 height 14
click at [975, 364] on div "From OpenAI" at bounding box center [966, 356] width 84 height 18
click at [824, 285] on span "Sum" at bounding box center [817, 289] width 15 height 10
click at [933, 316] on div "No. of Visits (Logs) Sum On Current Crawl From OpenAI You can use this field as…" at bounding box center [913, 295] width 223 height 66
click at [1015, 610] on div "Build" at bounding box center [1015, 615] width 17 height 10
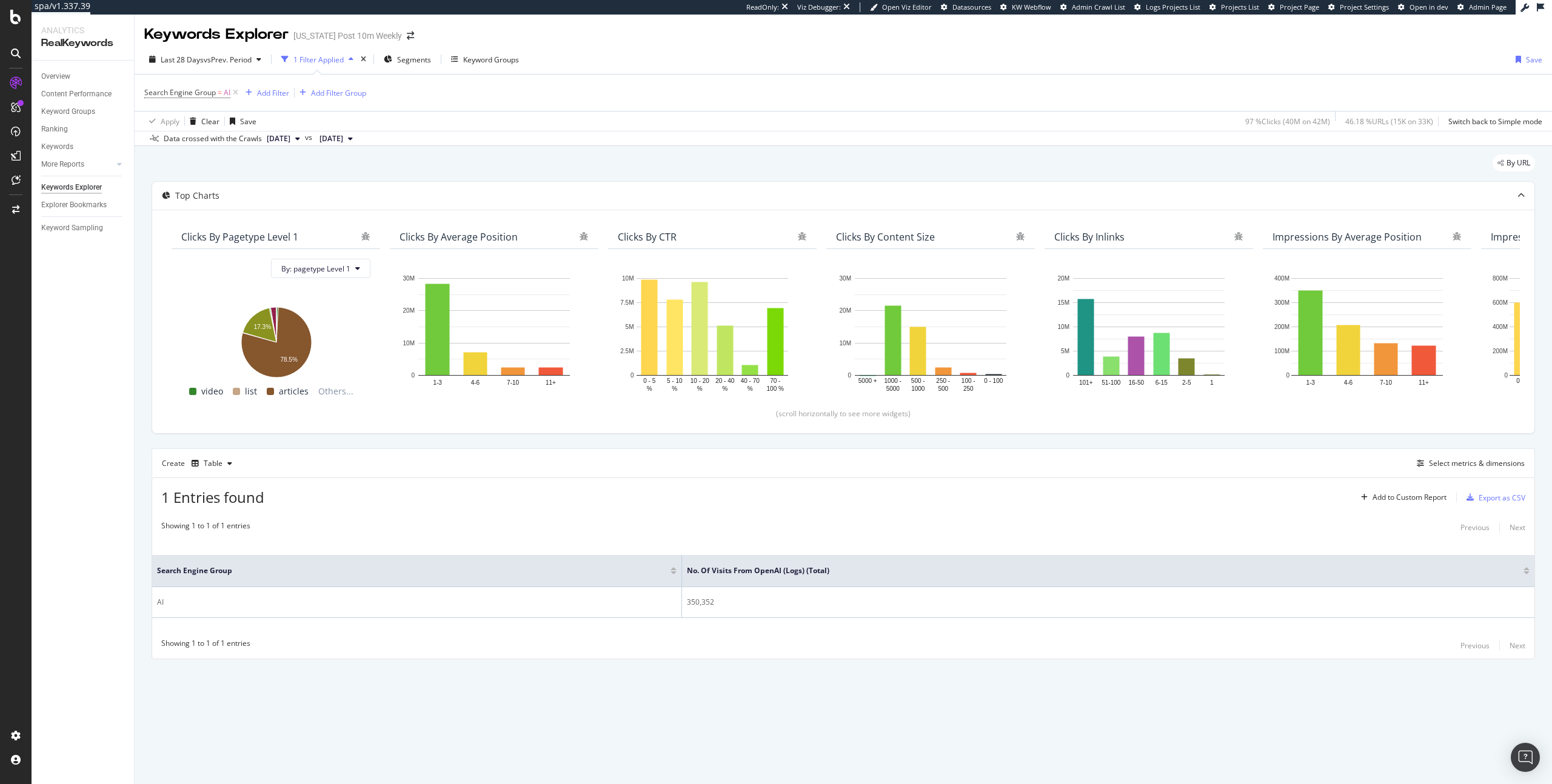
click at [188, 100] on span "Search Engine Group = AI" at bounding box center [192, 92] width 97 height 17
click at [188, 97] on span "Search Engine Group" at bounding box center [179, 92] width 71 height 10
click at [172, 133] on input "AI" at bounding box center [212, 143] width 114 height 19
click at [50, 157] on div "LogAnalyzer" at bounding box center [68, 155] width 47 height 12
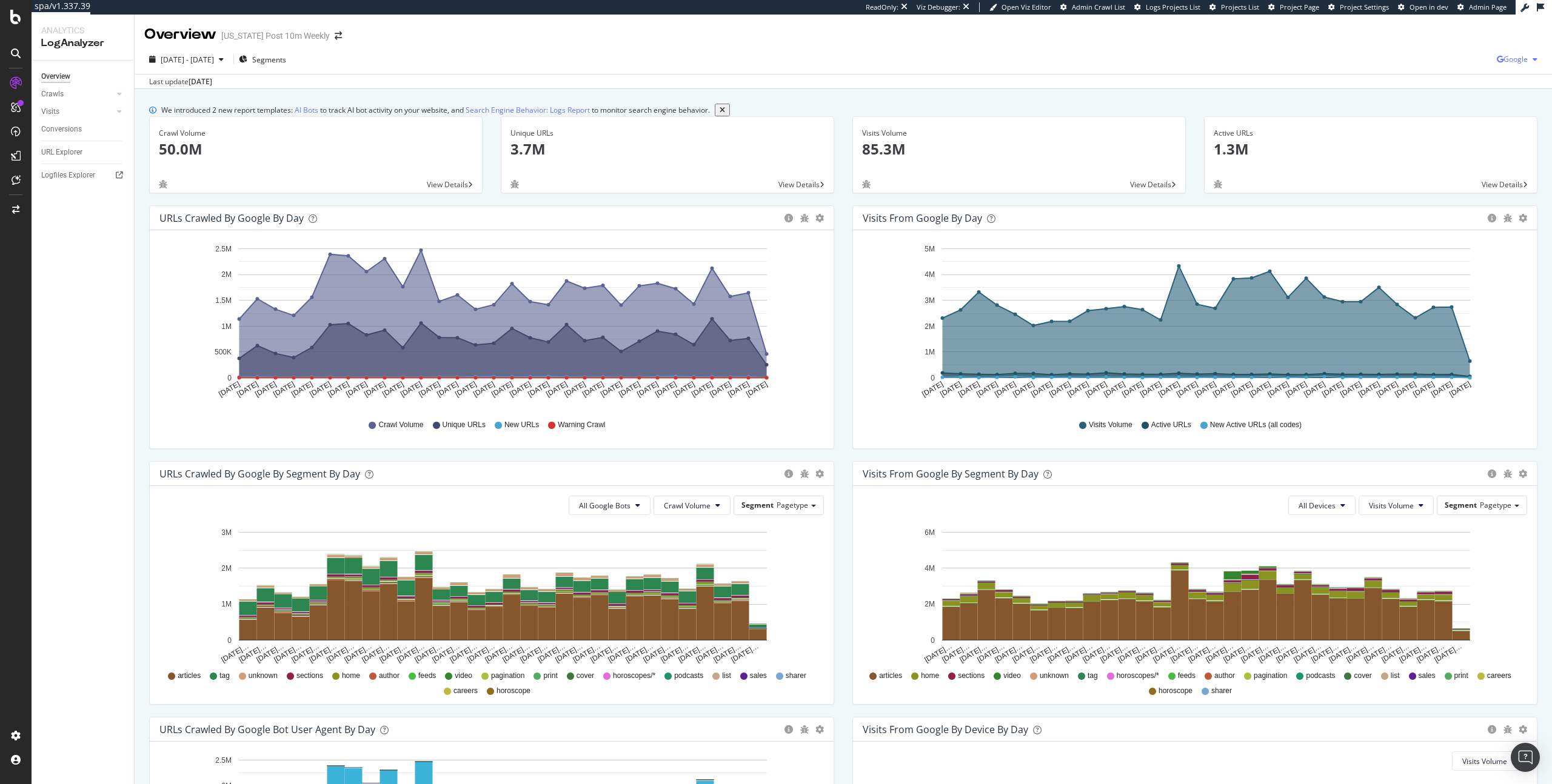
click at [1528, 62] on div "button" at bounding box center [1535, 59] width 14 height 7
click at [1441, 66] on span "OpenAI" at bounding box center [1446, 71] width 45 height 11
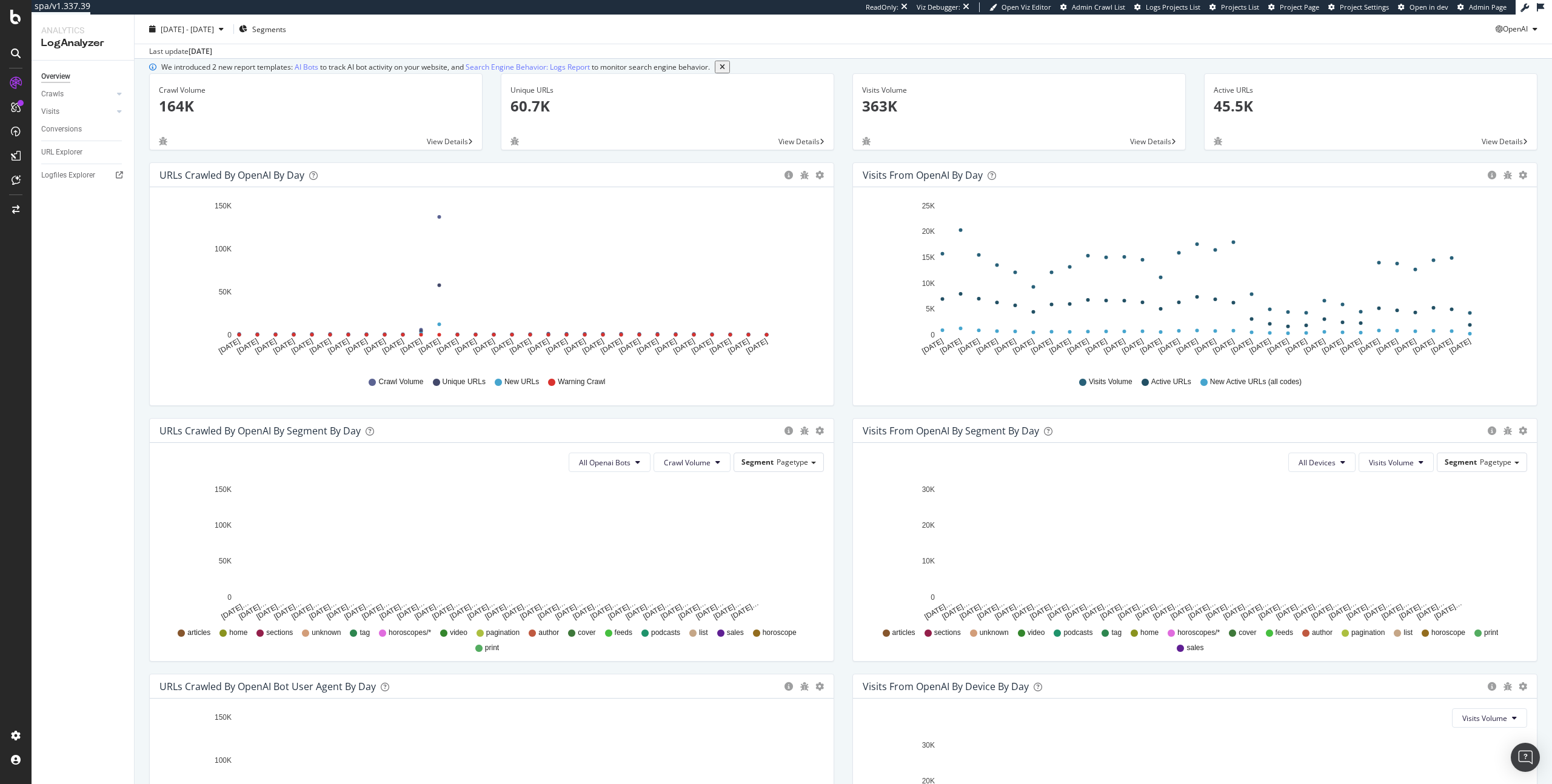
scroll to position [46, 0]
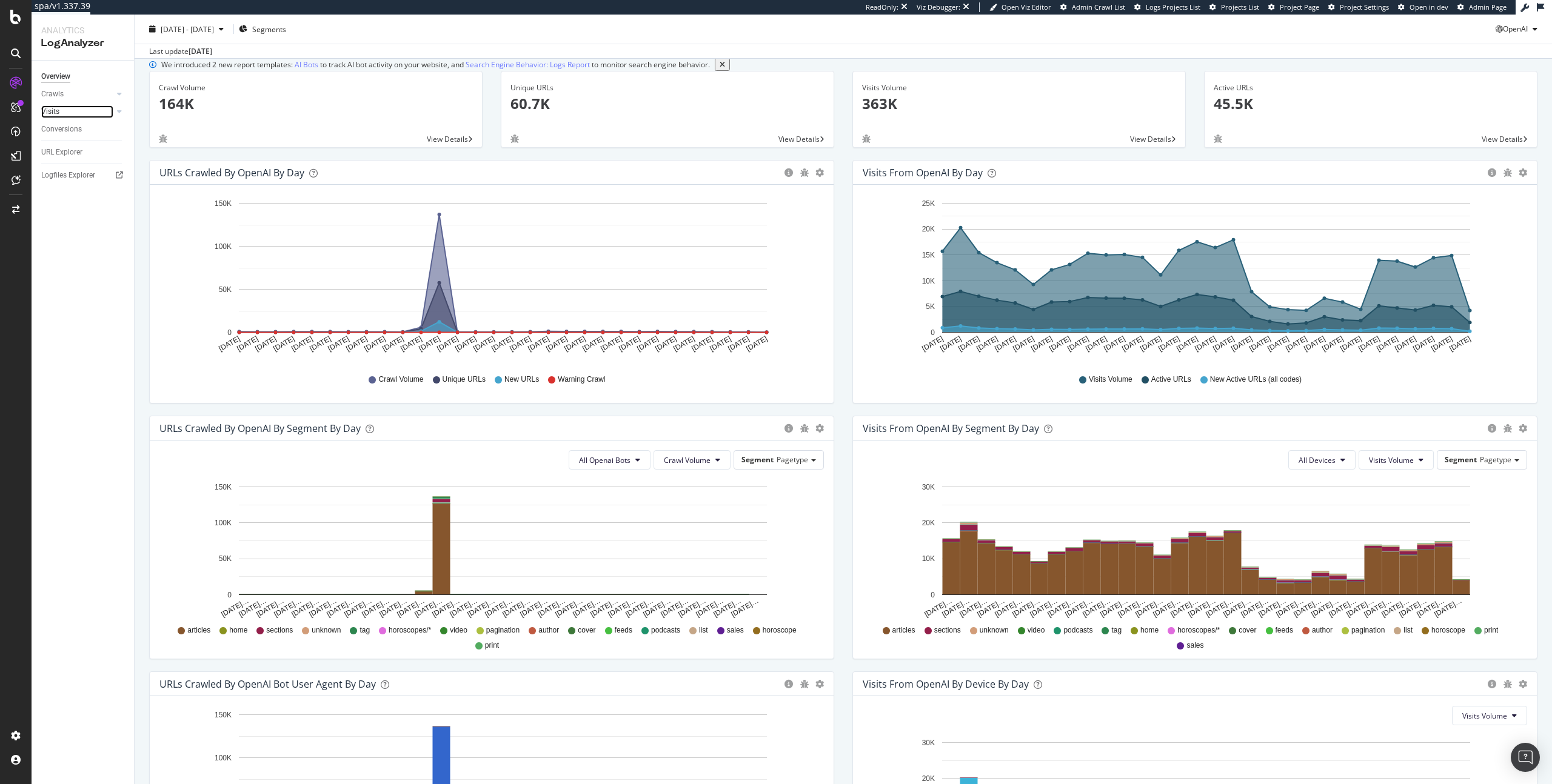
click at [69, 109] on link "Visits" at bounding box center [78, 112] width 72 height 13
